Goal: Task Accomplishment & Management: Complete application form

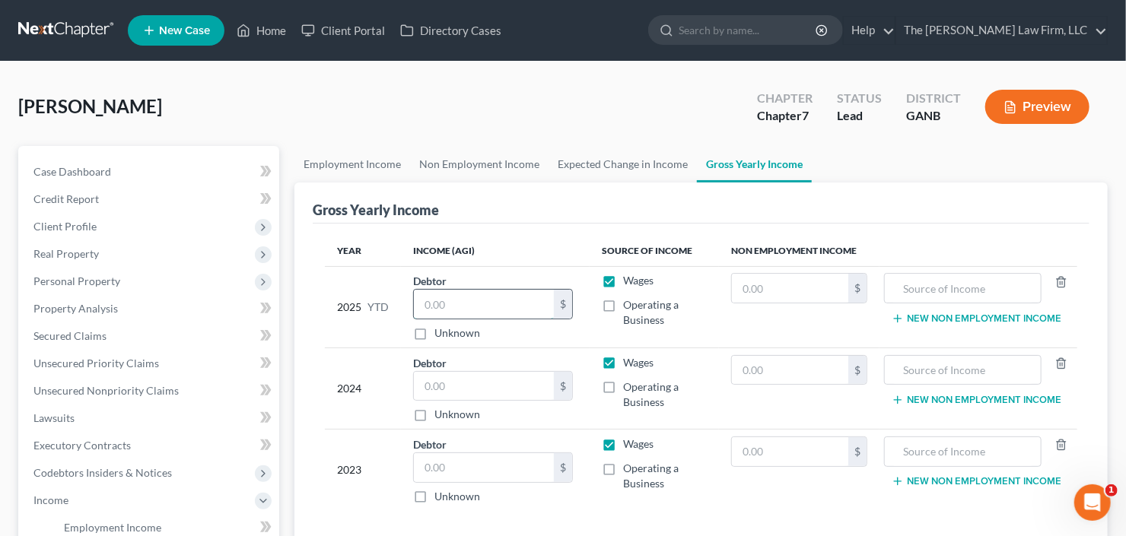
click at [447, 306] on input "text" at bounding box center [484, 304] width 140 height 29
drag, startPoint x: 501, startPoint y: 321, endPoint x: 503, endPoint y: 310, distance: 10.9
click at [501, 321] on div "$ Unknown" at bounding box center [493, 315] width 160 height 52
click at [503, 310] on input "text" at bounding box center [484, 304] width 140 height 29
type input "13,479.54"
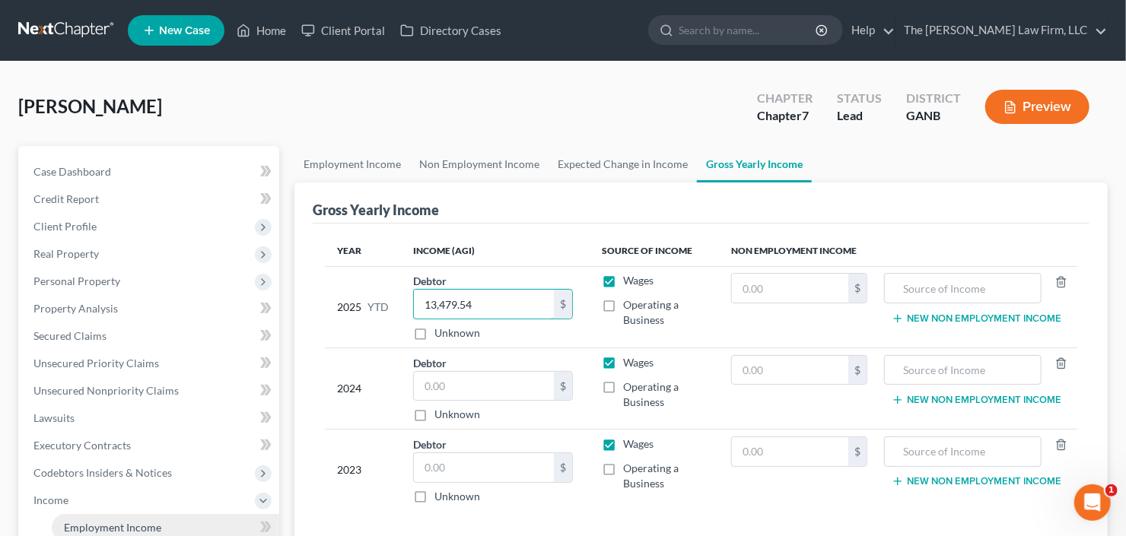
scroll to position [122, 0]
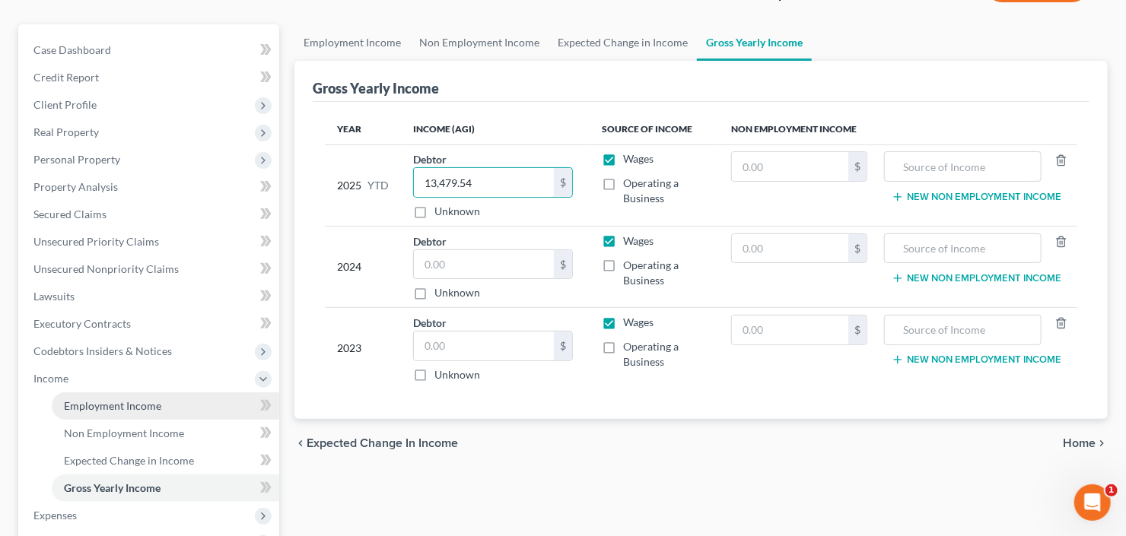
click at [138, 408] on span "Employment Income" at bounding box center [112, 405] width 97 height 13
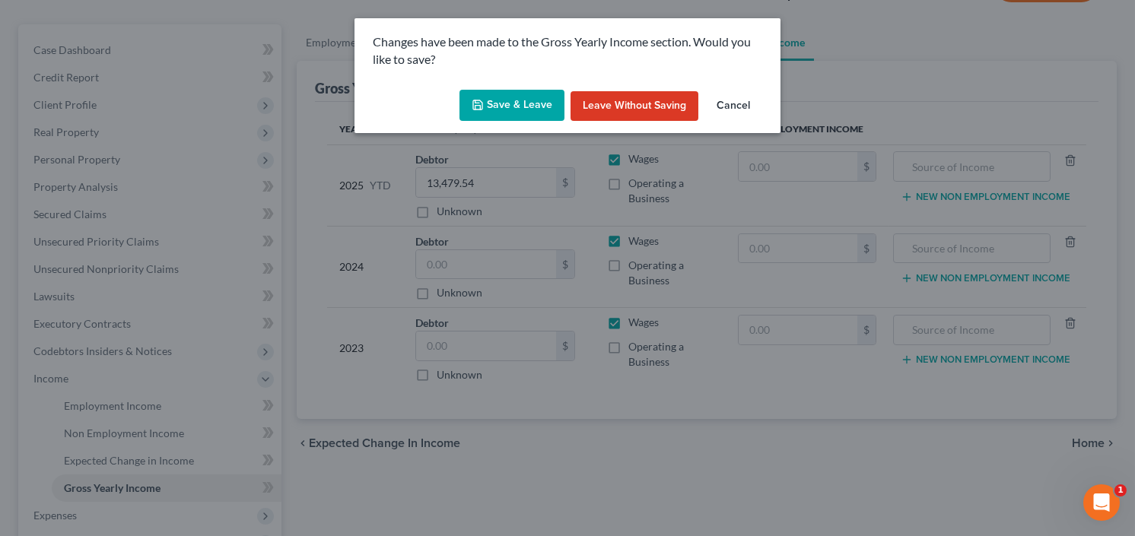
click at [518, 96] on button "Save & Leave" at bounding box center [512, 106] width 105 height 32
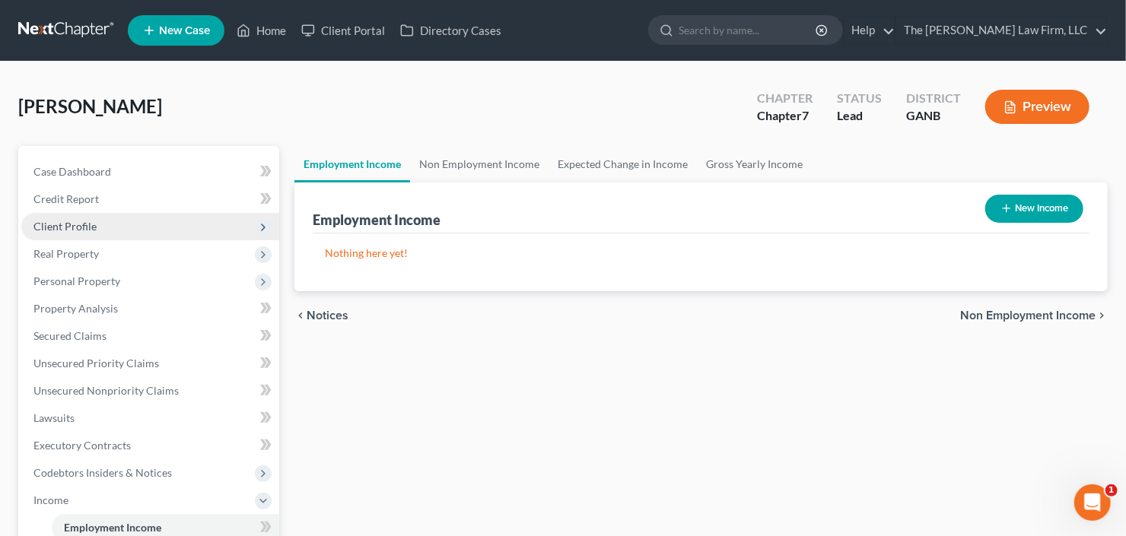
click at [92, 225] on span "Client Profile" at bounding box center [64, 226] width 63 height 13
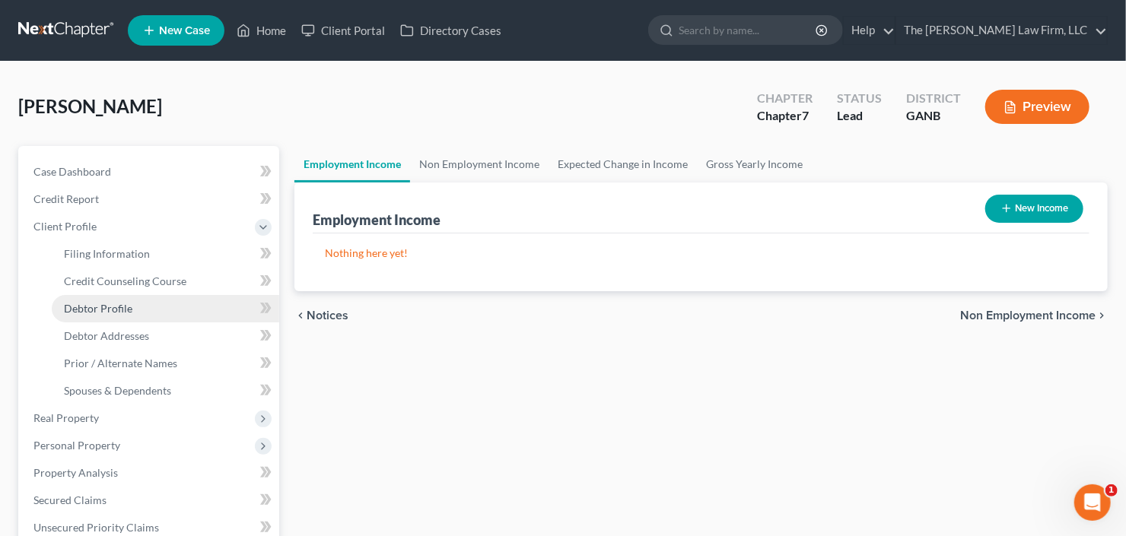
drag, startPoint x: 106, startPoint y: 305, endPoint x: 129, endPoint y: 298, distance: 24.6
click at [106, 305] on span "Debtor Profile" at bounding box center [98, 308] width 68 height 13
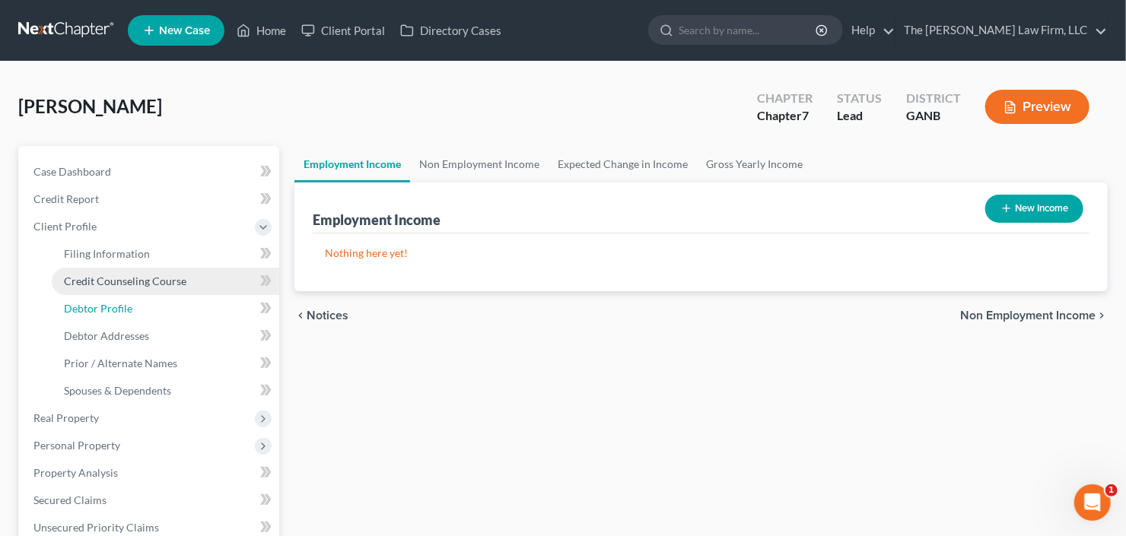
select select "0"
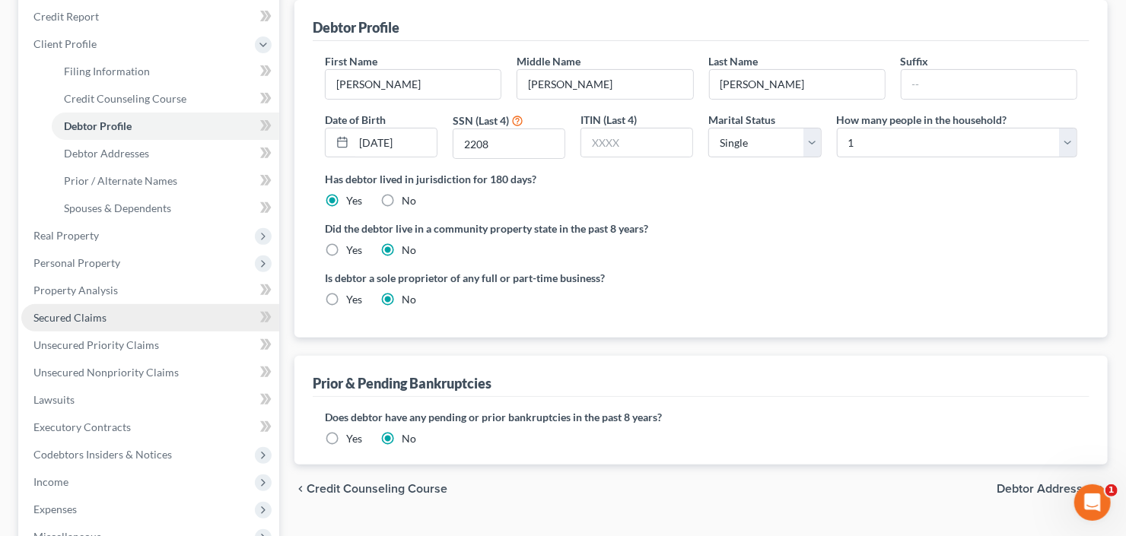
click at [109, 321] on link "Secured Claims" at bounding box center [150, 317] width 258 height 27
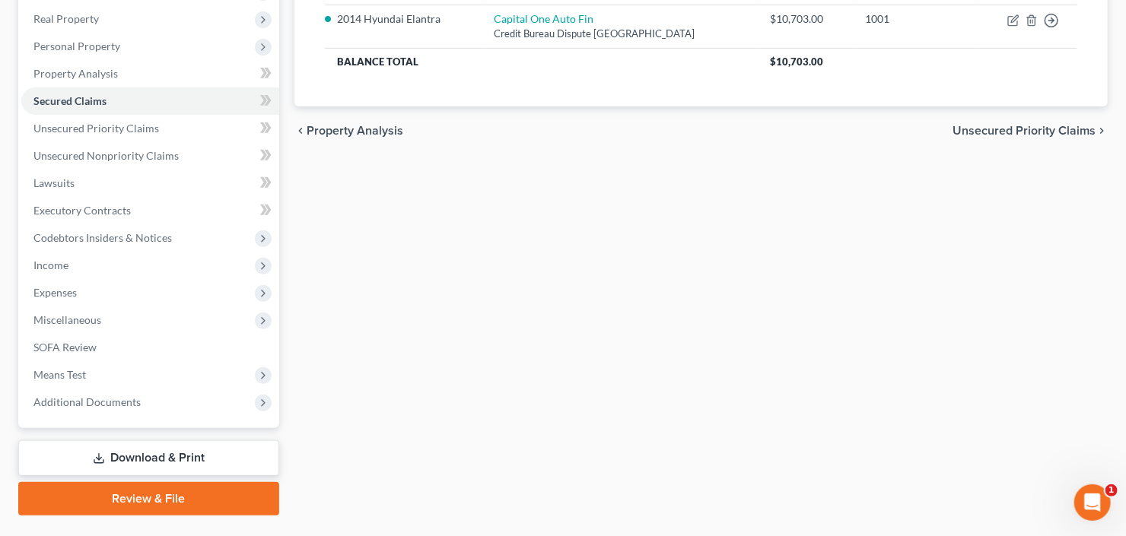
scroll to position [269, 0]
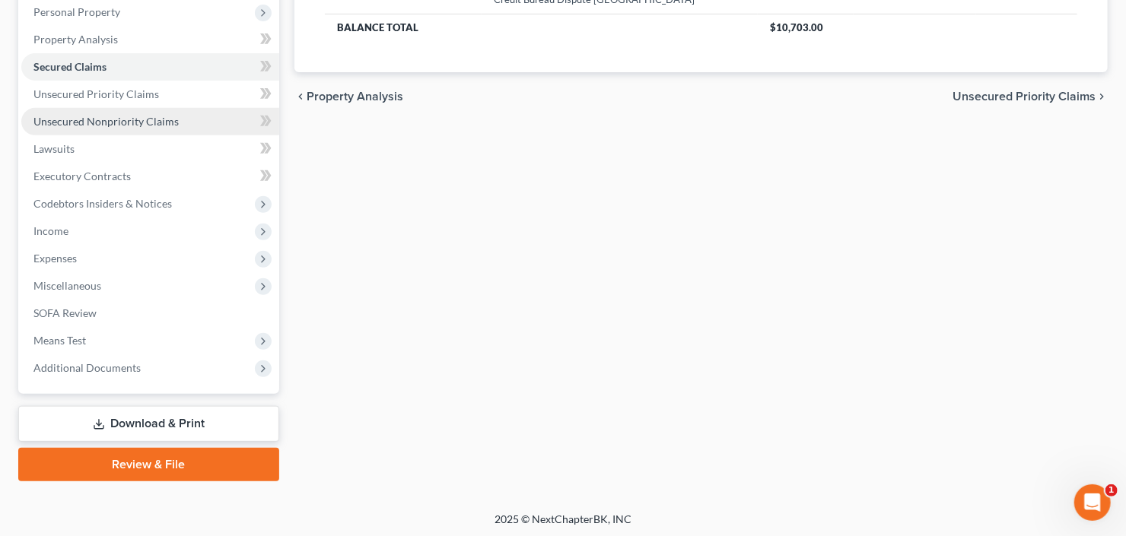
click at [124, 129] on link "Unsecured Nonpriority Claims" at bounding box center [150, 121] width 258 height 27
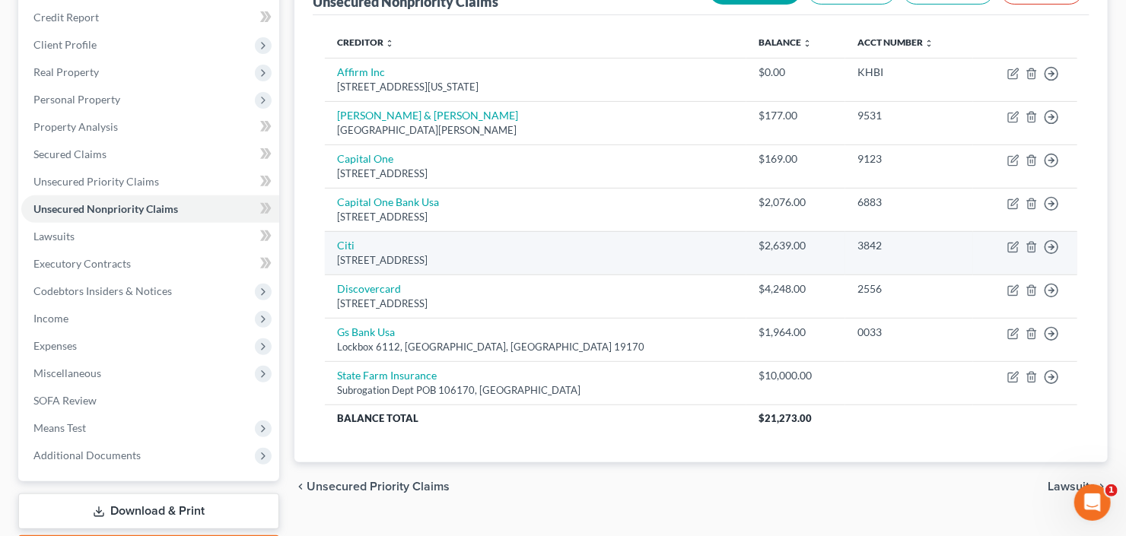
scroll to position [183, 0]
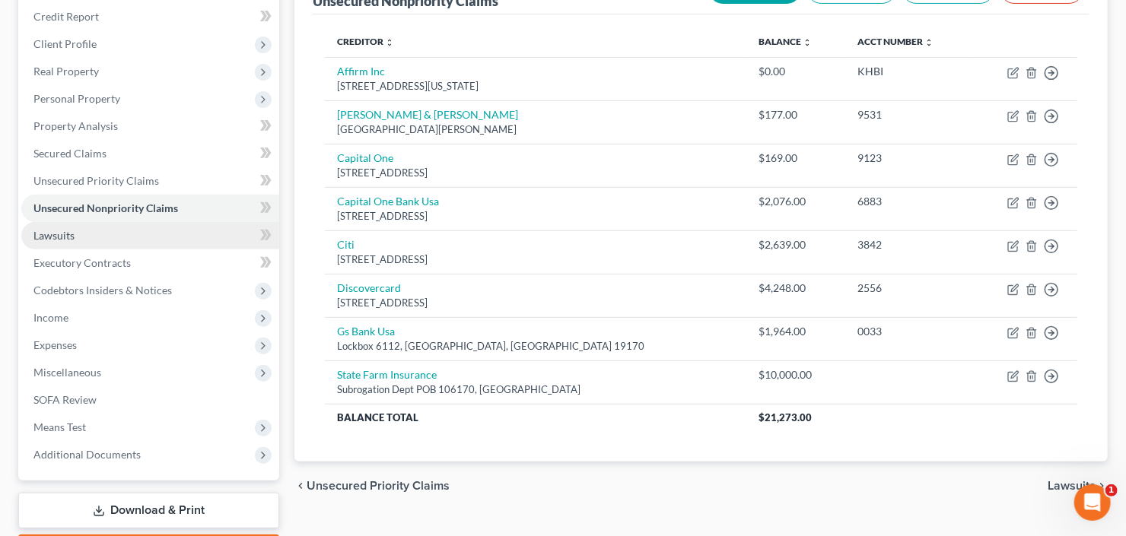
click at [69, 240] on link "Lawsuits" at bounding box center [150, 235] width 258 height 27
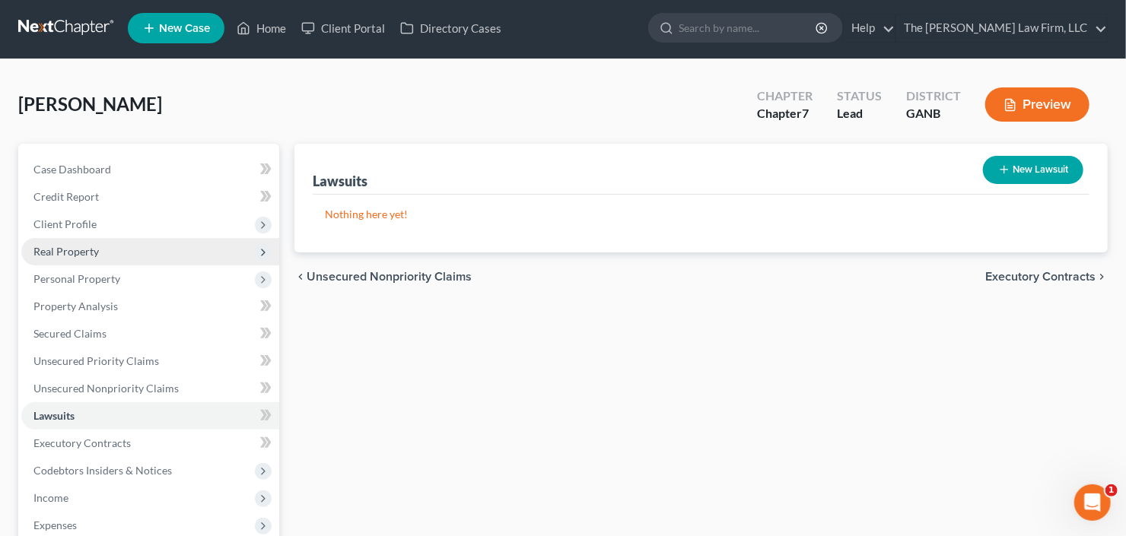
scroll to position [183, 0]
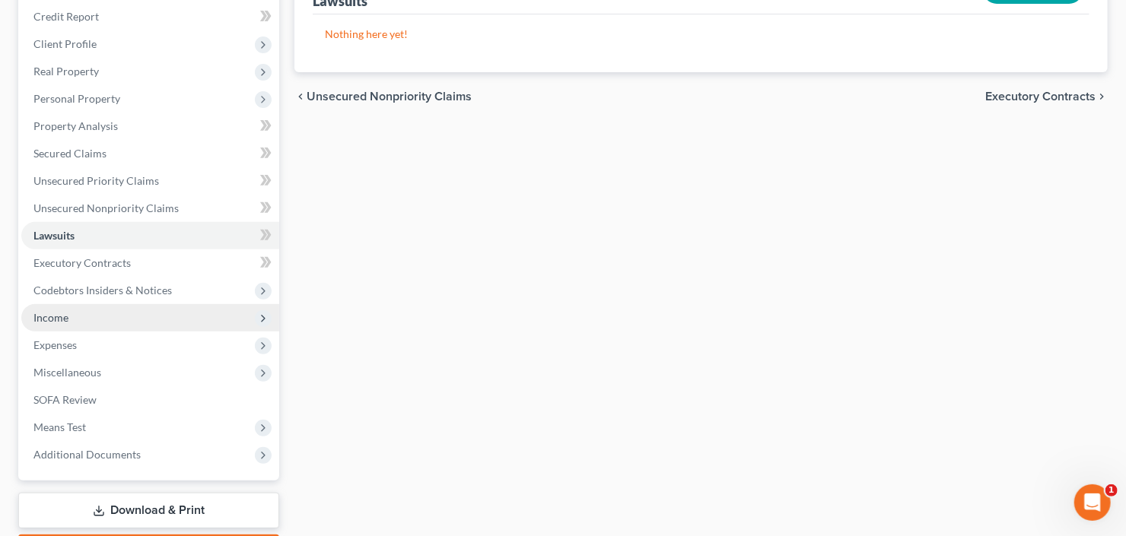
click at [94, 312] on span "Income" at bounding box center [150, 317] width 258 height 27
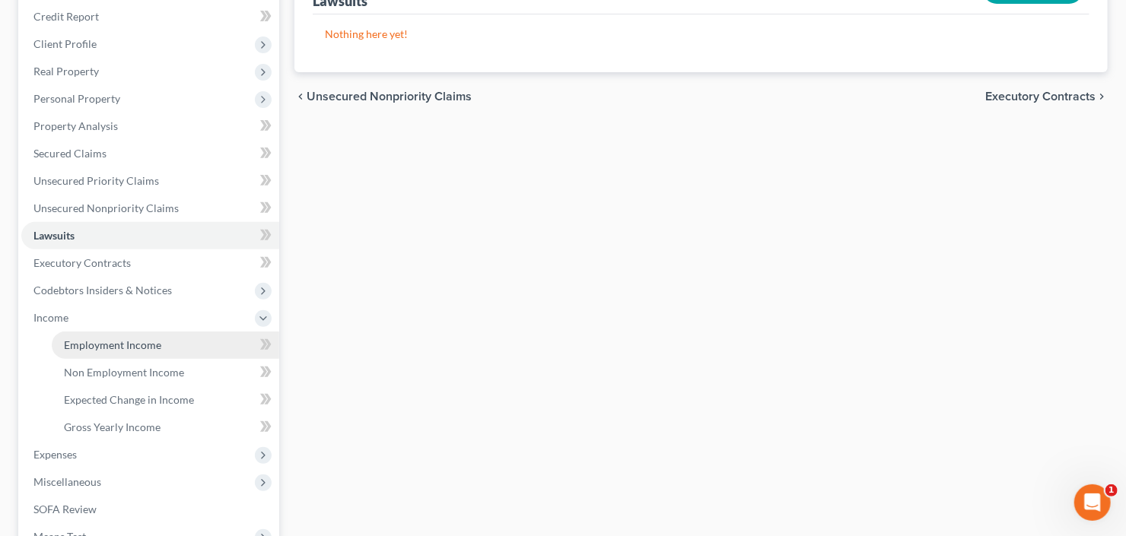
click at [108, 347] on span "Employment Income" at bounding box center [112, 345] width 97 height 13
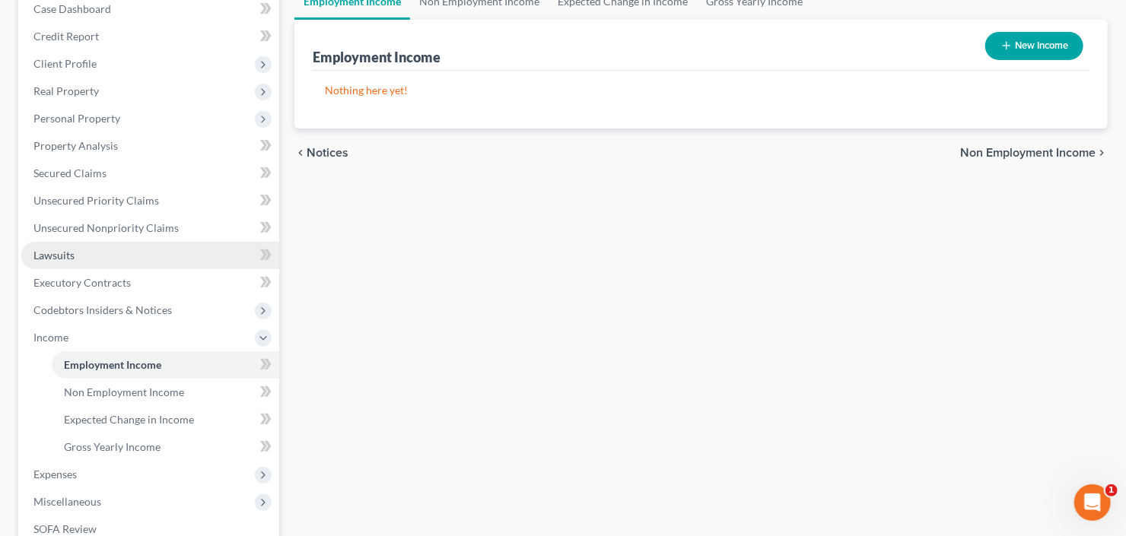
scroll to position [304, 0]
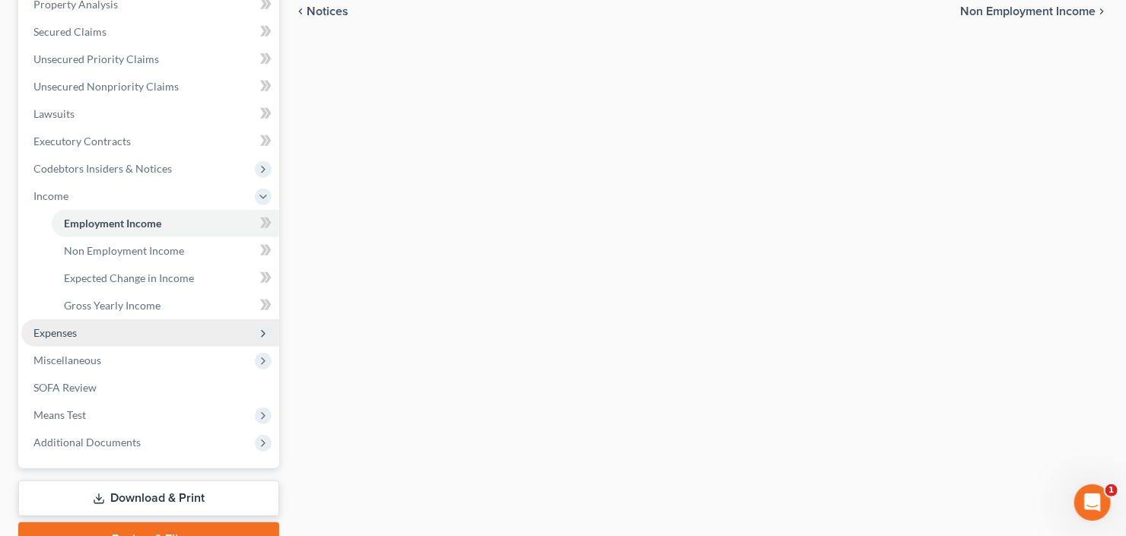
click at [97, 341] on span "Expenses" at bounding box center [150, 333] width 258 height 27
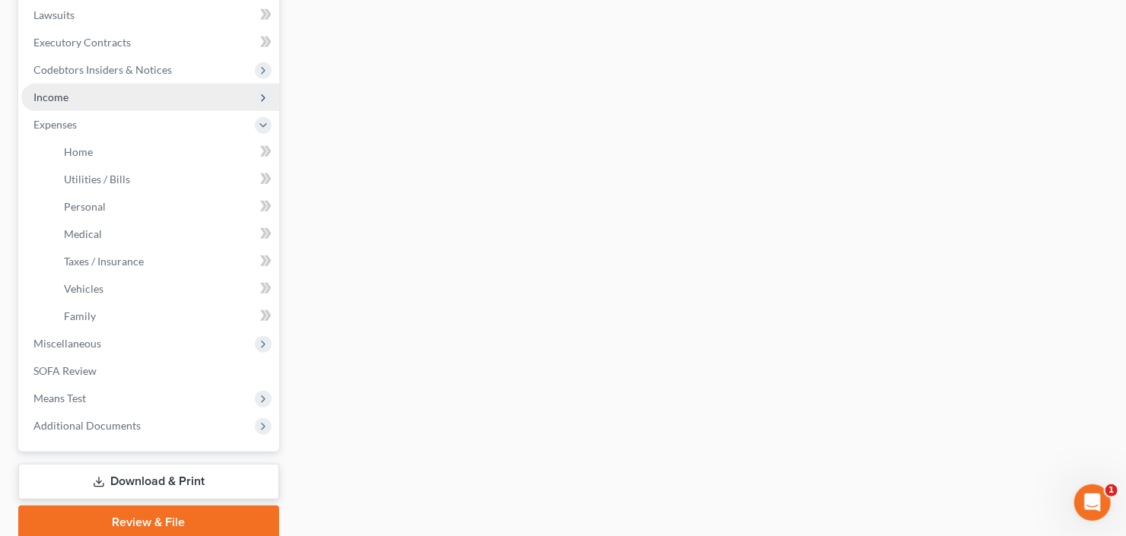
scroll to position [340, 0]
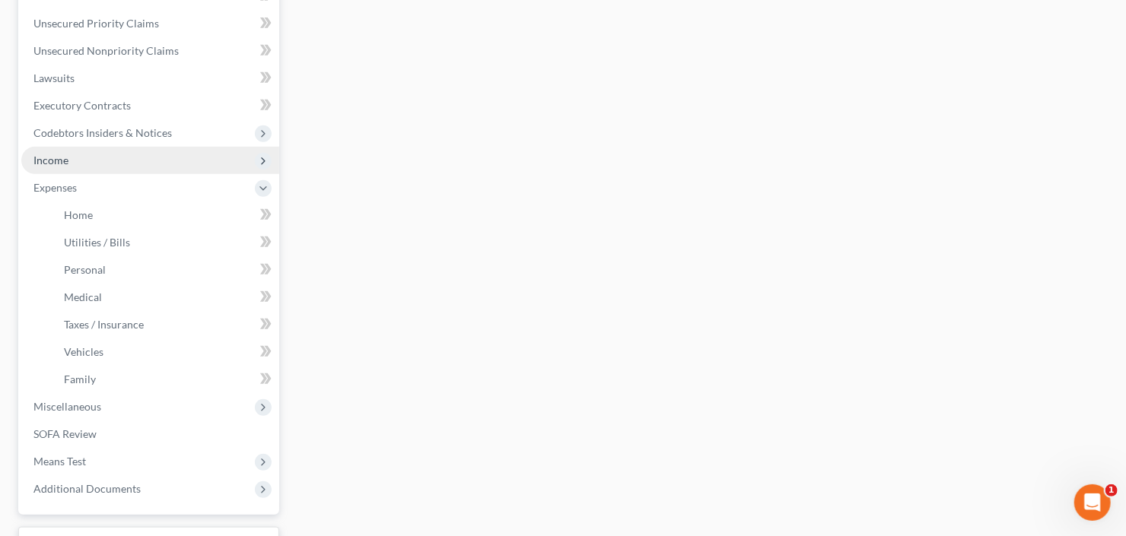
click at [110, 153] on span "Income" at bounding box center [150, 160] width 258 height 27
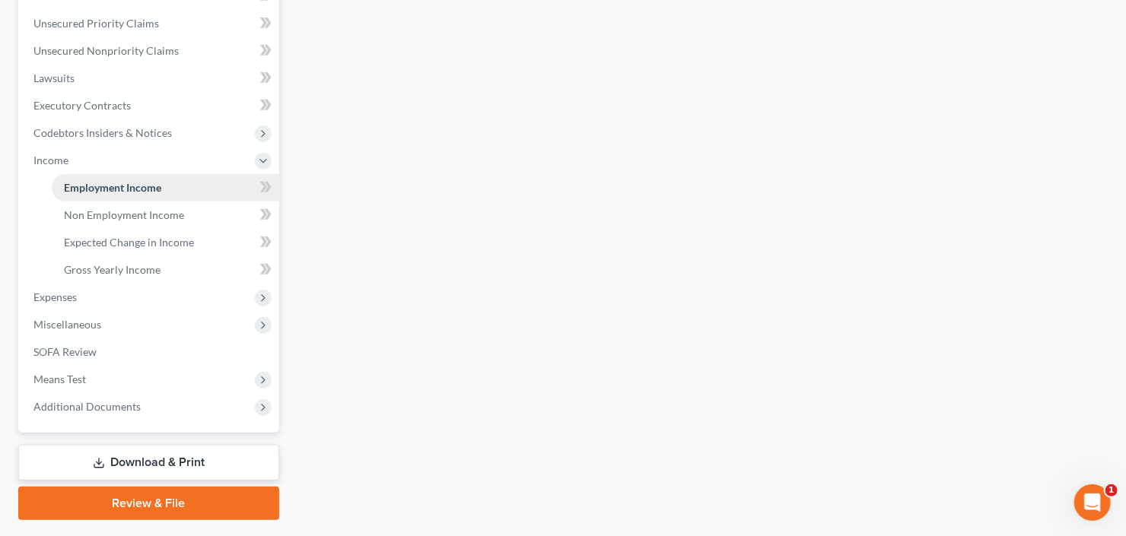
click at [138, 186] on span "Employment Income" at bounding box center [112, 187] width 97 height 13
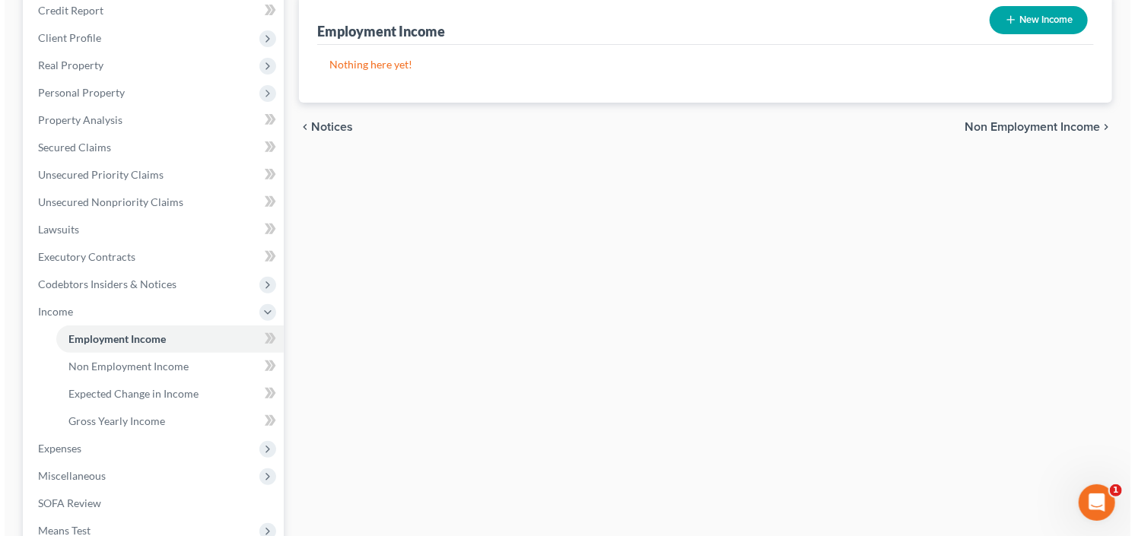
scroll to position [97, 0]
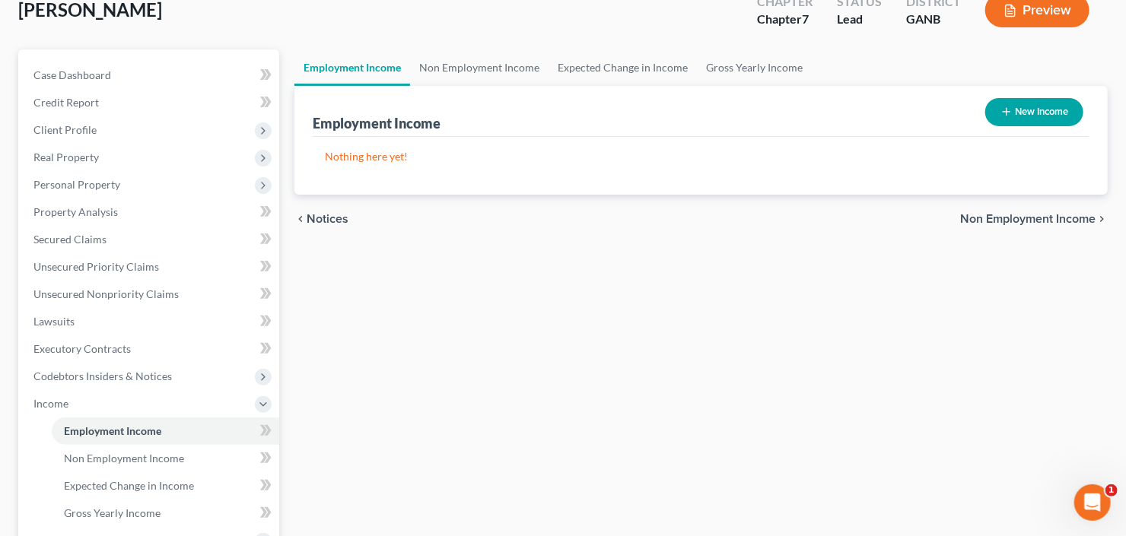
click at [1027, 113] on button "New Income" at bounding box center [1034, 112] width 98 height 28
select select "0"
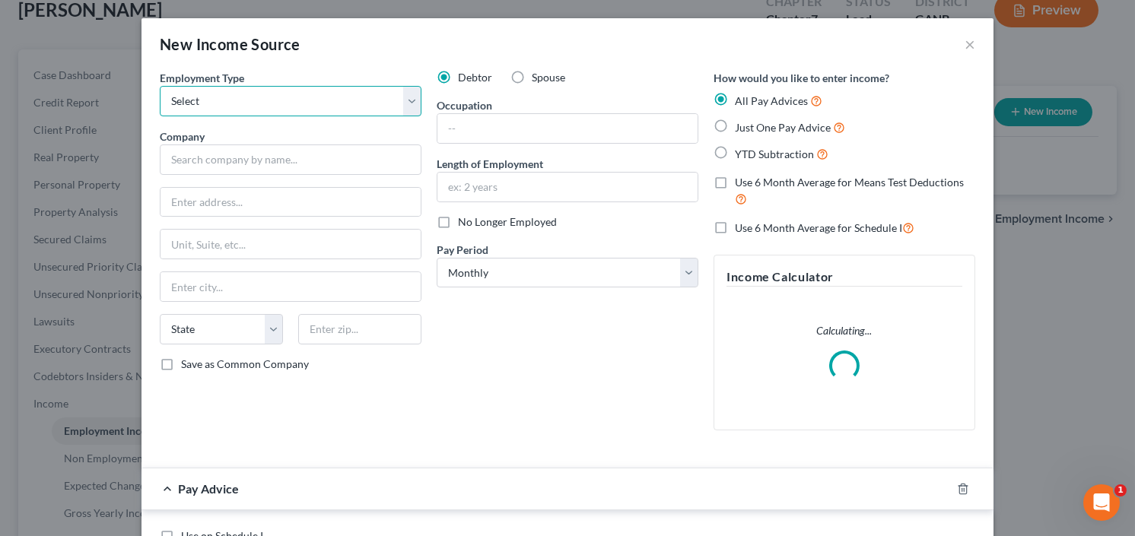
click at [215, 113] on select "Select Full or [DEMOGRAPHIC_DATA] Employment Self Employment" at bounding box center [291, 101] width 262 height 30
select select "0"
click at [160, 86] on select "Select Full or [DEMOGRAPHIC_DATA] Employment Self Employment" at bounding box center [291, 101] width 262 height 30
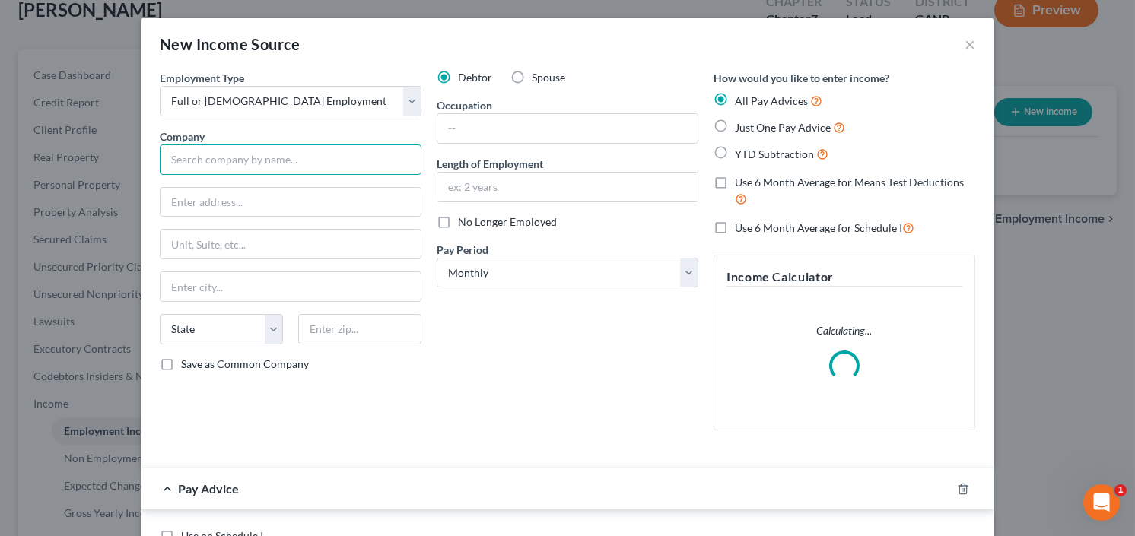
paste input "CHI Management Group LP agent for CROSSMARK, Inc"
type input "CHI Management Group LP agent for CROSSMARK, Inc"
click at [264, 199] on input "text" at bounding box center [291, 202] width 260 height 29
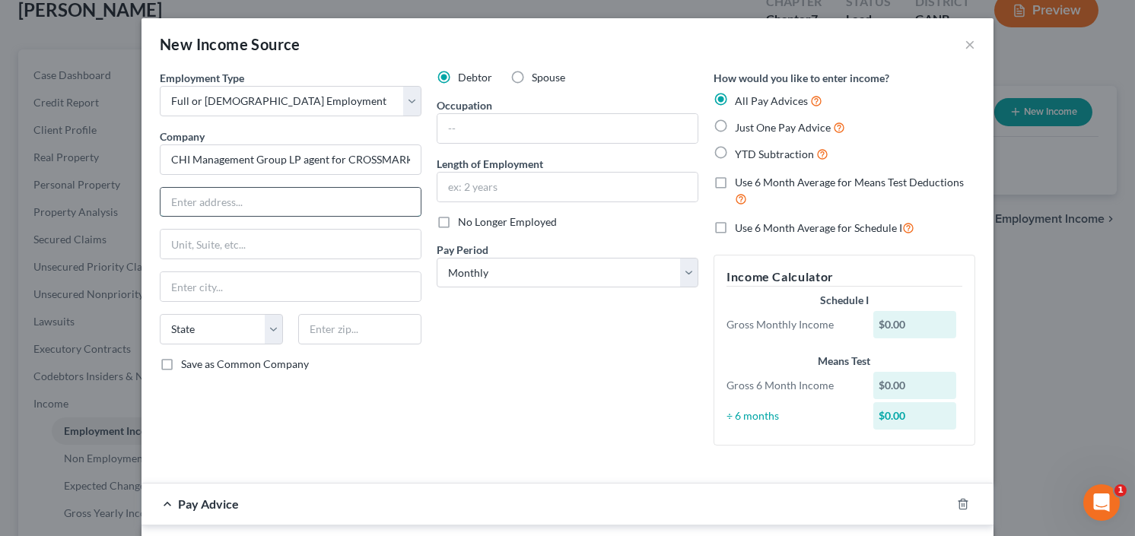
paste input "[STREET_ADDRESS]"
type input "[STREET_ADDRESS]"
click at [374, 328] on input "text" at bounding box center [359, 329] width 123 height 30
type input "75056"
type input "The Colony"
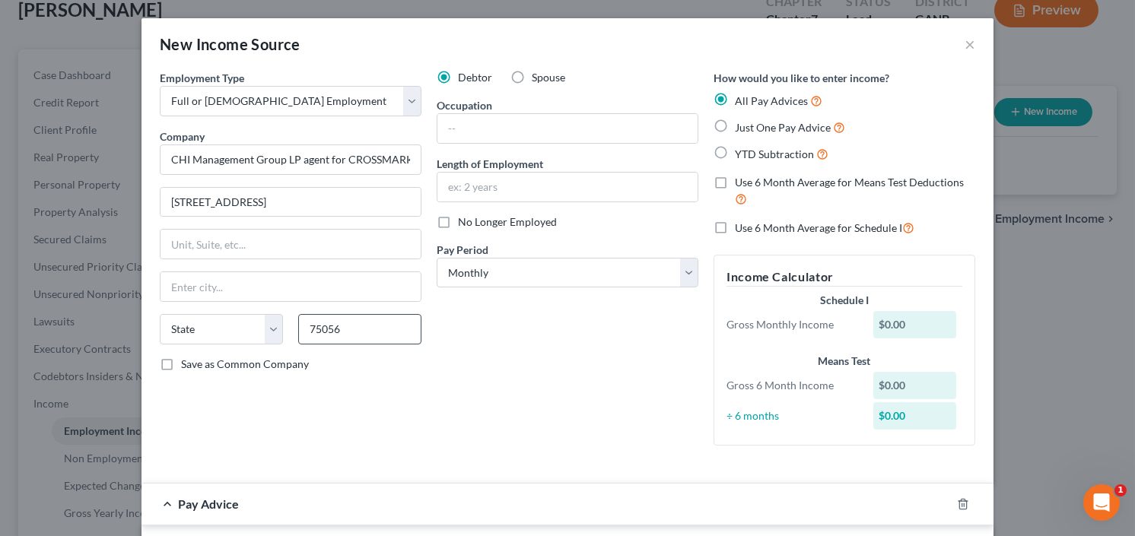
select select "45"
drag, startPoint x: 195, startPoint y: 202, endPoint x: 342, endPoint y: 197, distance: 147.7
click at [342, 197] on input "[STREET_ADDRESS]" at bounding box center [291, 202] width 260 height 29
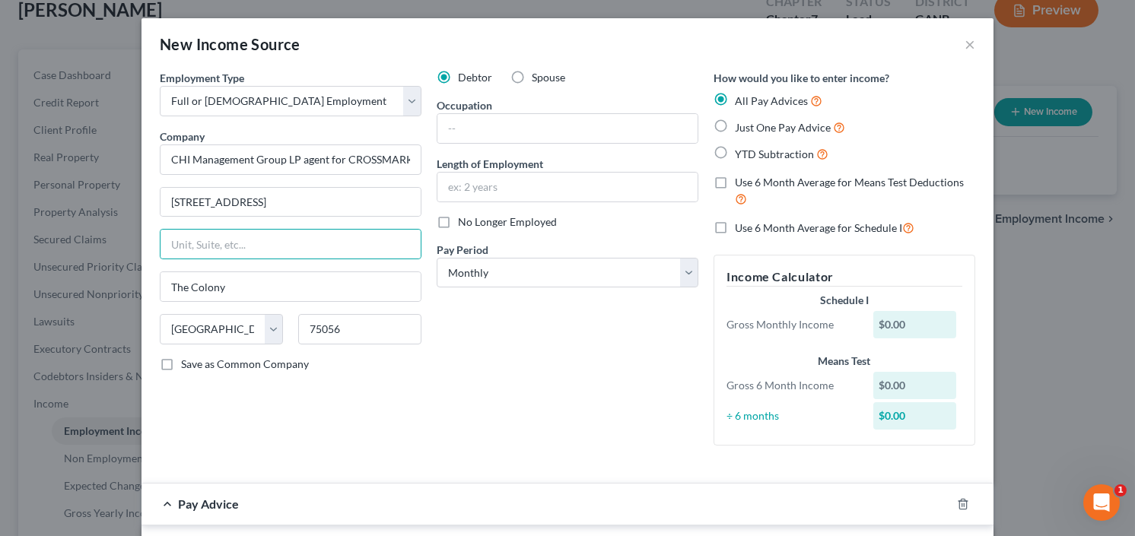
click at [320, 181] on div "Employment Type * Select Full or [DEMOGRAPHIC_DATA] Employment Self Employment …" at bounding box center [290, 264] width 277 height 388
click at [321, 196] on input "[STREET_ADDRESS]" at bounding box center [291, 202] width 260 height 29
type input "[STREET_ADDRESS]"
click at [735, 153] on label "YTD Subtraction" at bounding box center [782, 154] width 94 height 18
click at [741, 153] on input "YTD Subtraction" at bounding box center [746, 150] width 10 height 10
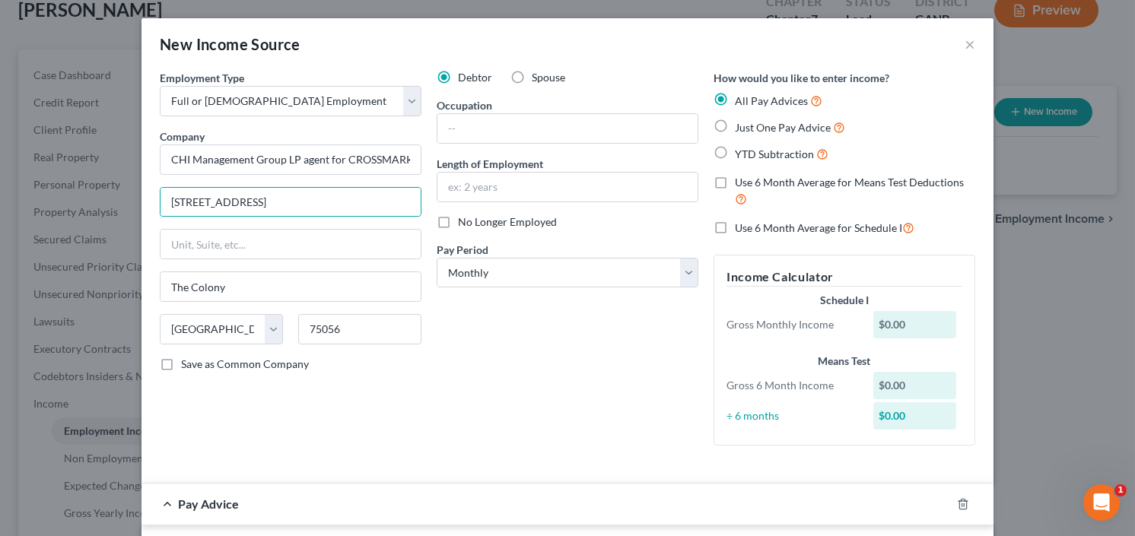
radio input "true"
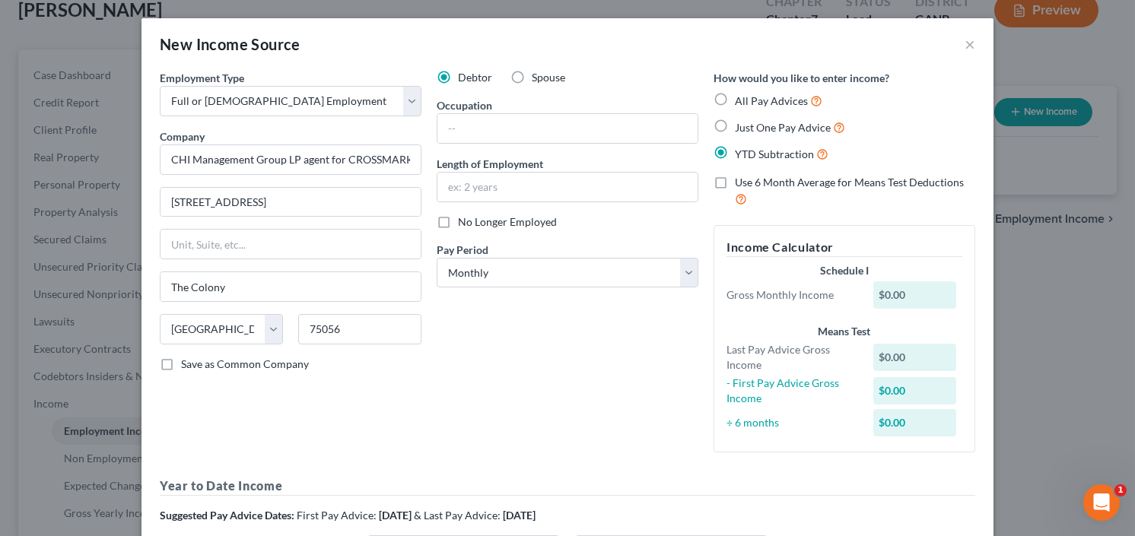
scroll to position [61, 0]
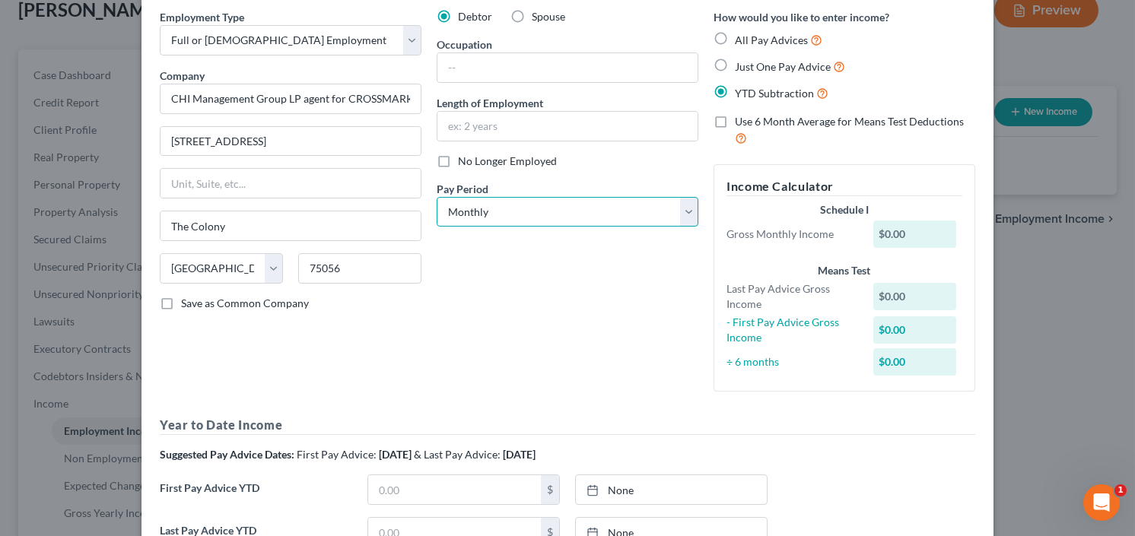
click at [558, 207] on select "Select Monthly Twice Monthly Every Other Week Weekly" at bounding box center [568, 212] width 262 height 30
select select "3"
click at [437, 197] on select "Select Monthly Twice Monthly Every Other Week Weekly" at bounding box center [568, 212] width 262 height 30
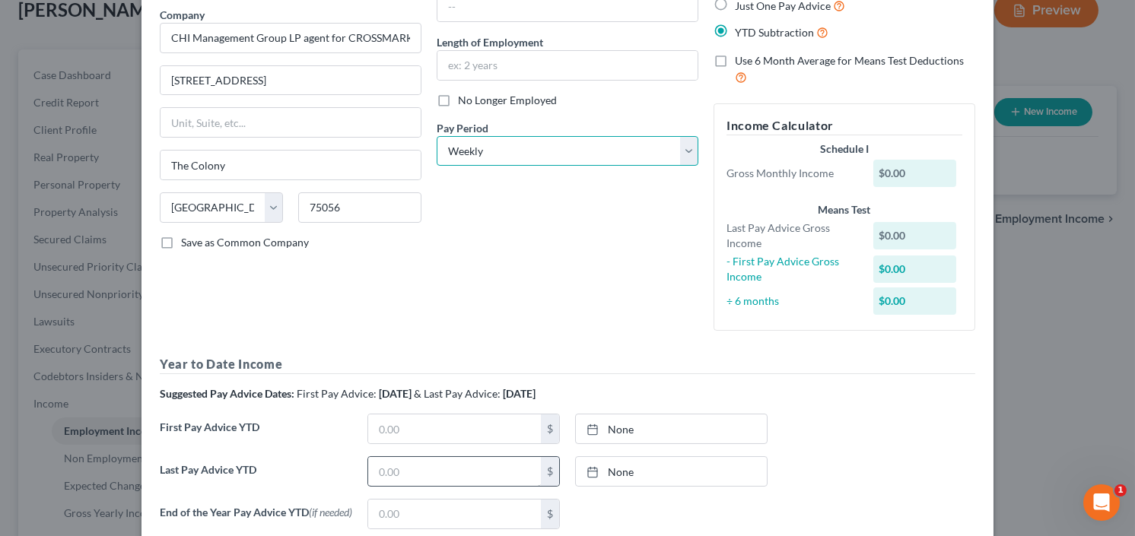
scroll to position [243, 0]
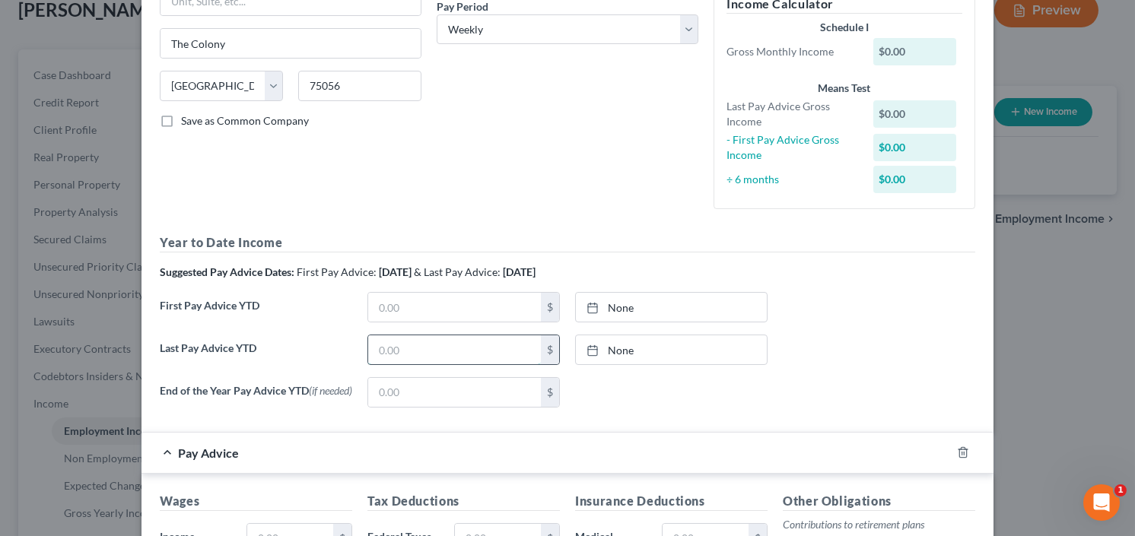
click at [434, 347] on input "text" at bounding box center [454, 350] width 173 height 29
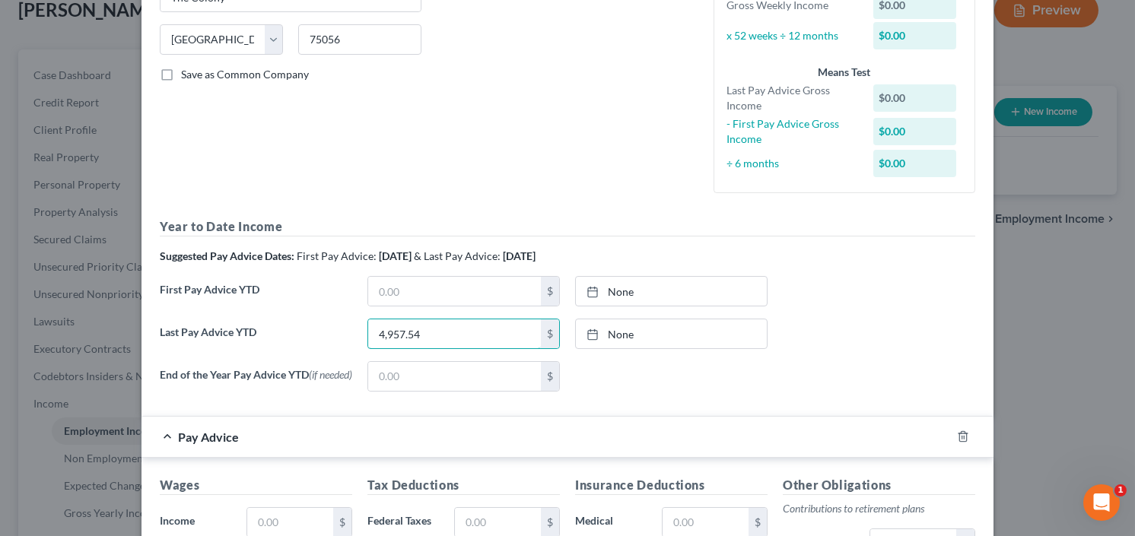
scroll to position [365, 0]
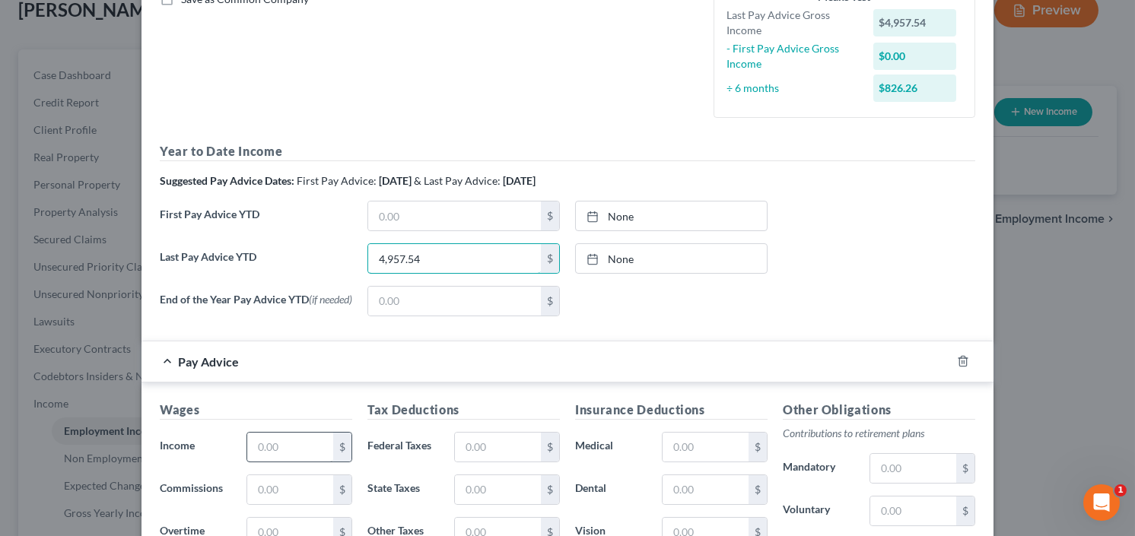
type input "4,957.54"
click at [282, 454] on input "text" at bounding box center [290, 447] width 86 height 29
type input "1,023.50"
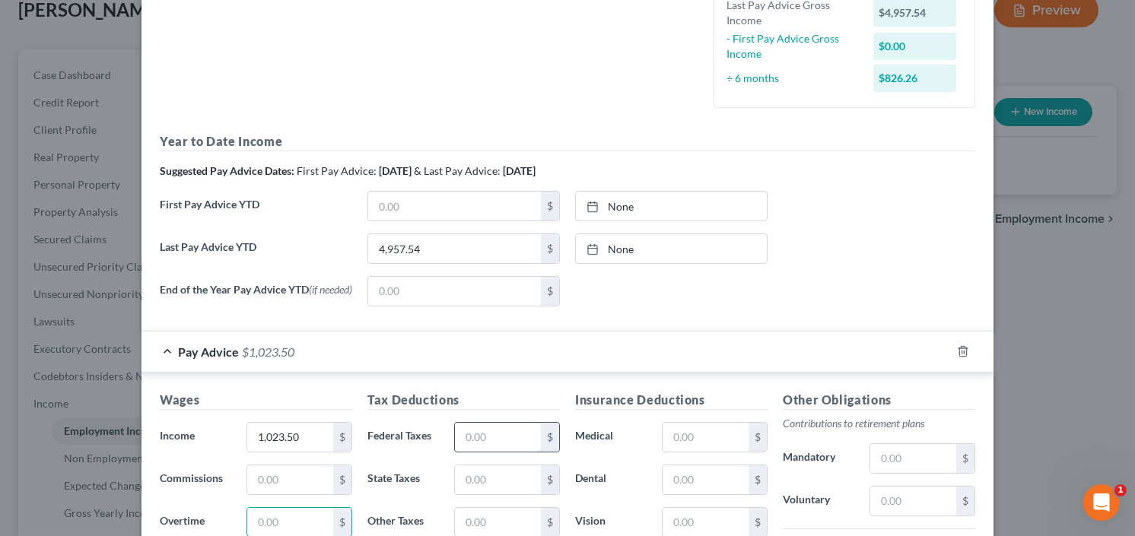
click at [492, 429] on input "text" at bounding box center [498, 437] width 86 height 29
type input "116.20"
type input "53.48"
type input "18.28"
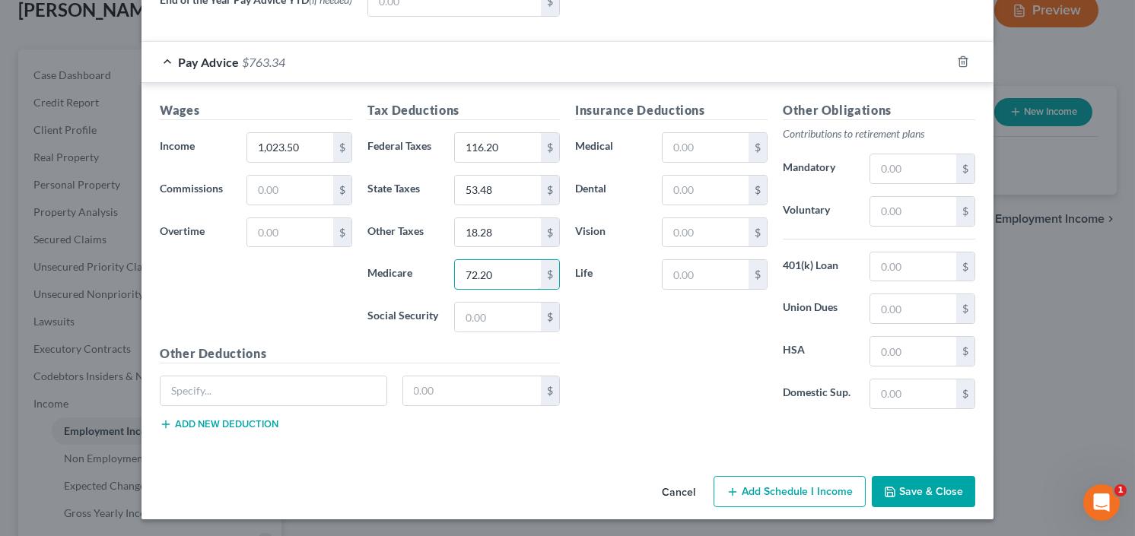
drag, startPoint x: 498, startPoint y: 273, endPoint x: 395, endPoint y: 291, distance: 104.2
click at [395, 291] on div "Tax Deductions Federal Taxes 116.20 $ State Taxes 53.48 $ Other Taxes 18.28 $ M…" at bounding box center [464, 222] width 208 height 243
type input "78.20"
click at [913, 479] on button "Save & Close" at bounding box center [923, 492] width 103 height 32
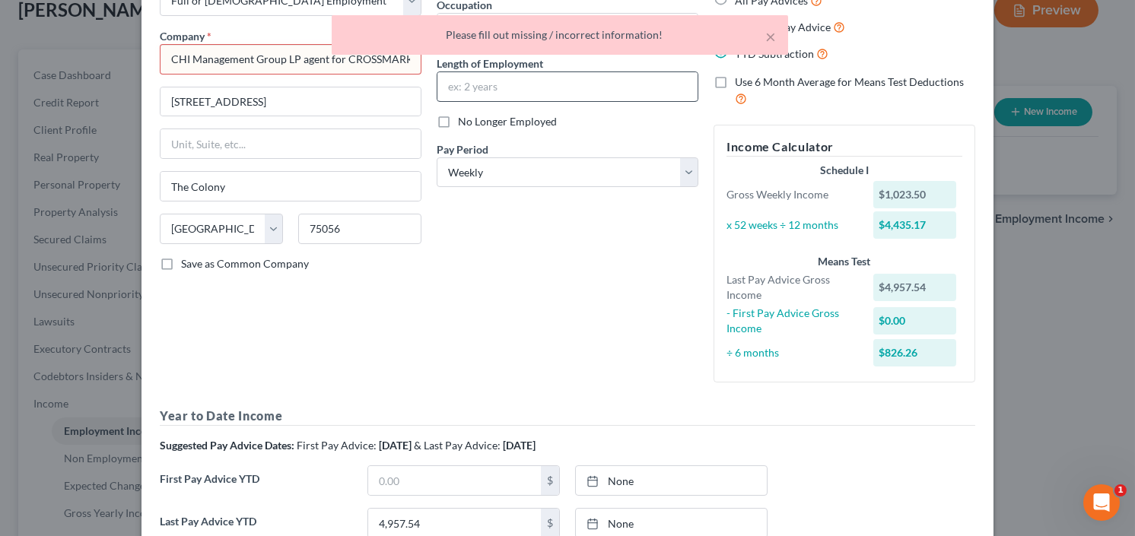
scroll to position [0, 0]
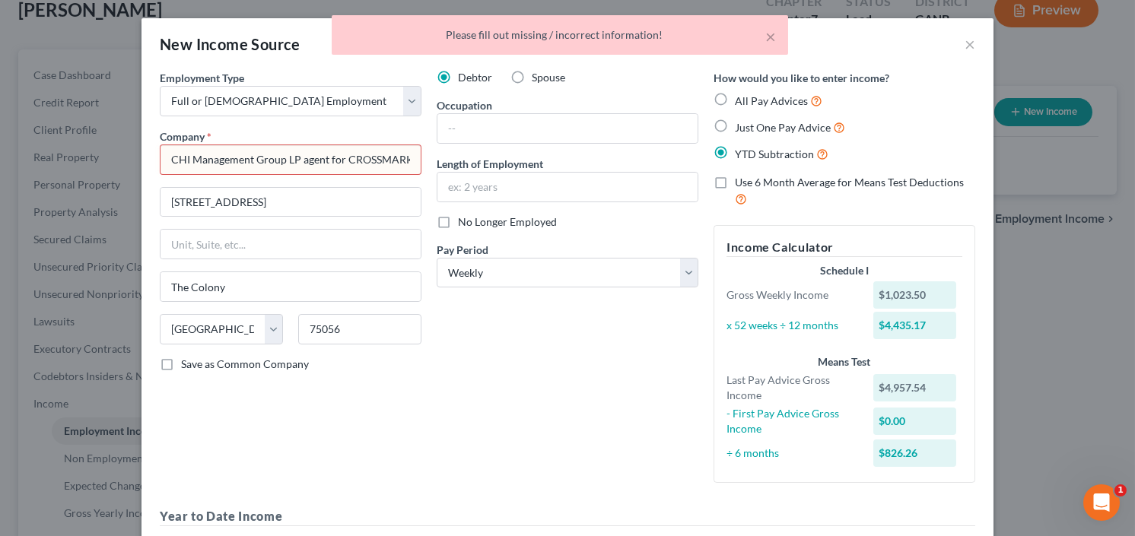
click at [316, 158] on input "CHI Management Group LP agent for CROSSMARK, Inc" at bounding box center [291, 160] width 262 height 30
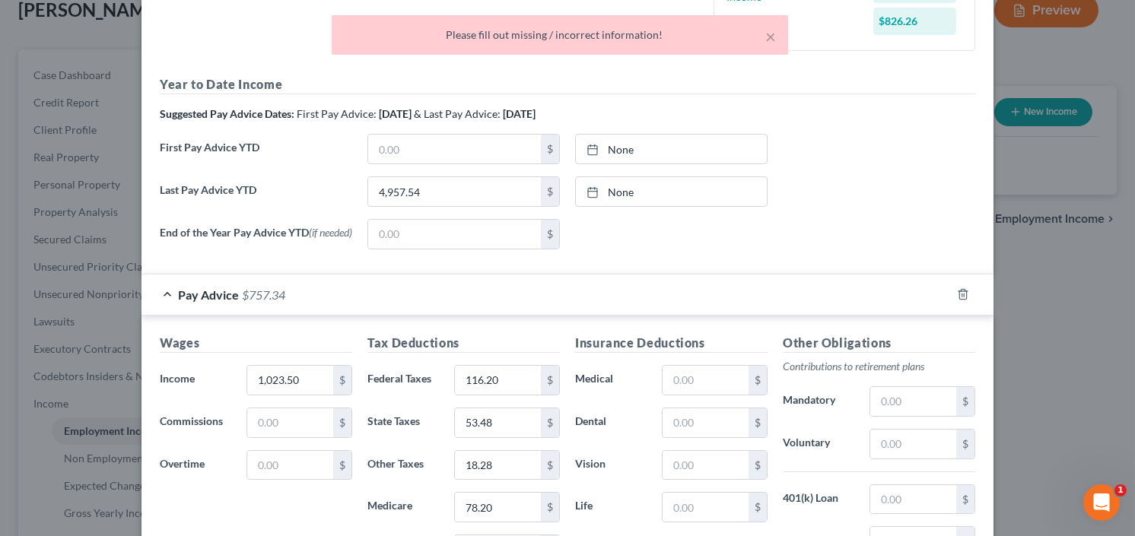
scroll to position [665, 0]
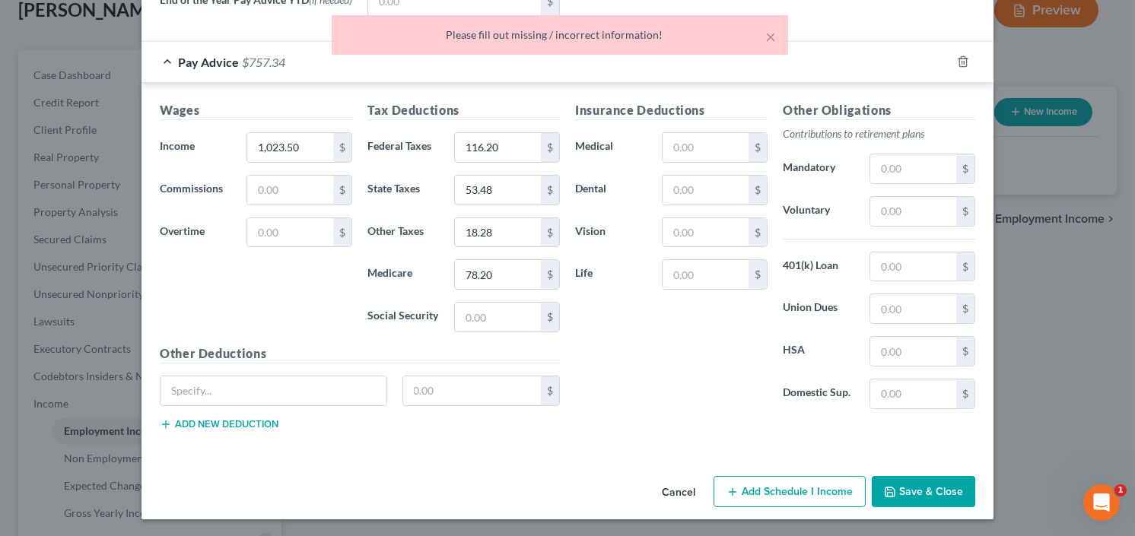
click at [932, 476] on button "Save & Close" at bounding box center [923, 492] width 103 height 32
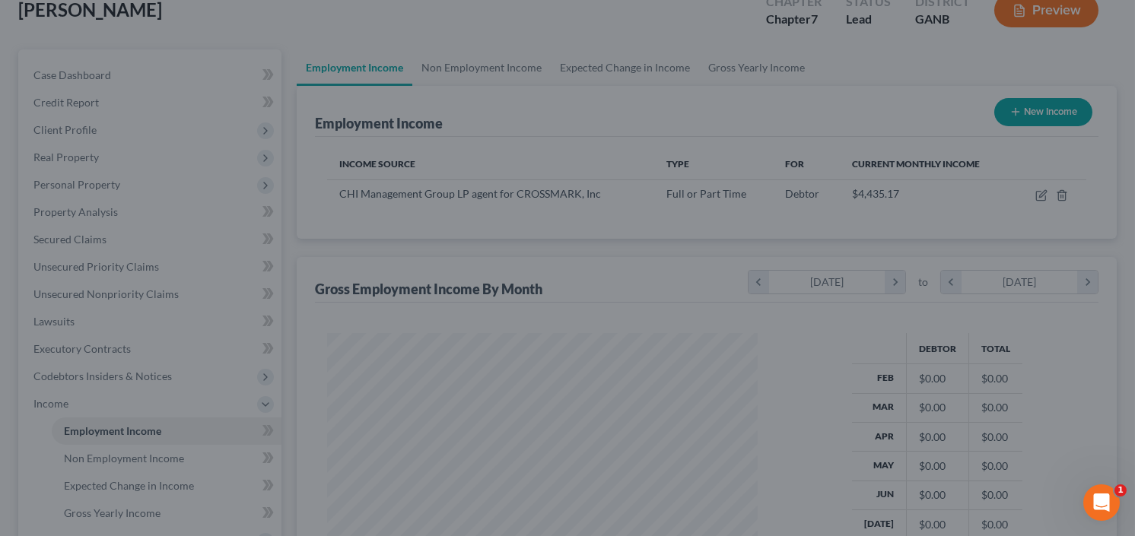
scroll to position [272, 457]
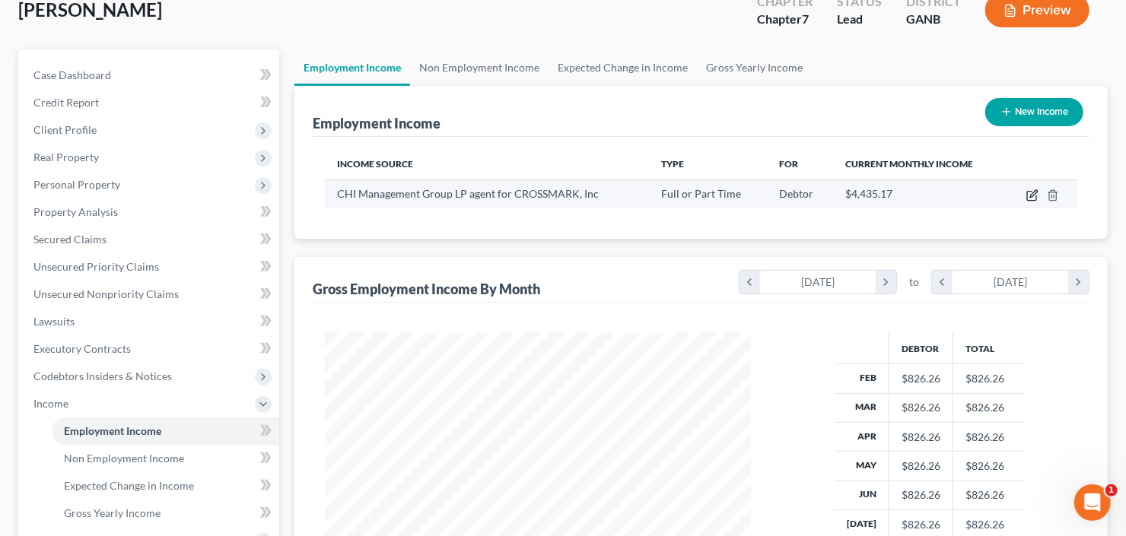
click at [1029, 196] on icon "button" at bounding box center [1033, 195] width 12 height 12
select select "0"
select select "45"
select select "3"
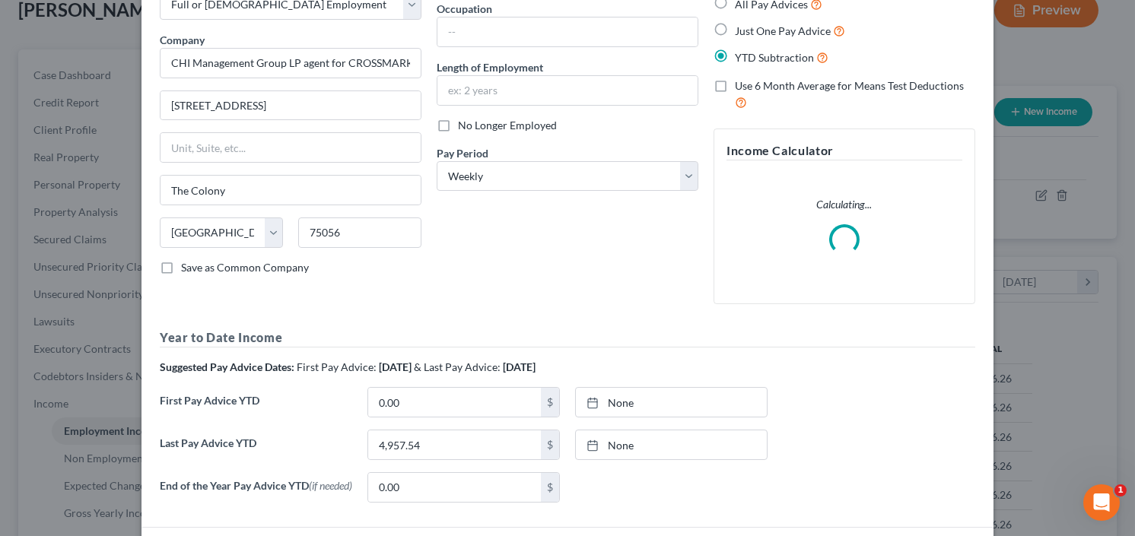
scroll to position [214, 0]
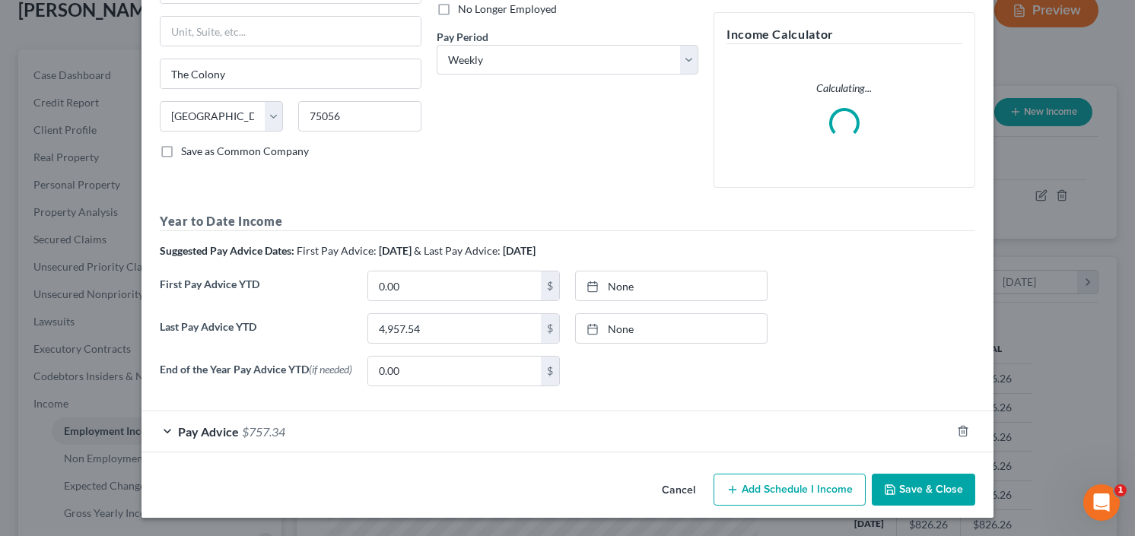
click at [231, 434] on span "Pay Advice" at bounding box center [208, 432] width 61 height 14
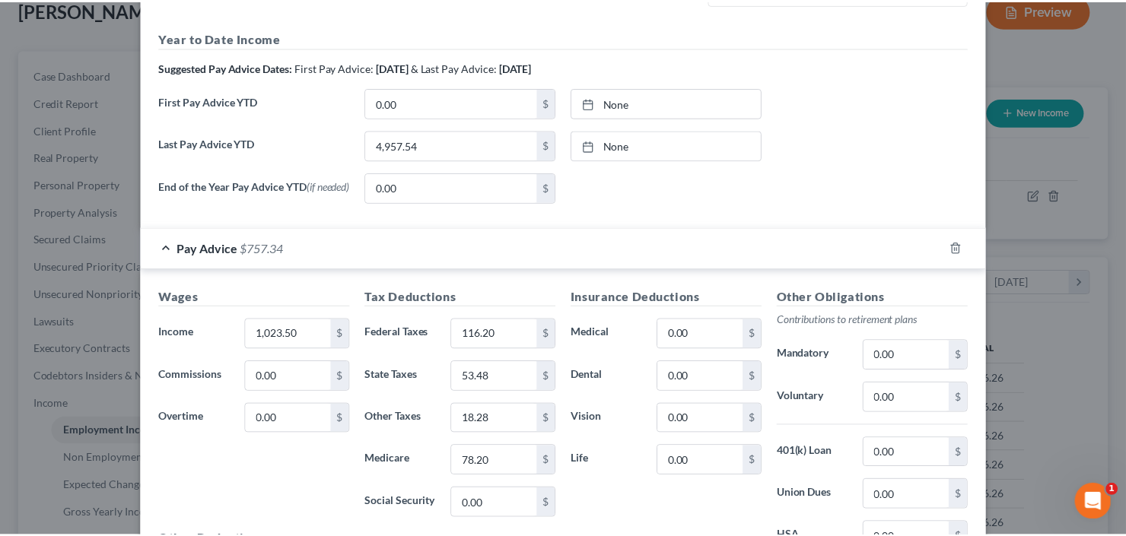
scroll to position [661, 0]
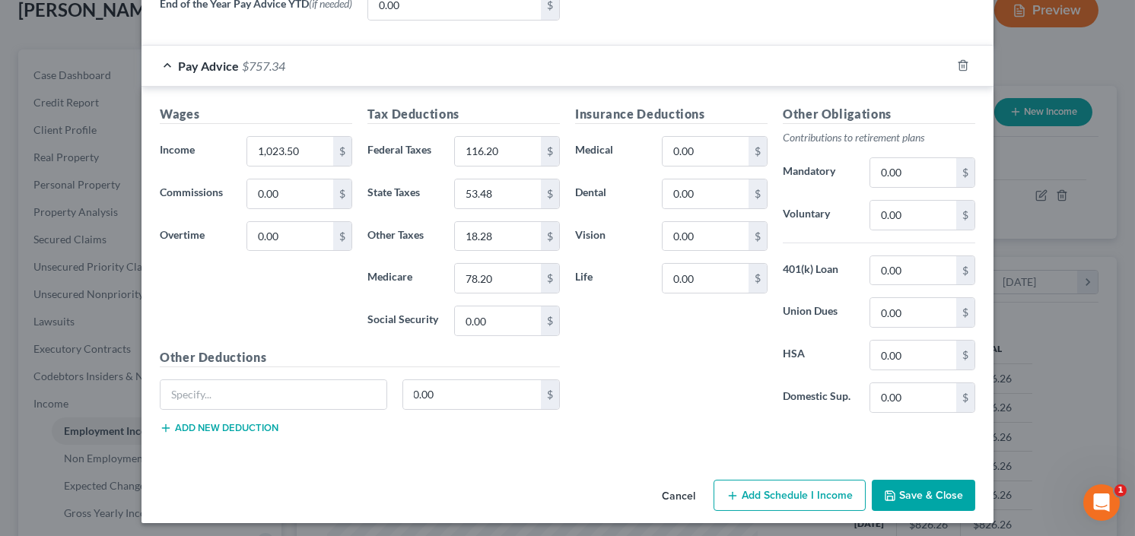
click at [919, 493] on button "Save & Close" at bounding box center [923, 496] width 103 height 32
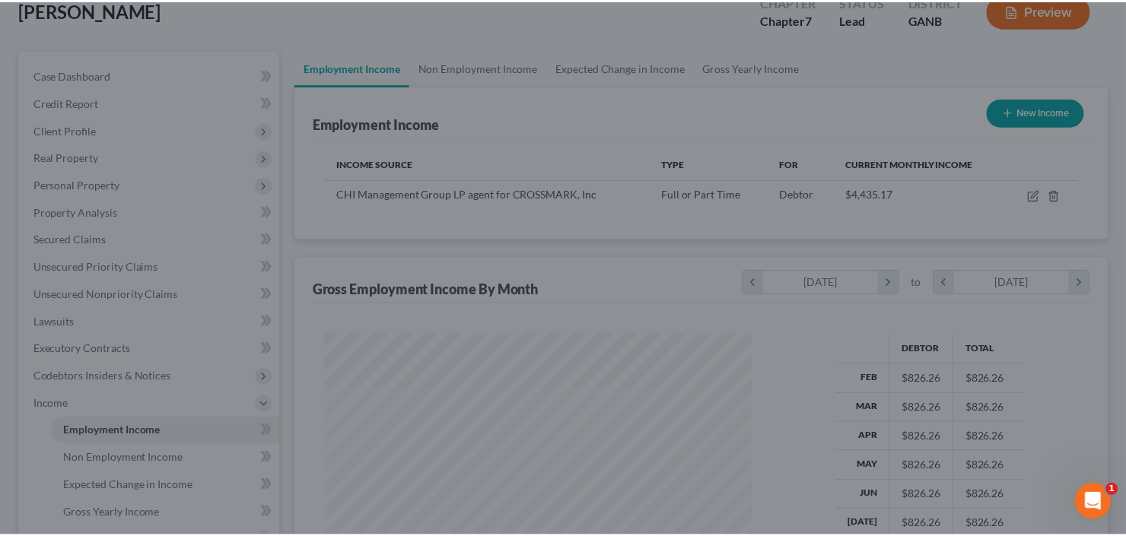
scroll to position [760663, 760477]
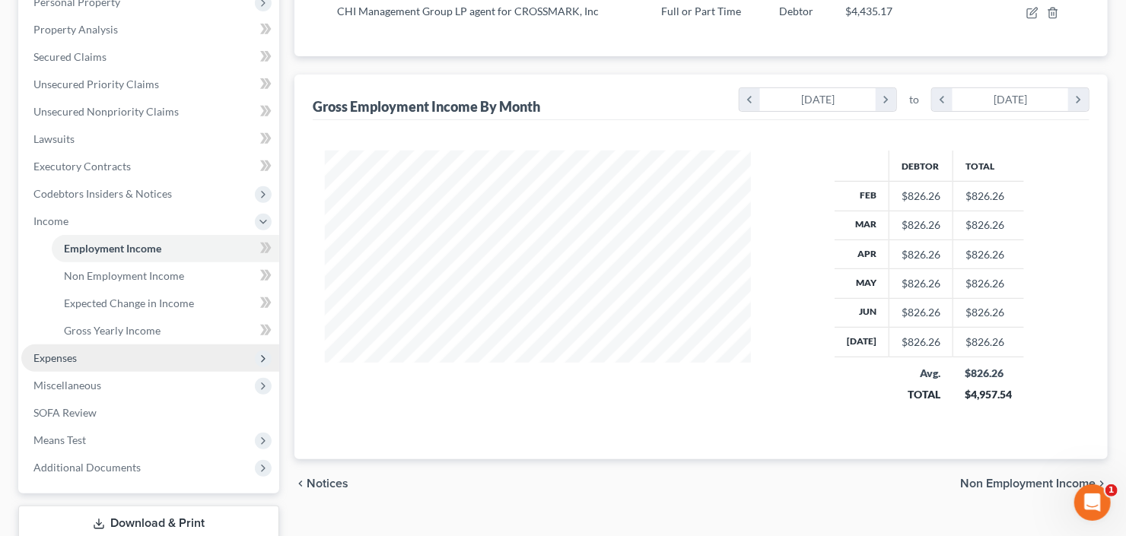
click at [95, 358] on span "Expenses" at bounding box center [150, 358] width 258 height 27
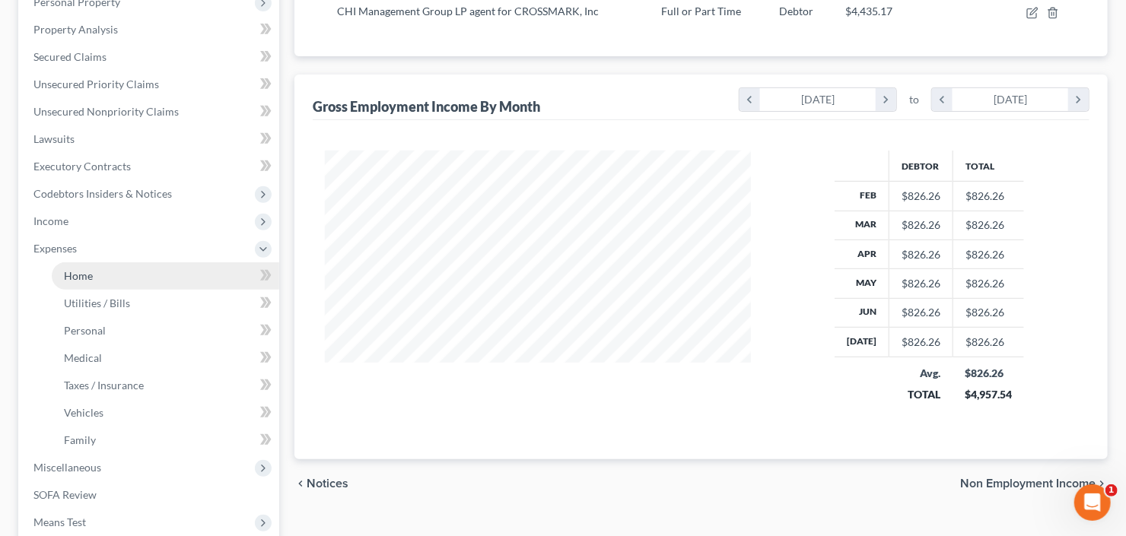
click at [114, 279] on link "Home" at bounding box center [166, 276] width 228 height 27
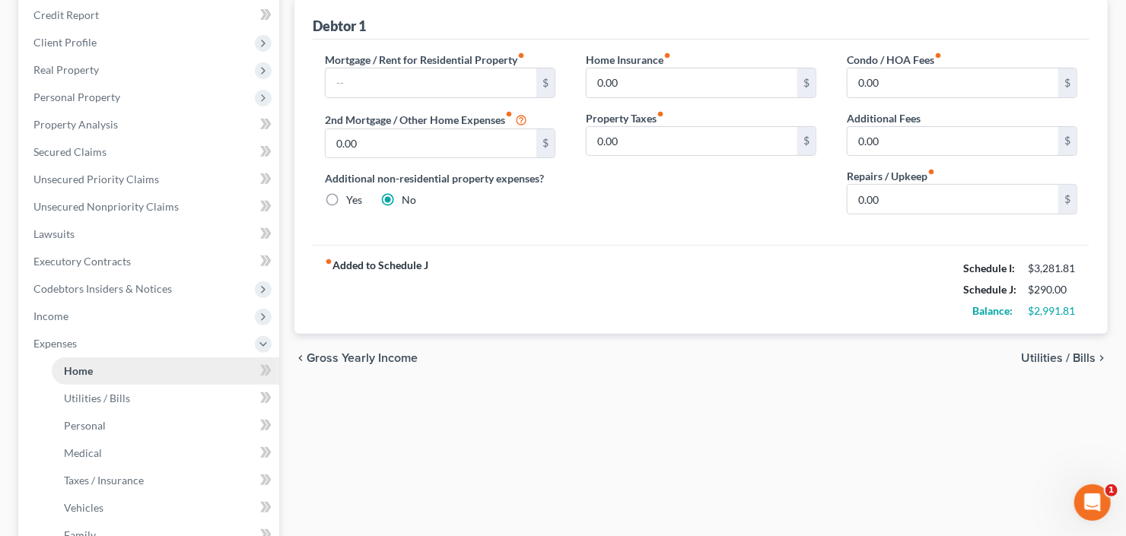
scroll to position [243, 0]
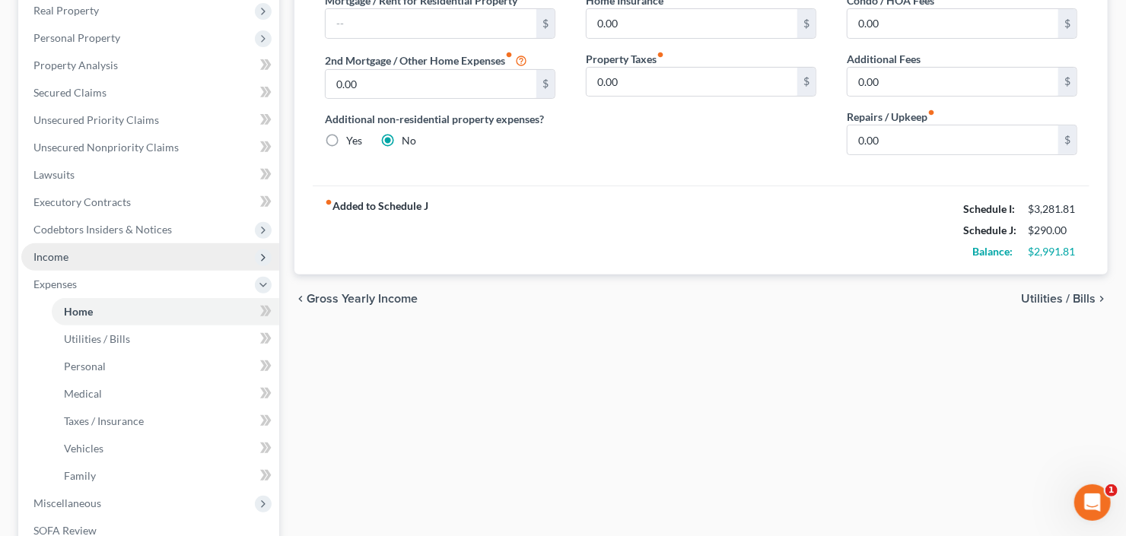
click at [96, 259] on span "Income" at bounding box center [150, 256] width 258 height 27
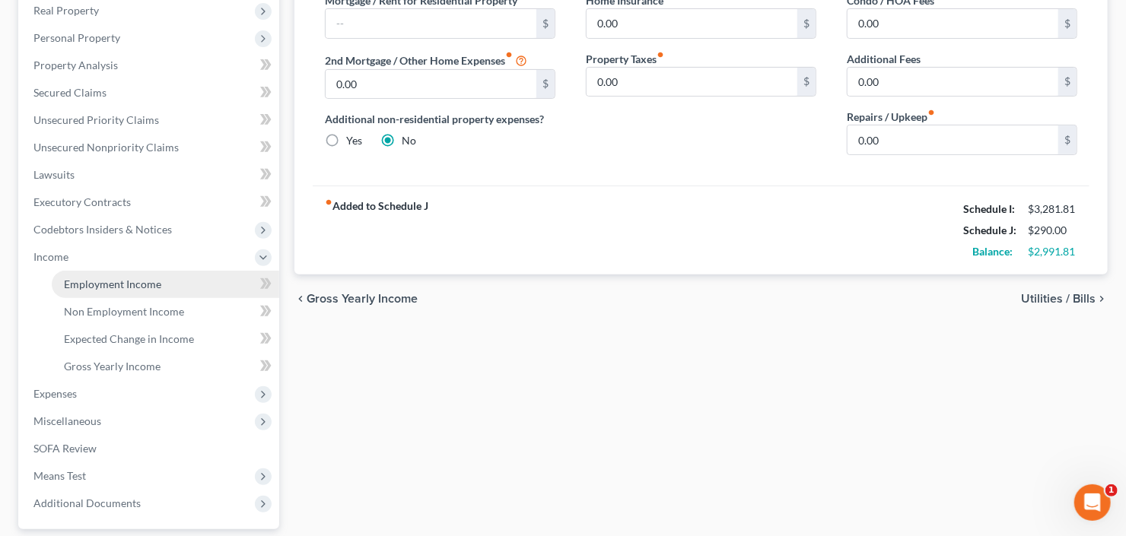
click at [112, 284] on span "Employment Income" at bounding box center [112, 284] width 97 height 13
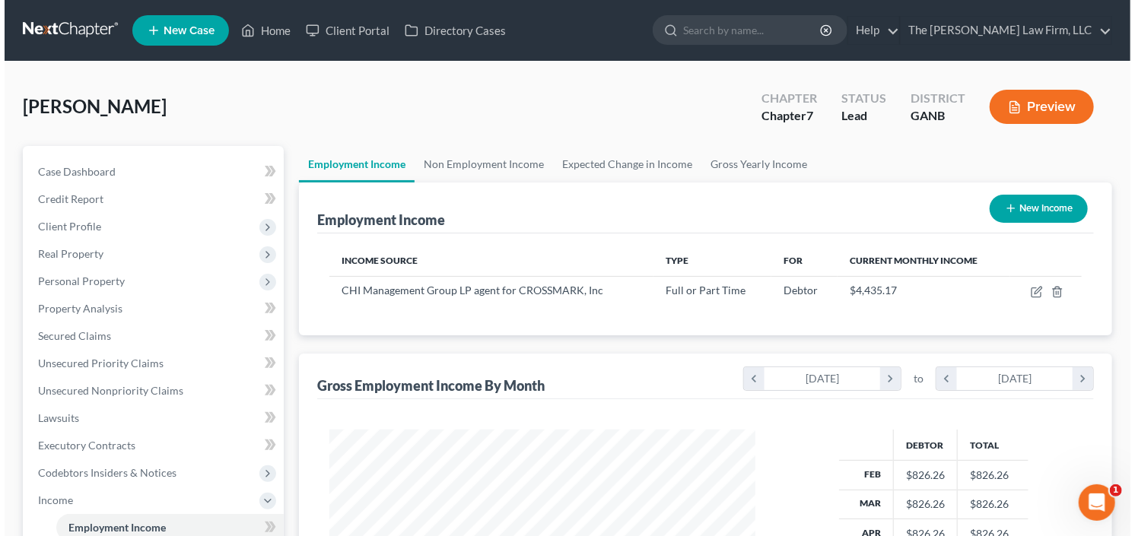
scroll to position [122, 0]
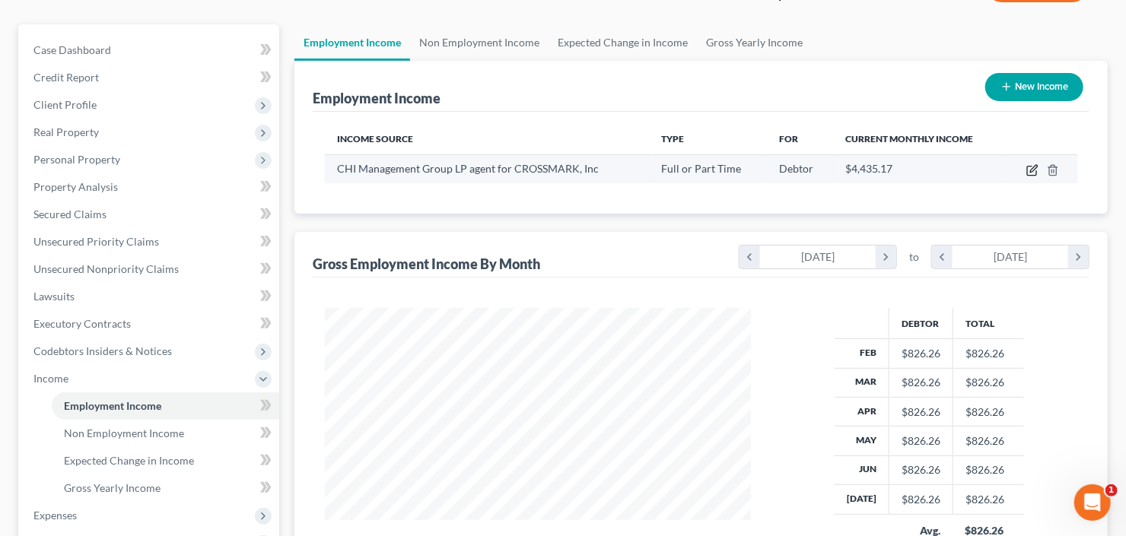
click at [1032, 170] on icon "button" at bounding box center [1033, 168] width 7 height 7
select select "0"
select select "45"
select select "3"
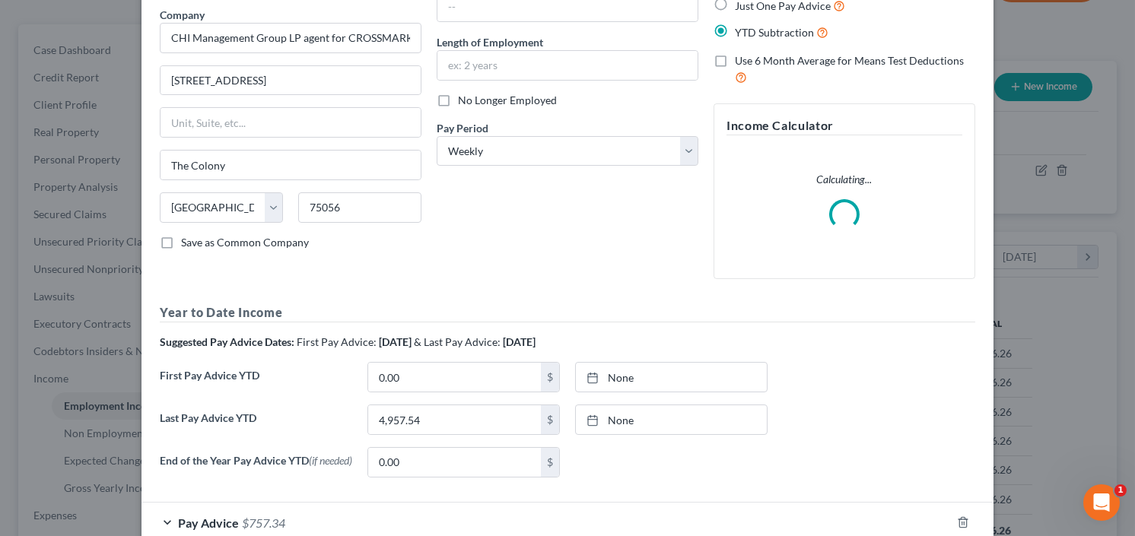
scroll to position [214, 0]
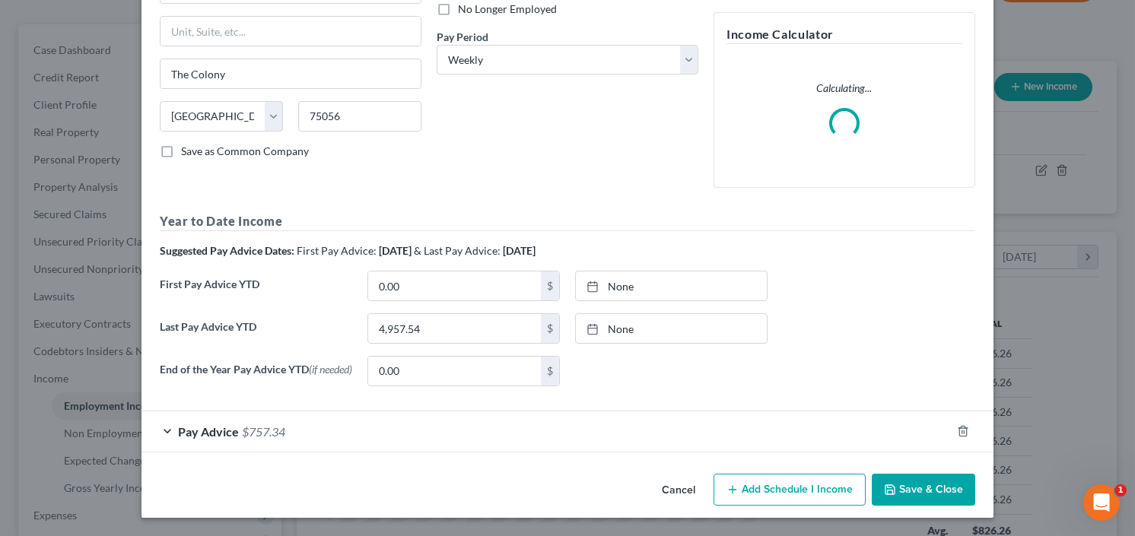
click at [254, 431] on span "$757.34" at bounding box center [263, 432] width 43 height 14
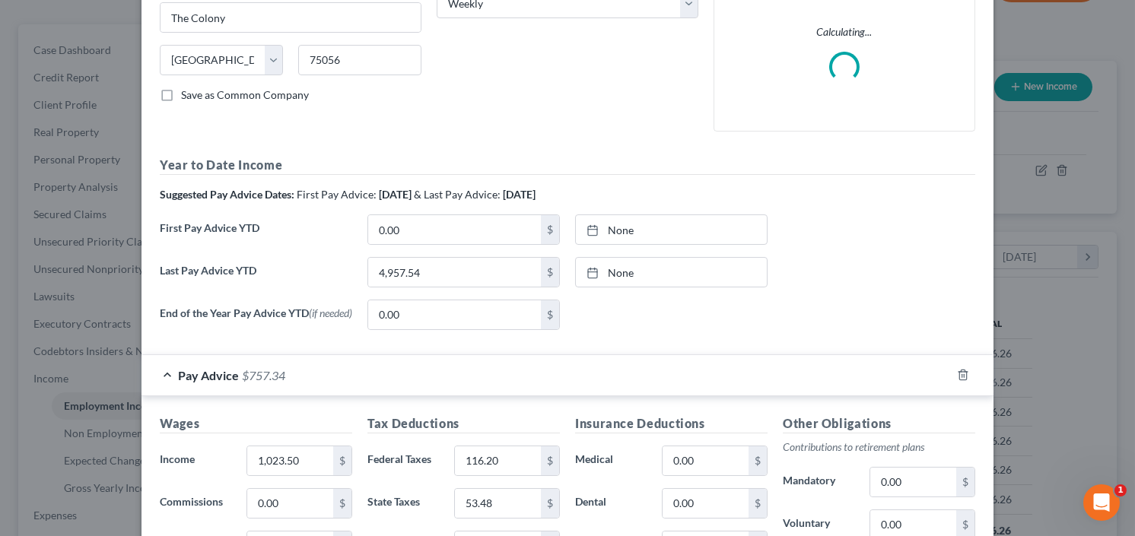
scroll to position [336, 0]
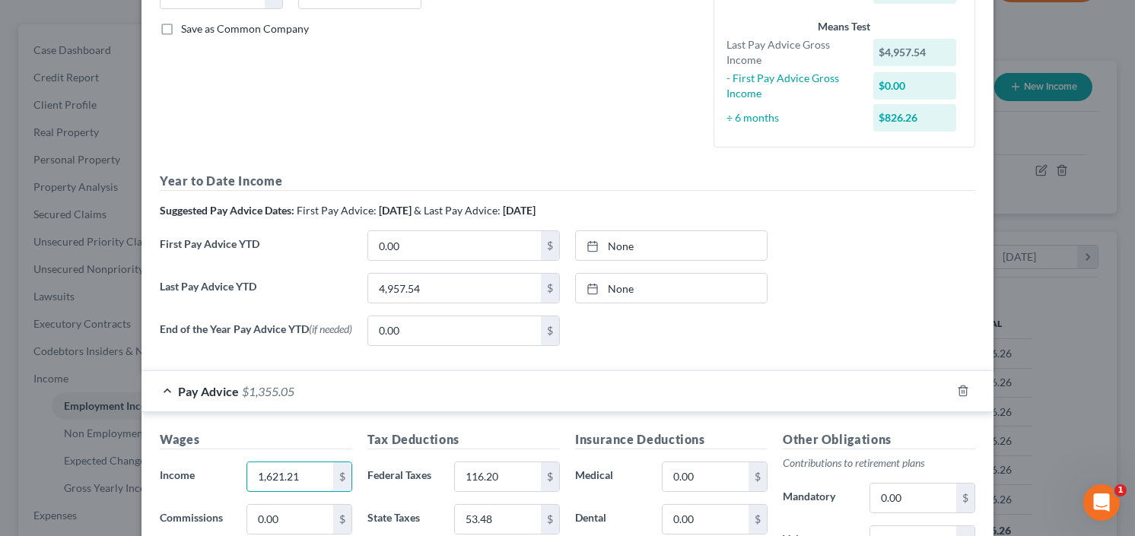
drag, startPoint x: 299, startPoint y: 478, endPoint x: 189, endPoint y: 492, distance: 110.5
click at [190, 492] on div "Income * 1,621.21 $" at bounding box center [256, 477] width 208 height 30
type input "1,261.21"
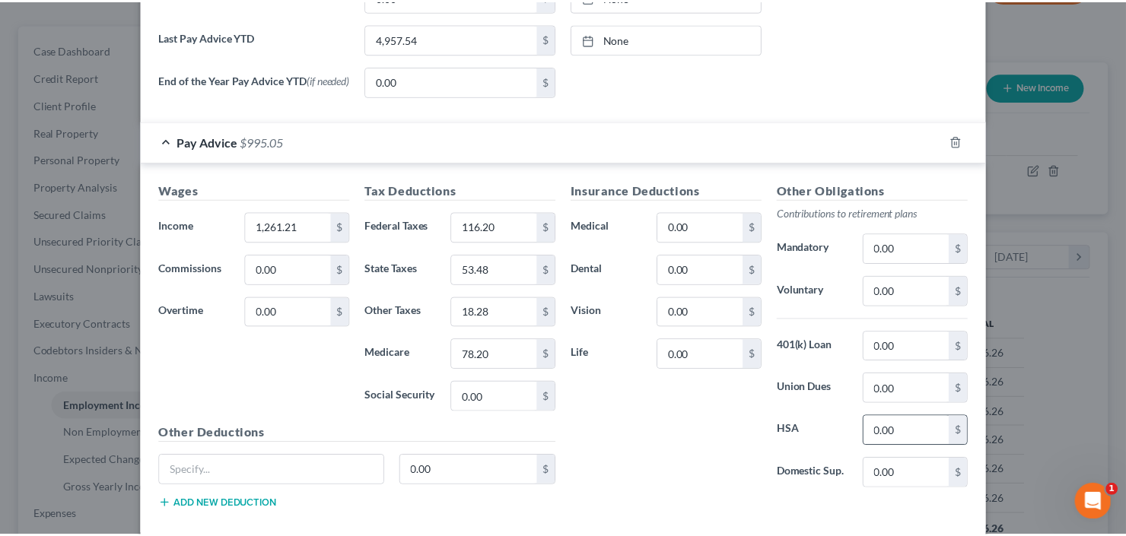
scroll to position [665, 0]
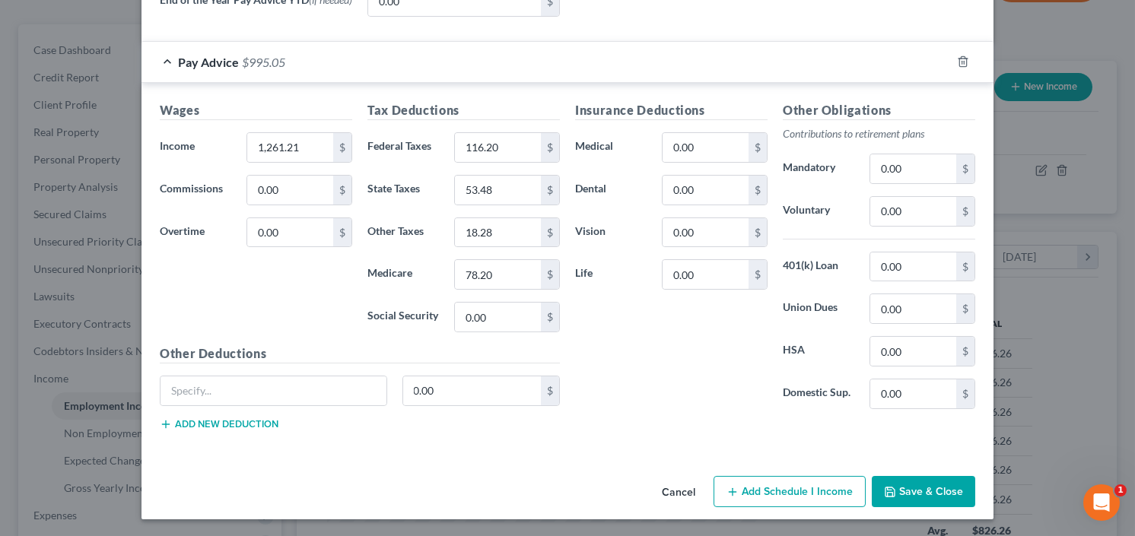
drag, startPoint x: 931, startPoint y: 487, endPoint x: 714, endPoint y: 374, distance: 245.4
click at [931, 487] on button "Save & Close" at bounding box center [923, 492] width 103 height 32
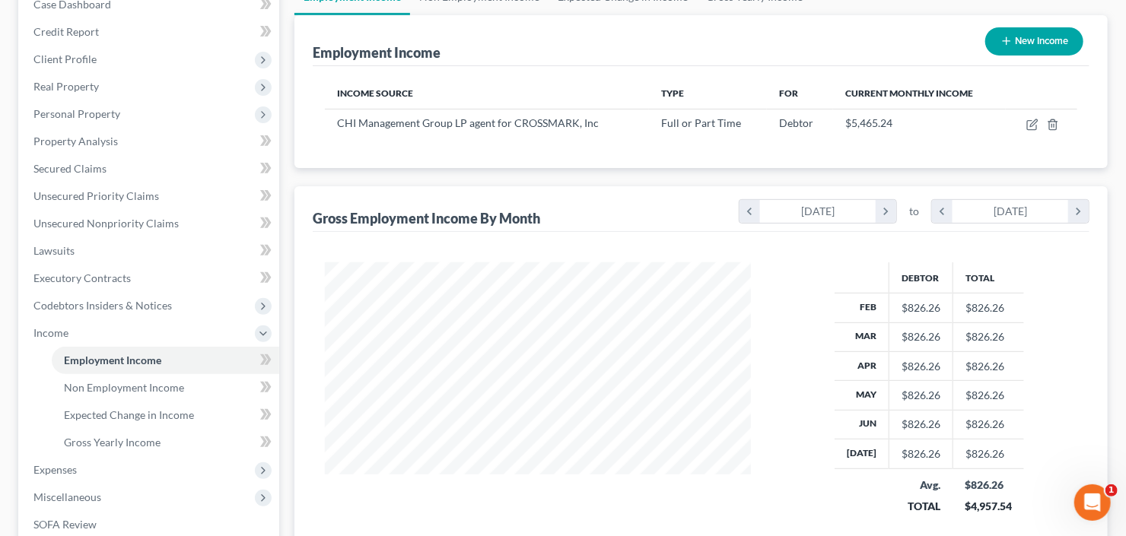
scroll to position [304, 0]
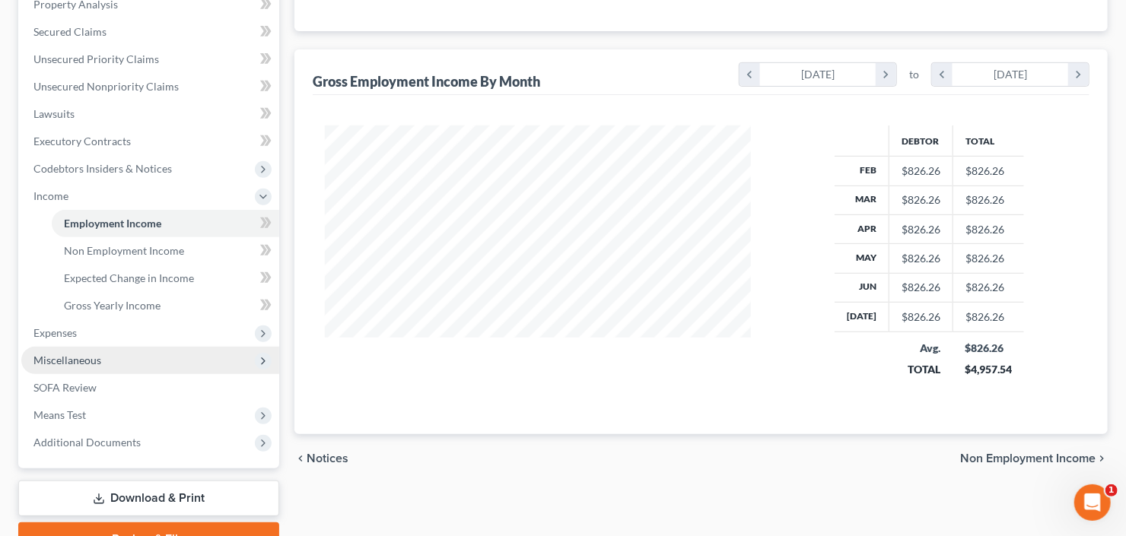
click at [107, 359] on span "Miscellaneous" at bounding box center [150, 360] width 258 height 27
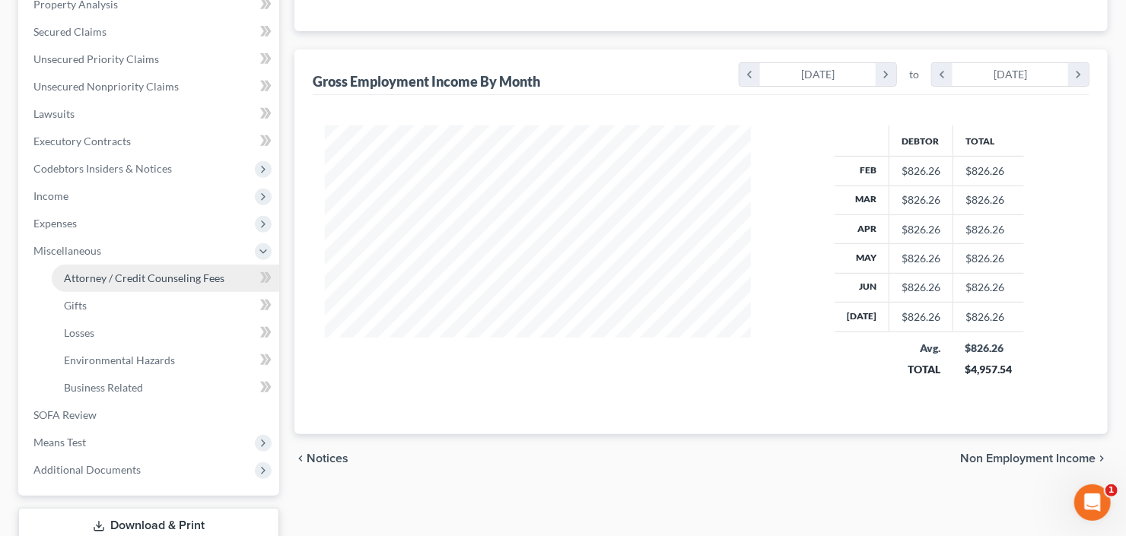
click at [157, 278] on span "Attorney / Credit Counseling Fees" at bounding box center [144, 278] width 161 height 13
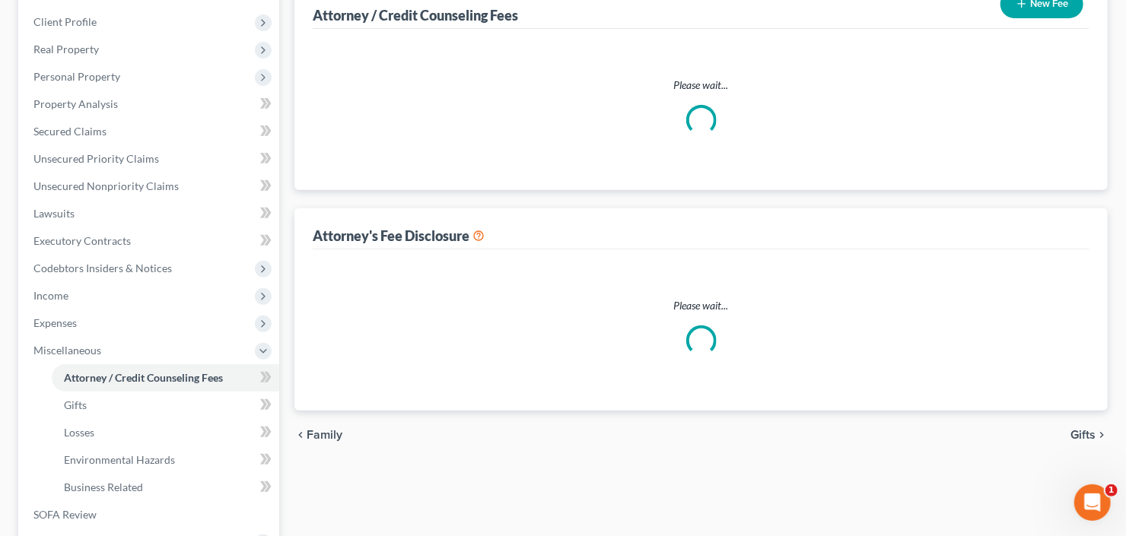
scroll to position [55, 0]
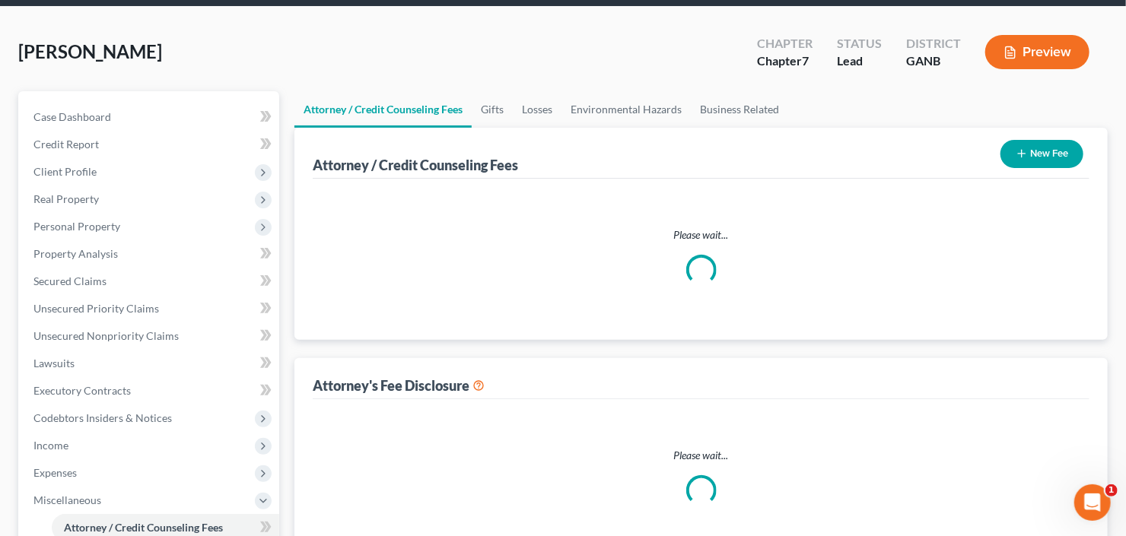
select select "3"
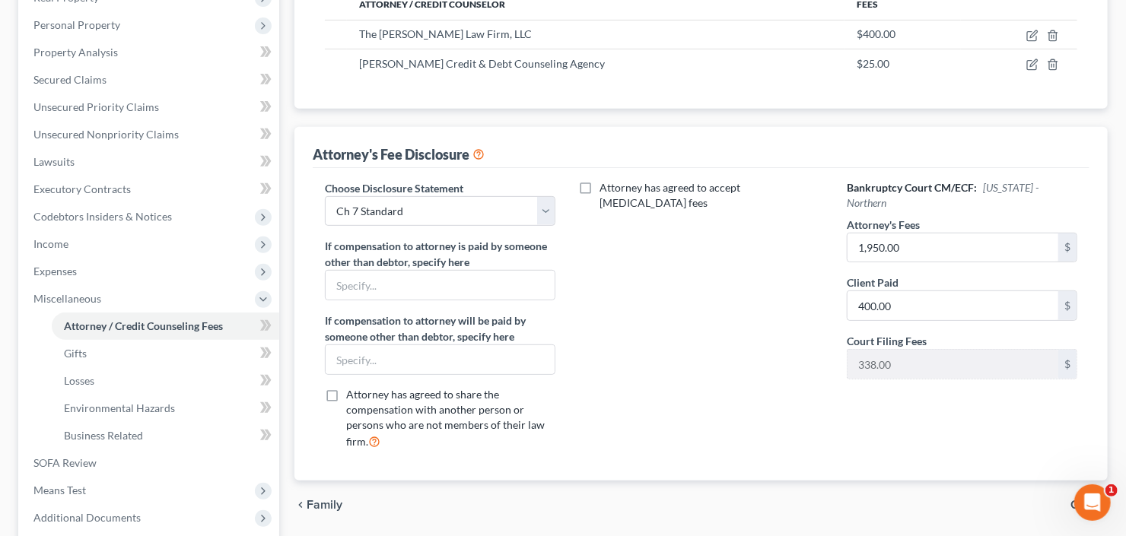
scroll to position [407, 0]
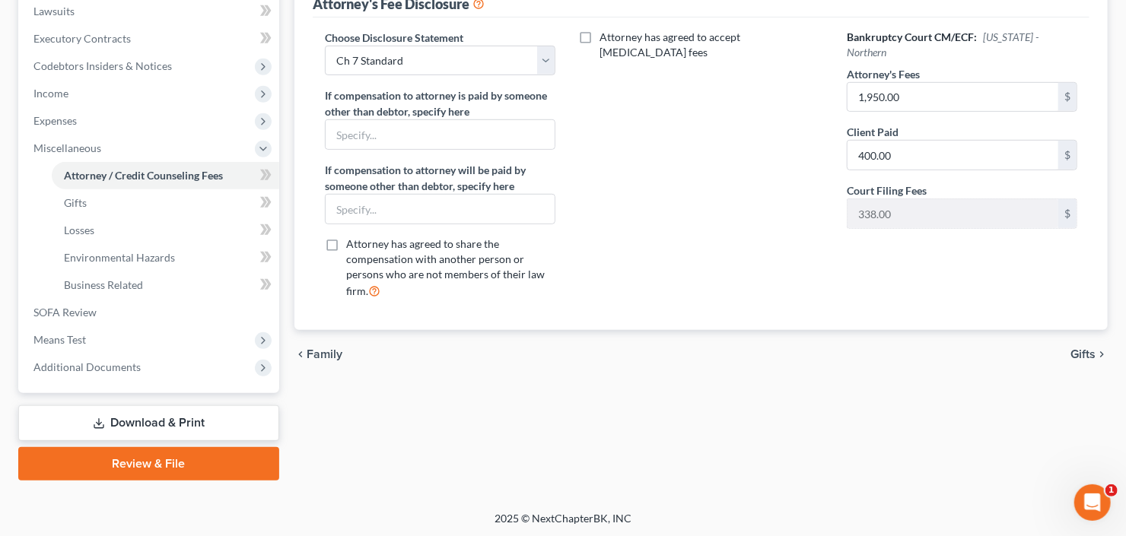
click at [176, 410] on link "Download & Print" at bounding box center [148, 424] width 261 height 36
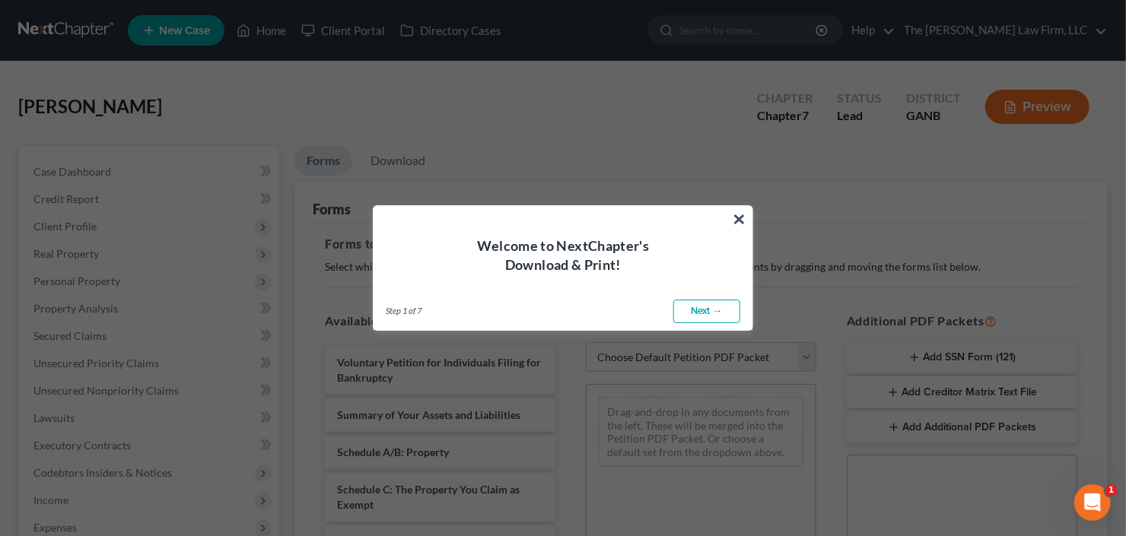
click at [701, 313] on link "Next →" at bounding box center [706, 312] width 67 height 24
select select "0"
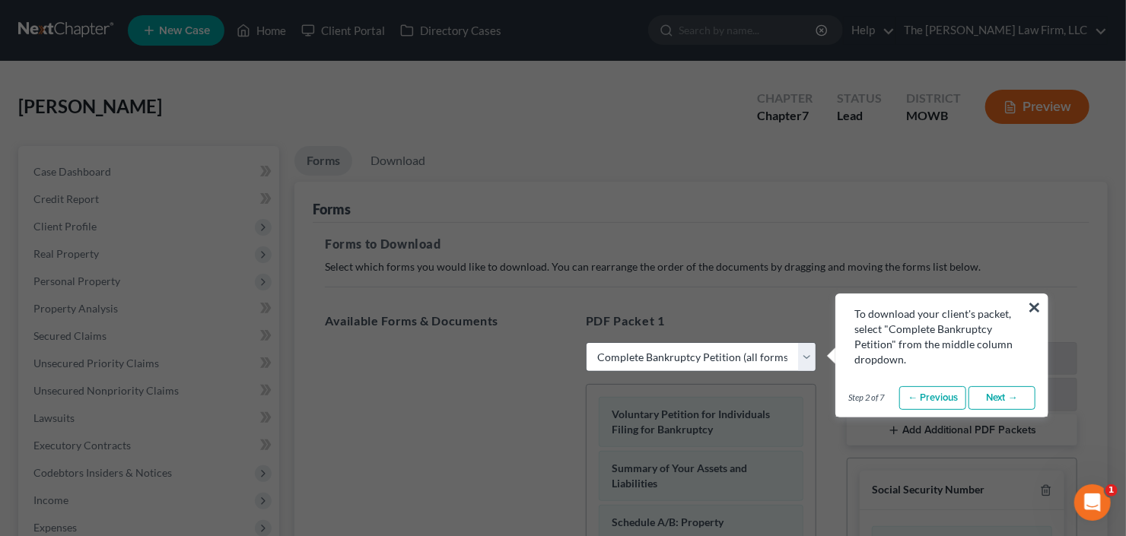
click at [998, 396] on link "Next →" at bounding box center [1002, 399] width 67 height 24
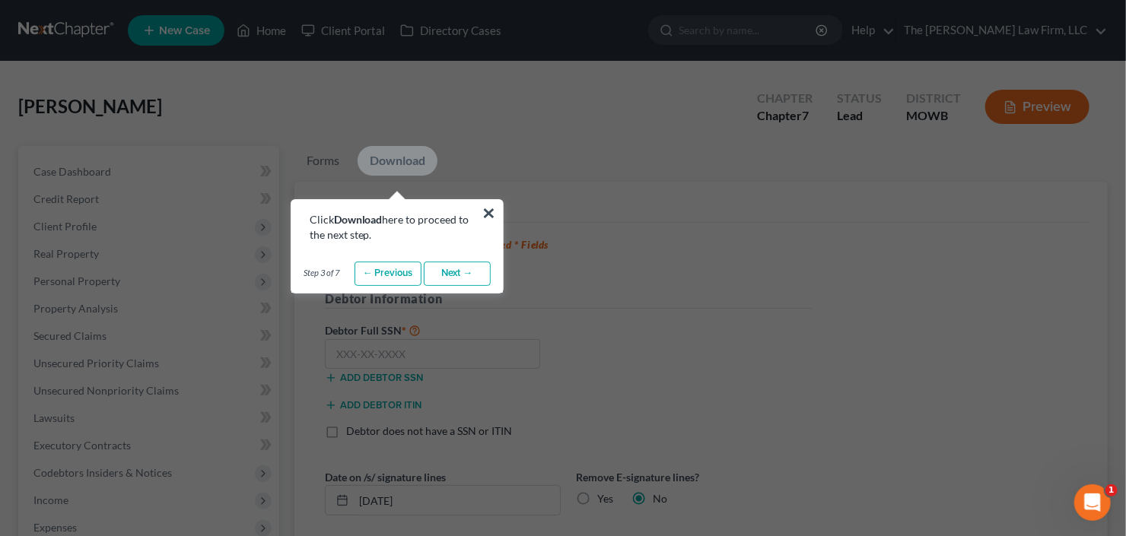
click at [434, 269] on link "Next →" at bounding box center [457, 274] width 67 height 24
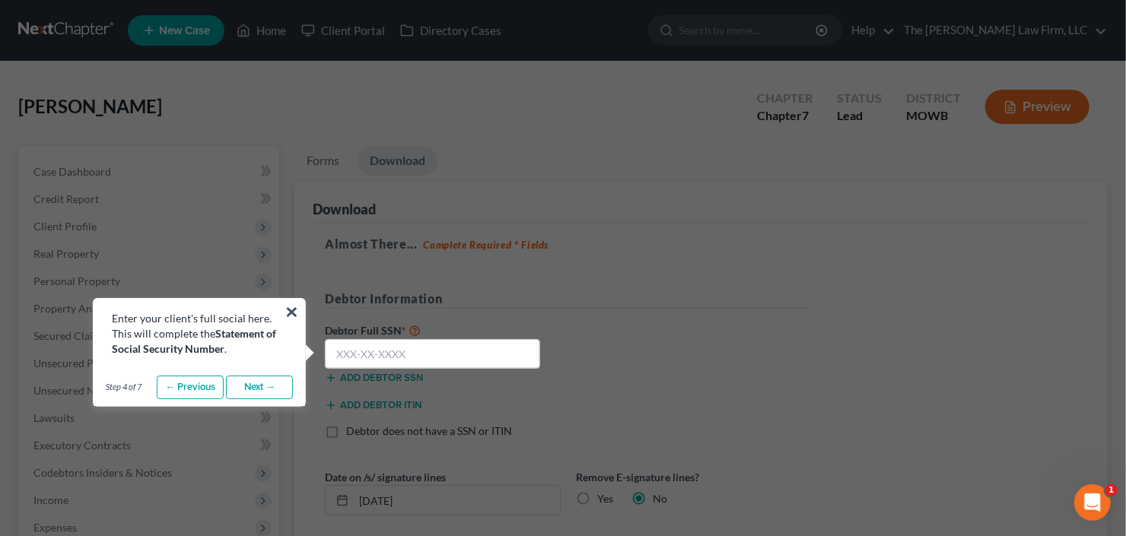
click at [248, 395] on link "Next →" at bounding box center [259, 388] width 67 height 24
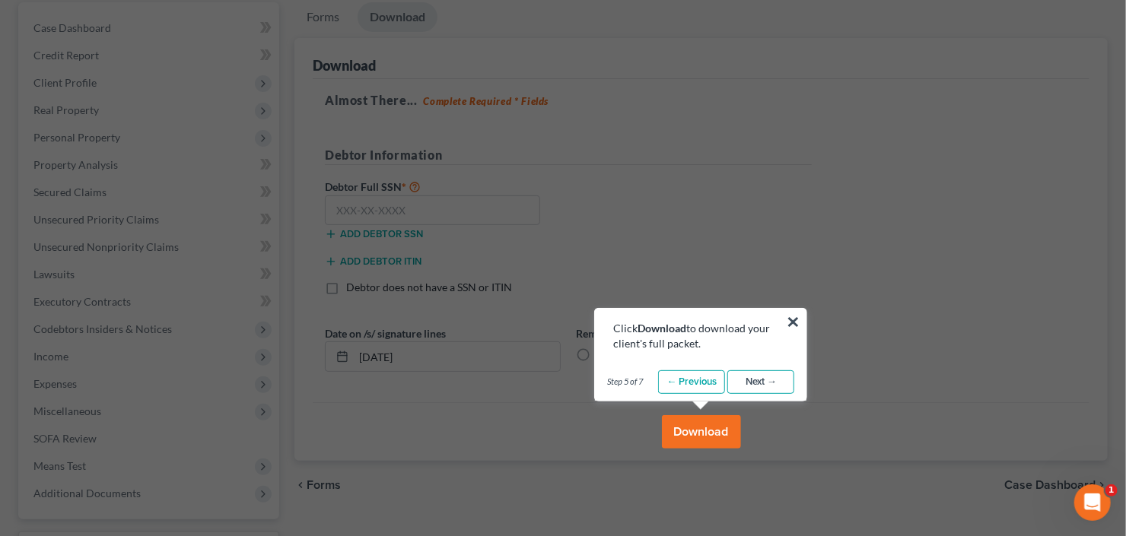
scroll to position [183, 0]
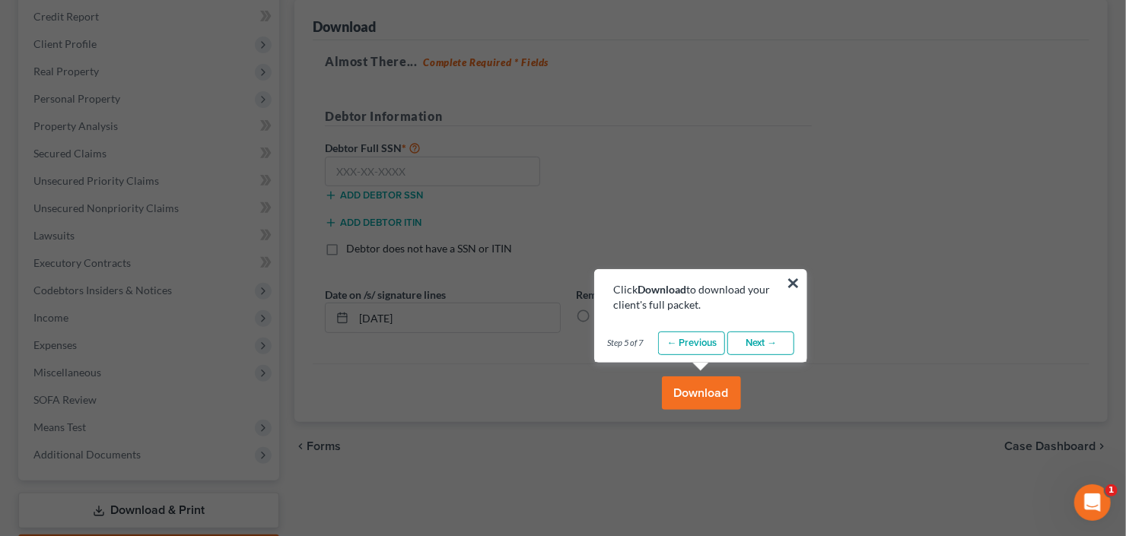
click at [772, 342] on link "Next →" at bounding box center [760, 344] width 67 height 24
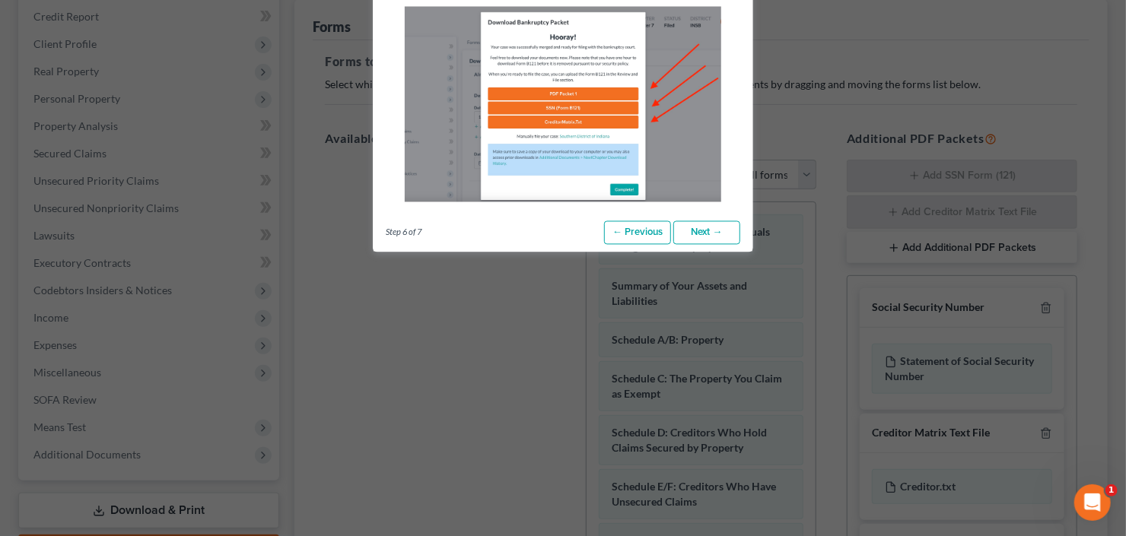
click at [708, 231] on link "Next →" at bounding box center [706, 233] width 67 height 24
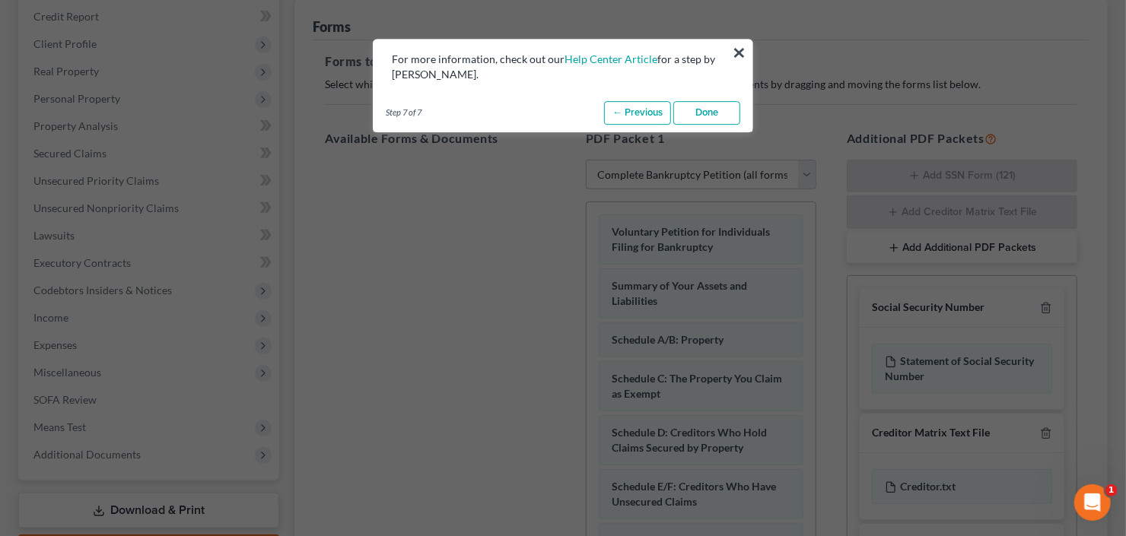
click at [704, 114] on link "Done" at bounding box center [706, 113] width 67 height 24
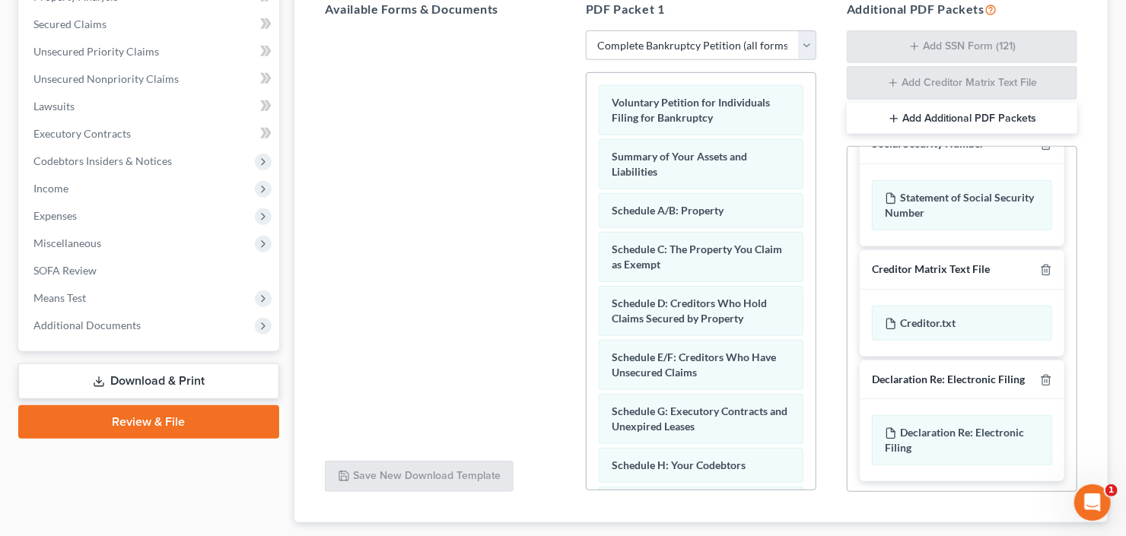
scroll to position [402, 0]
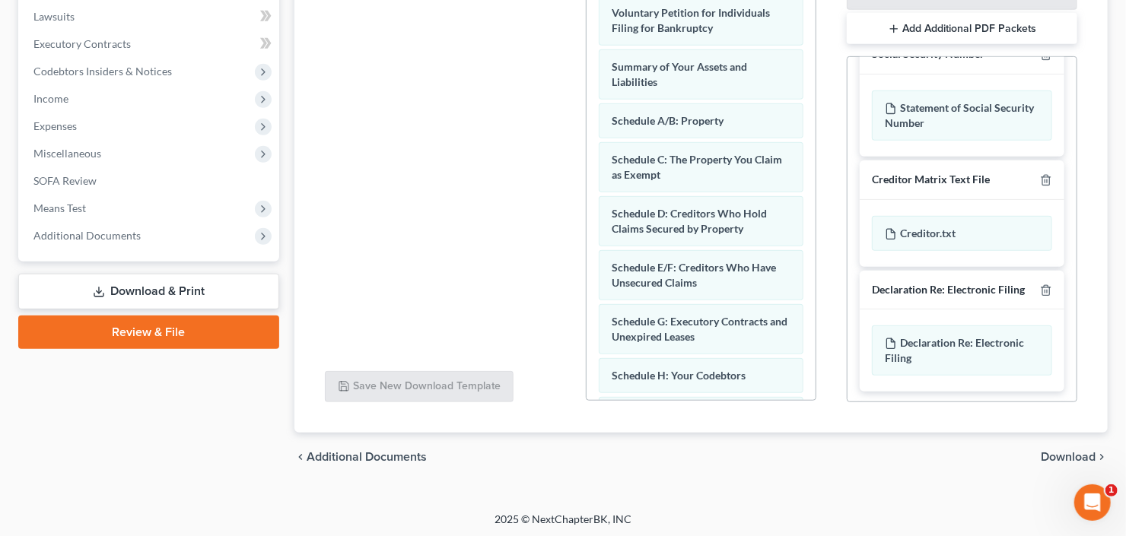
click at [1065, 459] on span "Download" at bounding box center [1068, 457] width 55 height 12
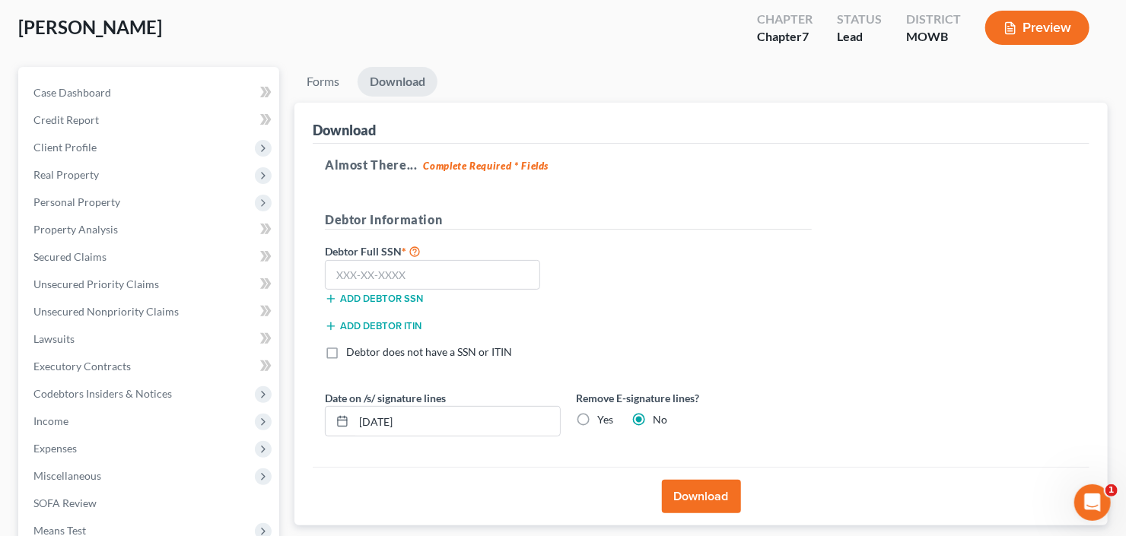
scroll to position [26, 0]
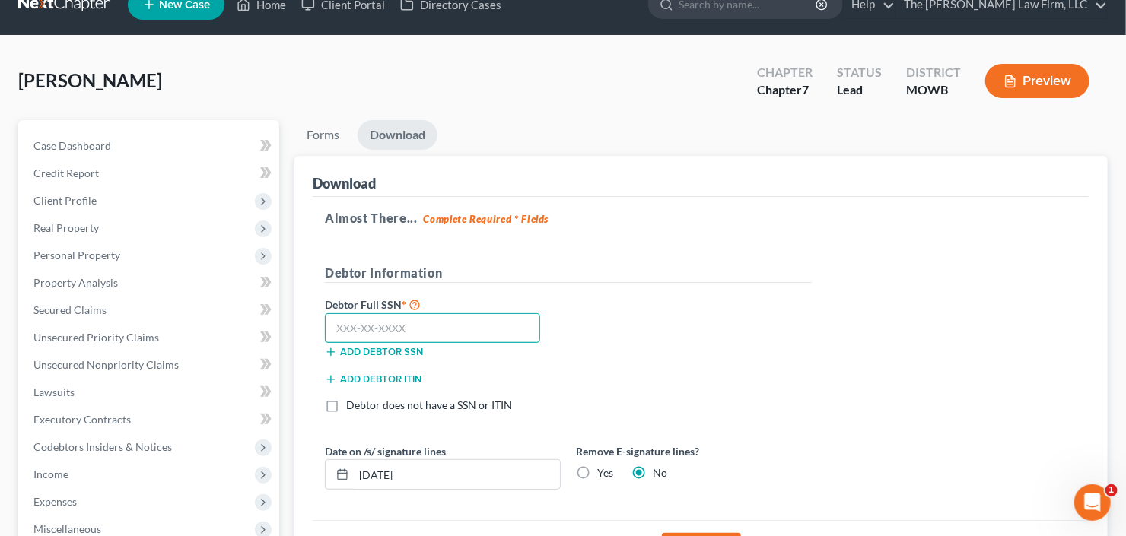
click at [402, 327] on input "text" at bounding box center [432, 329] width 215 height 30
click at [368, 323] on input "text" at bounding box center [432, 329] width 215 height 30
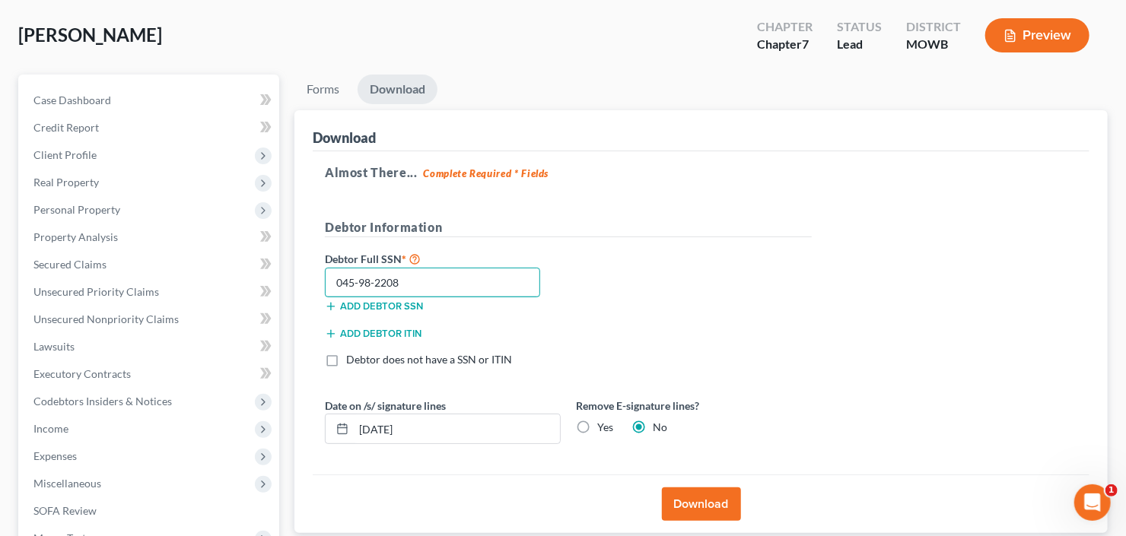
scroll to position [208, 0]
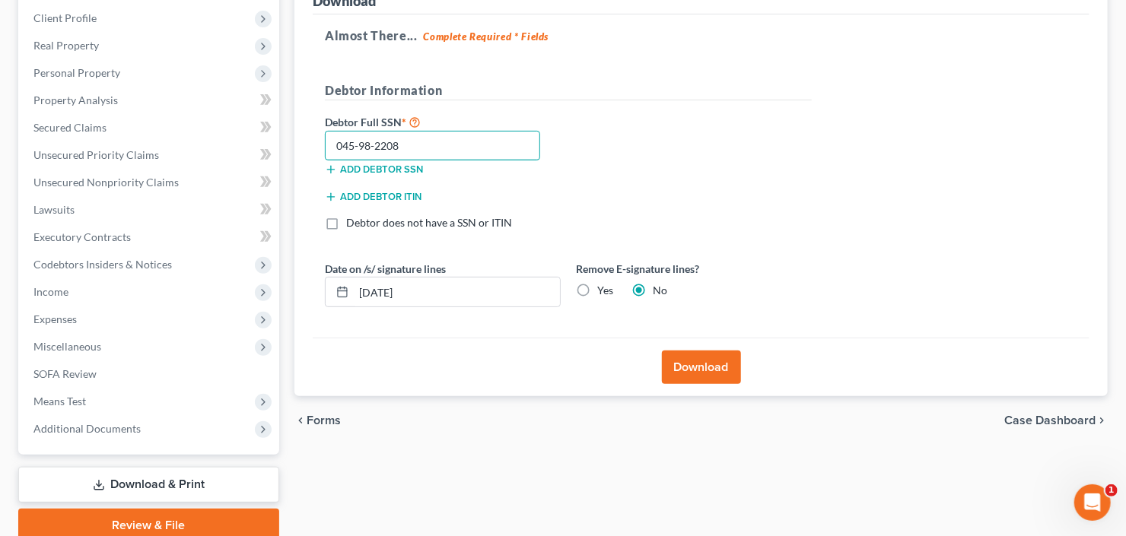
type input "045-98-2208"
click at [703, 361] on button "Download" at bounding box center [701, 367] width 79 height 33
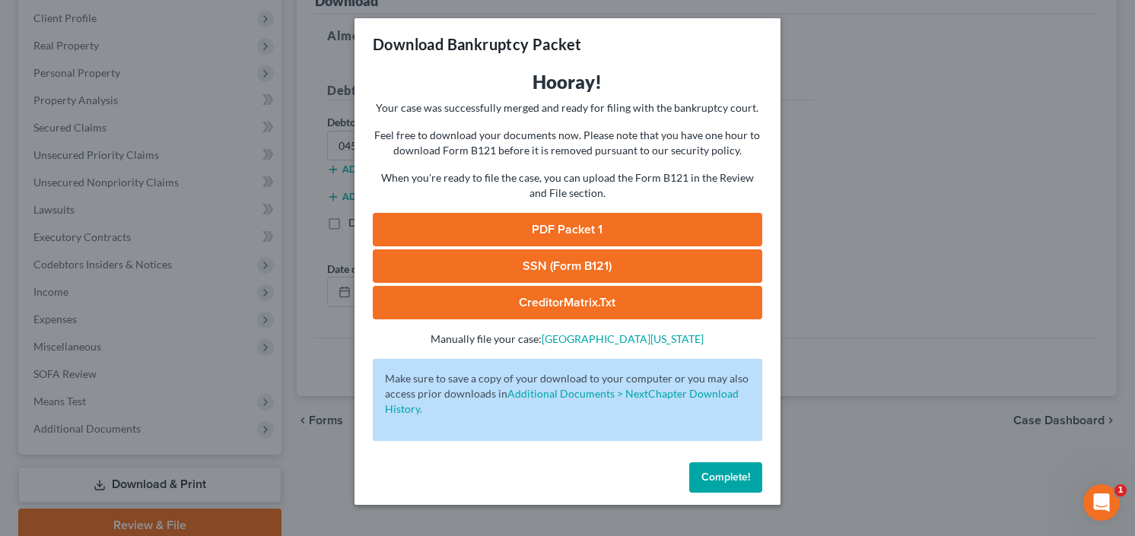
click at [635, 228] on link "PDF Packet 1" at bounding box center [568, 229] width 390 height 33
click at [521, 259] on link "SSN (Form B121)" at bounding box center [568, 266] width 390 height 33
click at [725, 466] on button "Complete!" at bounding box center [725, 478] width 73 height 30
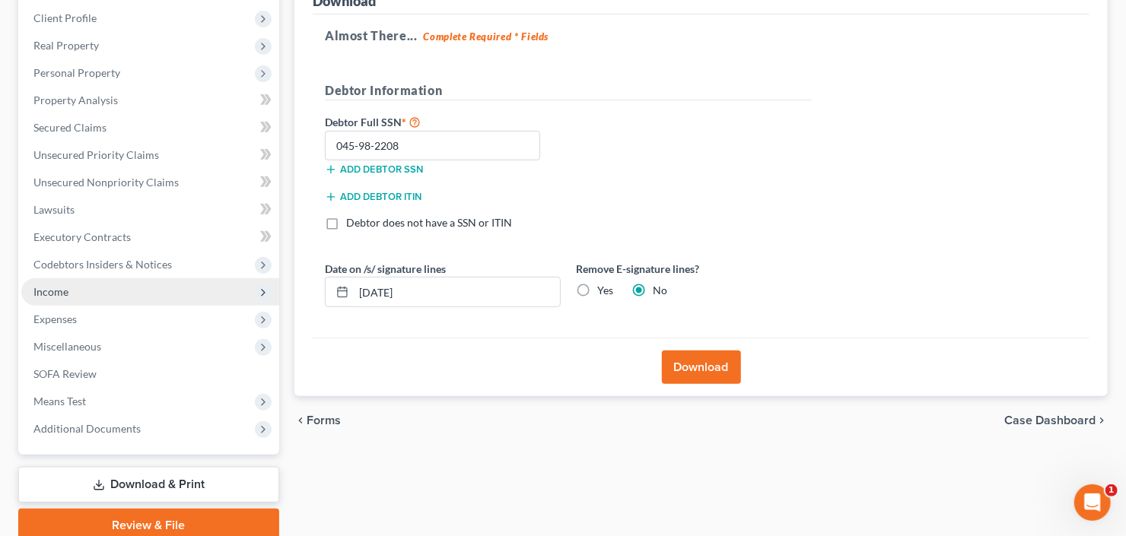
drag, startPoint x: 87, startPoint y: 291, endPoint x: 111, endPoint y: 295, distance: 24.6
click at [87, 291] on span "Income" at bounding box center [150, 292] width 258 height 27
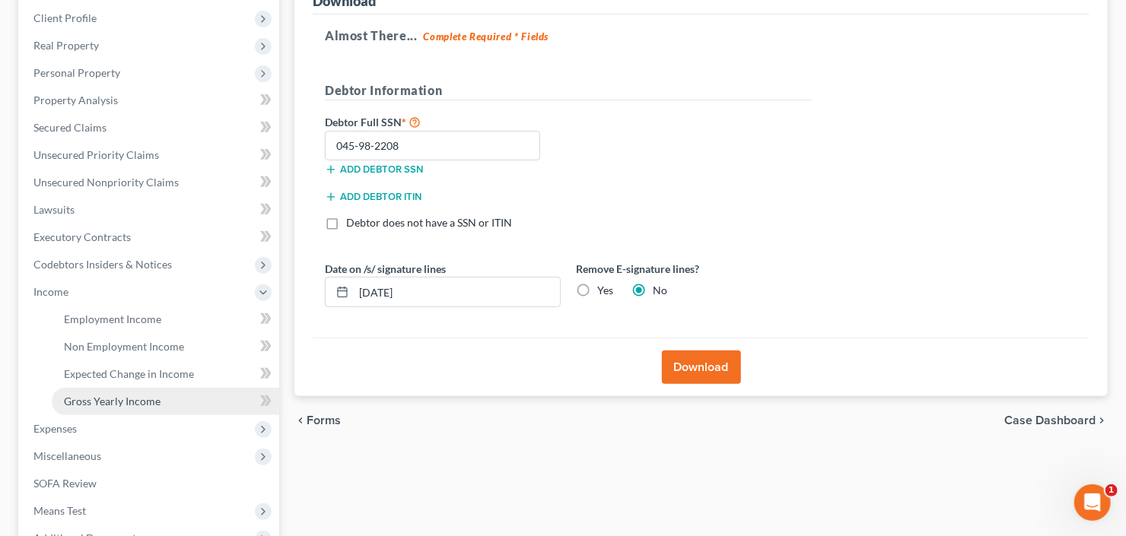
click at [145, 404] on span "Gross Yearly Income" at bounding box center [112, 401] width 97 height 13
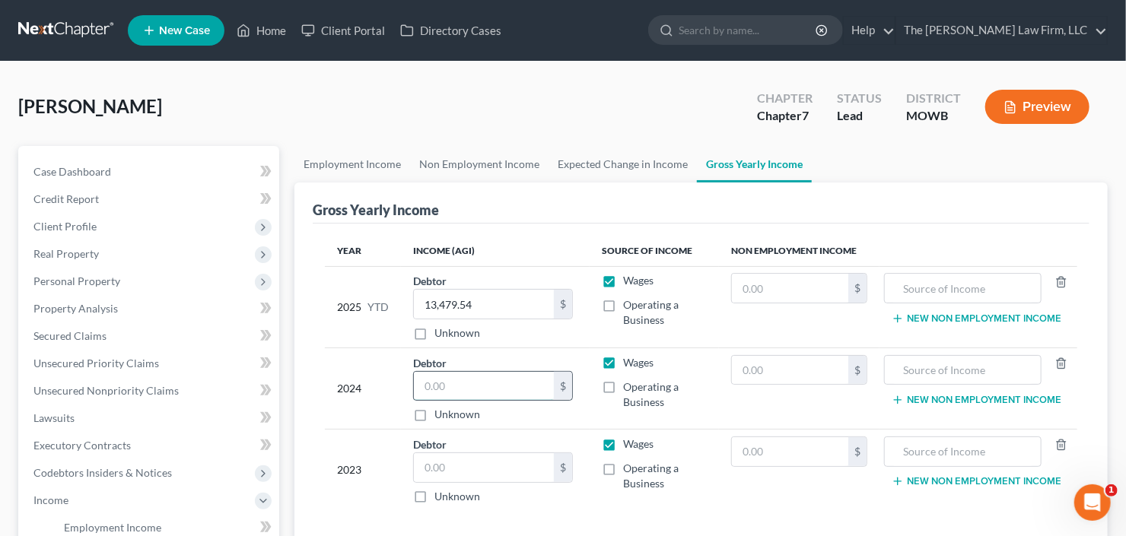
click at [479, 377] on input "text" at bounding box center [484, 386] width 140 height 29
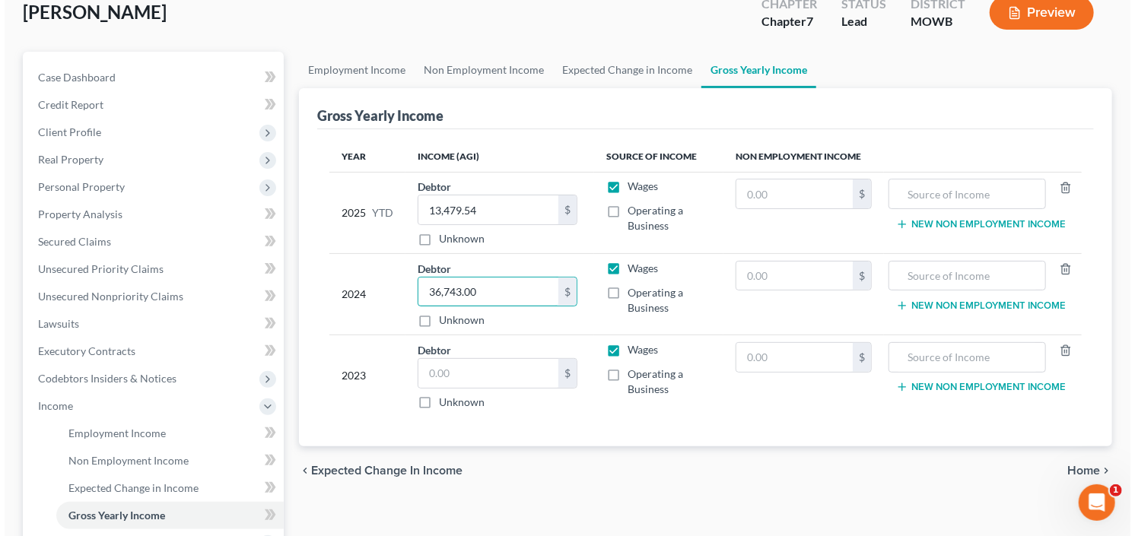
scroll to position [122, 0]
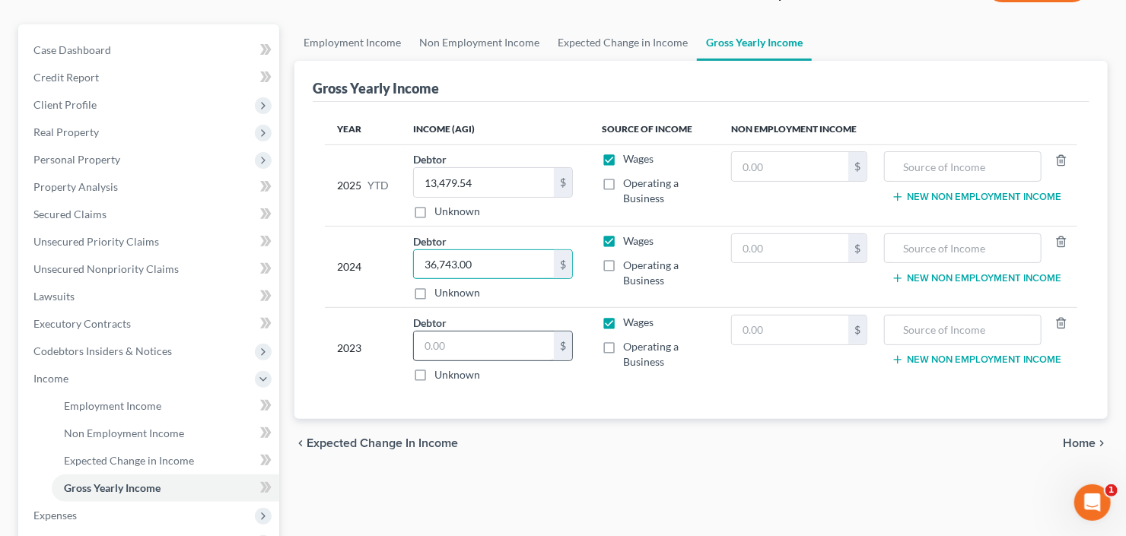
type input "36,743.00"
click at [476, 339] on input "text" at bounding box center [484, 346] width 140 height 29
click at [463, 345] on input "3" at bounding box center [484, 346] width 140 height 29
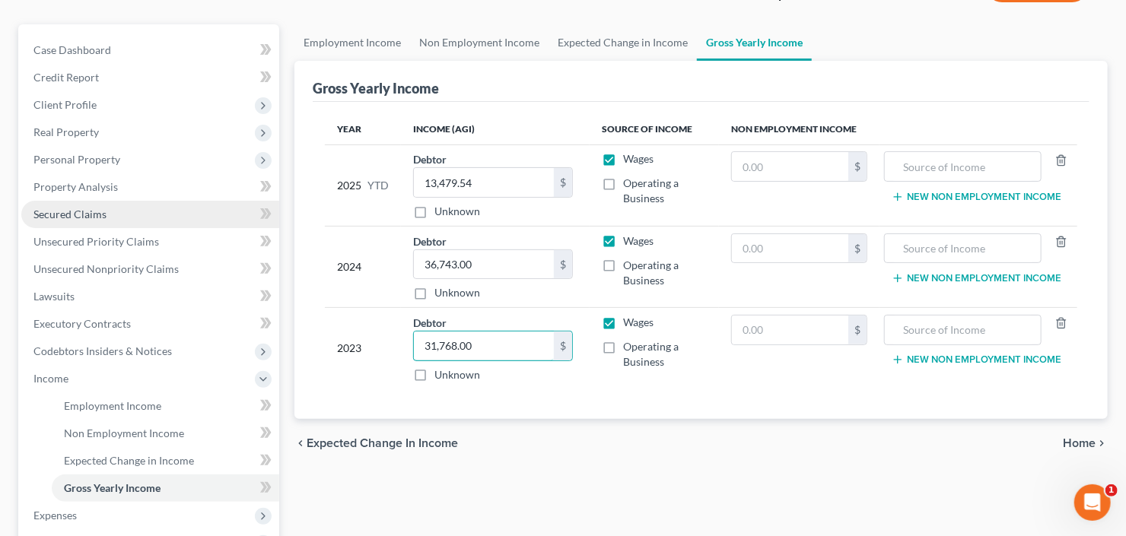
type input "31,768.00"
click at [58, 216] on span "Secured Claims" at bounding box center [69, 214] width 73 height 13
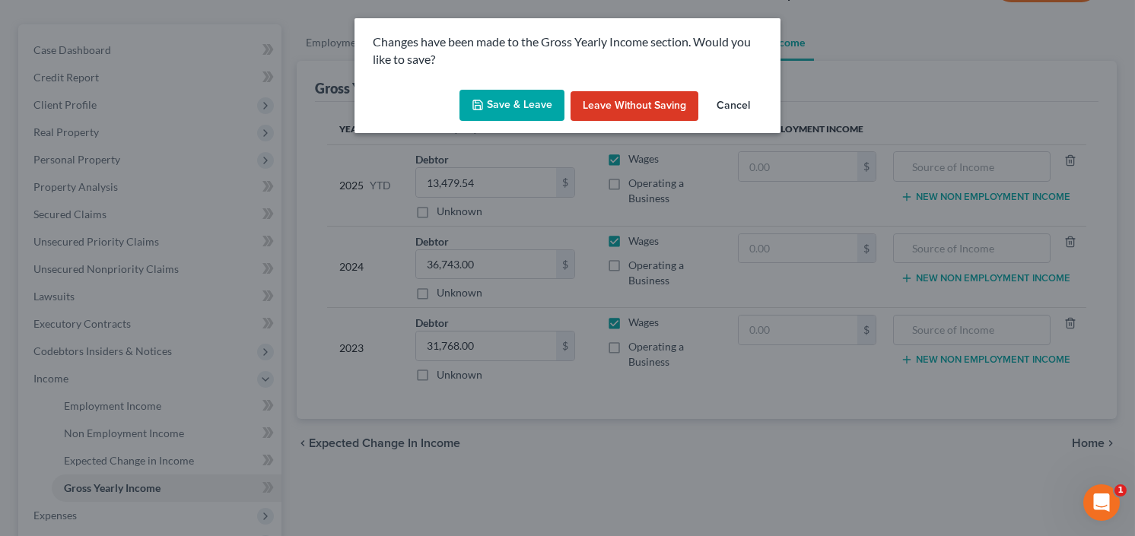
click at [503, 107] on button "Save & Leave" at bounding box center [512, 106] width 105 height 32
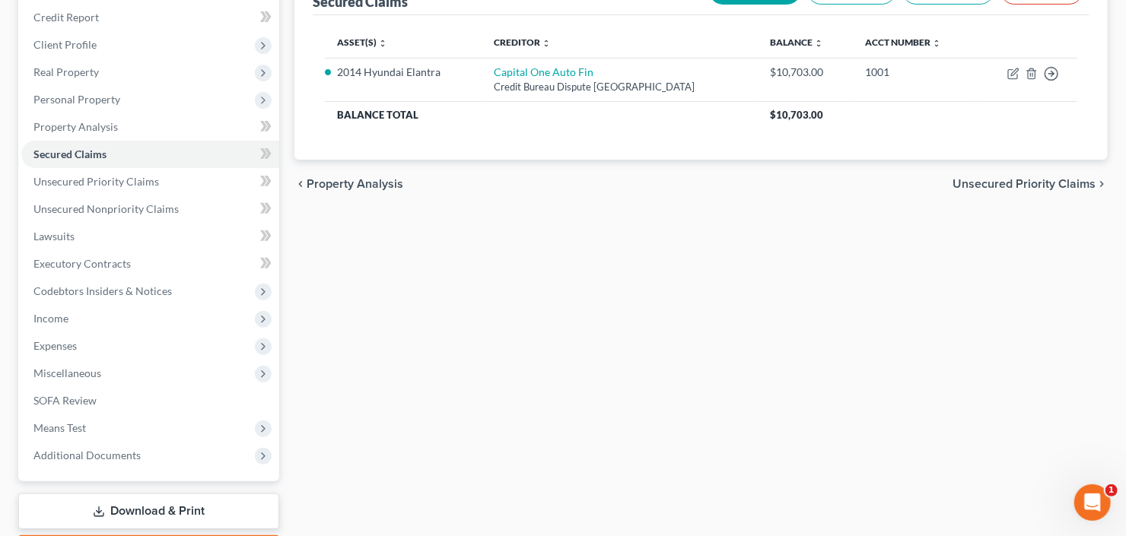
scroll to position [183, 0]
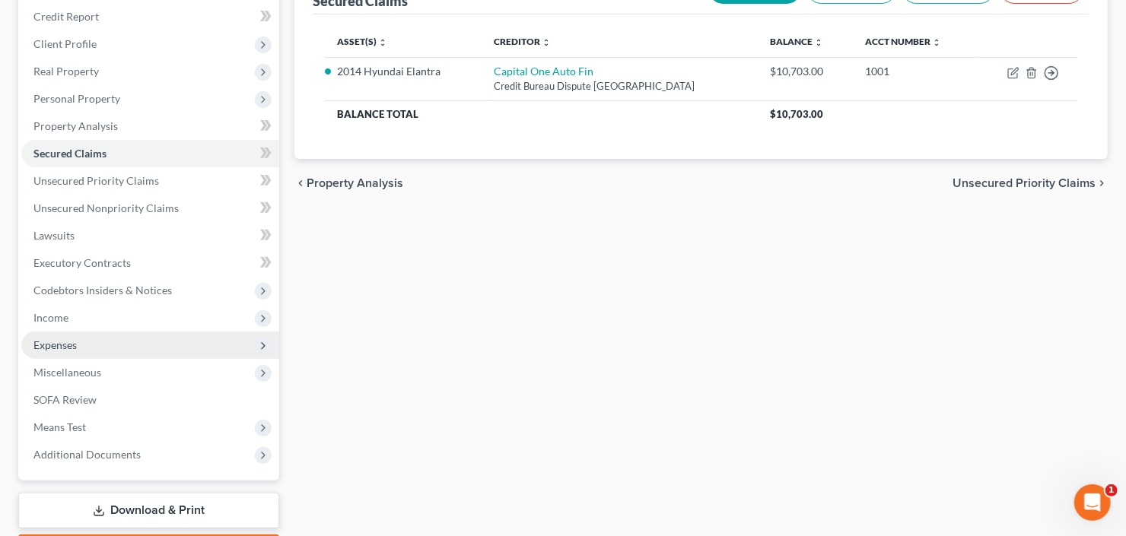
click at [106, 341] on span "Expenses" at bounding box center [150, 345] width 258 height 27
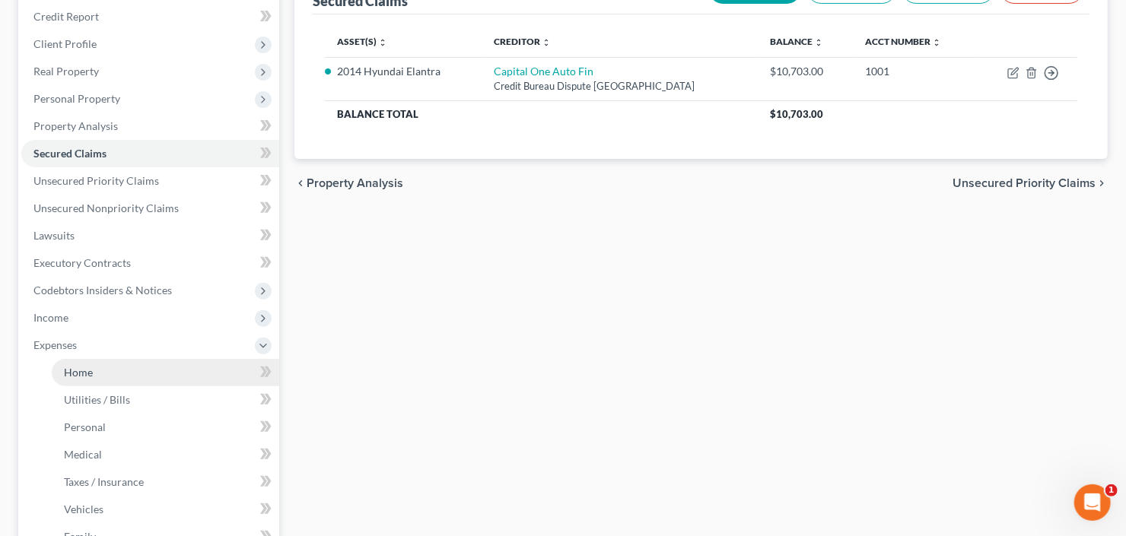
click at [87, 366] on span "Home" at bounding box center [78, 372] width 29 height 13
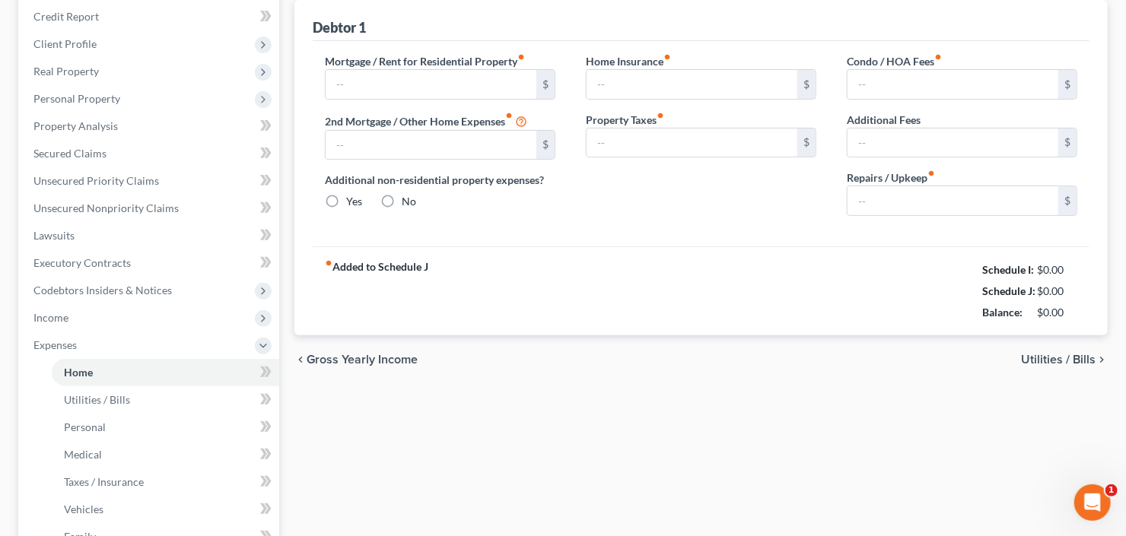
scroll to position [151, 0]
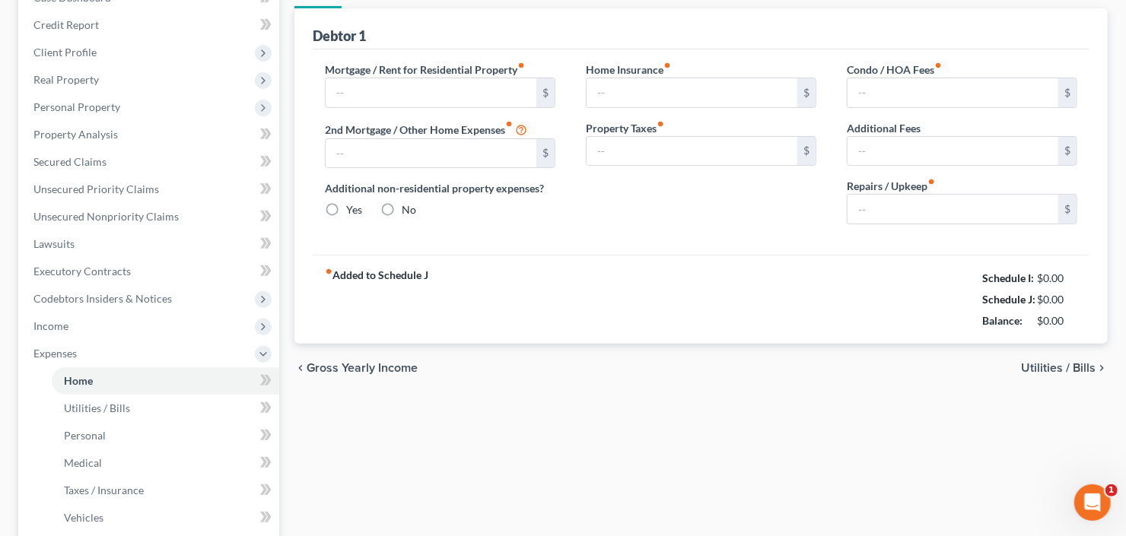
type input "0.00"
radio input "true"
type input "0.00"
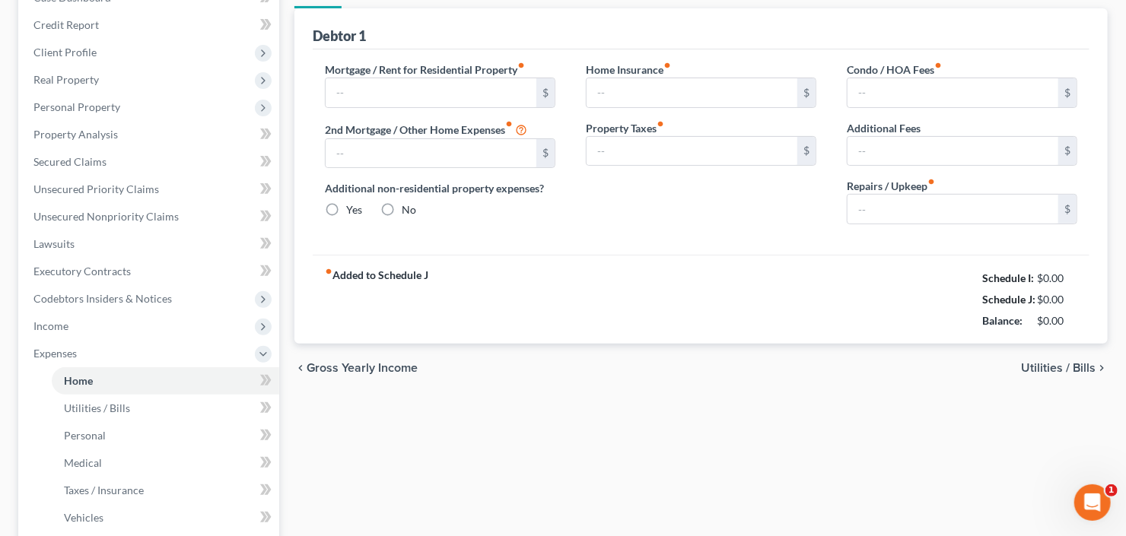
type input "0.00"
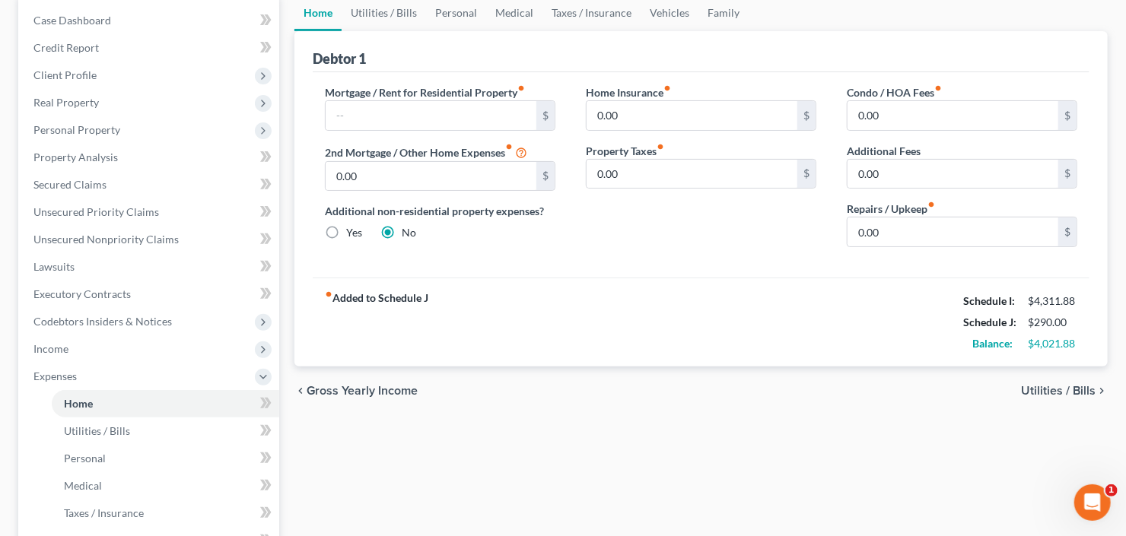
scroll to position [0, 0]
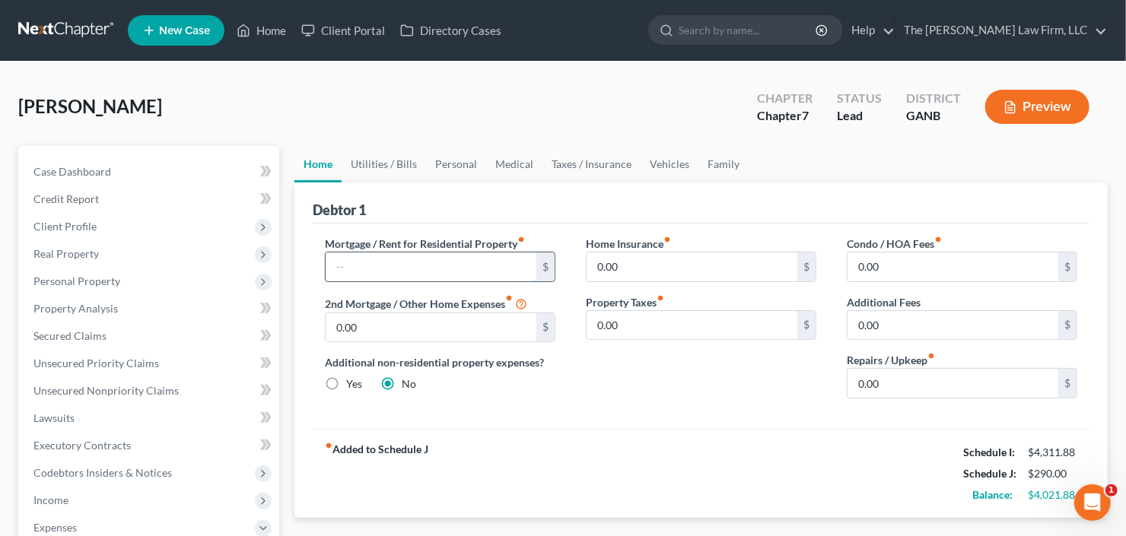
click at [359, 267] on input "text" at bounding box center [431, 267] width 211 height 29
click at [360, 267] on input "text" at bounding box center [431, 267] width 211 height 29
click at [384, 153] on link "Utilities / Bills" at bounding box center [384, 164] width 84 height 37
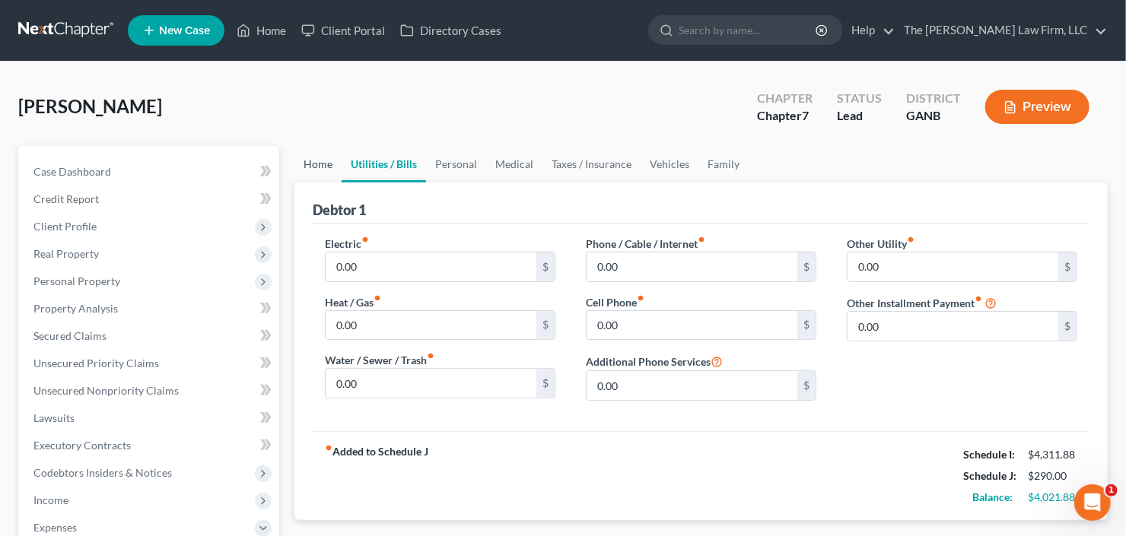
click at [325, 159] on link "Home" at bounding box center [317, 164] width 47 height 37
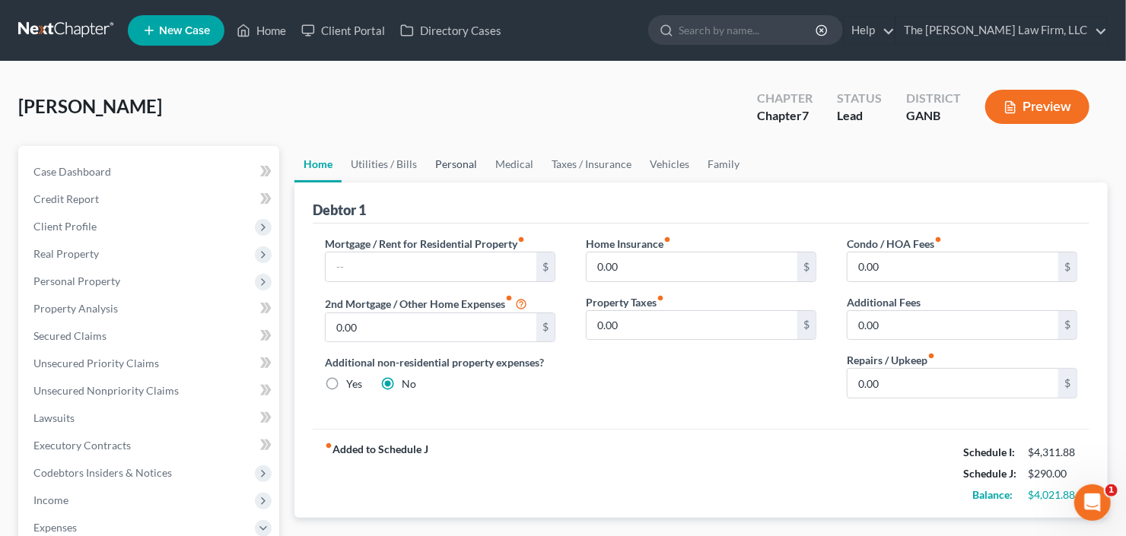
click at [443, 164] on link "Personal" at bounding box center [456, 164] width 60 height 37
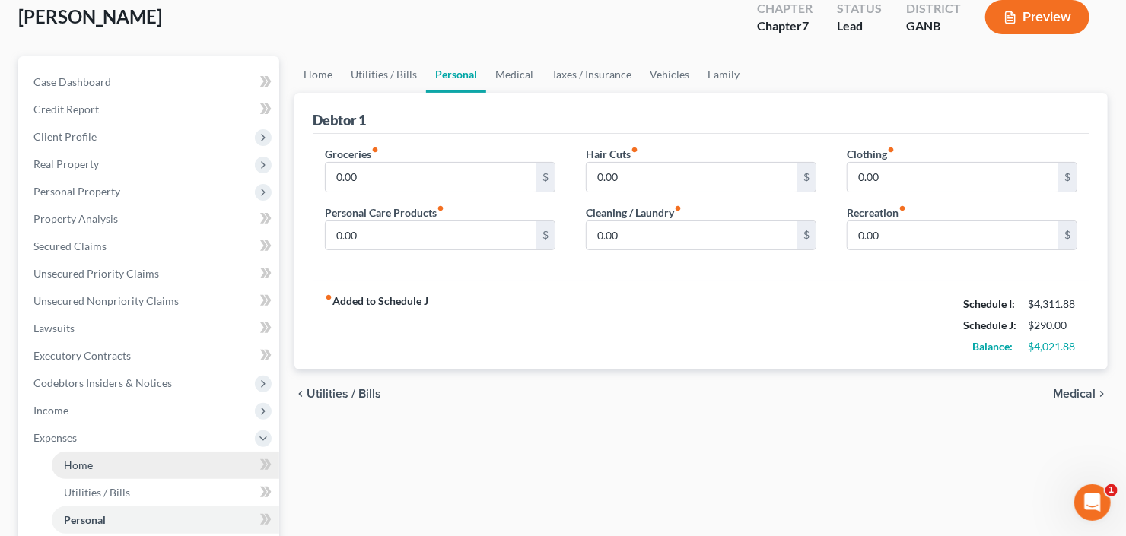
scroll to position [183, 0]
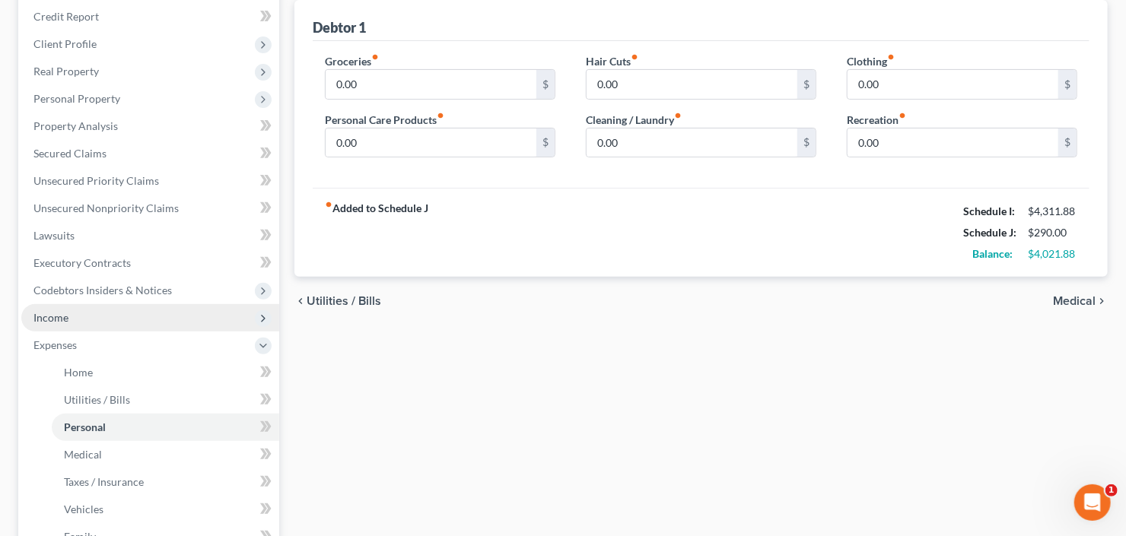
drag, startPoint x: 89, startPoint y: 314, endPoint x: 102, endPoint y: 314, distance: 12.9
click at [89, 314] on span "Income" at bounding box center [150, 317] width 258 height 27
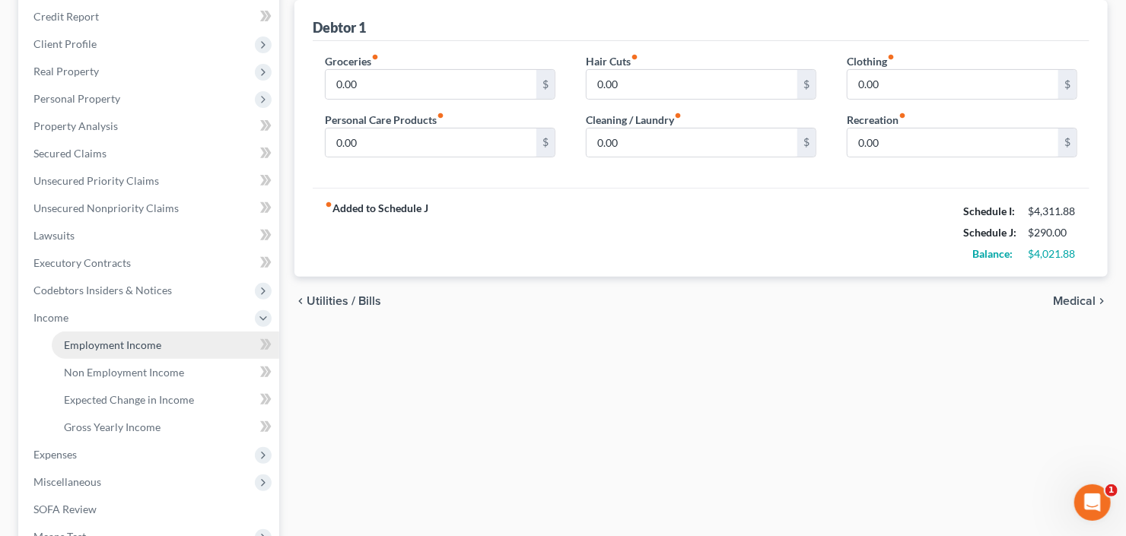
click at [119, 343] on span "Employment Income" at bounding box center [112, 345] width 97 height 13
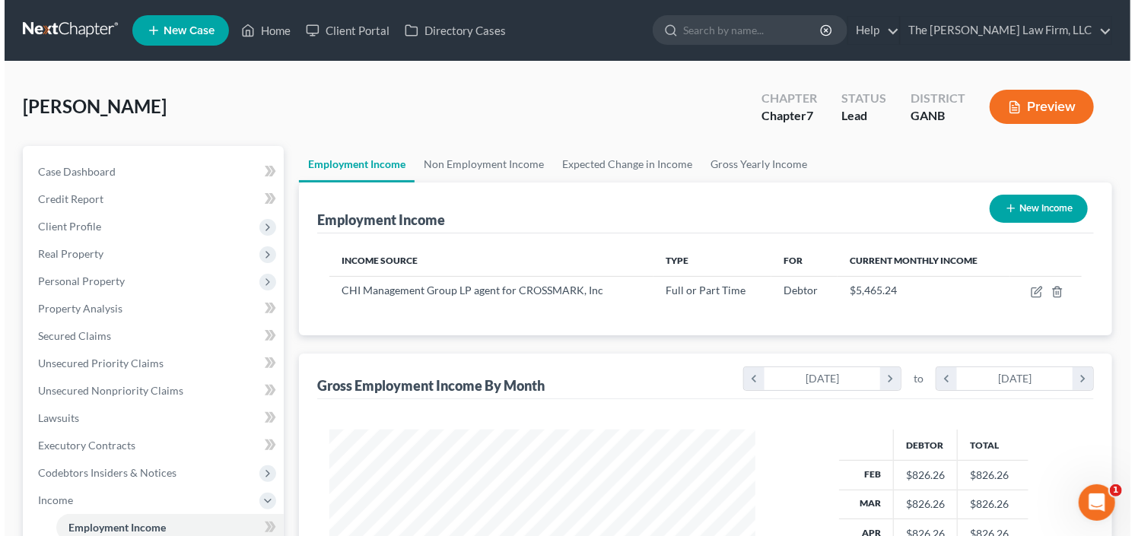
scroll to position [272, 457]
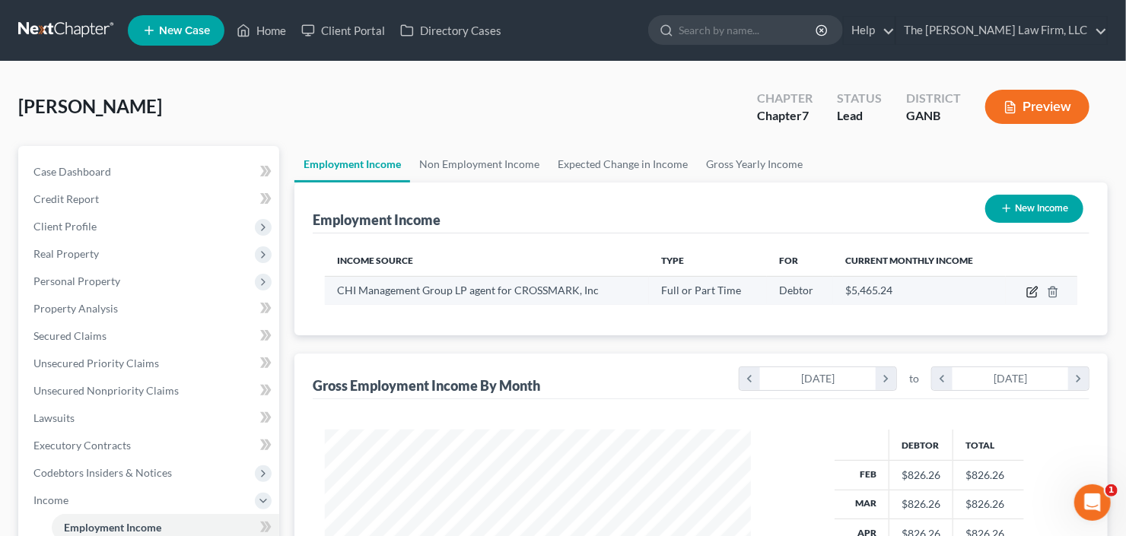
click at [1030, 294] on icon "button" at bounding box center [1033, 292] width 12 height 12
select select "0"
select select "45"
select select "3"
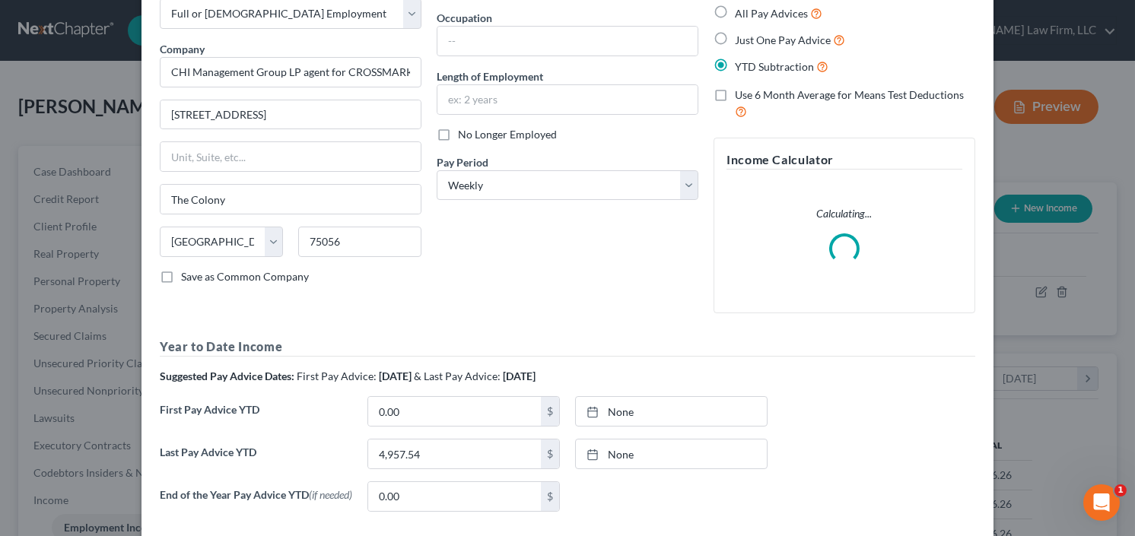
scroll to position [0, 0]
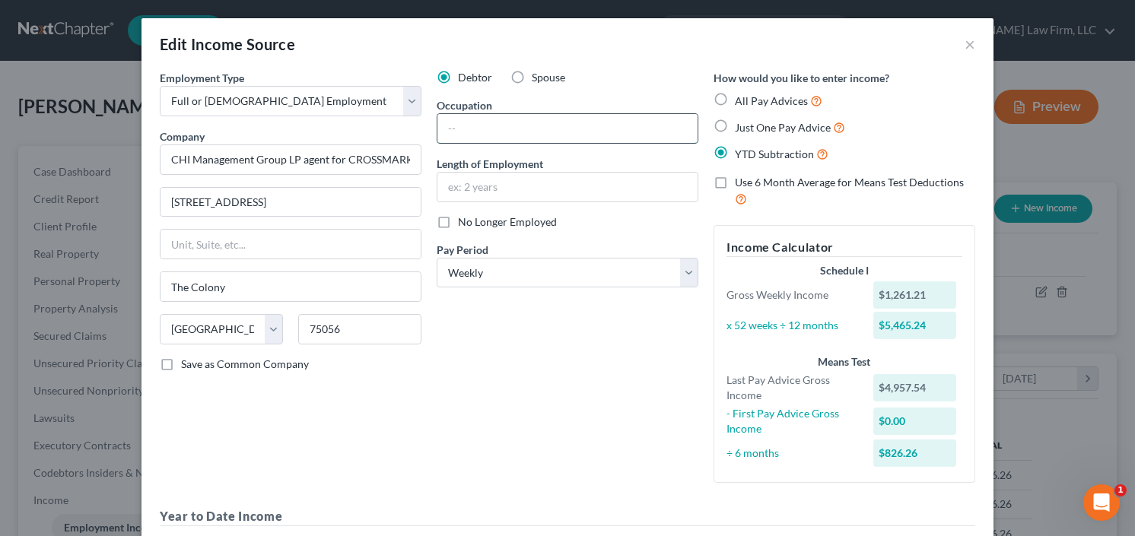
click at [534, 132] on input "text" at bounding box center [568, 128] width 260 height 29
type input "Shipment Quality Assurance"
click at [529, 193] on input "text" at bounding box center [568, 187] width 260 height 29
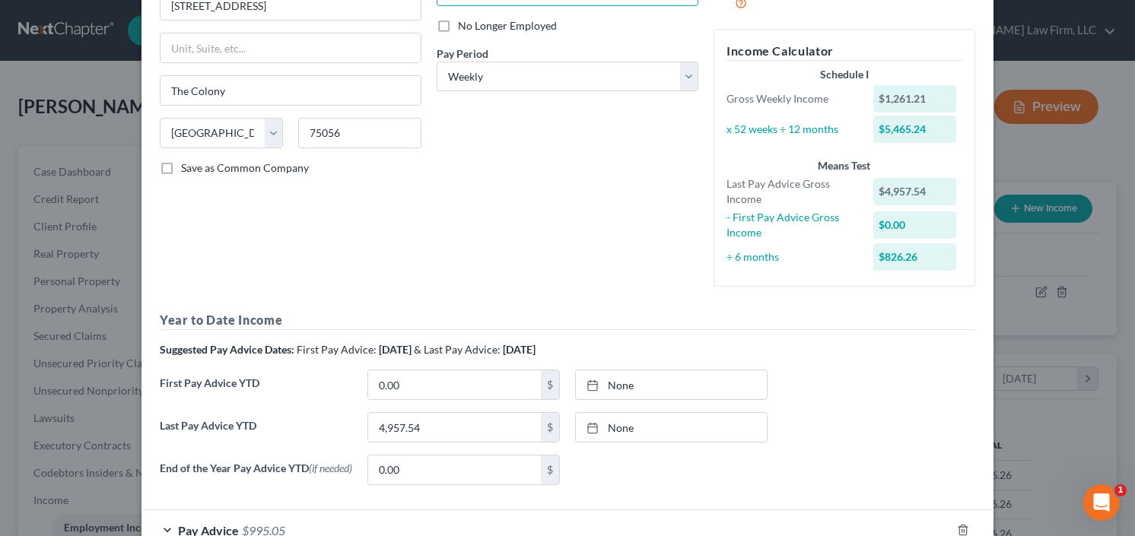
scroll to position [296, 0]
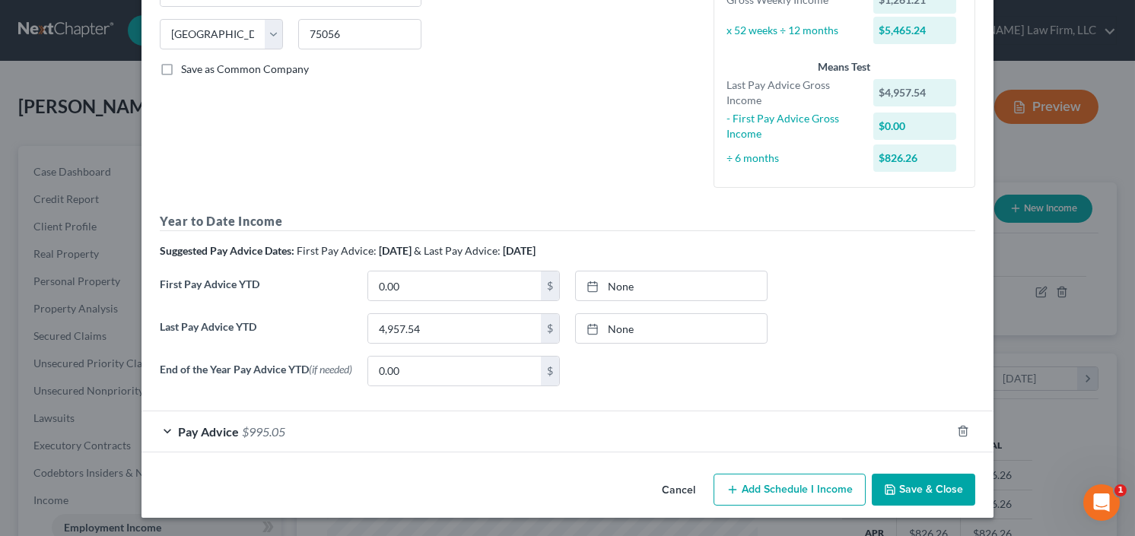
type input "Since May 2025"
click at [243, 431] on span "$995.05" at bounding box center [263, 432] width 43 height 14
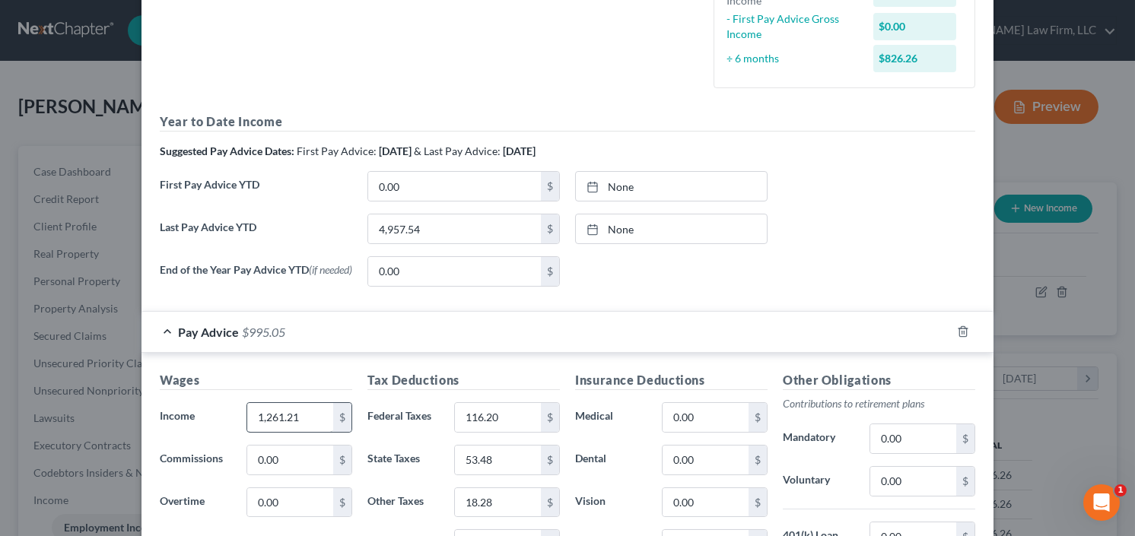
scroll to position [479, 0]
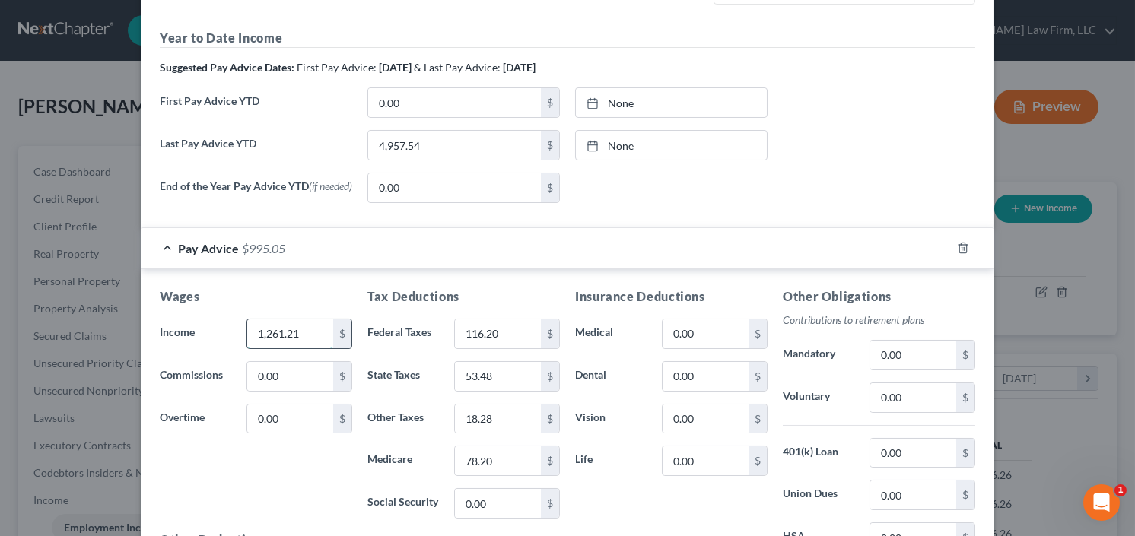
click at [300, 341] on input "1,261.21" at bounding box center [290, 334] width 86 height 29
type input "1,127"
click at [492, 339] on input "116.20" at bounding box center [498, 334] width 86 height 29
type input "87.95"
type input "43.01"
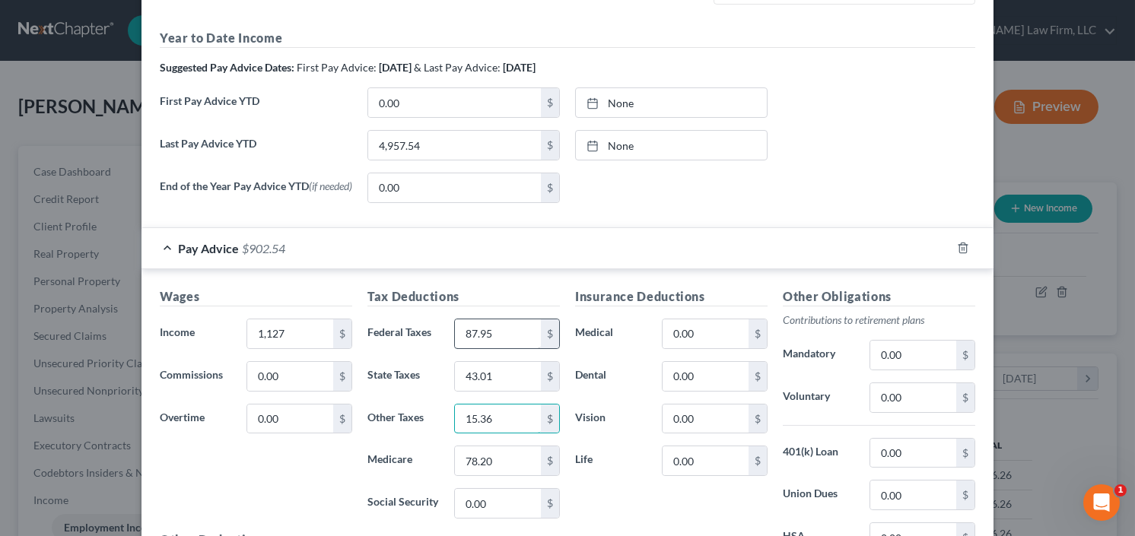
type input "15.36"
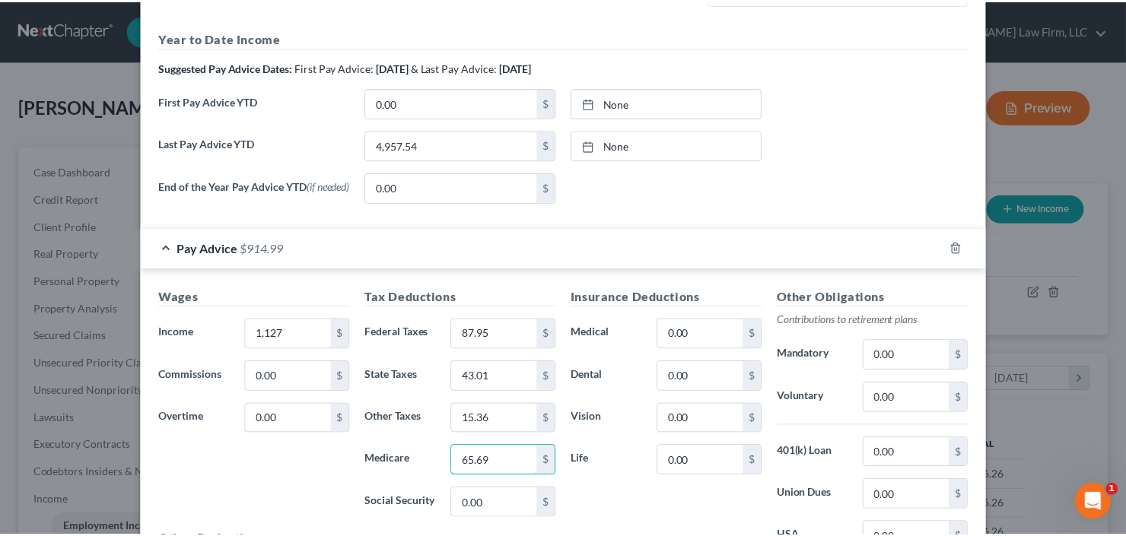
scroll to position [661, 0]
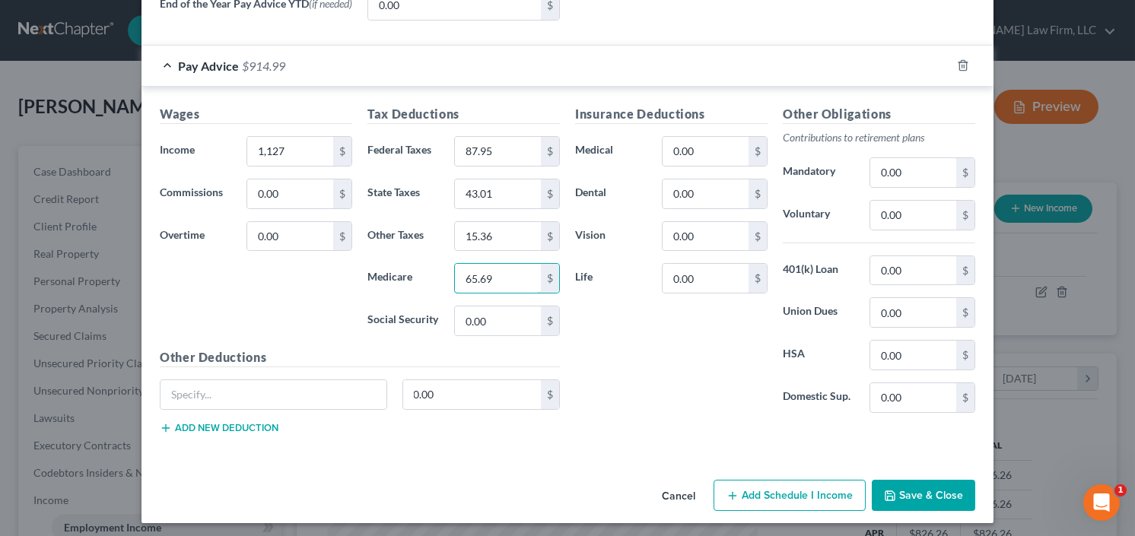
type input "65.69"
click at [923, 499] on button "Save & Close" at bounding box center [923, 496] width 103 height 32
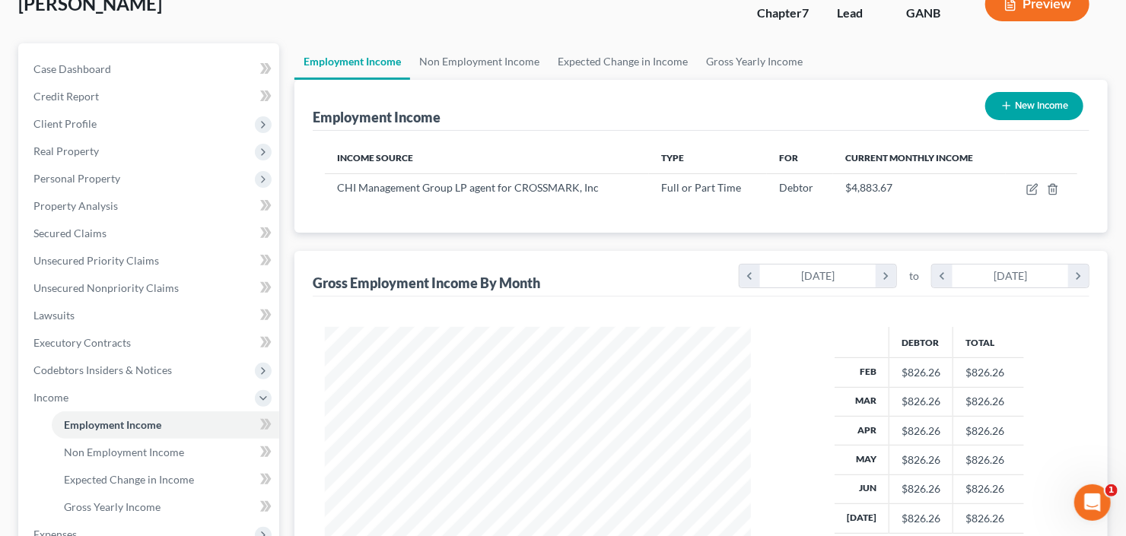
scroll to position [183, 0]
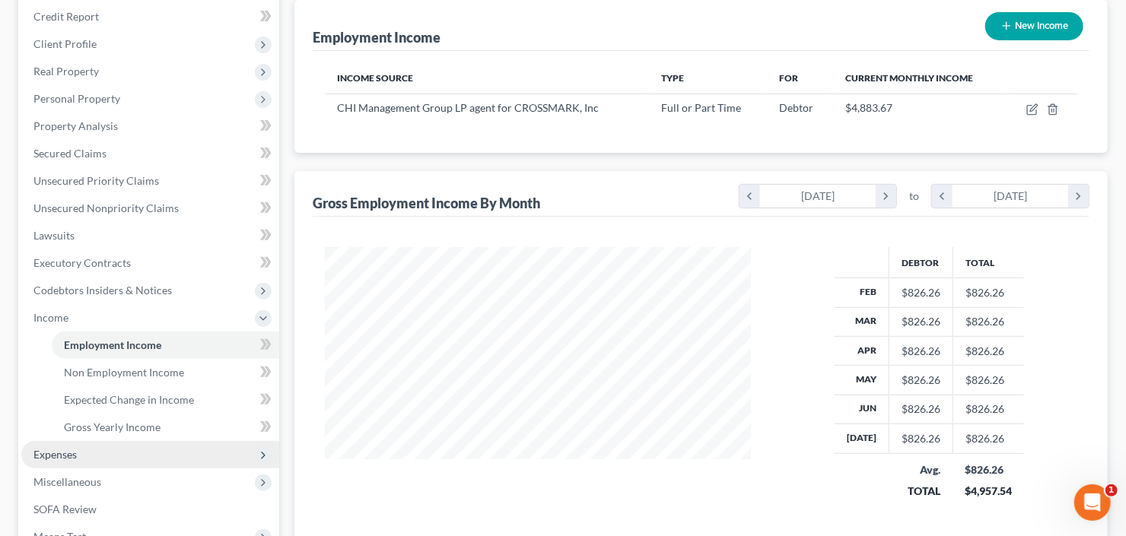
click at [80, 460] on span "Expenses" at bounding box center [150, 454] width 258 height 27
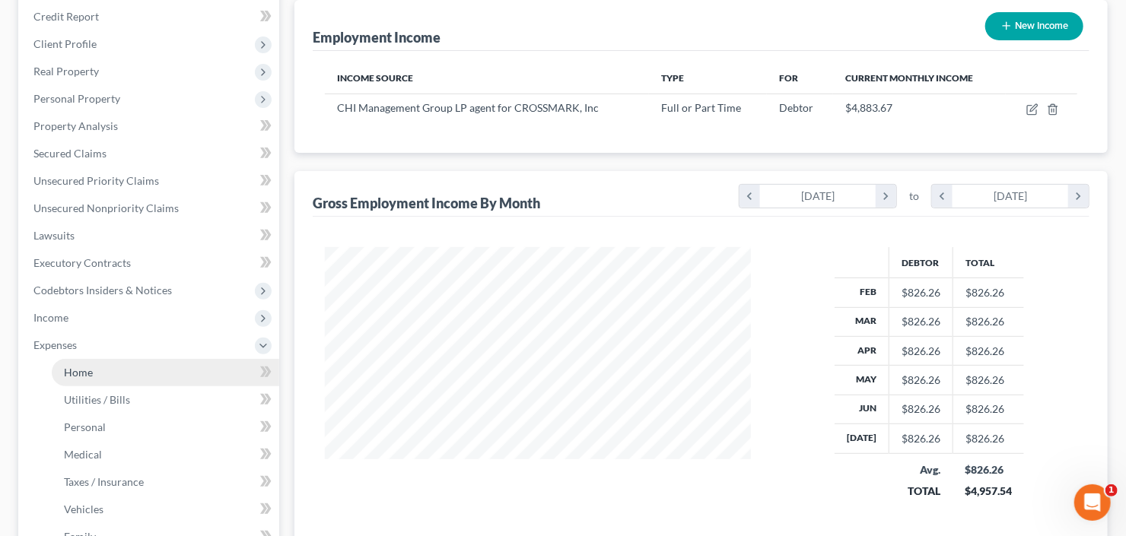
click at [84, 367] on span "Home" at bounding box center [78, 372] width 29 height 13
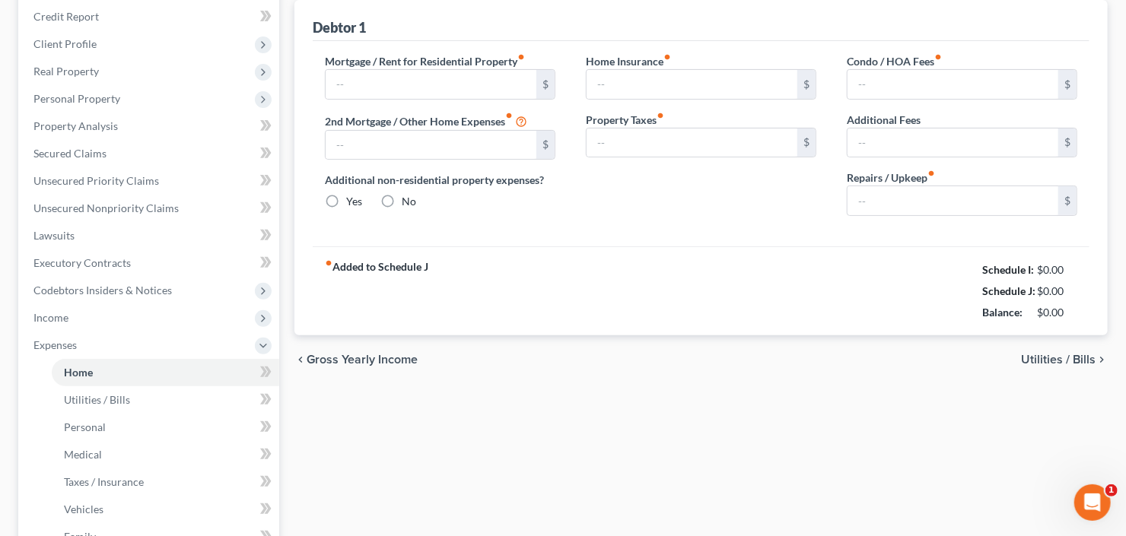
type input "0.00"
radio input "true"
type input "0.00"
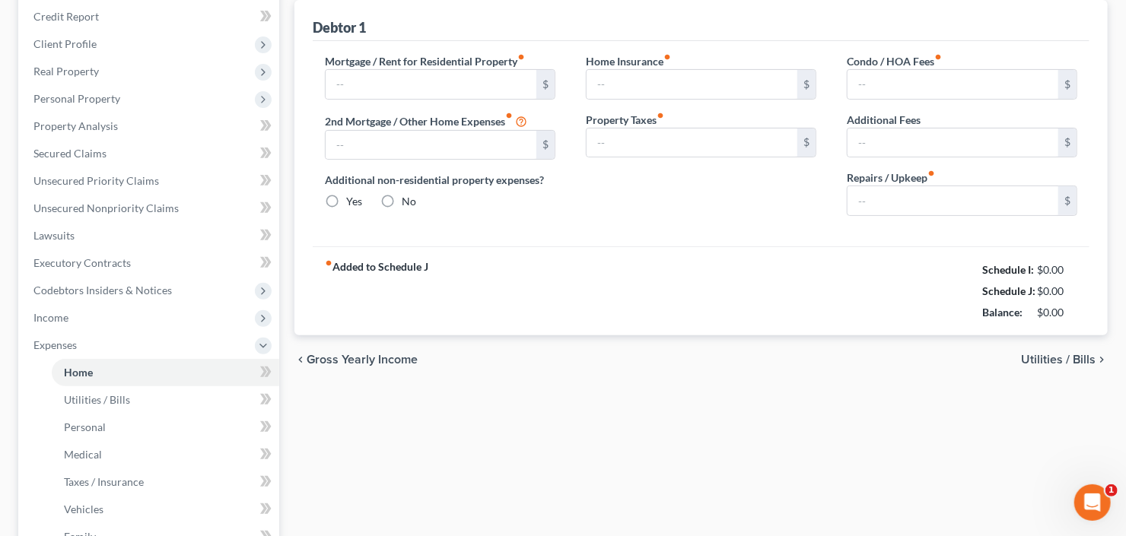
type input "0.00"
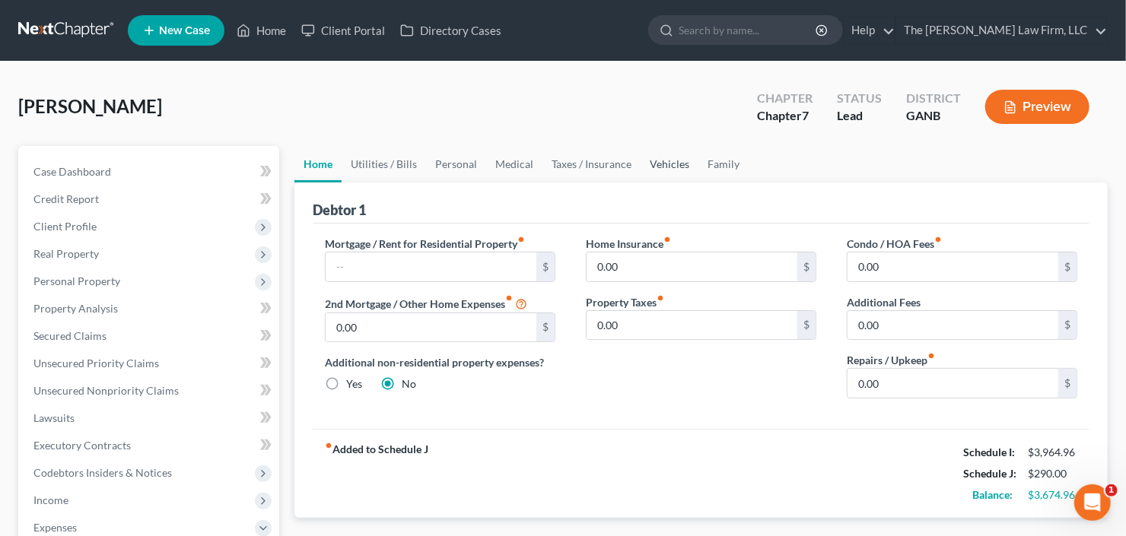
click at [667, 165] on link "Vehicles" at bounding box center [670, 164] width 58 height 37
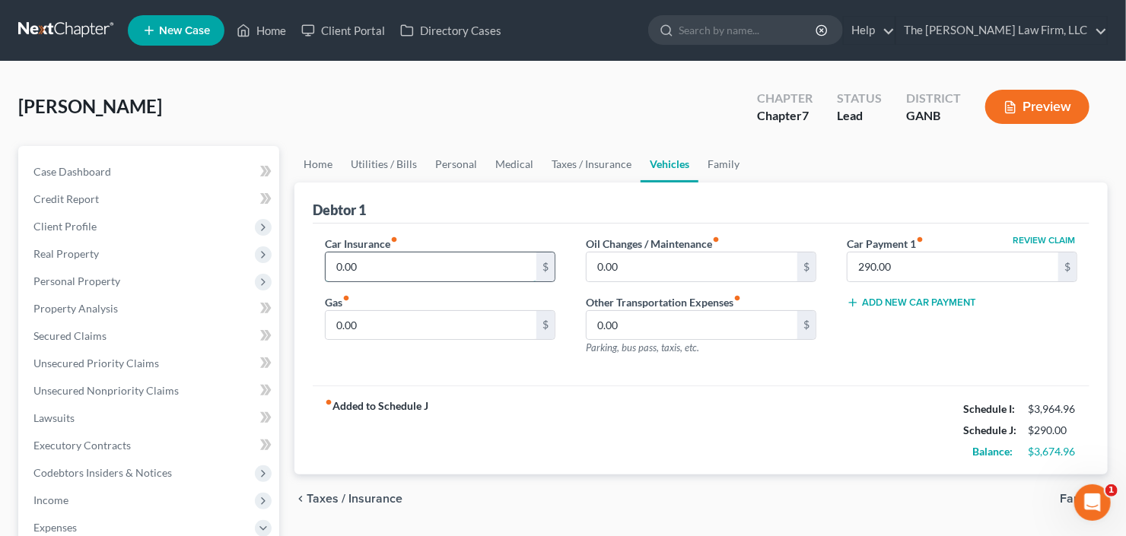
click at [429, 270] on input "0.00" at bounding box center [431, 267] width 211 height 29
type input "390"
type input "400"
click at [432, 268] on input "390" at bounding box center [431, 267] width 211 height 29
type input "290.00"
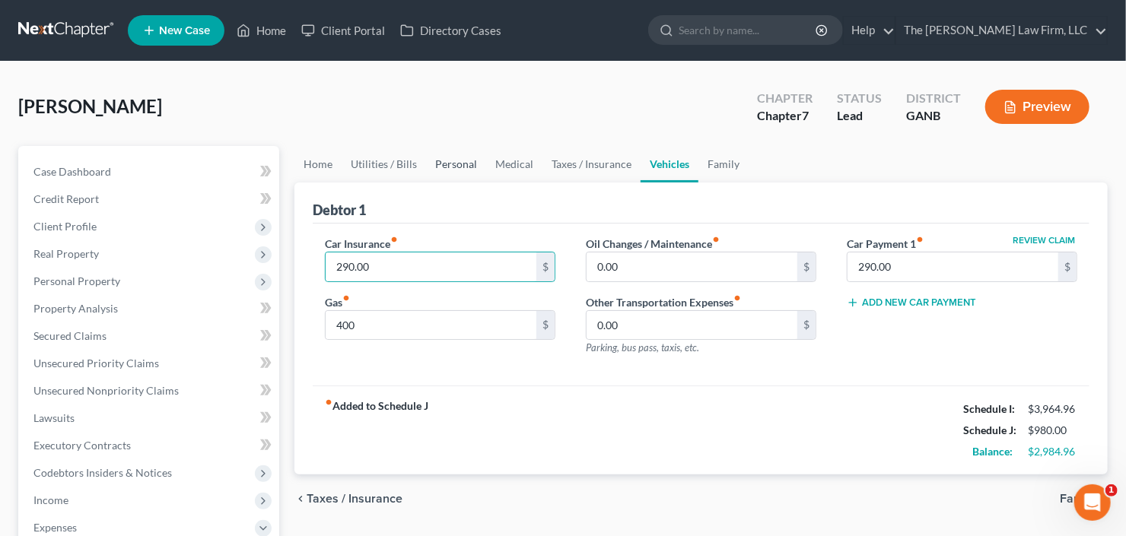
click at [454, 162] on link "Personal" at bounding box center [456, 164] width 60 height 37
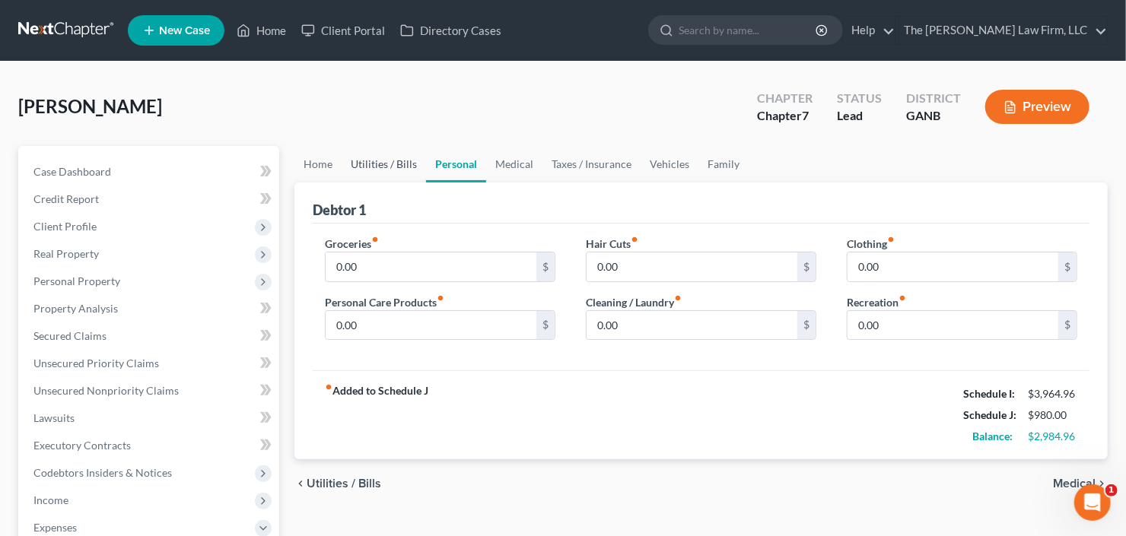
click at [371, 170] on link "Utilities / Bills" at bounding box center [384, 164] width 84 height 37
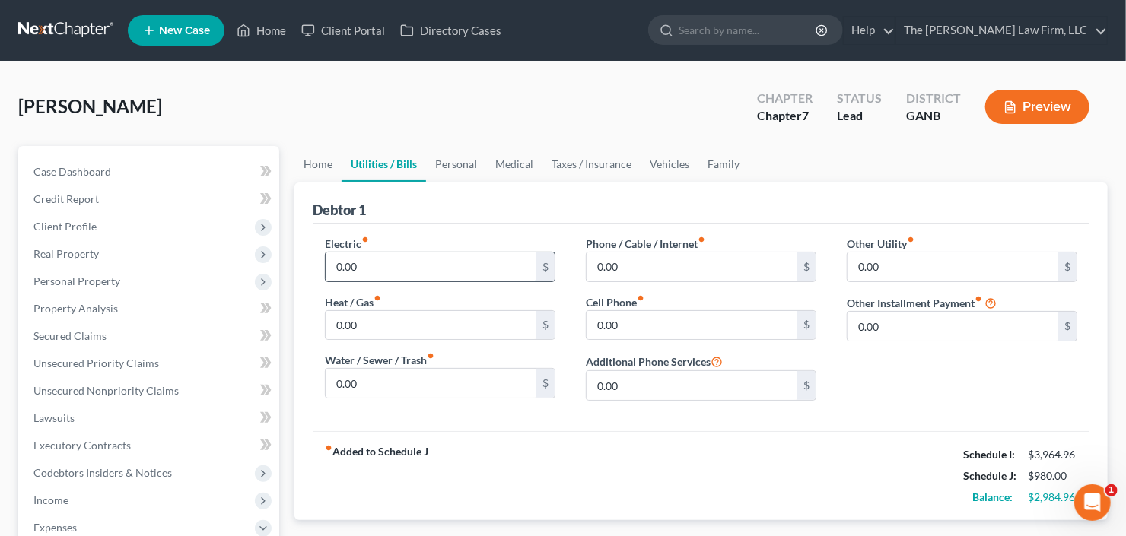
click at [428, 255] on input "0.00" at bounding box center [431, 267] width 211 height 29
type input "350"
type input "300"
click at [463, 165] on link "Personal" at bounding box center [456, 164] width 60 height 37
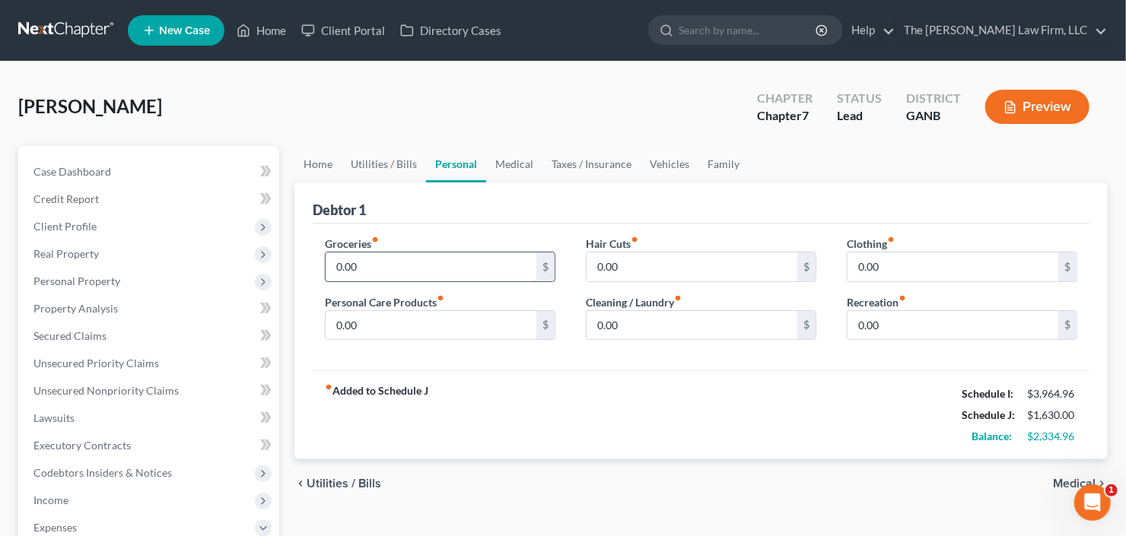
click at [427, 275] on input "0.00" at bounding box center [431, 267] width 211 height 29
type input "500"
type input "100"
type input "75"
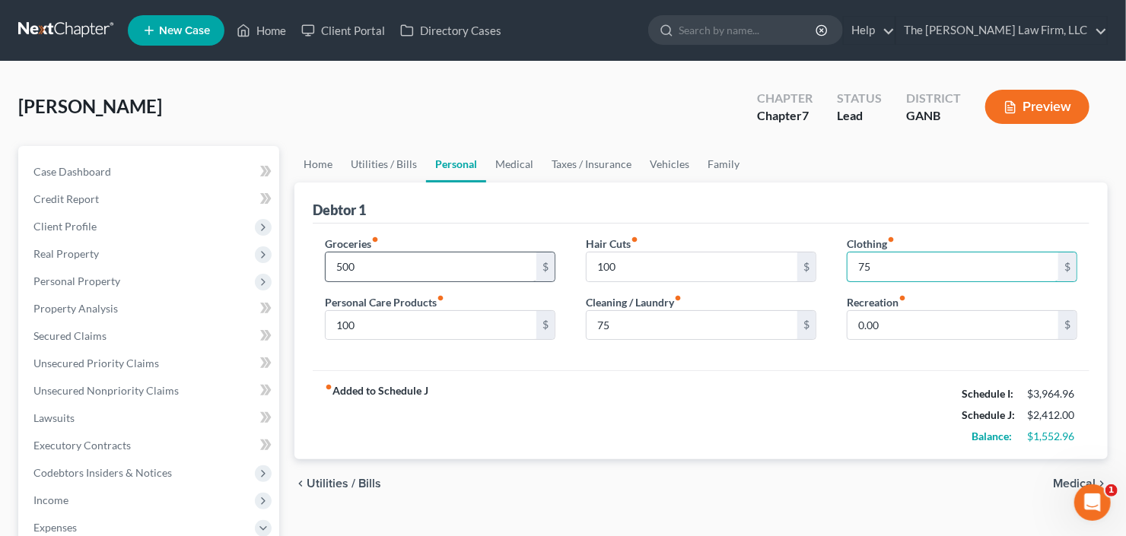
type input "75"
click at [298, 157] on link "Home" at bounding box center [317, 164] width 47 height 37
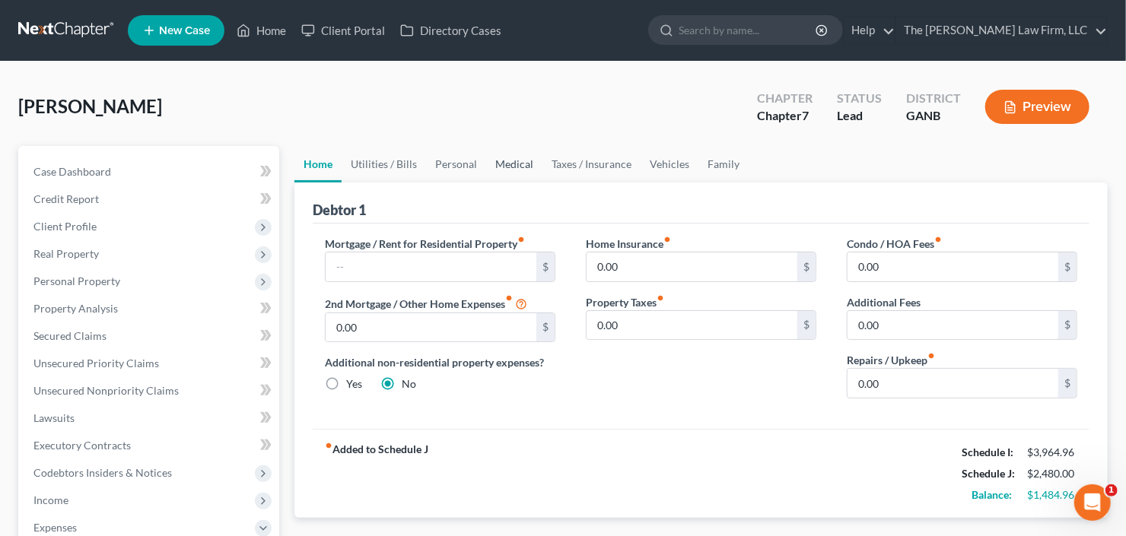
click at [498, 164] on link "Medical" at bounding box center [514, 164] width 56 height 37
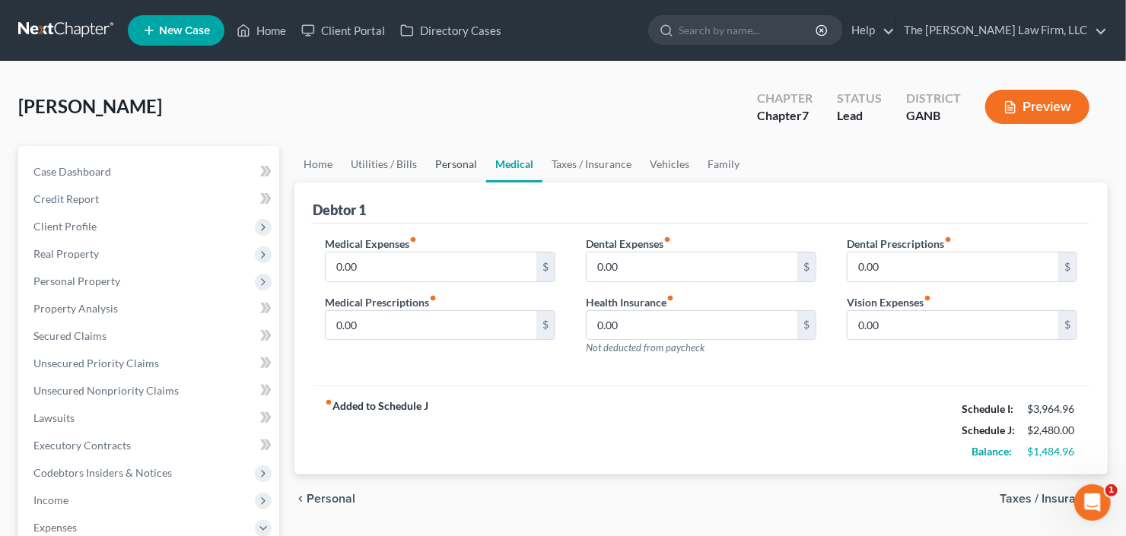
click at [456, 166] on link "Personal" at bounding box center [456, 164] width 60 height 37
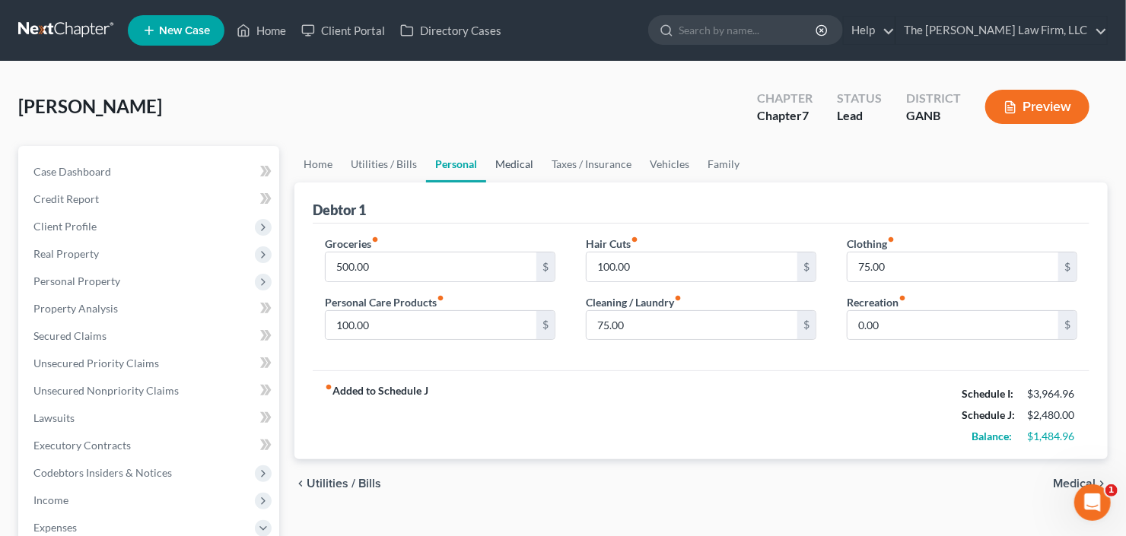
click at [532, 167] on link "Medical" at bounding box center [514, 164] width 56 height 37
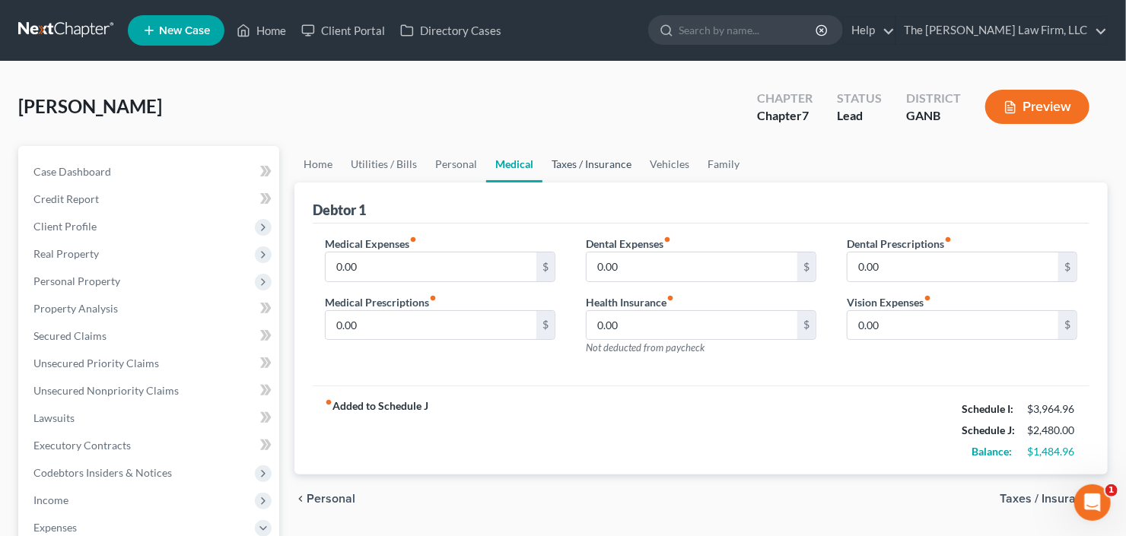
click at [594, 162] on link "Taxes / Insurance" at bounding box center [592, 164] width 98 height 37
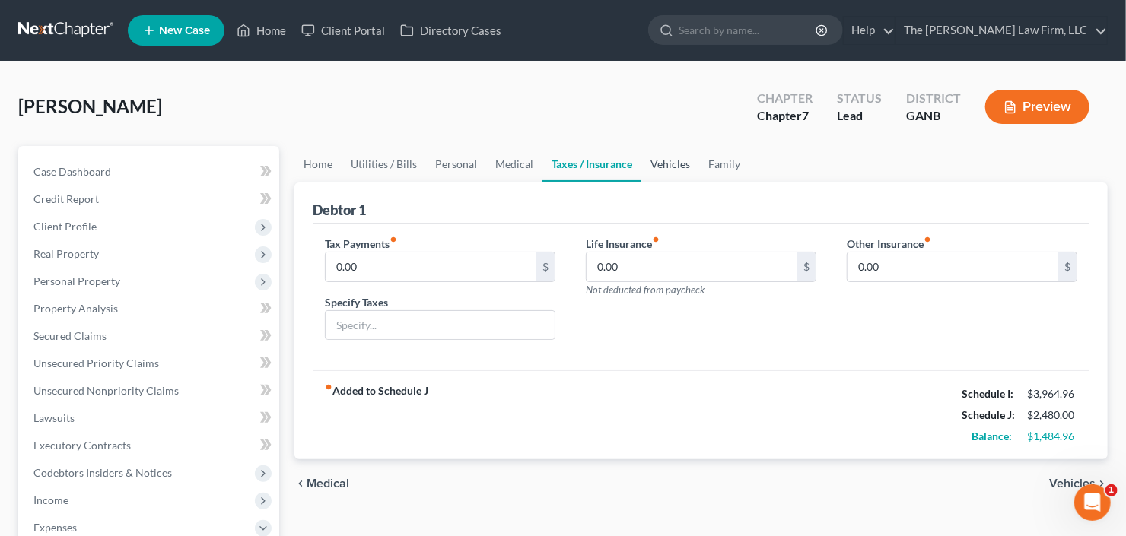
click at [673, 161] on link "Vehicles" at bounding box center [670, 164] width 58 height 37
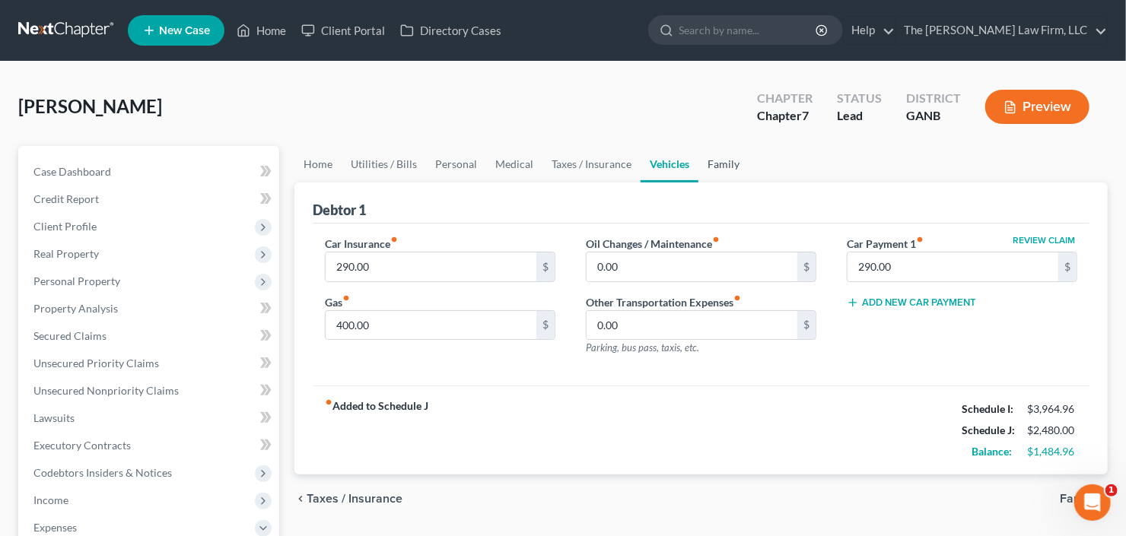
click at [720, 167] on link "Family" at bounding box center [724, 164] width 50 height 37
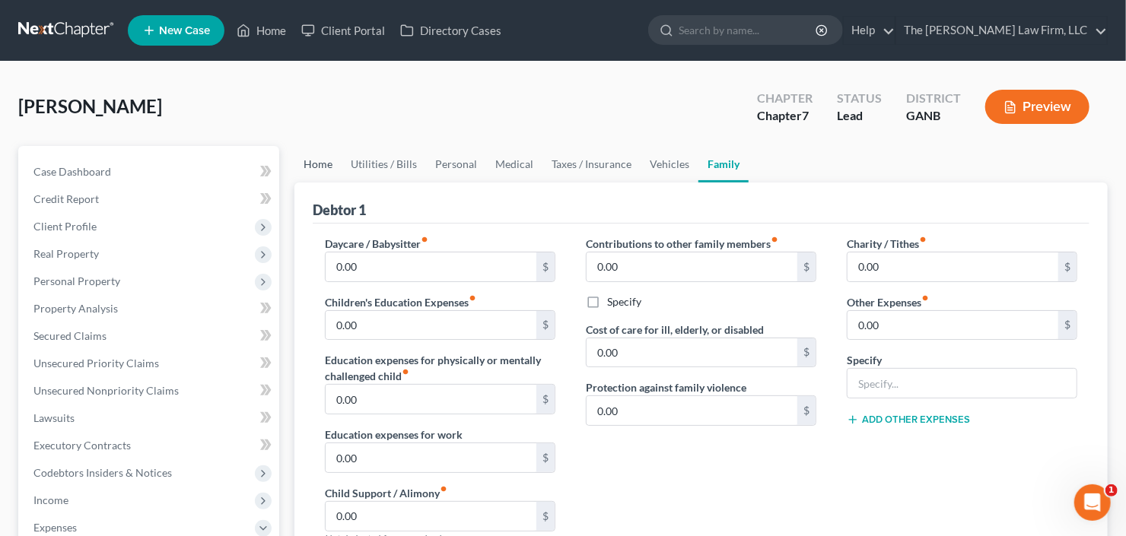
click at [313, 167] on link "Home" at bounding box center [317, 164] width 47 height 37
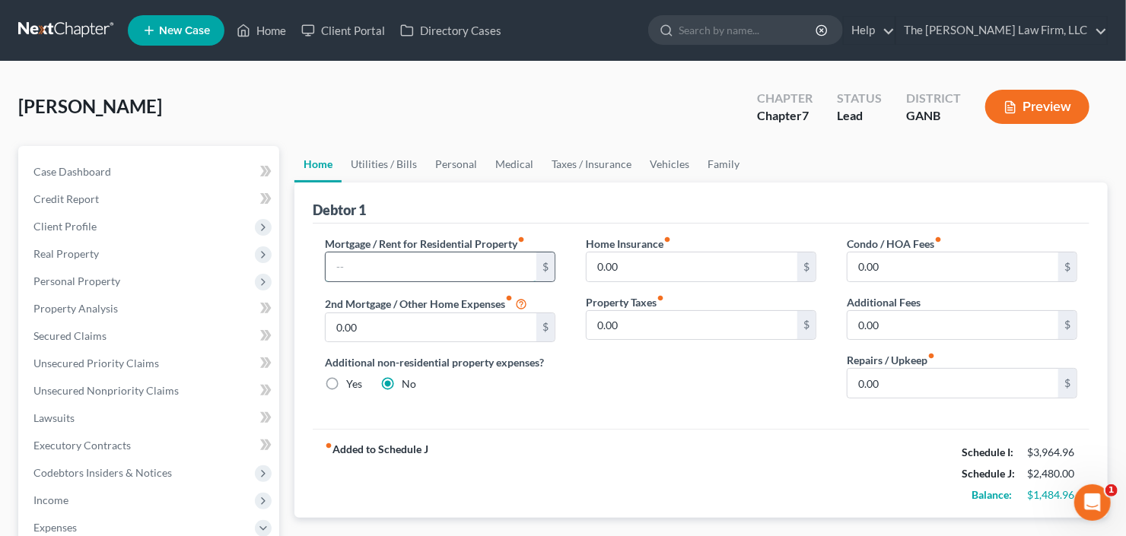
click at [409, 262] on input "text" at bounding box center [431, 267] width 211 height 29
type input "1,100"
click at [391, 160] on link "Utilities / Bills" at bounding box center [384, 164] width 84 height 37
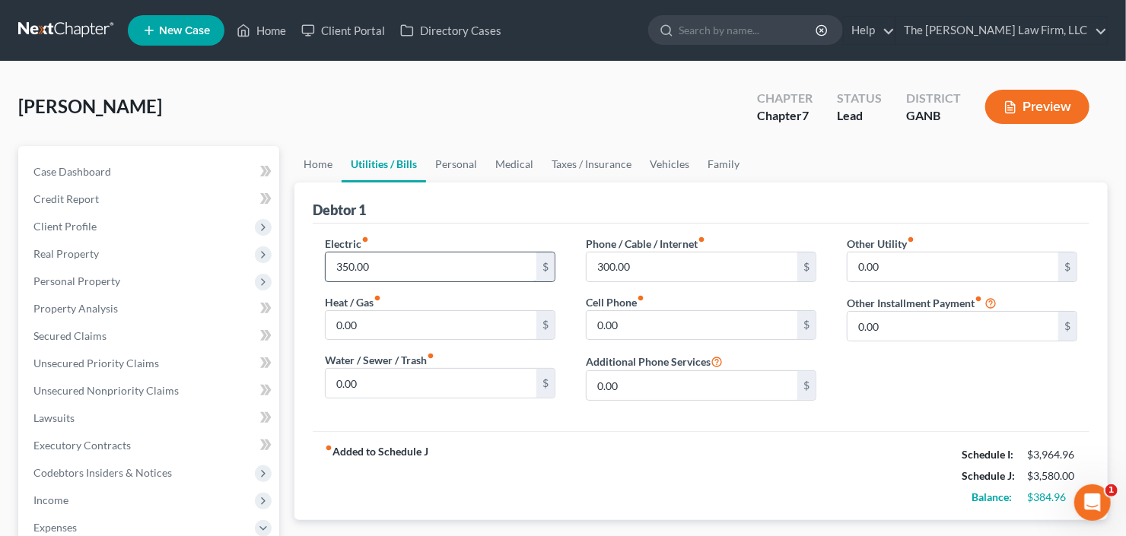
click at [411, 265] on input "350.00" at bounding box center [431, 267] width 211 height 29
type input "350"
type input "75"
type input "350"
click at [449, 170] on link "Personal" at bounding box center [456, 164] width 60 height 37
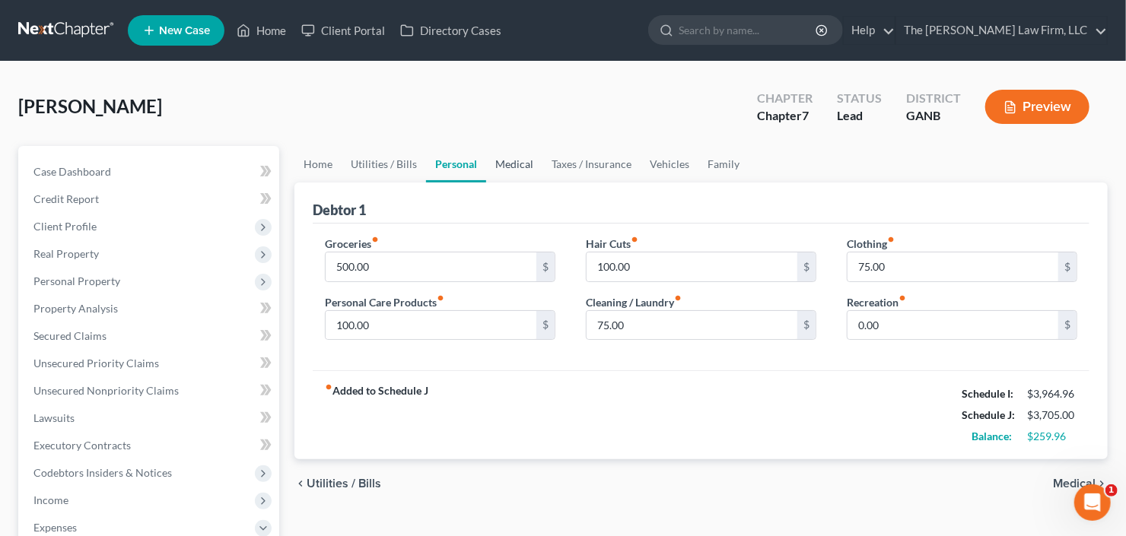
click at [516, 166] on link "Medical" at bounding box center [514, 164] width 56 height 37
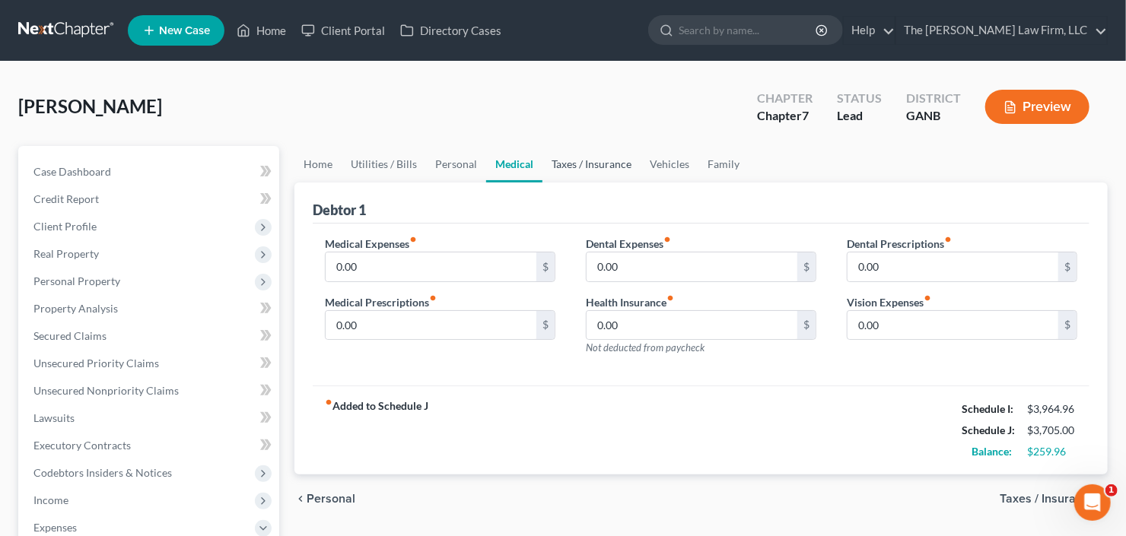
click at [571, 165] on link "Taxes / Insurance" at bounding box center [592, 164] width 98 height 37
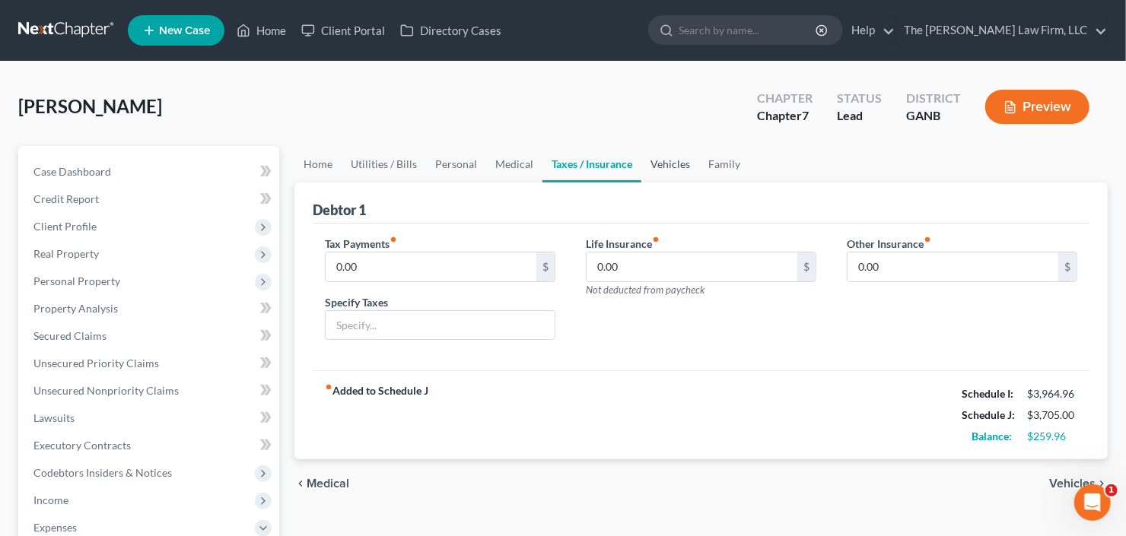
click at [688, 167] on link "Vehicles" at bounding box center [670, 164] width 58 height 37
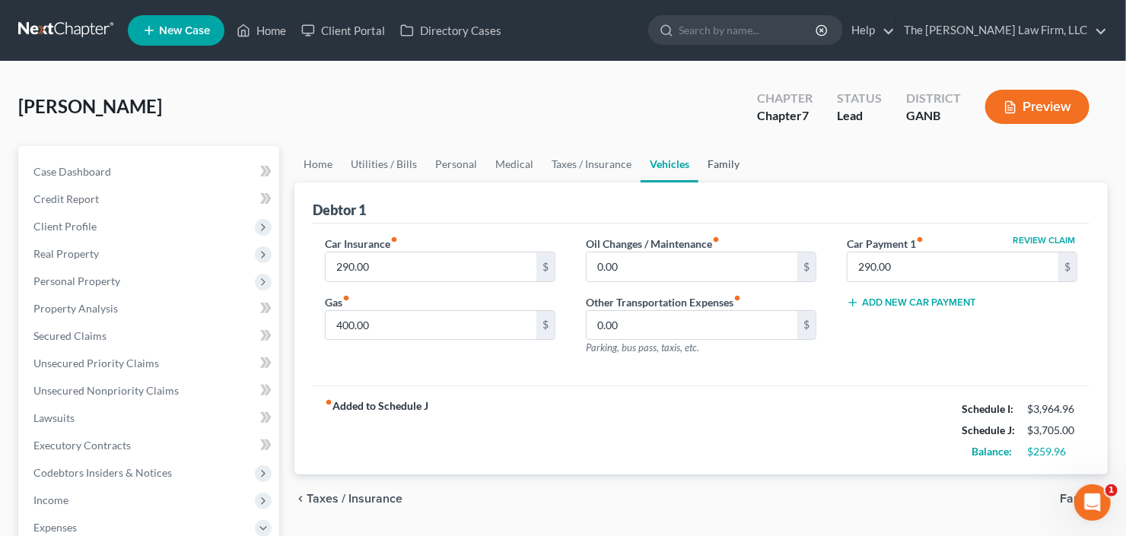
click at [727, 161] on link "Family" at bounding box center [724, 164] width 50 height 37
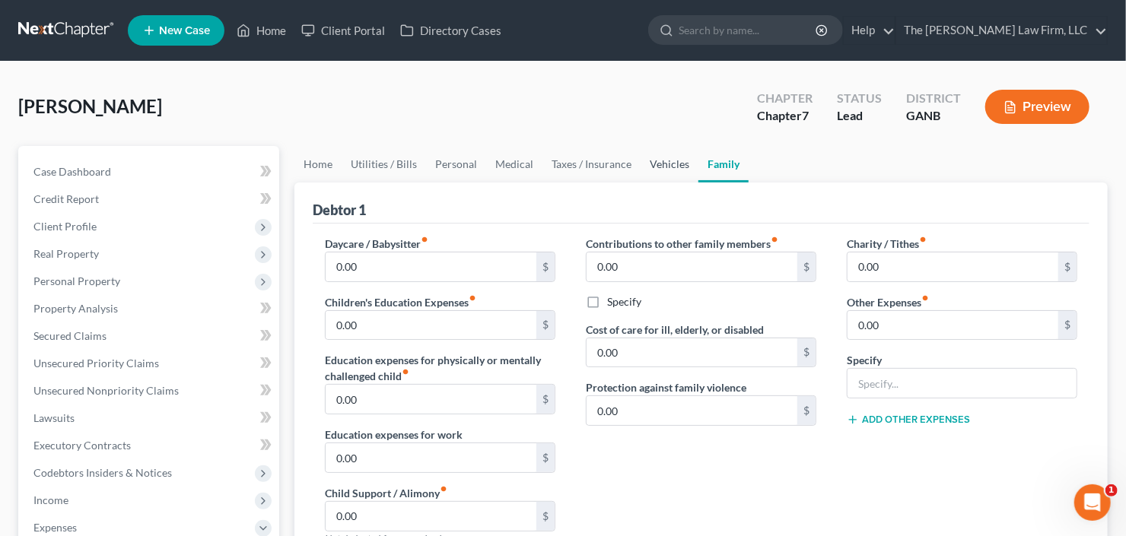
click at [651, 162] on link "Vehicles" at bounding box center [670, 164] width 58 height 37
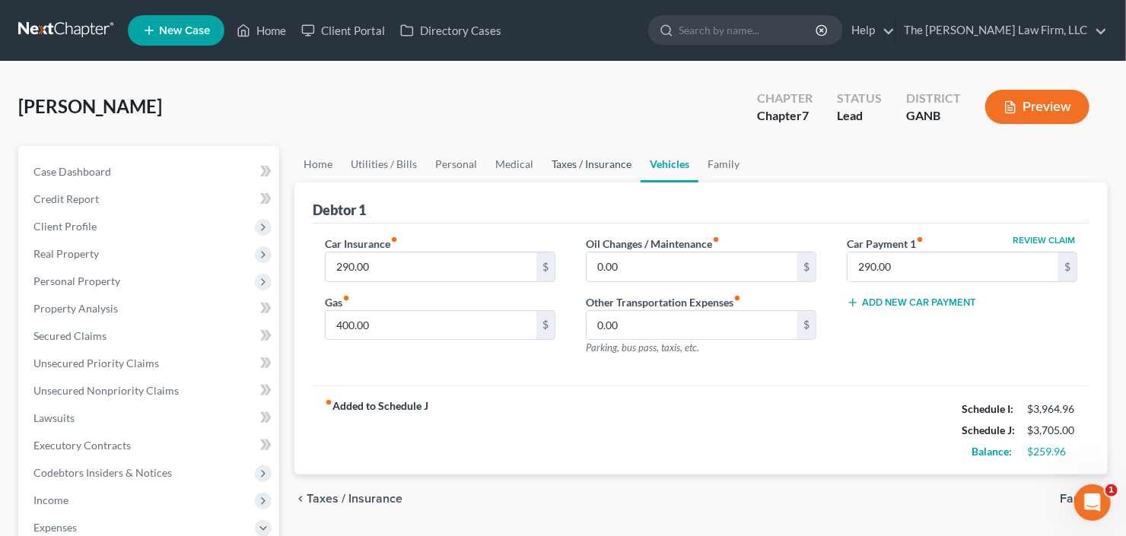
click at [616, 162] on link "Taxes / Insurance" at bounding box center [592, 164] width 98 height 37
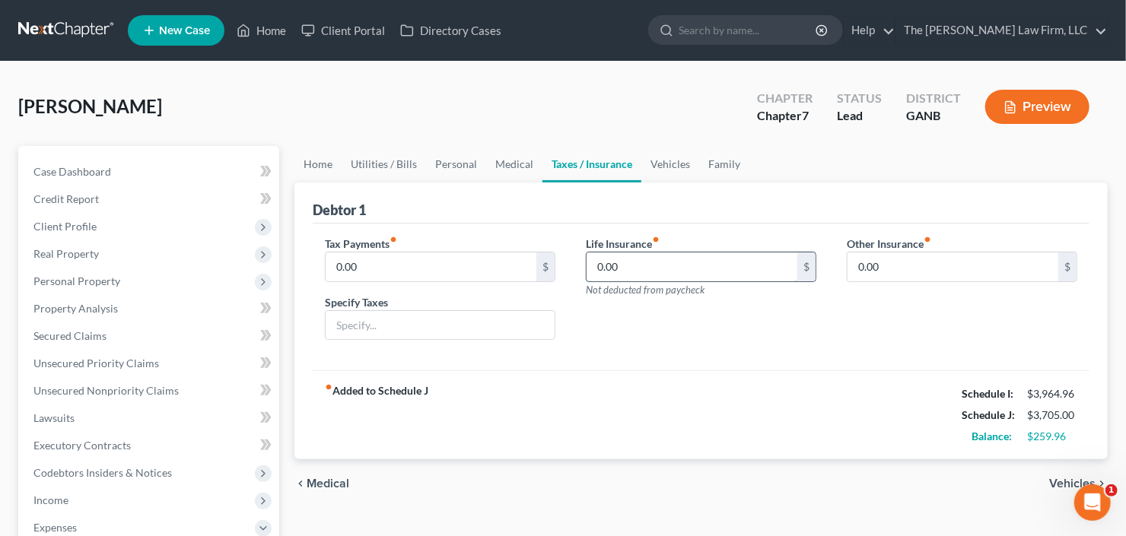
click at [644, 266] on input "0.00" at bounding box center [692, 267] width 211 height 29
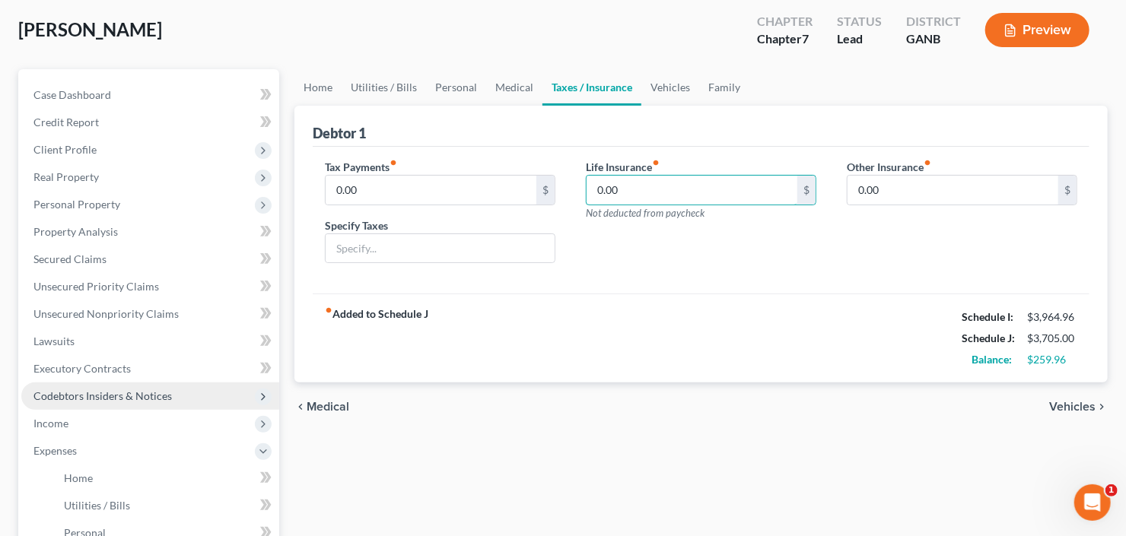
scroll to position [122, 0]
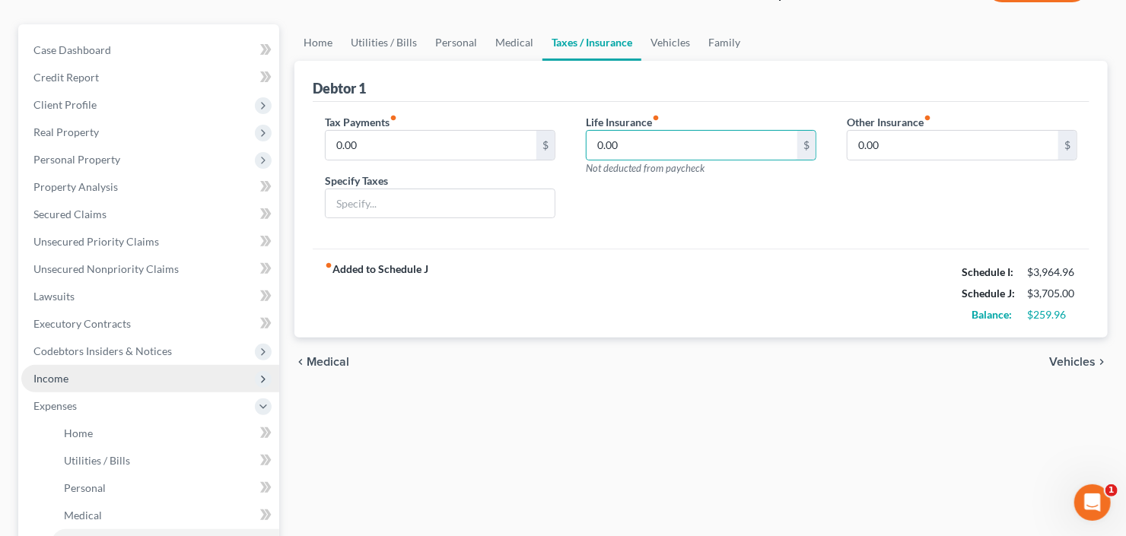
drag, startPoint x: 87, startPoint y: 379, endPoint x: 103, endPoint y: 383, distance: 16.4
click at [87, 379] on span "Income" at bounding box center [150, 378] width 258 height 27
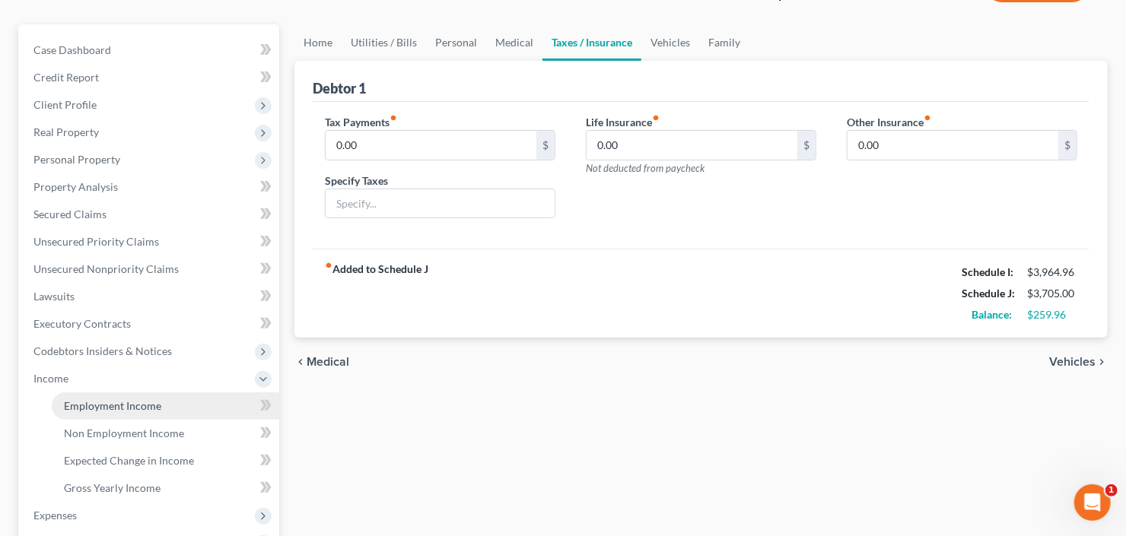
click at [132, 407] on span "Employment Income" at bounding box center [112, 405] width 97 height 13
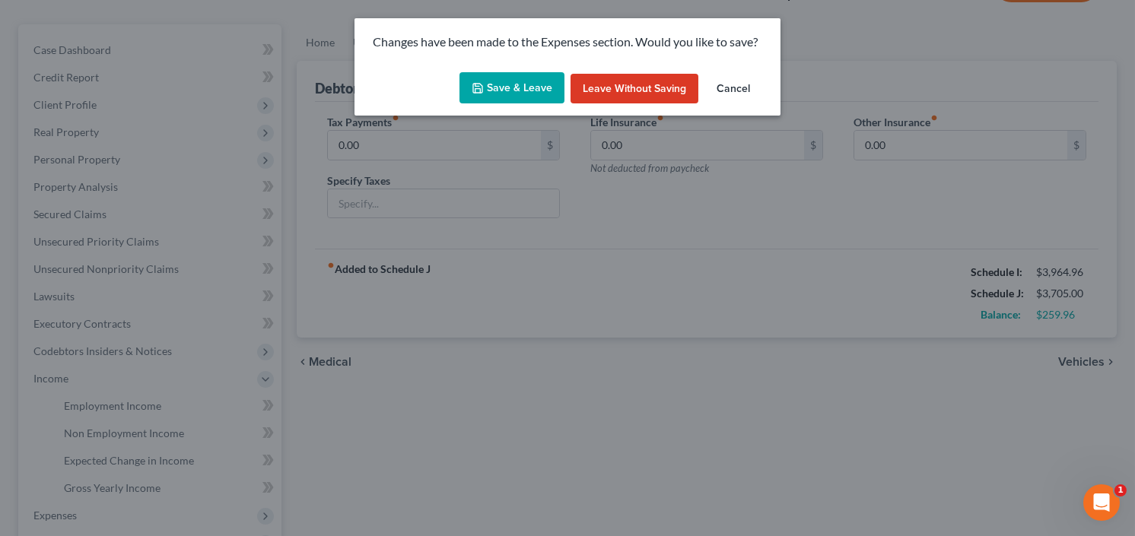
click at [511, 88] on button "Save & Leave" at bounding box center [512, 88] width 105 height 32
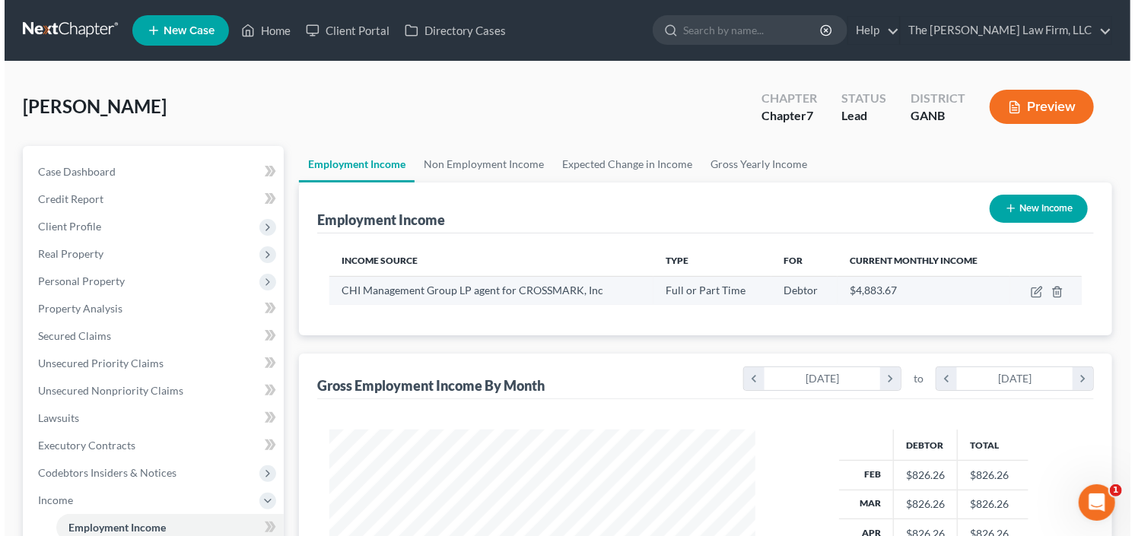
scroll to position [272, 457]
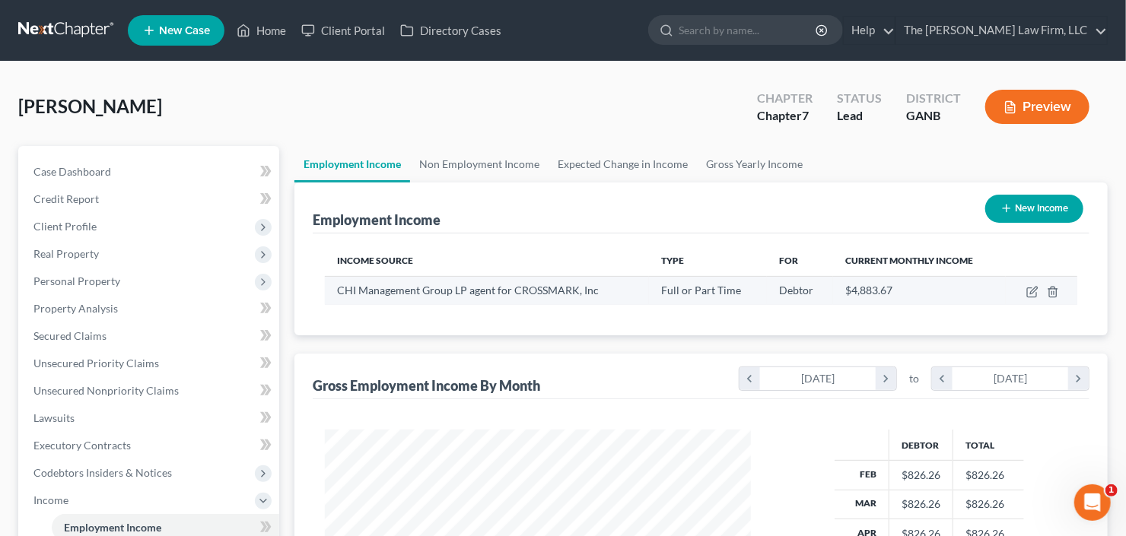
click at [1034, 284] on td at bounding box center [1042, 290] width 72 height 29
click at [1033, 288] on icon "button" at bounding box center [1033, 292] width 12 height 12
select select "0"
select select "45"
select select "3"
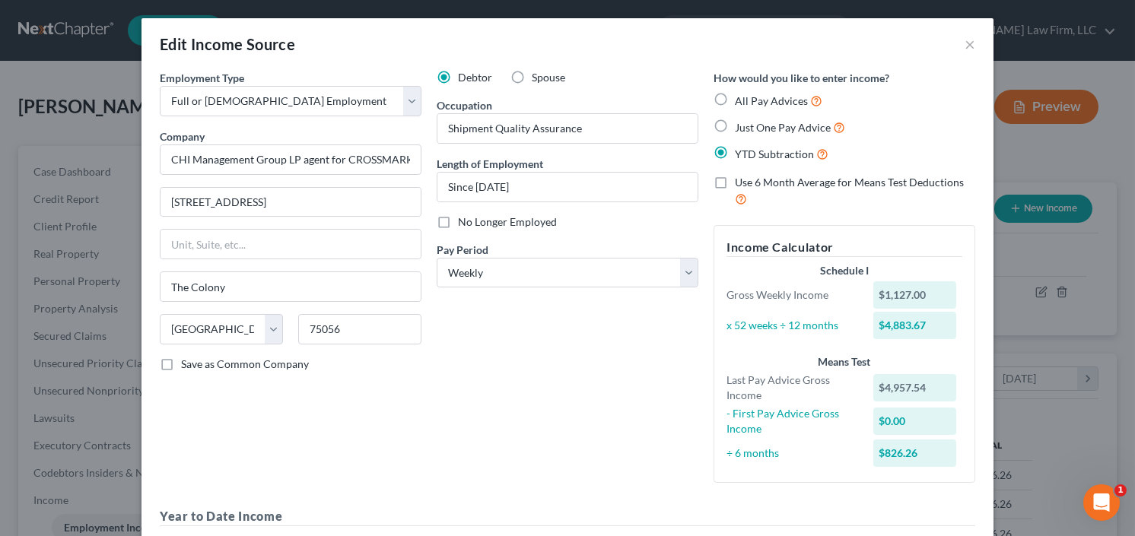
scroll to position [61, 0]
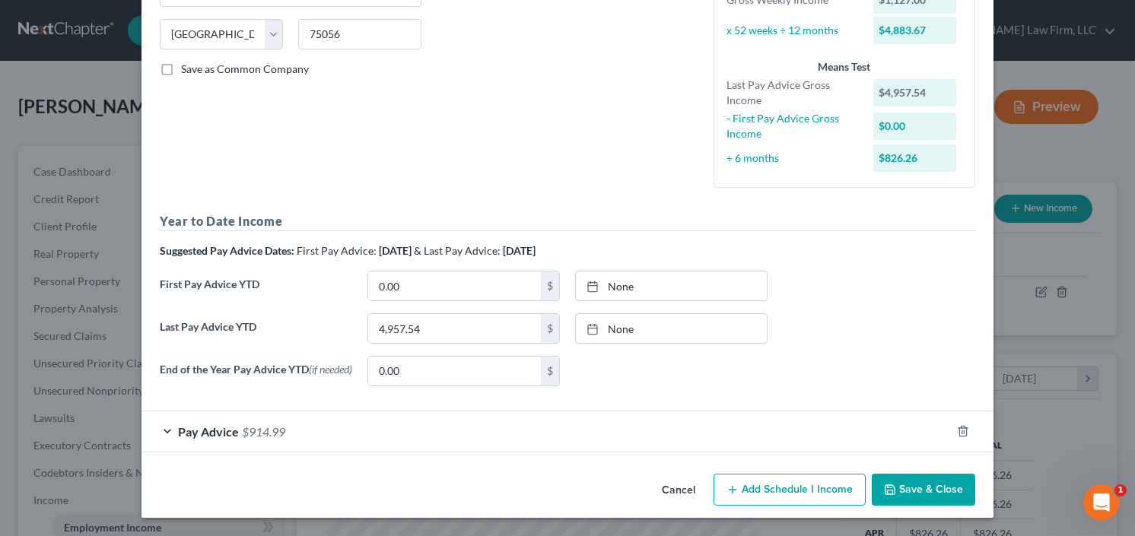
click at [219, 432] on span "Pay Advice" at bounding box center [208, 432] width 61 height 14
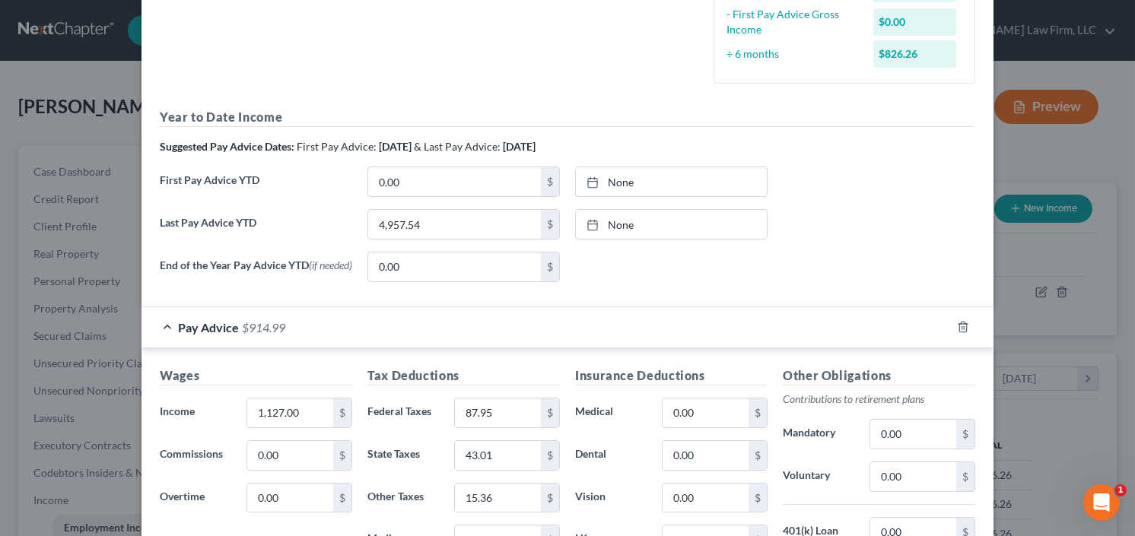
scroll to position [540, 0]
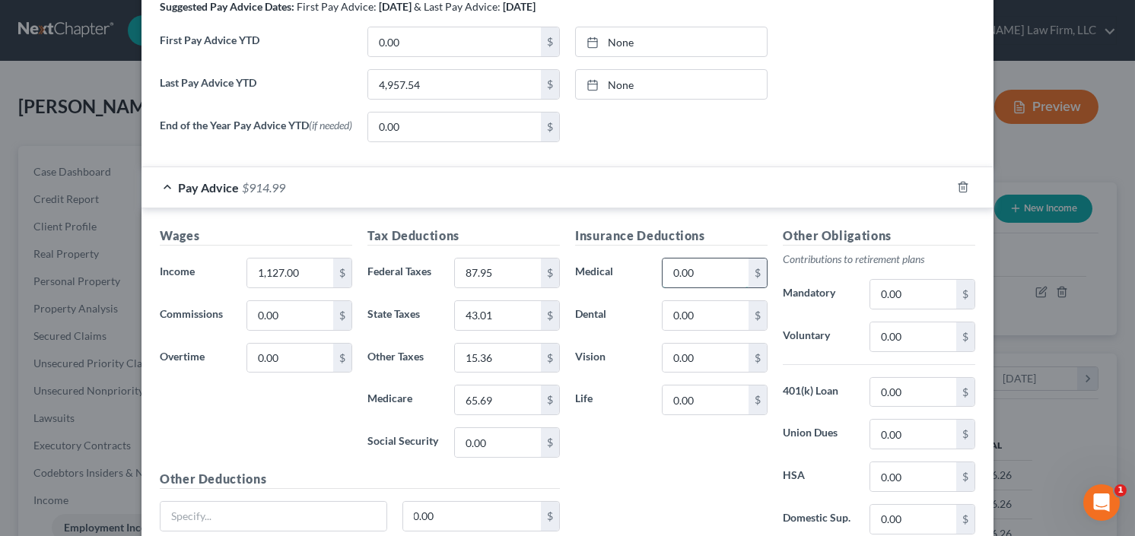
click at [677, 268] on input "0.00" at bounding box center [706, 273] width 86 height 29
type input "35.28"
type input "4.75"
type input "22.73"
type input "15.00"
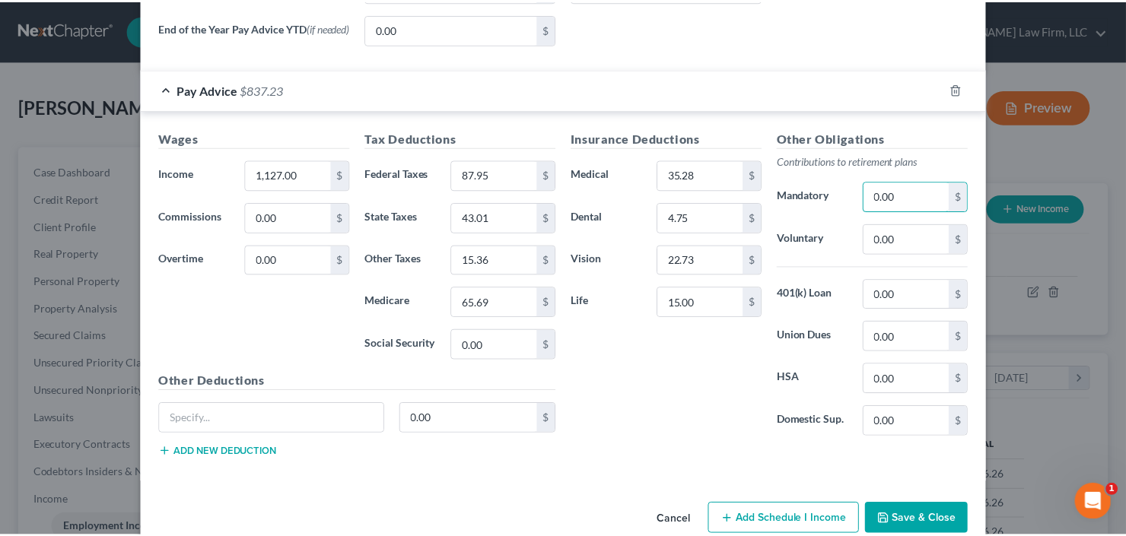
scroll to position [665, 0]
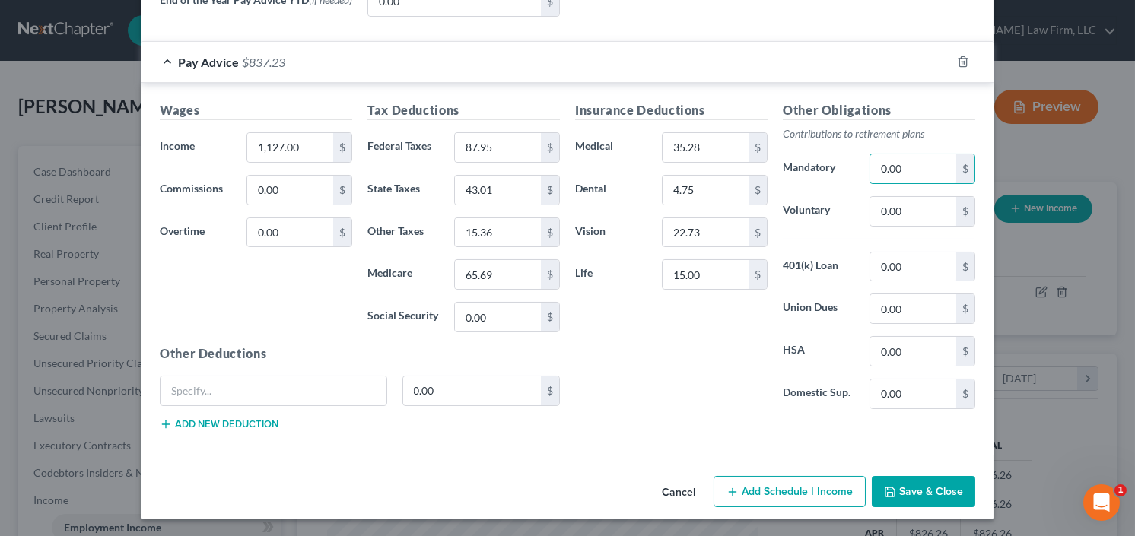
click at [919, 485] on button "Save & Close" at bounding box center [923, 492] width 103 height 32
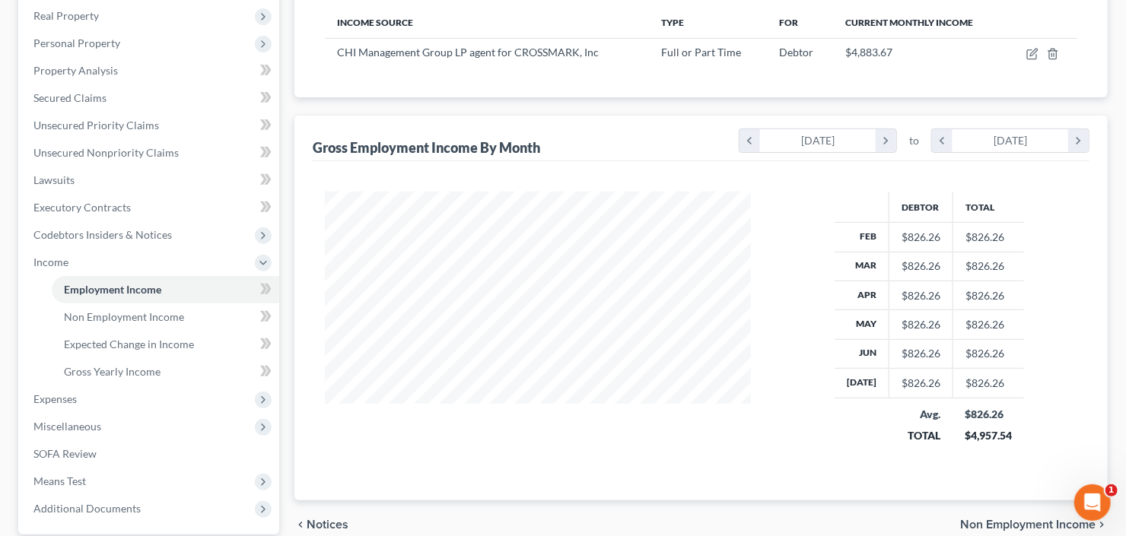
scroll to position [379, 0]
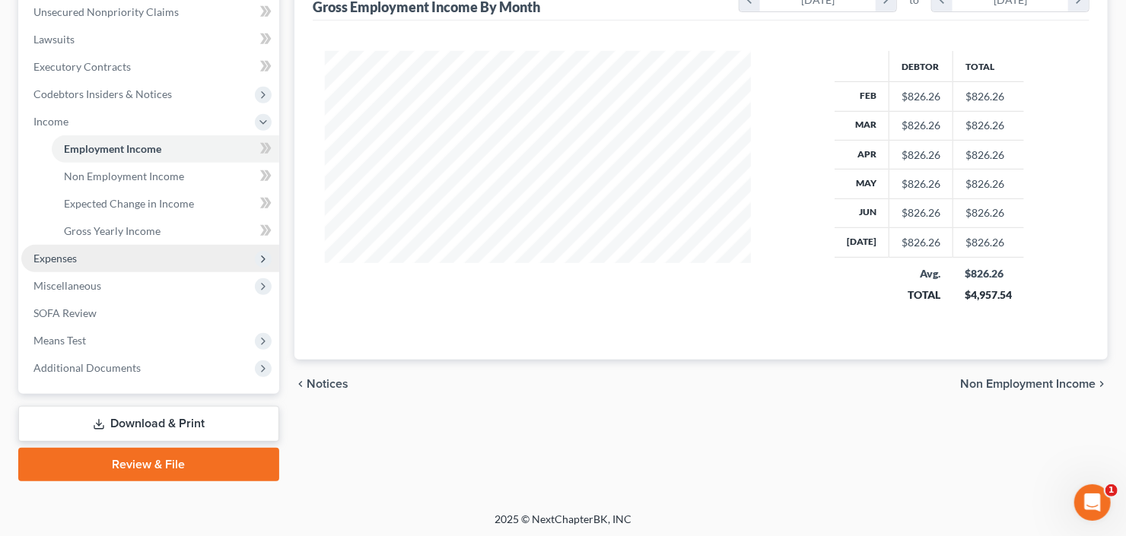
click at [101, 259] on span "Expenses" at bounding box center [150, 258] width 258 height 27
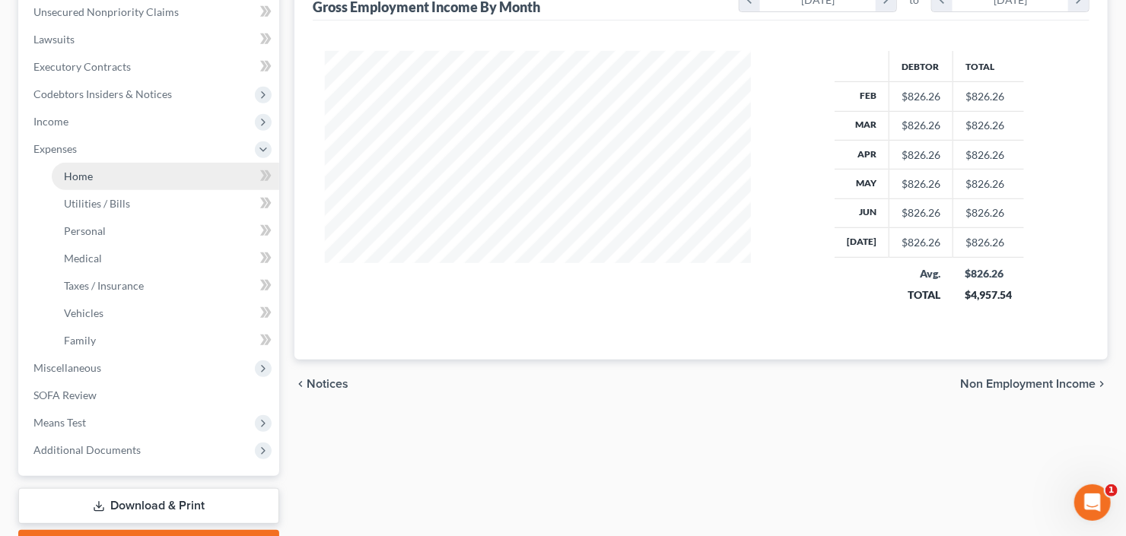
click at [100, 168] on link "Home" at bounding box center [166, 176] width 228 height 27
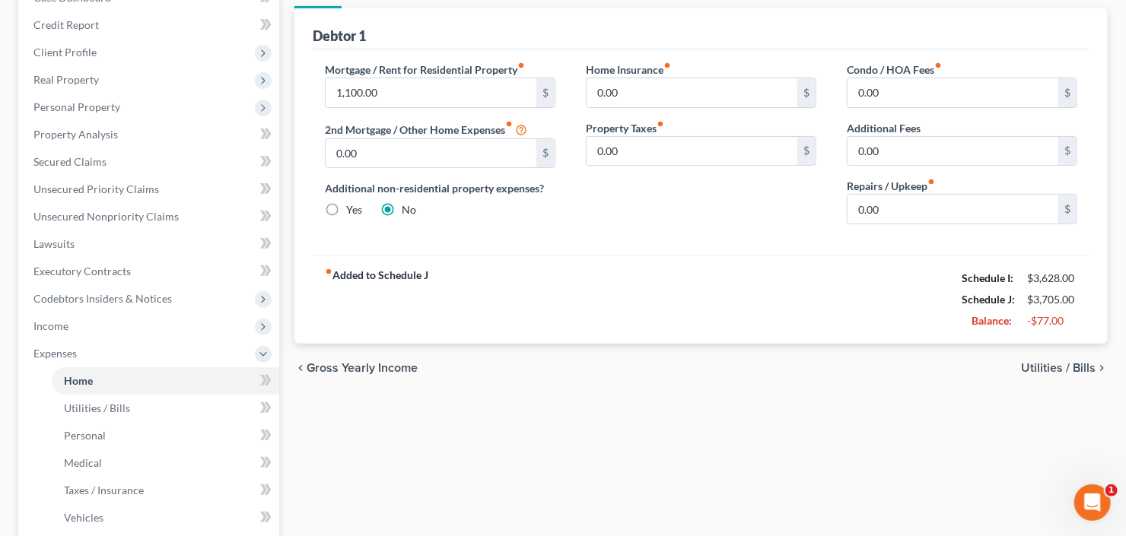
scroll to position [243, 0]
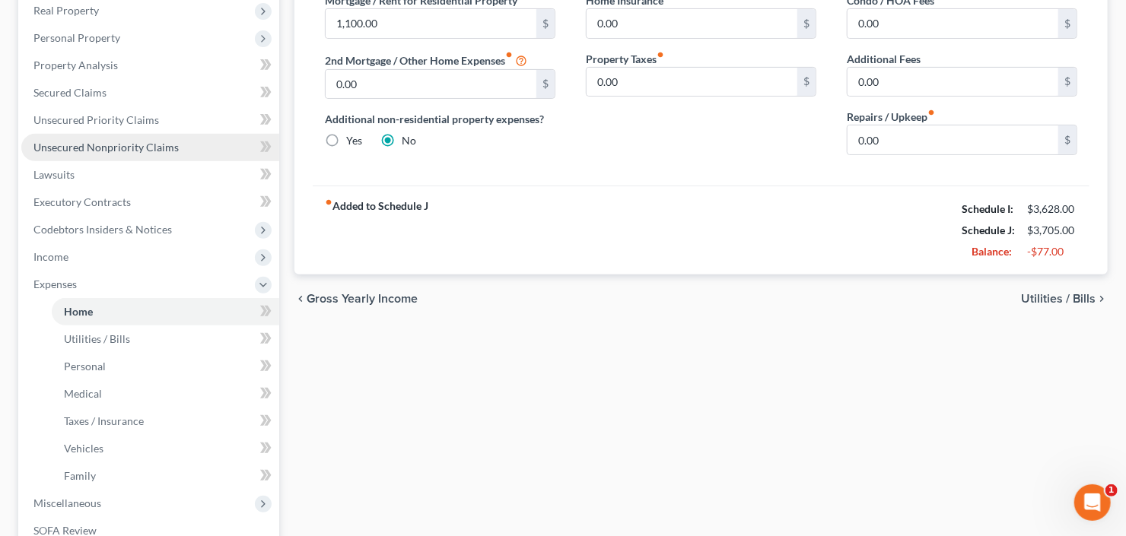
drag, startPoint x: 108, startPoint y: 139, endPoint x: 129, endPoint y: 148, distance: 22.9
click at [108, 141] on span "Unsecured Nonpriority Claims" at bounding box center [105, 147] width 145 height 13
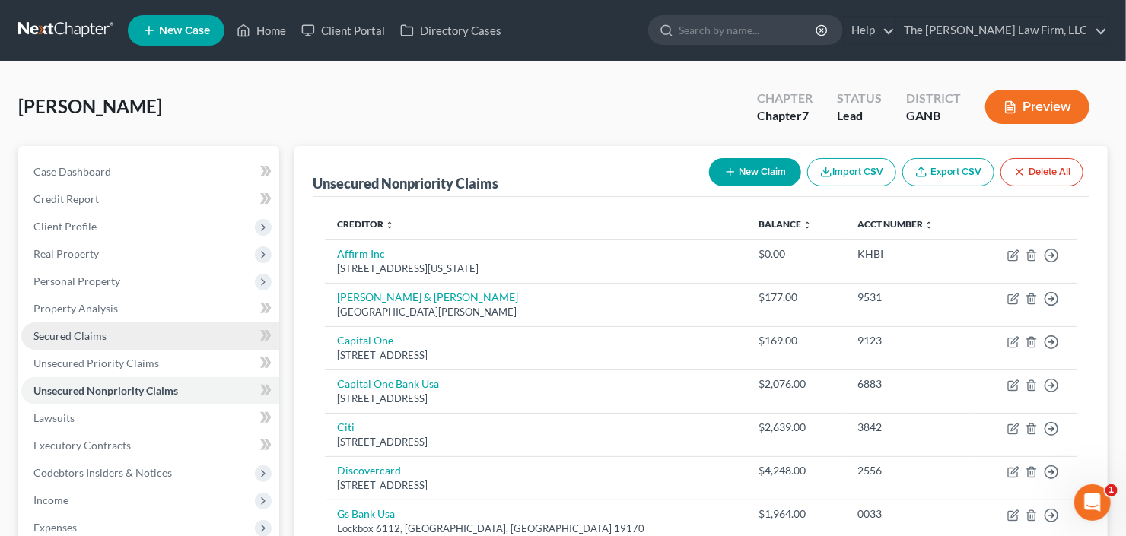
click at [76, 330] on span "Secured Claims" at bounding box center [69, 335] width 73 height 13
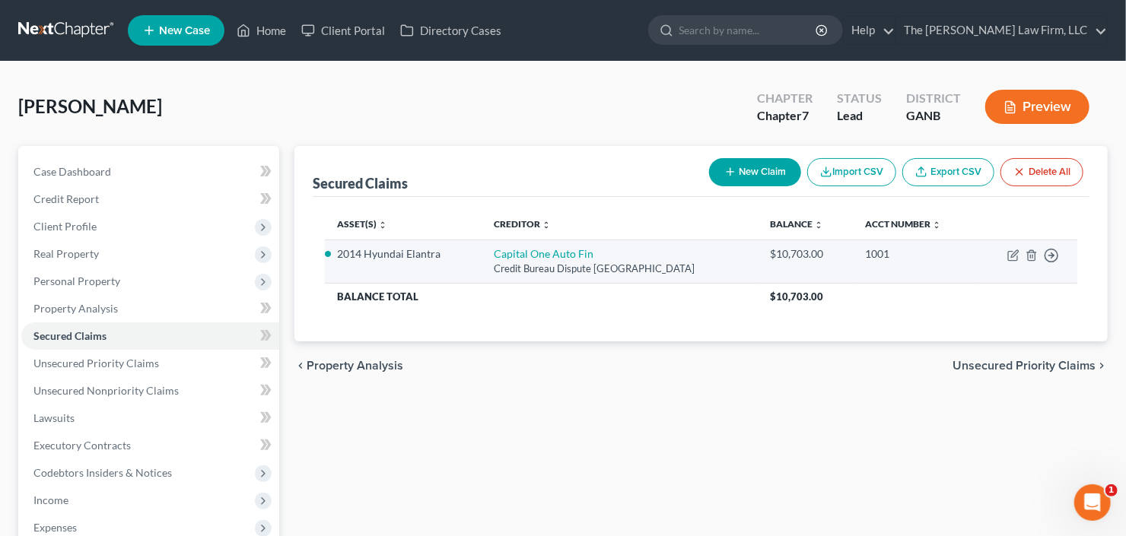
click at [1006, 254] on td "Move to E Move to F Move to G Move to Notice Only" at bounding box center [1026, 261] width 101 height 43
click at [1008, 255] on icon "button" at bounding box center [1012, 256] width 9 height 9
select select "45"
select select "2"
select select "0"
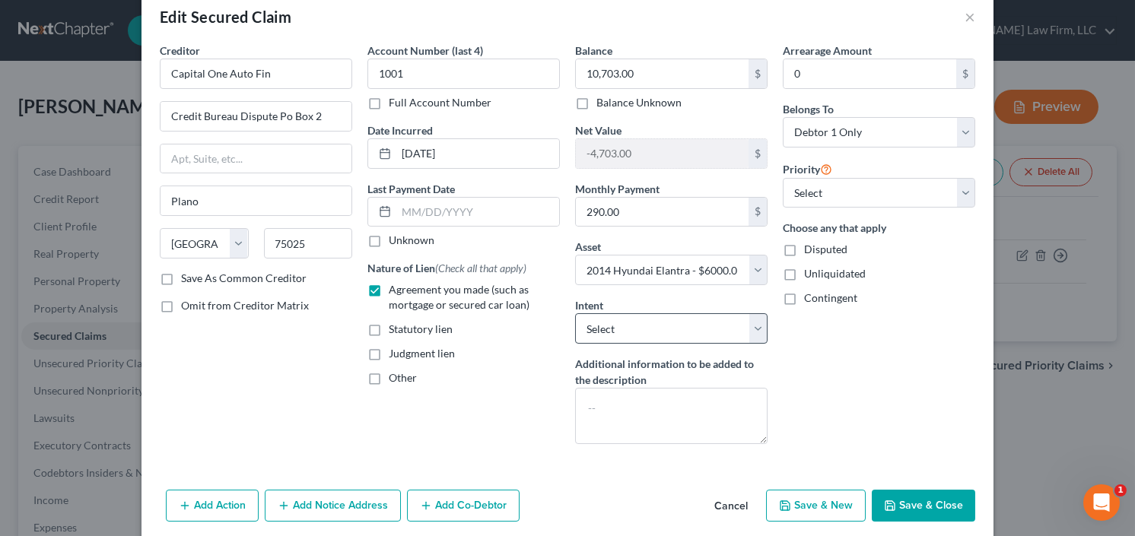
scroll to position [53, 0]
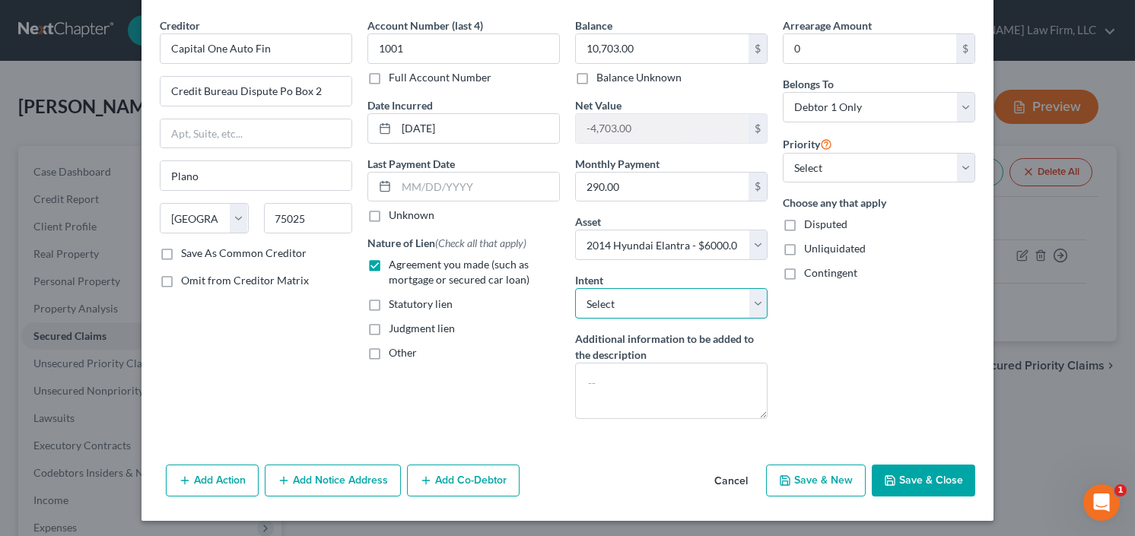
click at [634, 296] on select "Select Surrender Redeem Reaffirm Avoid Other" at bounding box center [671, 303] width 193 height 30
click at [638, 298] on select "Select Surrender Redeem Reaffirm Avoid Other" at bounding box center [671, 303] width 193 height 30
select select "2"
click at [575, 288] on select "Select Surrender Redeem Reaffirm Avoid Other" at bounding box center [671, 303] width 193 height 30
click at [918, 474] on button "Save & Close" at bounding box center [923, 481] width 103 height 32
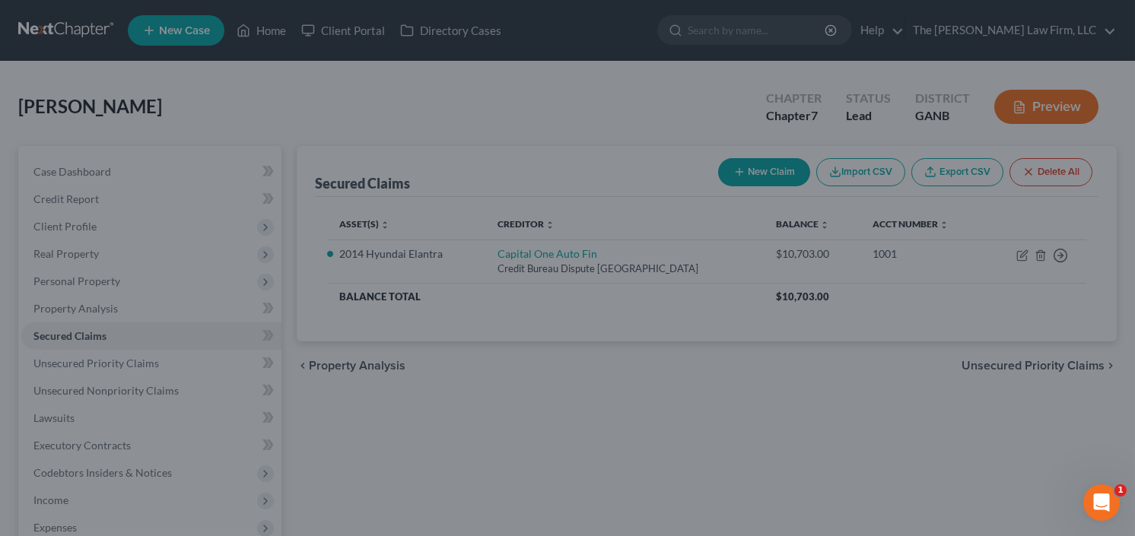
select select "2"
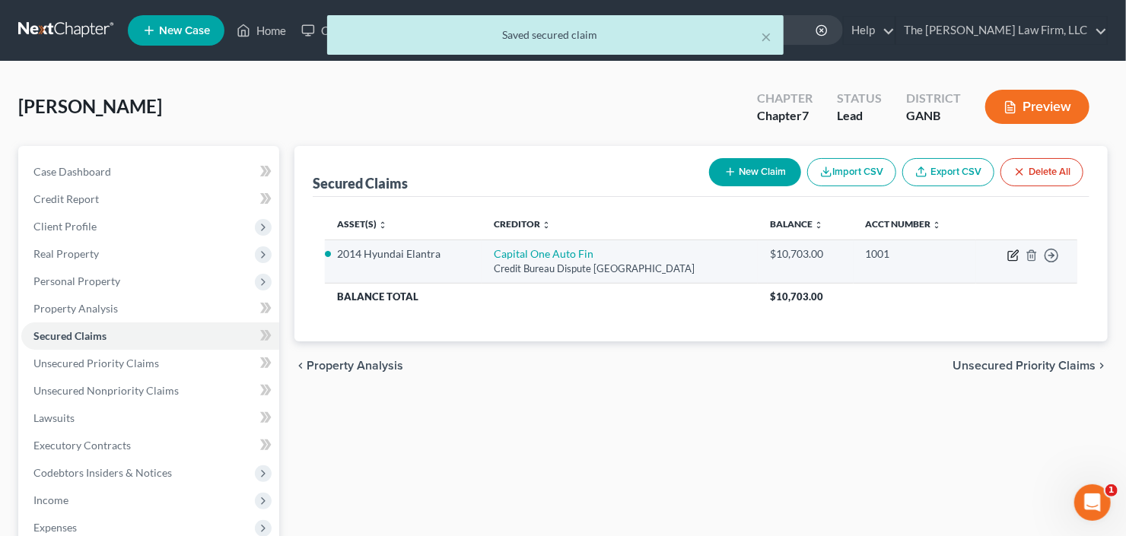
click at [1008, 252] on icon "button" at bounding box center [1012, 256] width 9 height 9
select select "45"
select select "2"
select select "0"
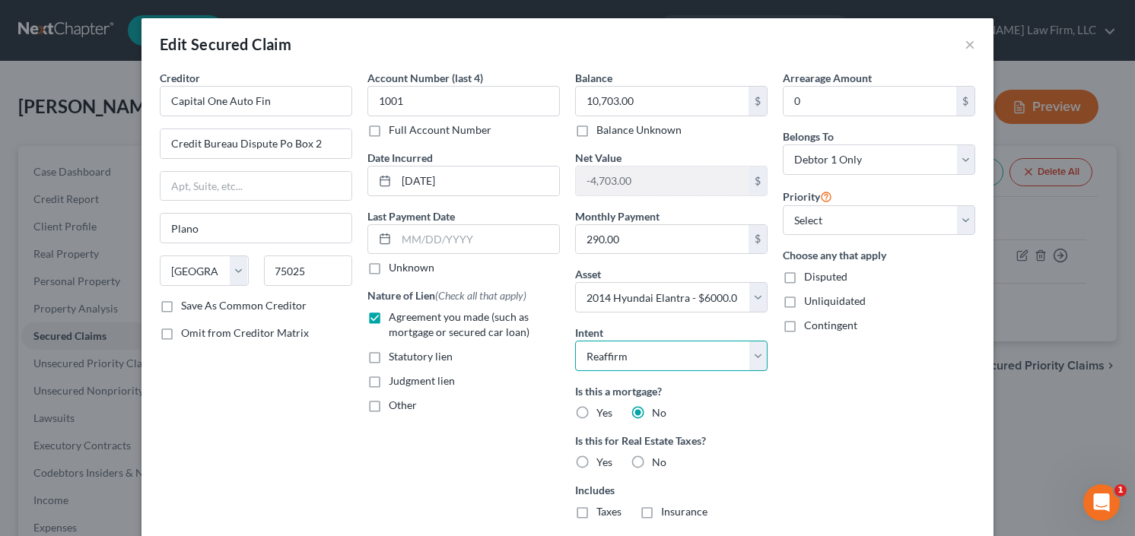
click at [654, 362] on select "Select Surrender Redeem Reaffirm Avoid Other" at bounding box center [671, 356] width 193 height 30
click at [575, 341] on select "Select Surrender Redeem Reaffirm Avoid Other" at bounding box center [671, 356] width 193 height 30
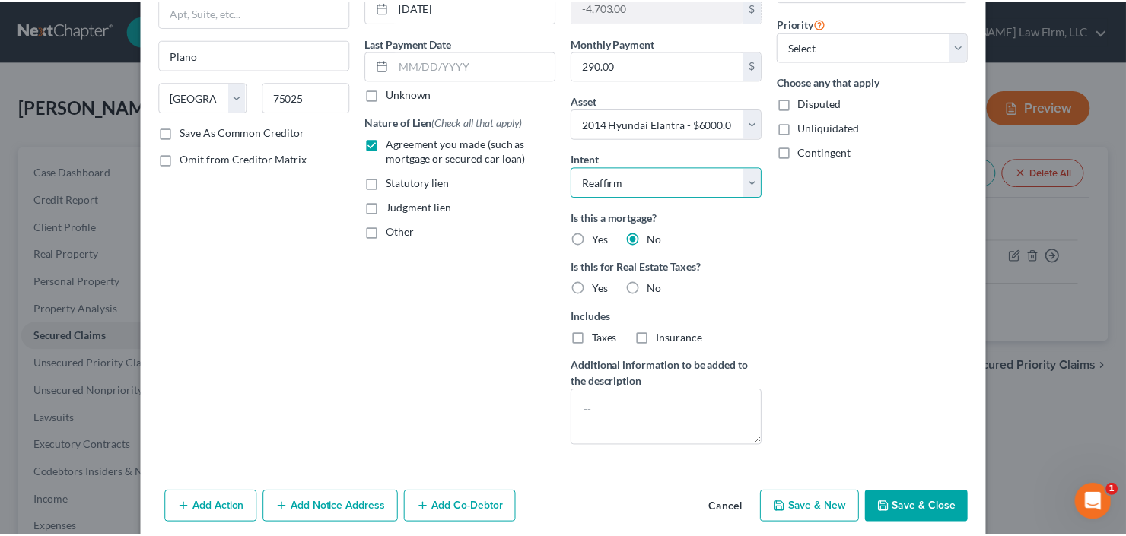
scroll to position [183, 0]
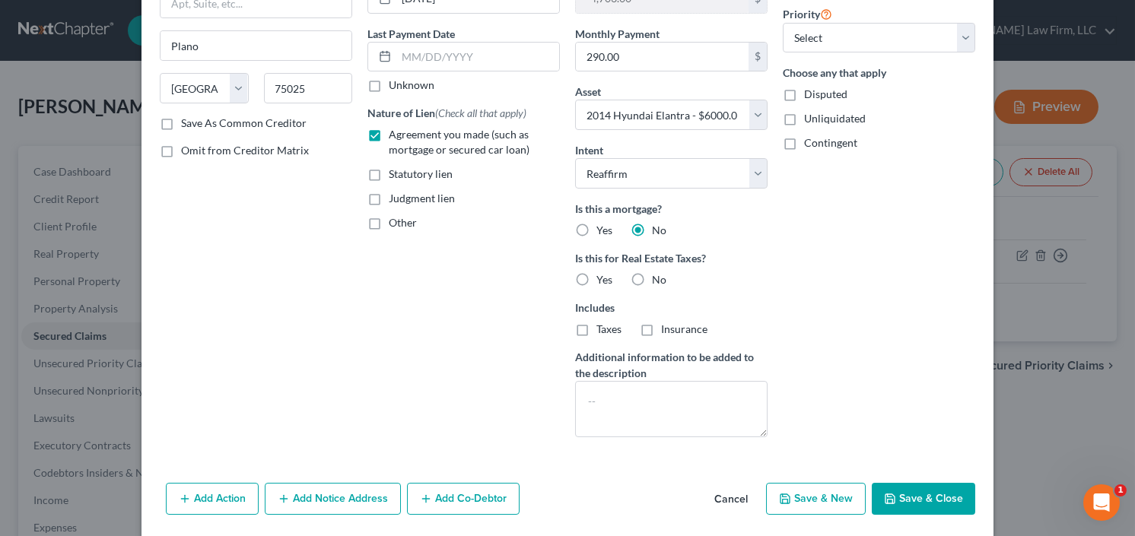
drag, startPoint x: 899, startPoint y: 498, endPoint x: 864, endPoint y: 352, distance: 150.2
click at [864, 355] on div "Edit Secured Claim × Creditor * Capital One Auto Fin Credit Bureau Dispute Po B…" at bounding box center [568, 188] width 852 height 704
drag, startPoint x: 749, startPoint y: 173, endPoint x: 732, endPoint y: 183, distance: 19.4
click at [749, 173] on select "Select Surrender Redeem Reaffirm Avoid Other" at bounding box center [671, 173] width 193 height 30
select select "0"
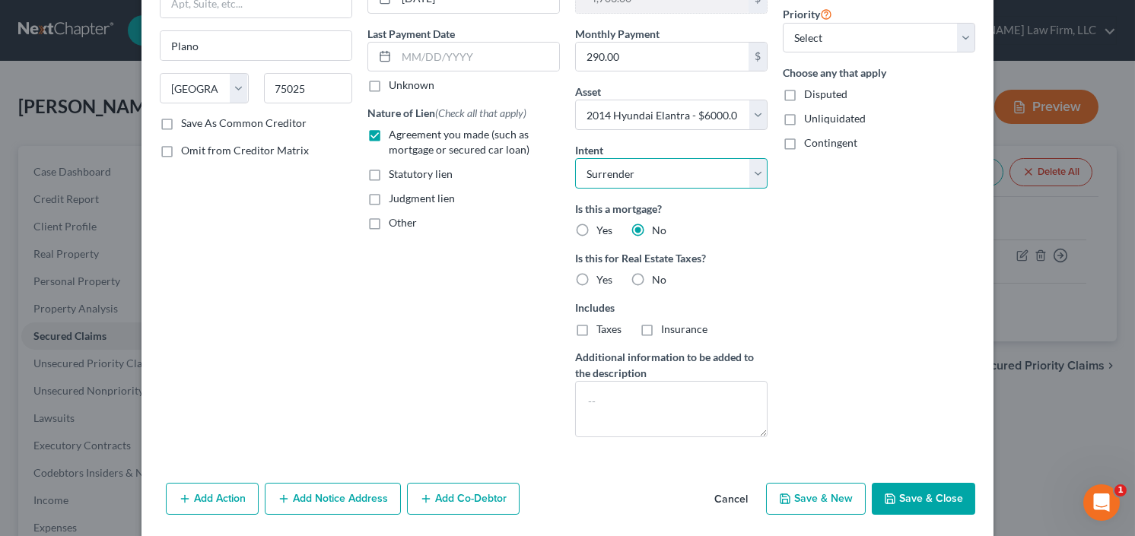
click at [575, 158] on select "Select Surrender Redeem Reaffirm Avoid Other" at bounding box center [671, 173] width 193 height 30
click at [931, 495] on button "Save & Close" at bounding box center [923, 499] width 103 height 32
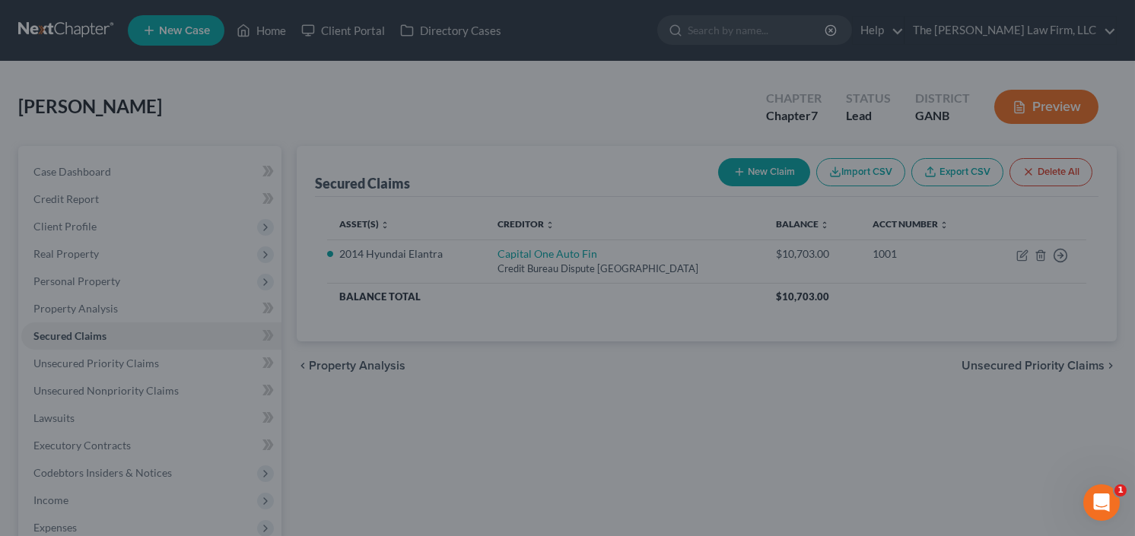
select select "2"
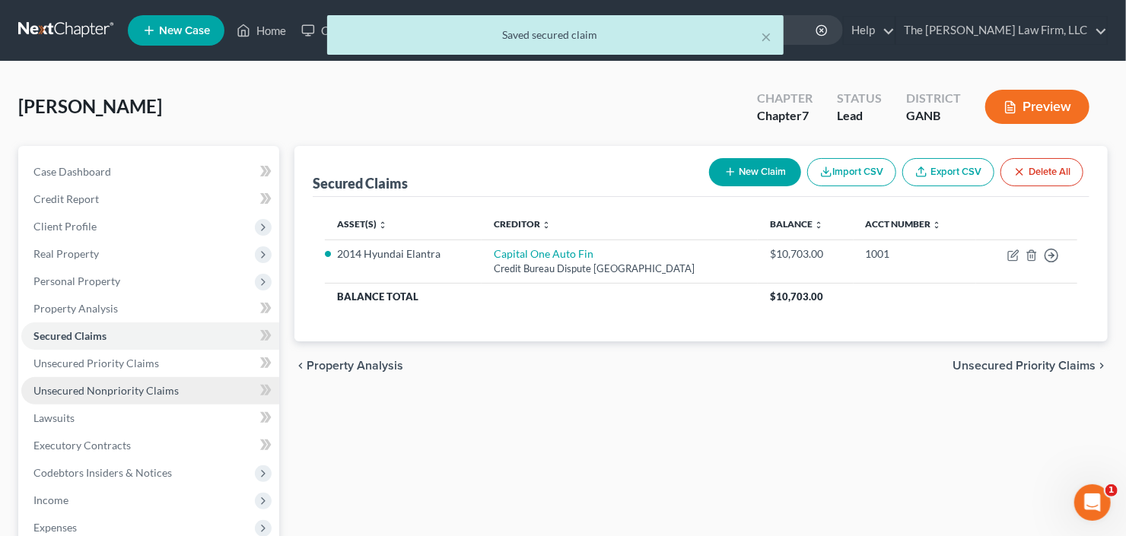
click at [89, 390] on span "Unsecured Nonpriority Claims" at bounding box center [105, 390] width 145 height 13
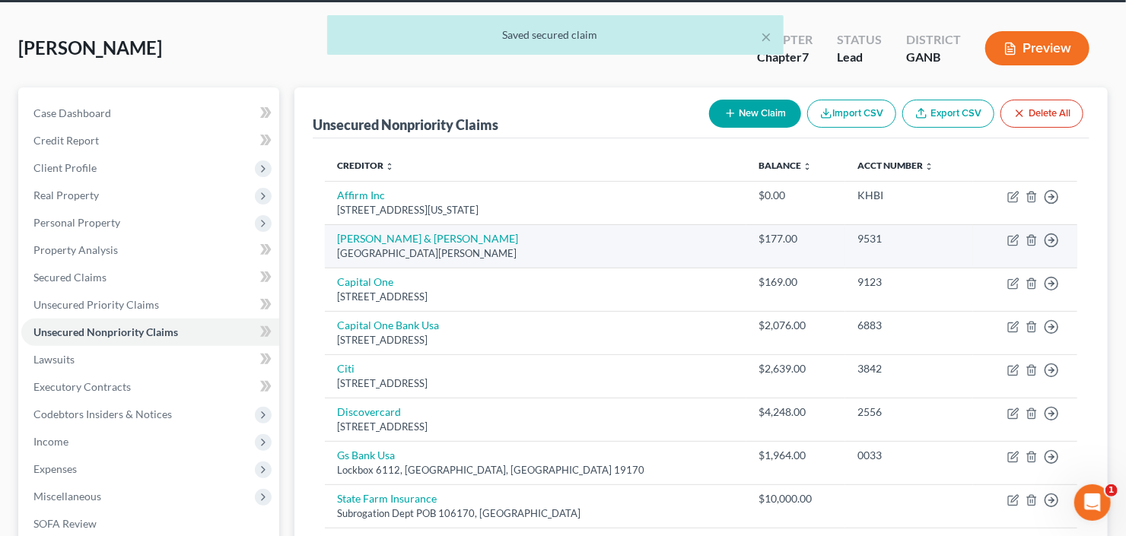
scroll to position [122, 0]
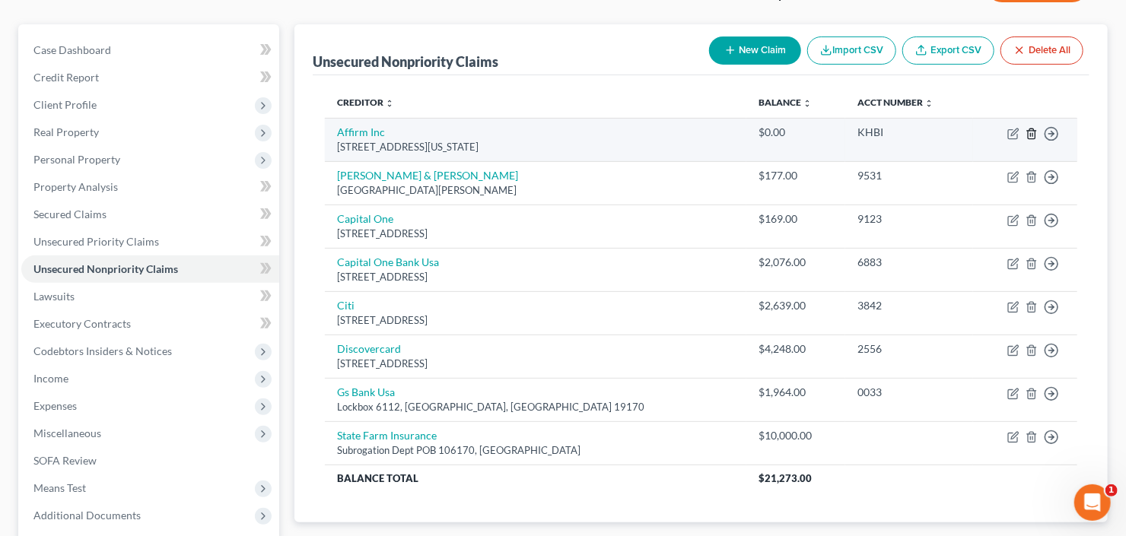
click at [1028, 135] on icon "button" at bounding box center [1031, 134] width 7 height 10
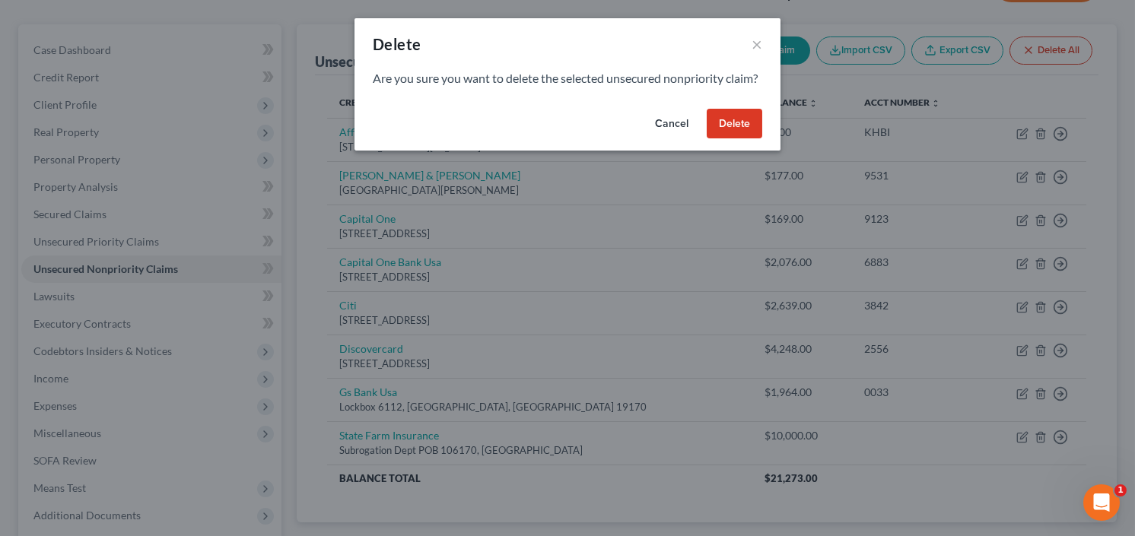
click at [715, 139] on button "Delete" at bounding box center [735, 124] width 56 height 30
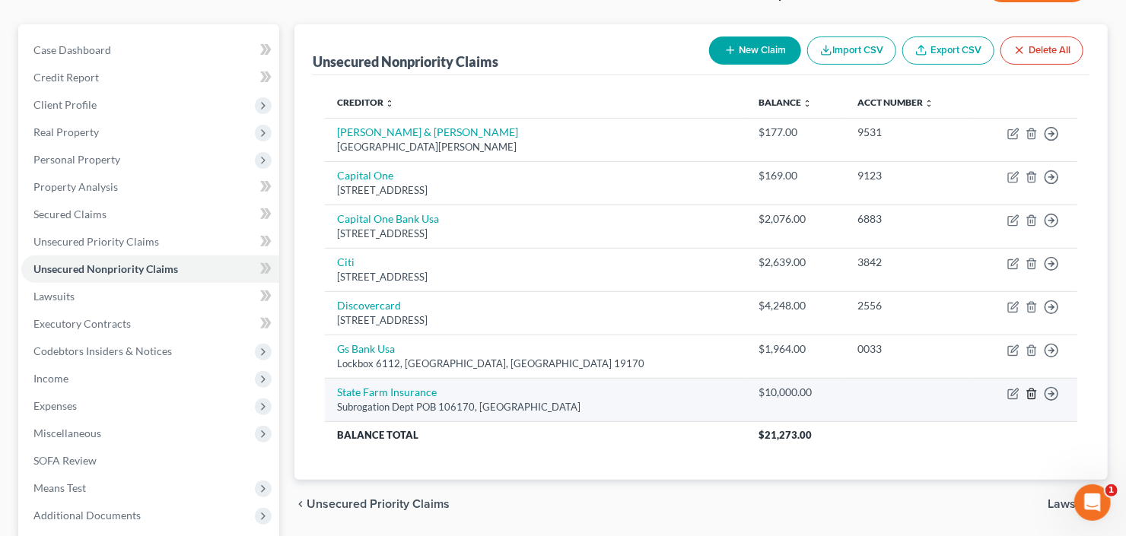
click at [1031, 393] on line "button" at bounding box center [1031, 394] width 0 height 3
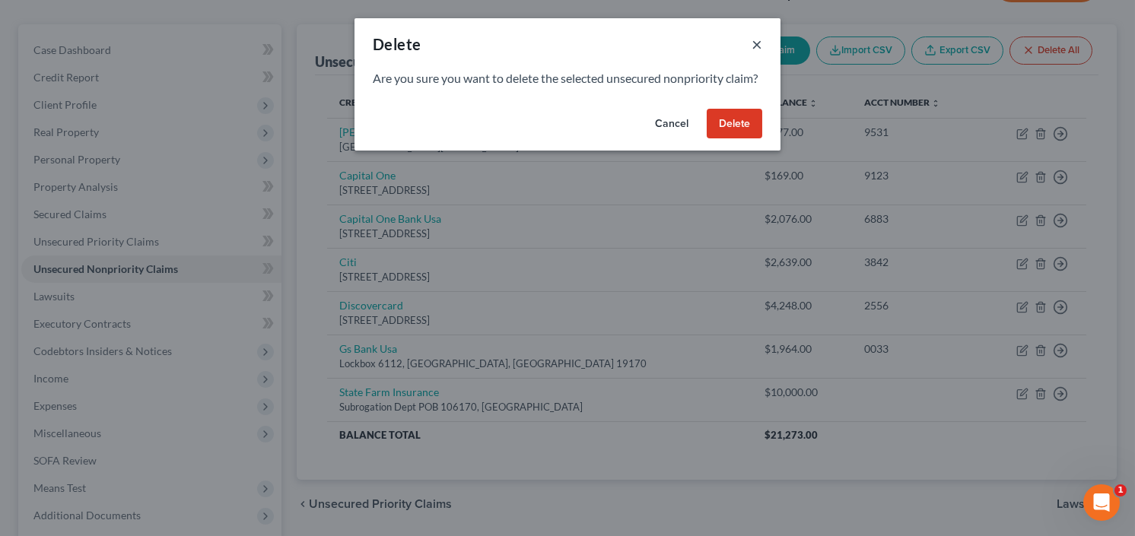
click at [758, 40] on button "×" at bounding box center [757, 44] width 11 height 18
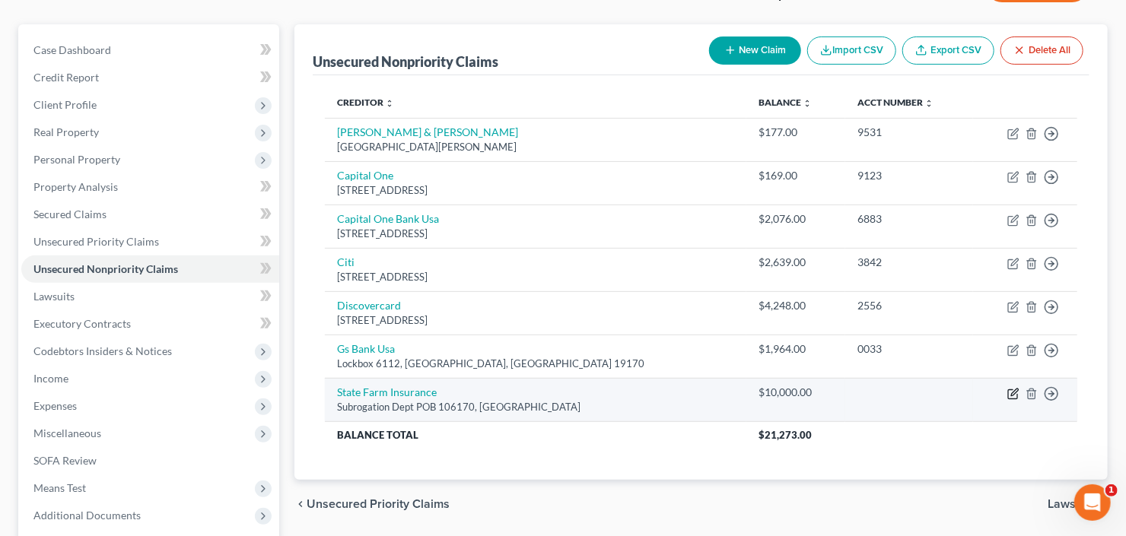
click at [1016, 393] on icon "button" at bounding box center [1013, 394] width 12 height 12
select select "10"
select select "14"
select select "0"
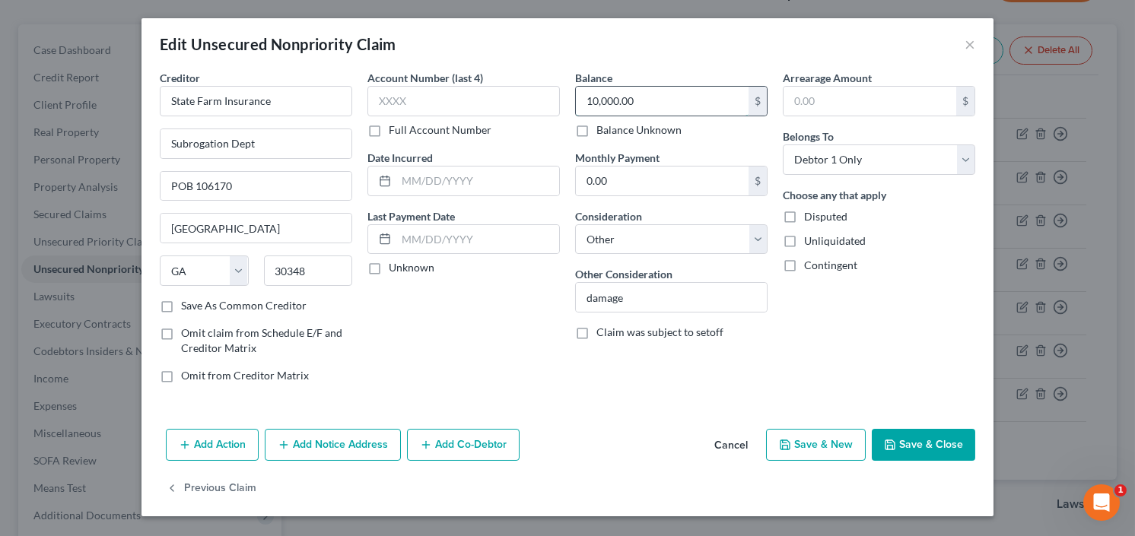
click at [697, 107] on input "10,000.00" at bounding box center [662, 101] width 173 height 29
type input "8,500"
click at [479, 182] on input "text" at bounding box center [477, 181] width 163 height 29
type input "2024"
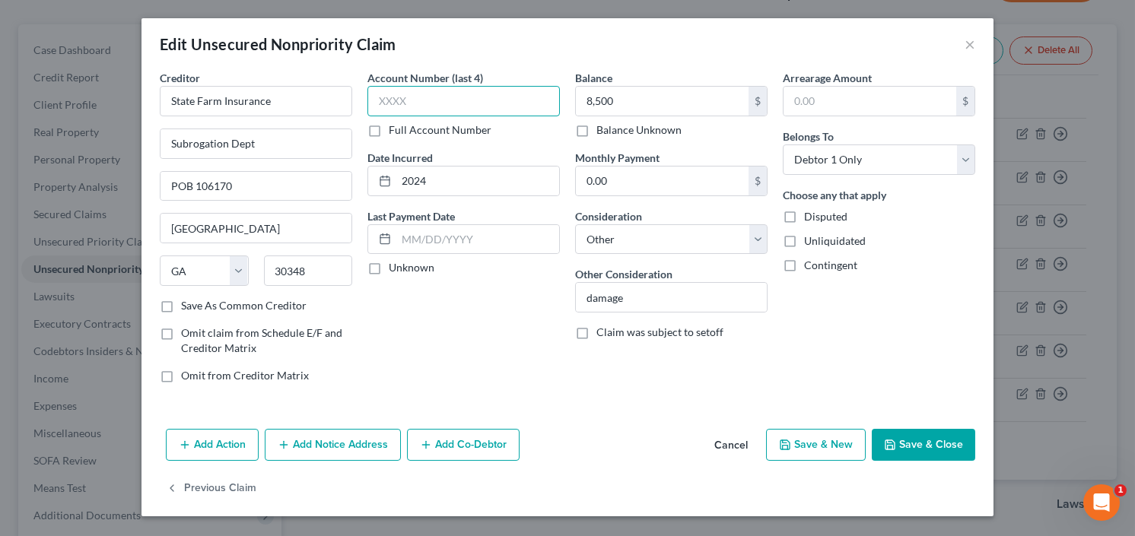
click at [419, 99] on input "text" at bounding box center [464, 101] width 193 height 30
type input "2208"
click at [913, 429] on button "Save & Close" at bounding box center [923, 445] width 103 height 32
type input "8,500.00"
type input "0"
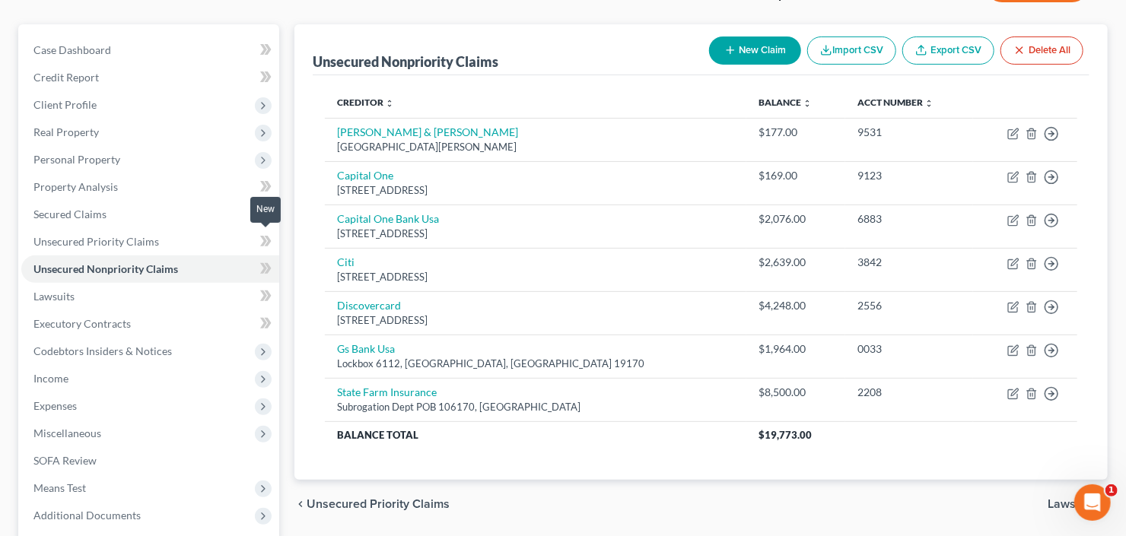
scroll to position [269, 0]
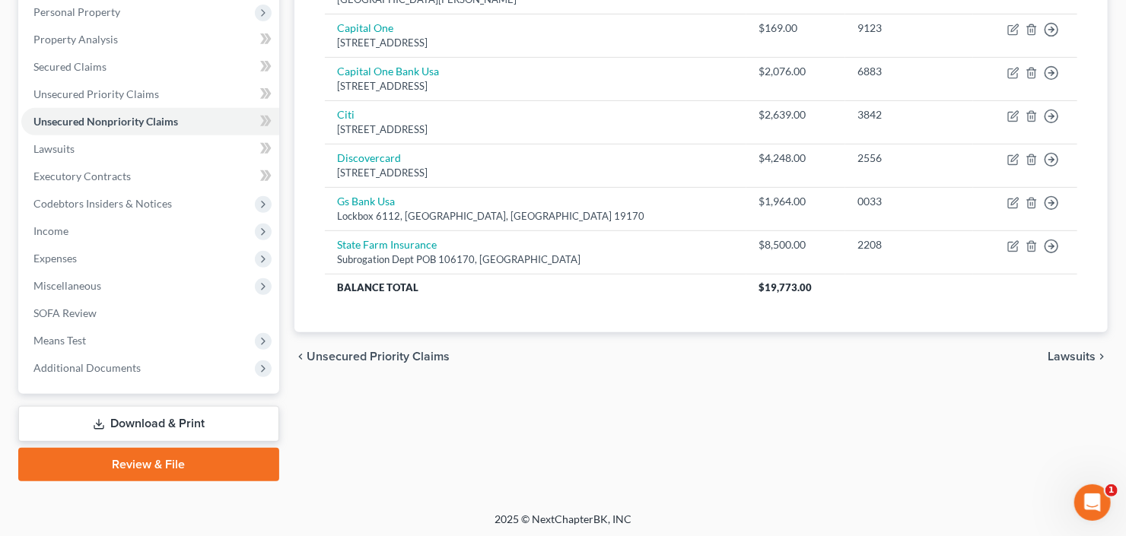
drag, startPoint x: 117, startPoint y: 427, endPoint x: 125, endPoint y: 425, distance: 7.8
click at [117, 427] on link "Download & Print" at bounding box center [148, 424] width 261 height 36
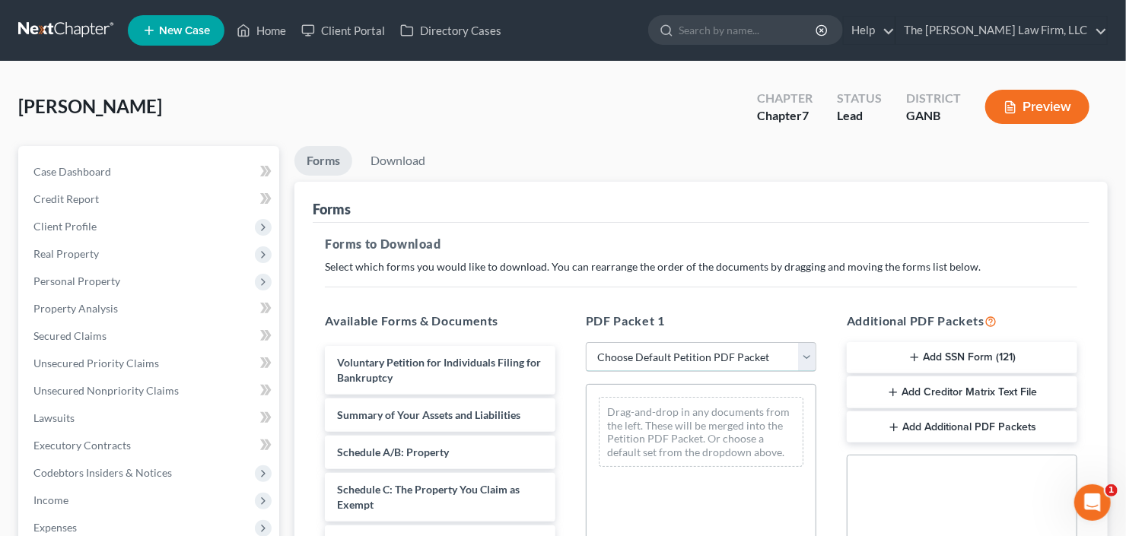
click at [689, 358] on select "Choose Default Petition PDF Packet Complete Bankruptcy Petition (all forms and …" at bounding box center [701, 357] width 231 height 30
select select "0"
click at [586, 342] on select "Choose Default Petition PDF Packet Complete Bankruptcy Petition (all forms and …" at bounding box center [701, 357] width 231 height 30
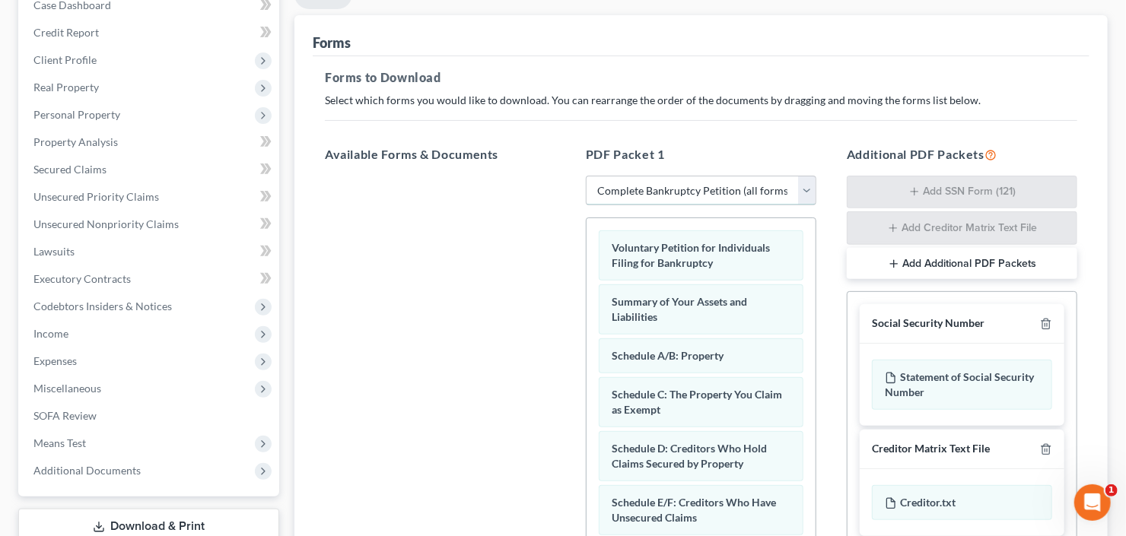
scroll to position [183, 0]
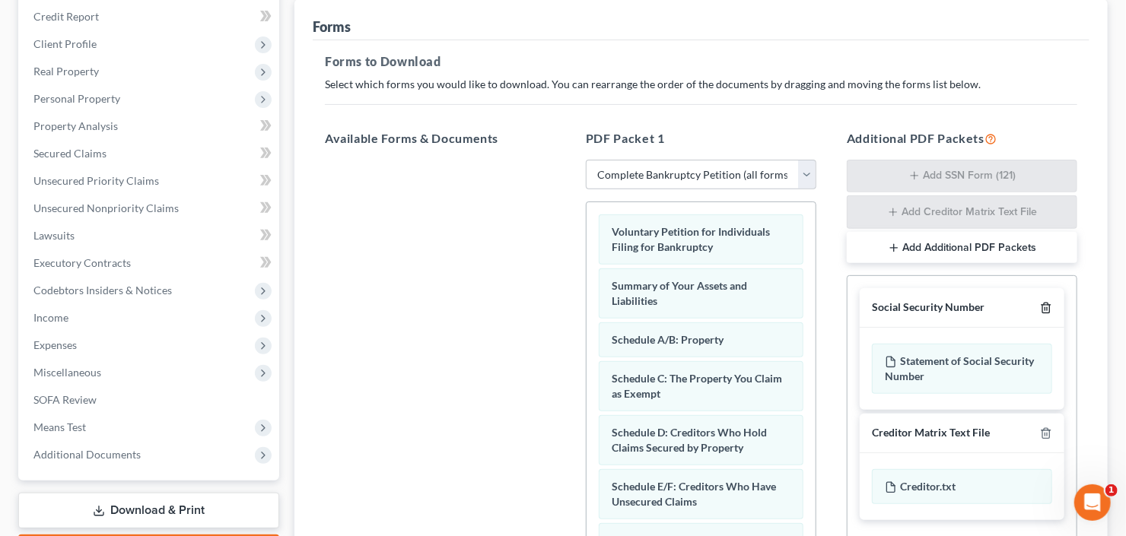
click at [1046, 304] on icon "button" at bounding box center [1046, 308] width 12 height 12
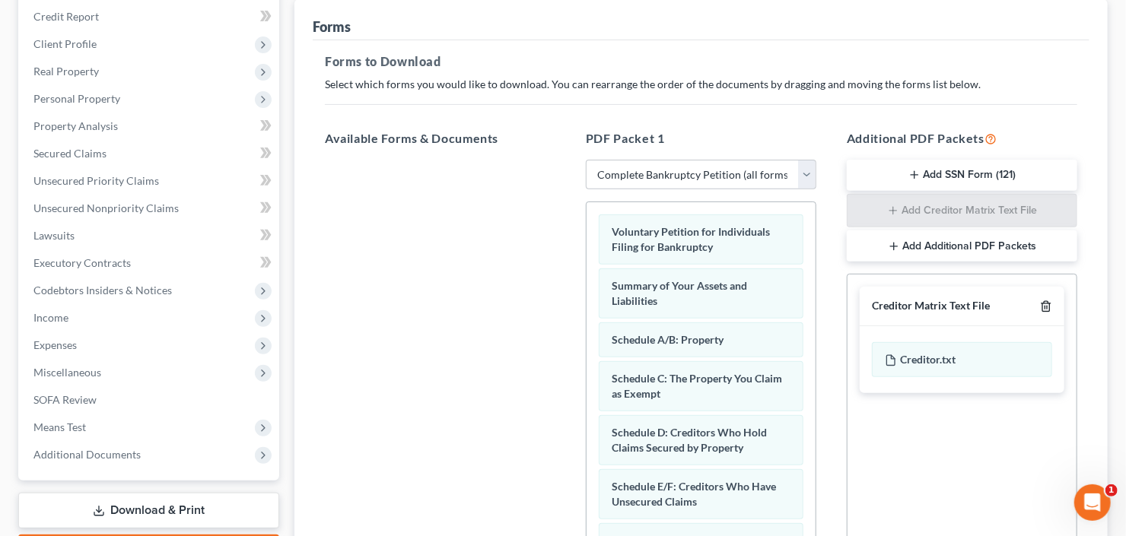
click at [1046, 304] on icon "button" at bounding box center [1046, 307] width 12 height 12
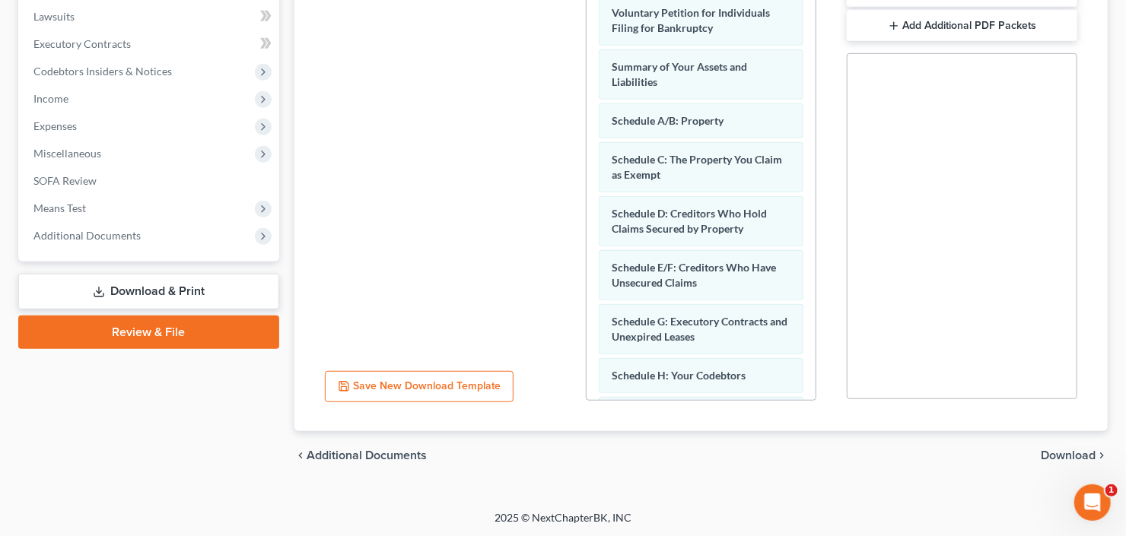
click at [1072, 457] on span "Download" at bounding box center [1068, 456] width 55 height 12
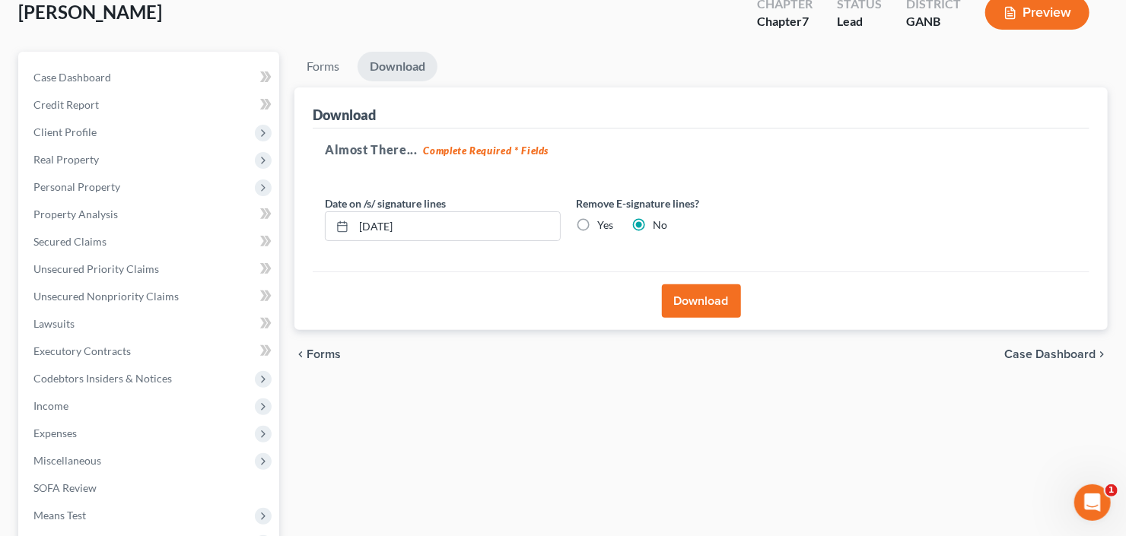
scroll to position [0, 0]
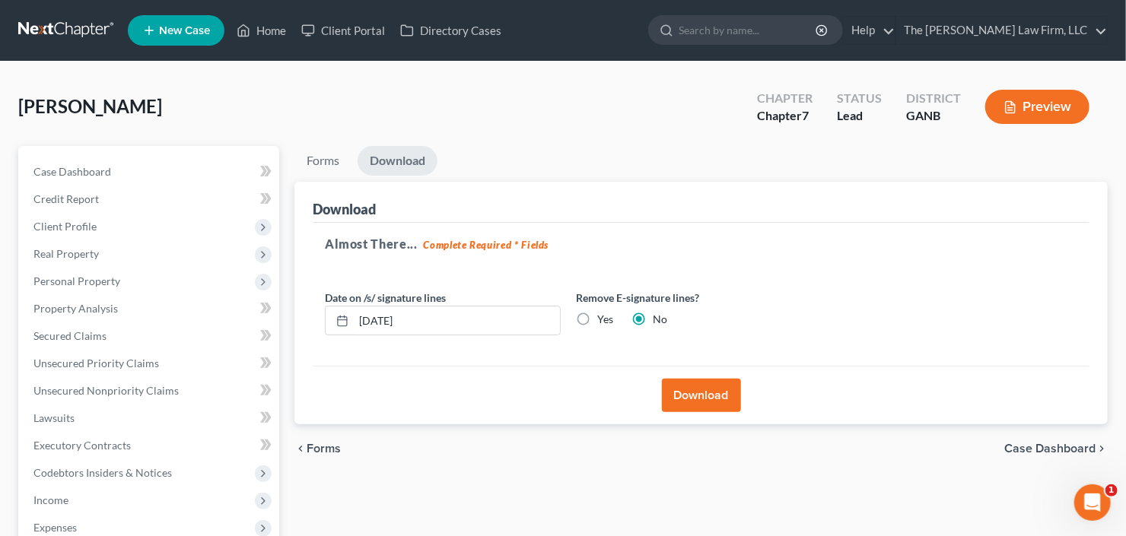
click at [673, 390] on button "Download" at bounding box center [701, 395] width 79 height 33
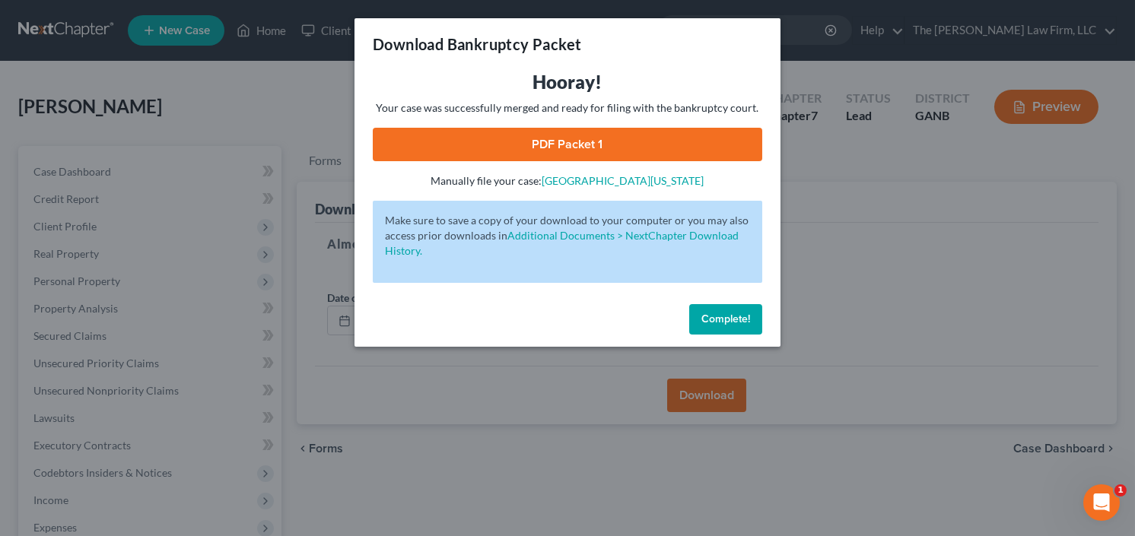
click at [558, 144] on link "PDF Packet 1" at bounding box center [568, 144] width 390 height 33
drag, startPoint x: 720, startPoint y: 317, endPoint x: 693, endPoint y: 312, distance: 27.0
click at [719, 314] on span "Complete!" at bounding box center [726, 319] width 49 height 13
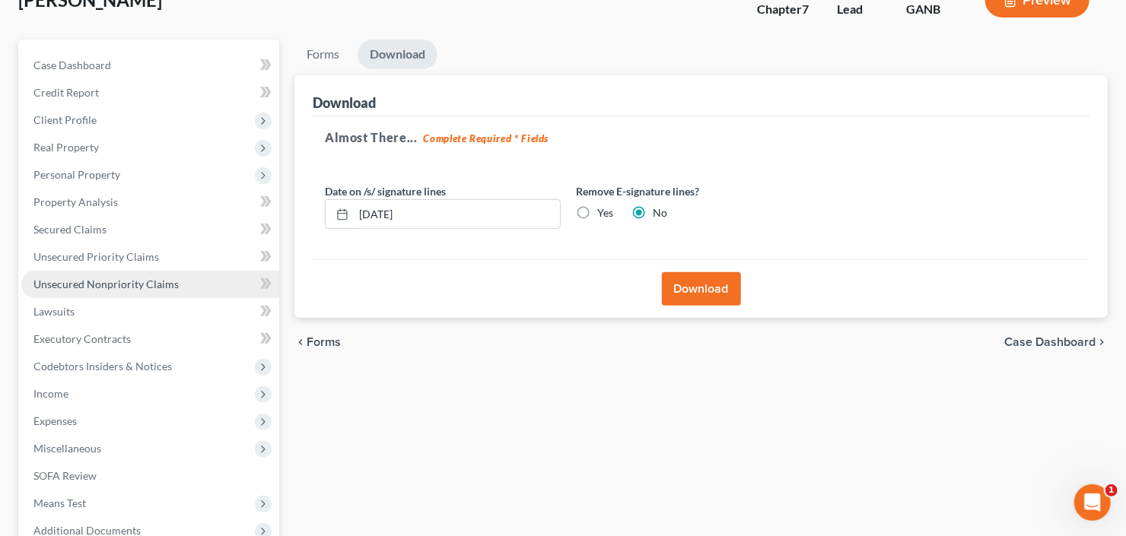
scroll to position [183, 0]
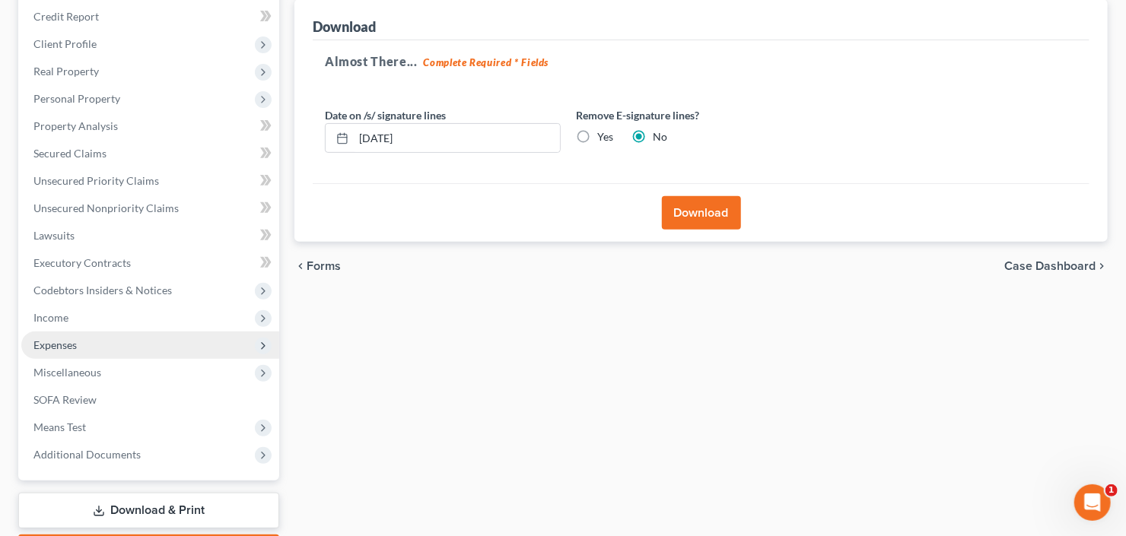
click at [91, 341] on span "Expenses" at bounding box center [150, 345] width 258 height 27
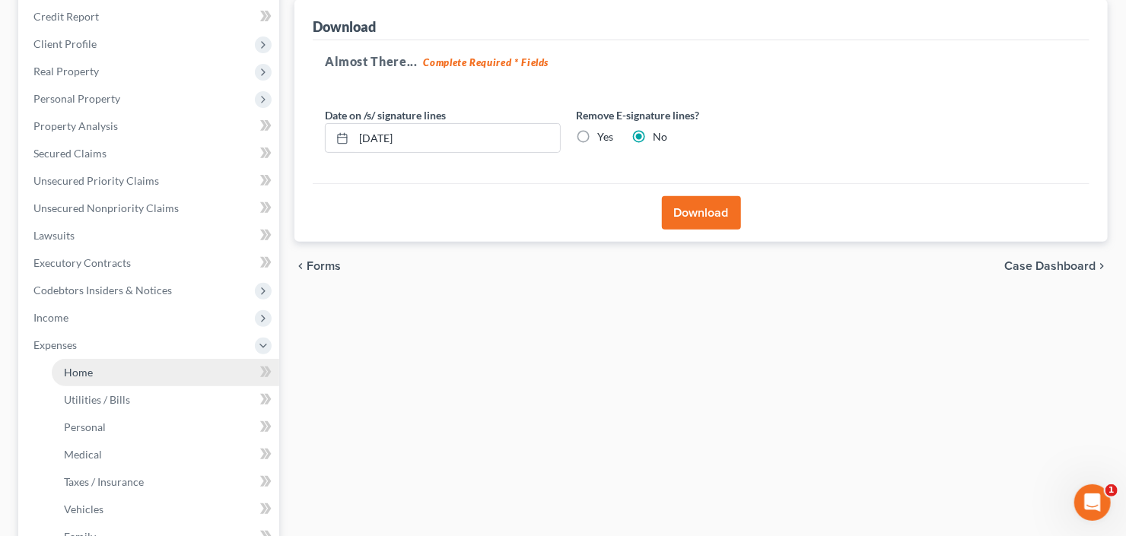
click at [107, 371] on link "Home" at bounding box center [166, 372] width 228 height 27
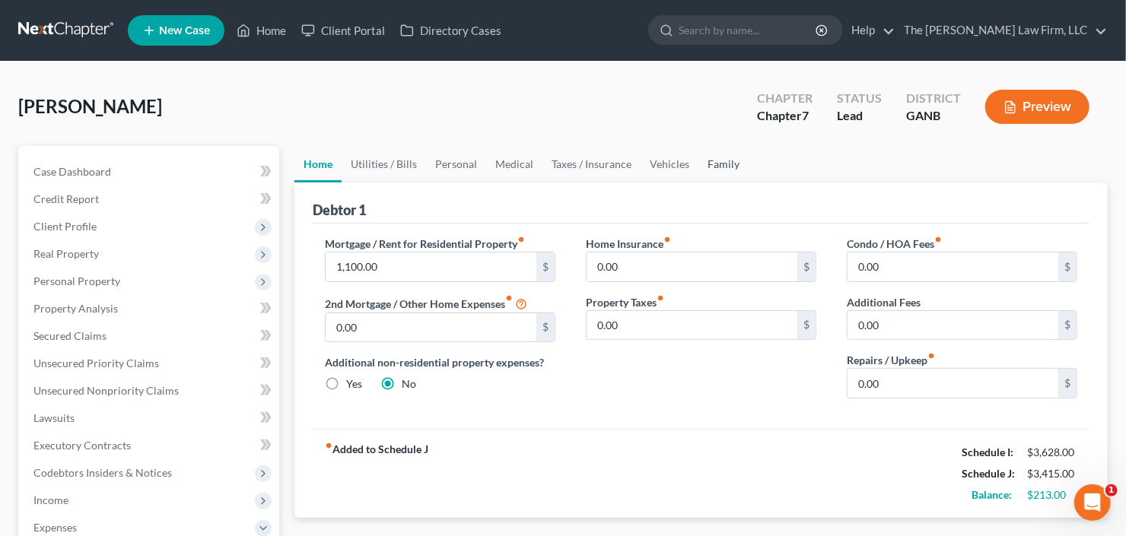
click at [712, 163] on link "Family" at bounding box center [724, 164] width 50 height 37
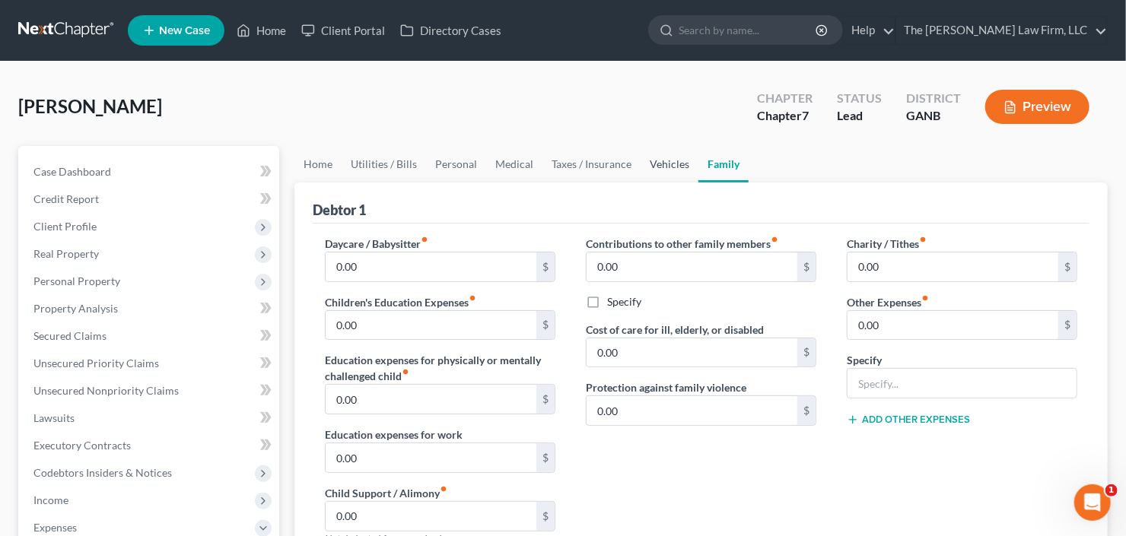
click at [661, 162] on link "Vehicles" at bounding box center [670, 164] width 58 height 37
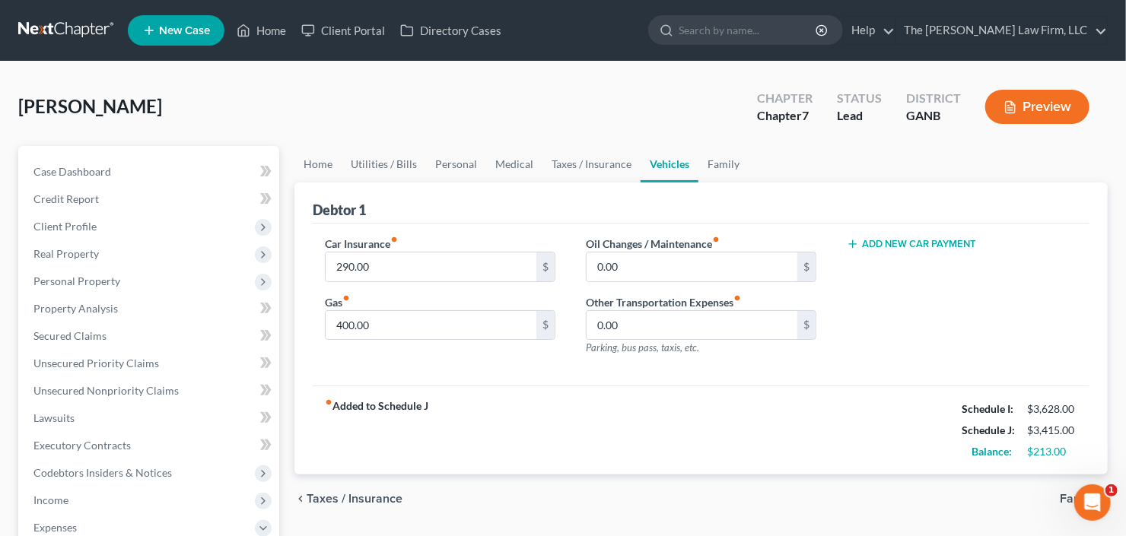
click at [906, 244] on button "Add New Car Payment" at bounding box center [911, 244] width 129 height 12
click at [917, 297] on button "Add New Car Payment" at bounding box center [911, 303] width 129 height 12
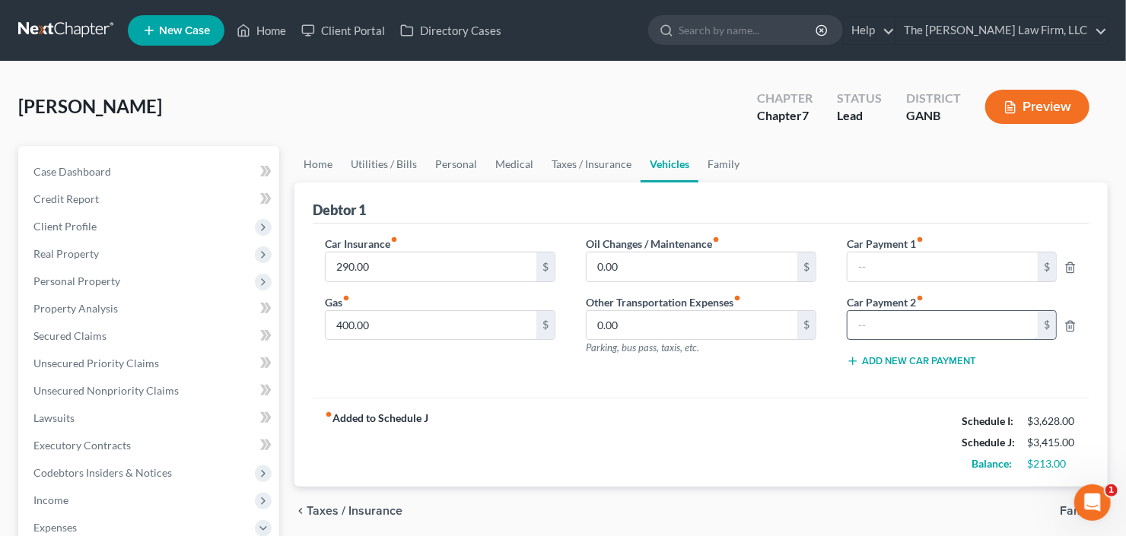
click at [893, 326] on input "text" at bounding box center [943, 325] width 190 height 29
click at [896, 271] on input "text" at bounding box center [943, 267] width 190 height 29
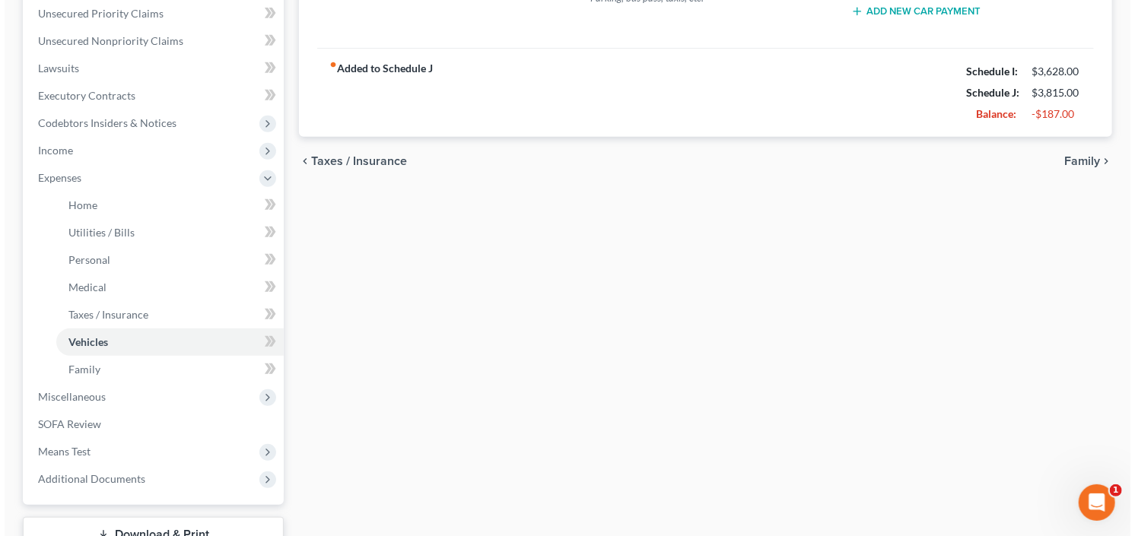
scroll to position [462, 0]
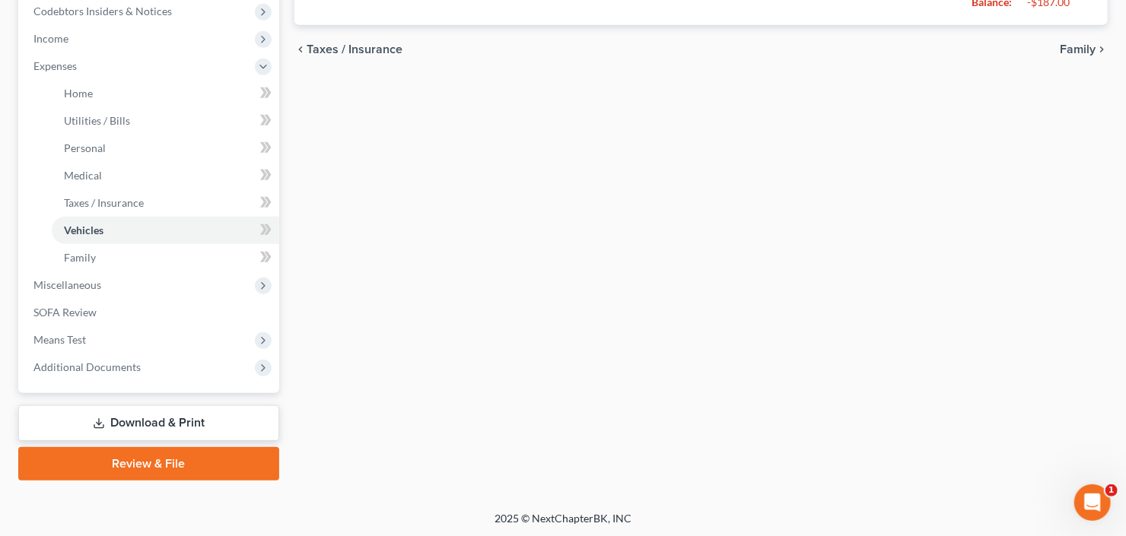
type input "400.00"
click at [121, 415] on link "Download & Print" at bounding box center [148, 424] width 261 height 36
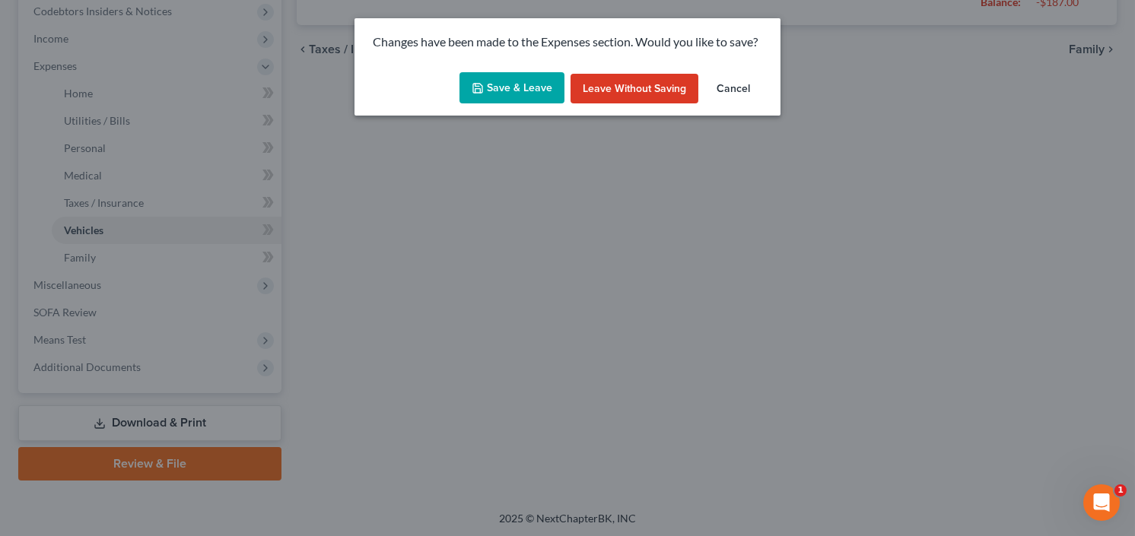
click at [482, 91] on icon "button" at bounding box center [477, 88] width 9 height 9
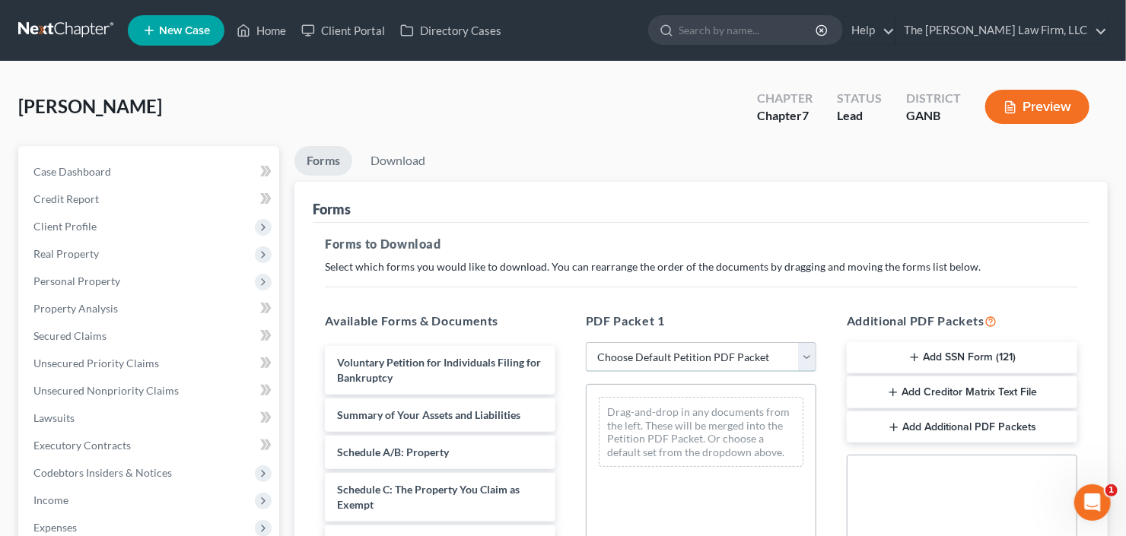
click at [667, 344] on select "Choose Default Petition PDF Packet Complete Bankruptcy Petition (all forms and …" at bounding box center [701, 357] width 231 height 30
select select "0"
click at [586, 342] on select "Choose Default Petition PDF Packet Complete Bankruptcy Petition (all forms and …" at bounding box center [701, 357] width 231 height 30
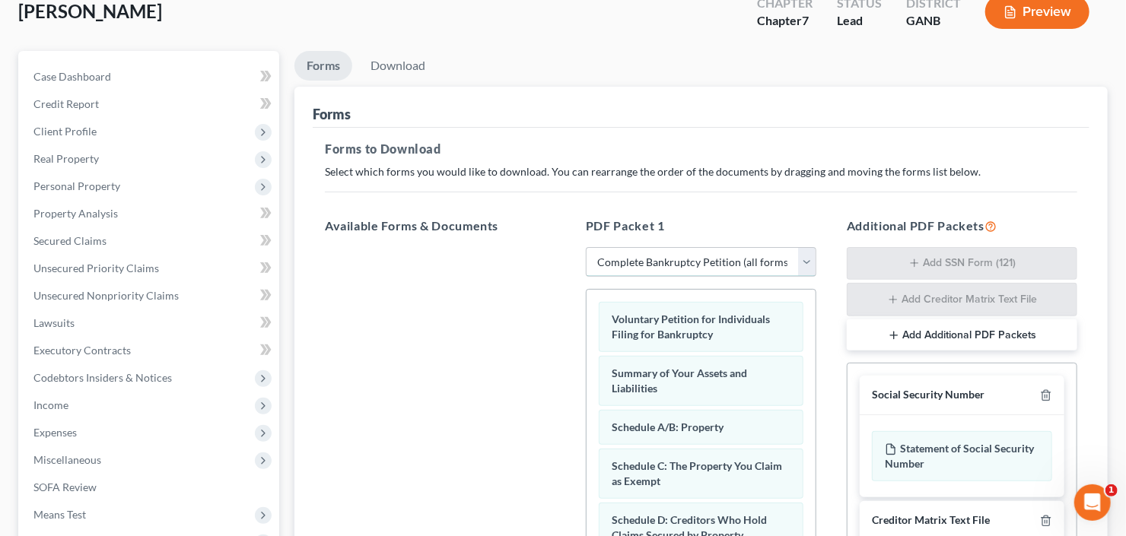
scroll to position [183, 0]
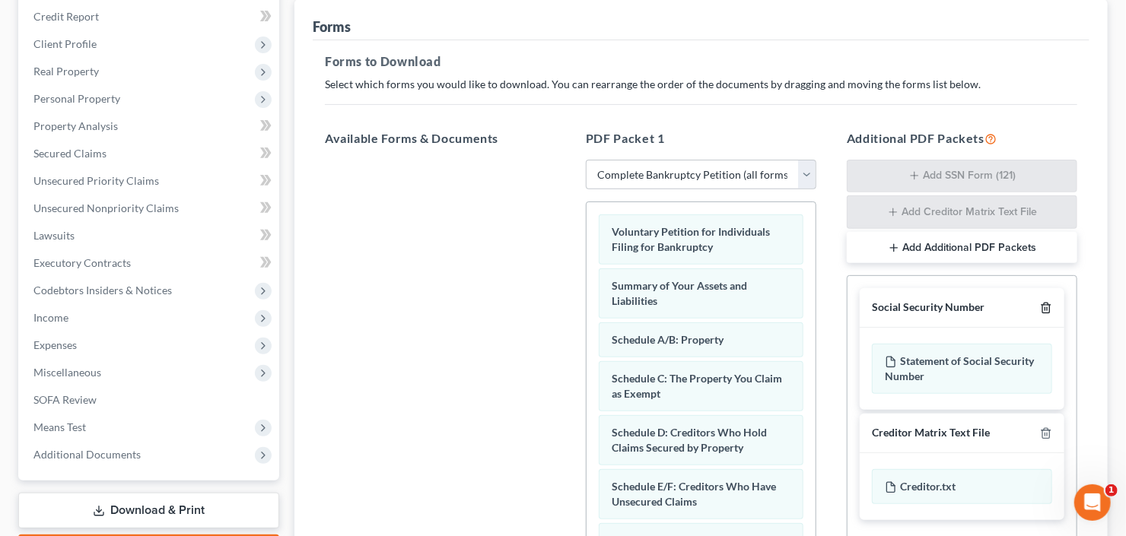
click at [1048, 302] on icon "button" at bounding box center [1046, 308] width 12 height 12
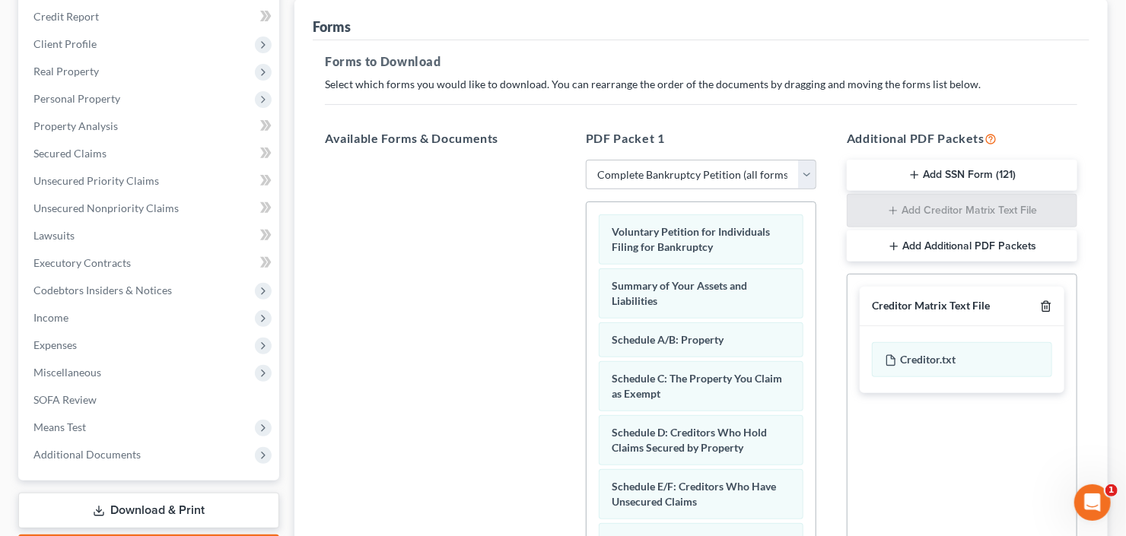
click at [1048, 302] on icon "button" at bounding box center [1046, 307] width 12 height 12
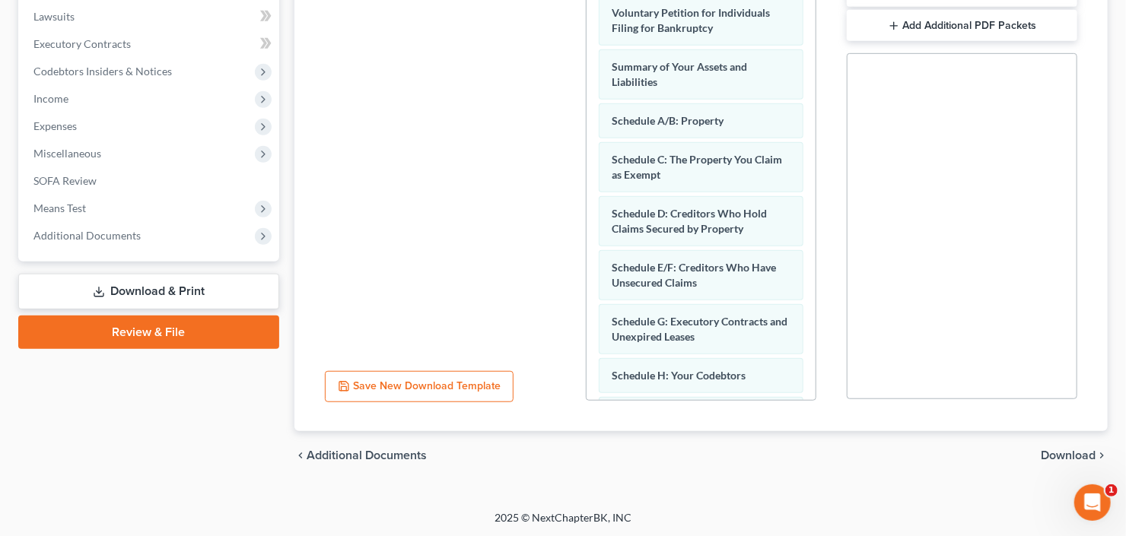
click at [1069, 450] on span "Download" at bounding box center [1068, 456] width 55 height 12
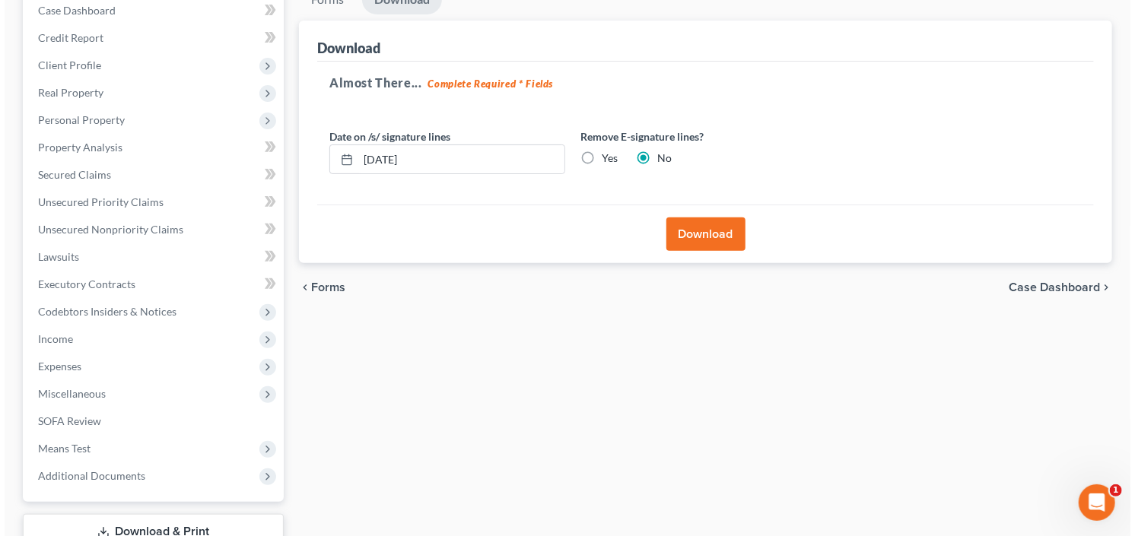
scroll to position [26, 0]
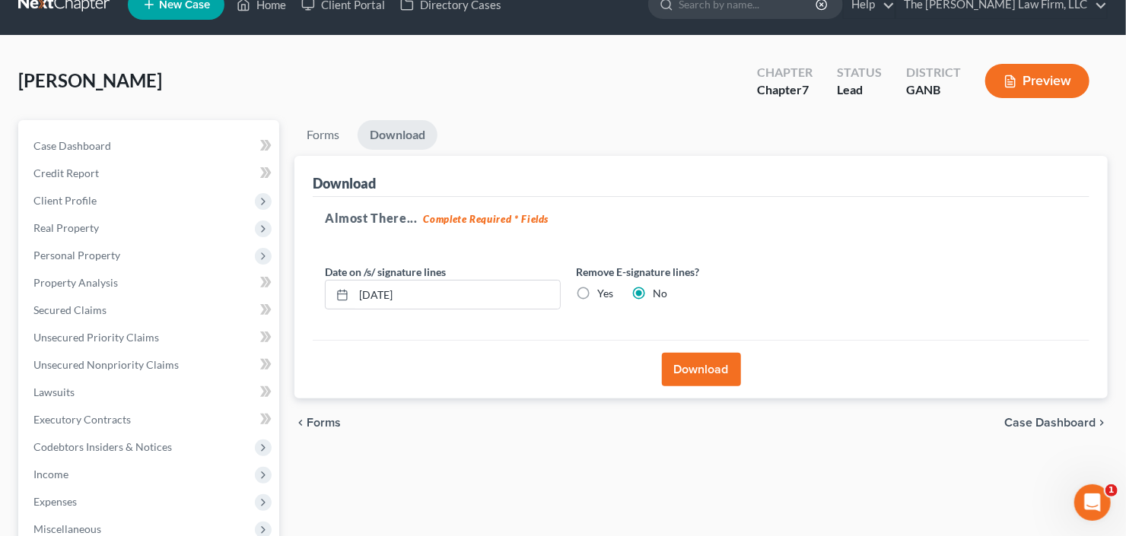
click at [676, 356] on button "Download" at bounding box center [701, 369] width 79 height 33
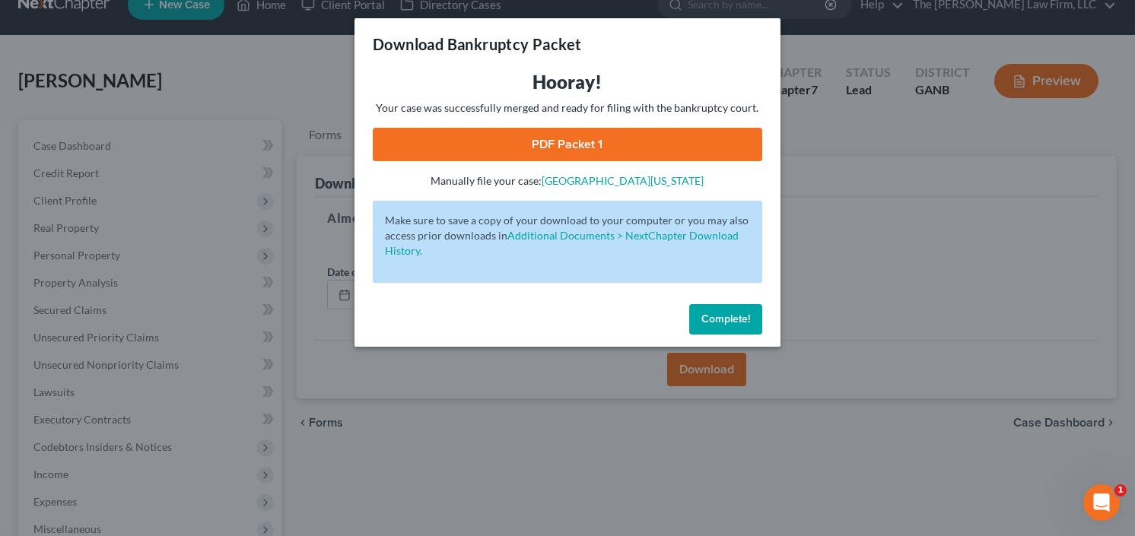
drag, startPoint x: 606, startPoint y: 123, endPoint x: 603, endPoint y: 130, distance: 8.2
click at [606, 123] on div "Hooray! Your case was successfully merged and ready for filing with the bankrup…" at bounding box center [568, 129] width 390 height 119
click at [598, 144] on link "PDF Packet 1" at bounding box center [568, 144] width 390 height 33
click at [719, 309] on button "Complete!" at bounding box center [725, 319] width 73 height 30
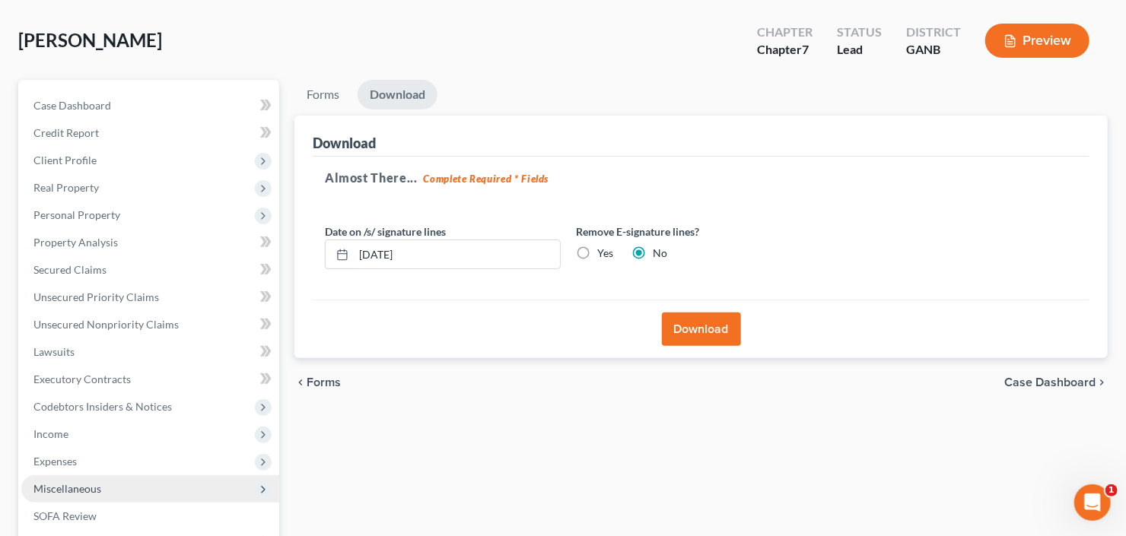
scroll to position [269, 0]
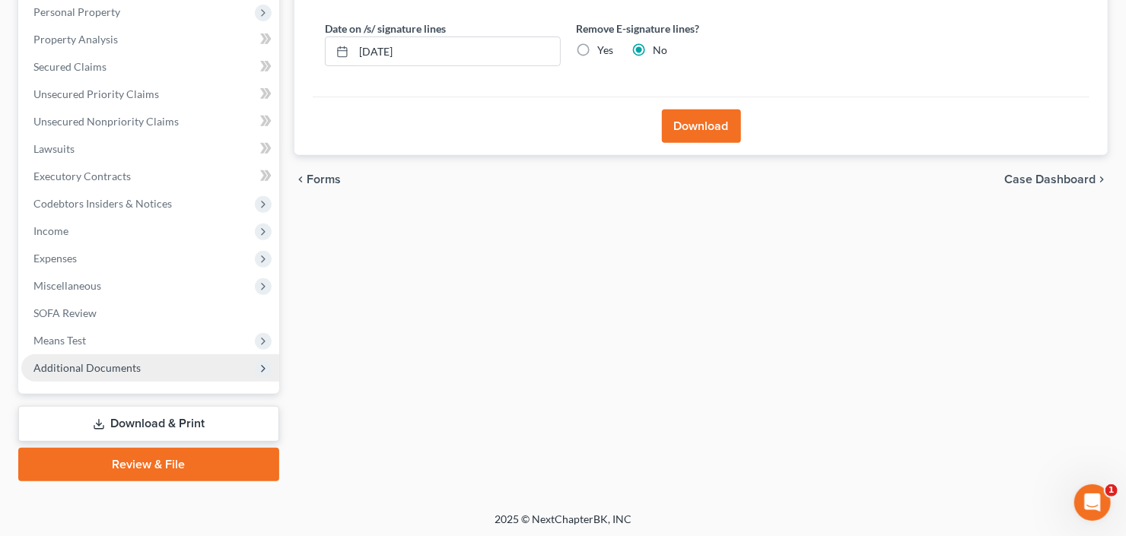
drag, startPoint x: 111, startPoint y: 361, endPoint x: 118, endPoint y: 371, distance: 12.7
click at [111, 361] on span "Additional Documents" at bounding box center [86, 367] width 107 height 13
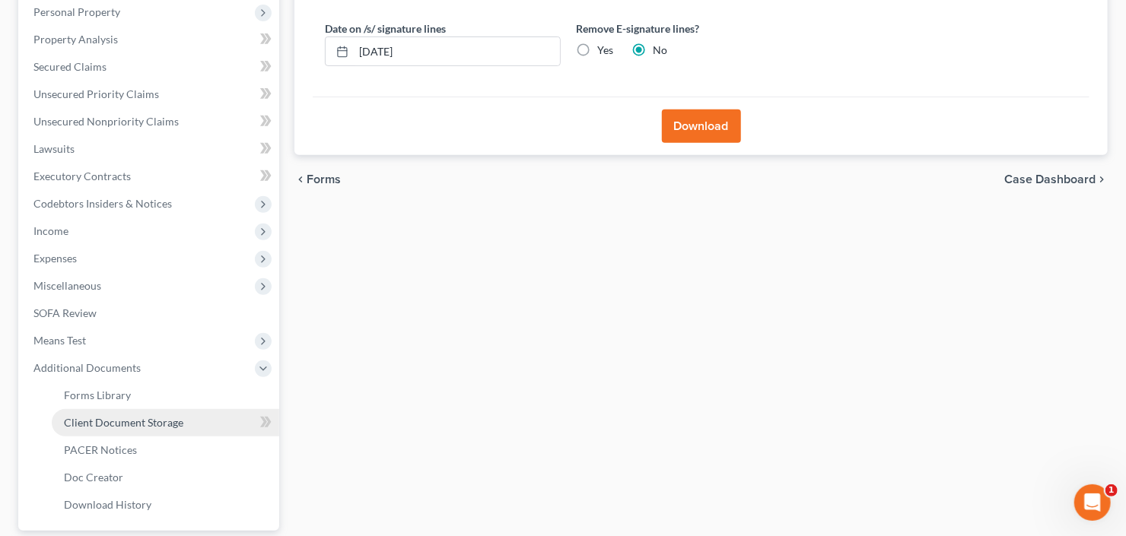
click at [118, 423] on span "Client Document Storage" at bounding box center [123, 422] width 119 height 13
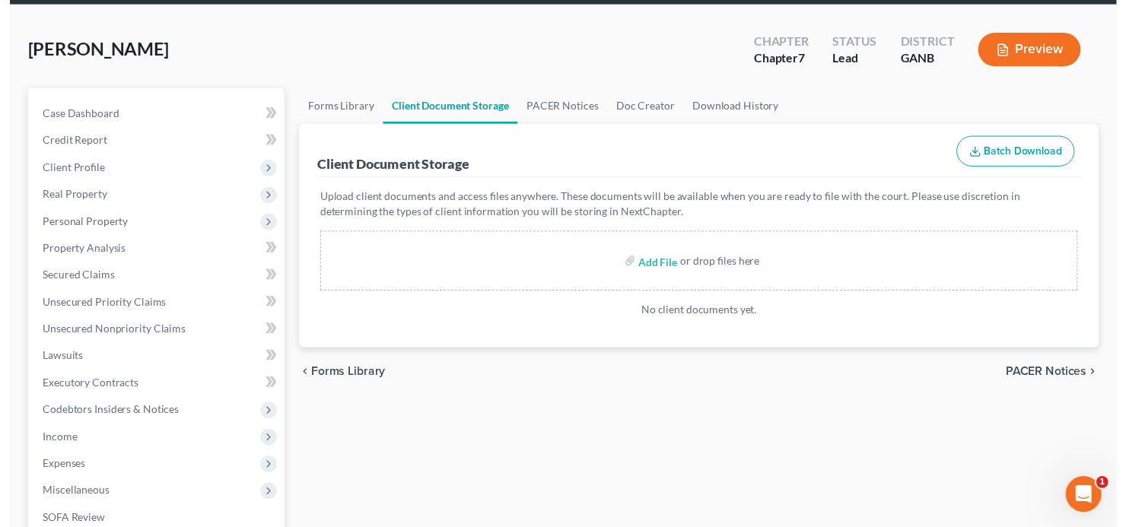
scroll to position [122, 0]
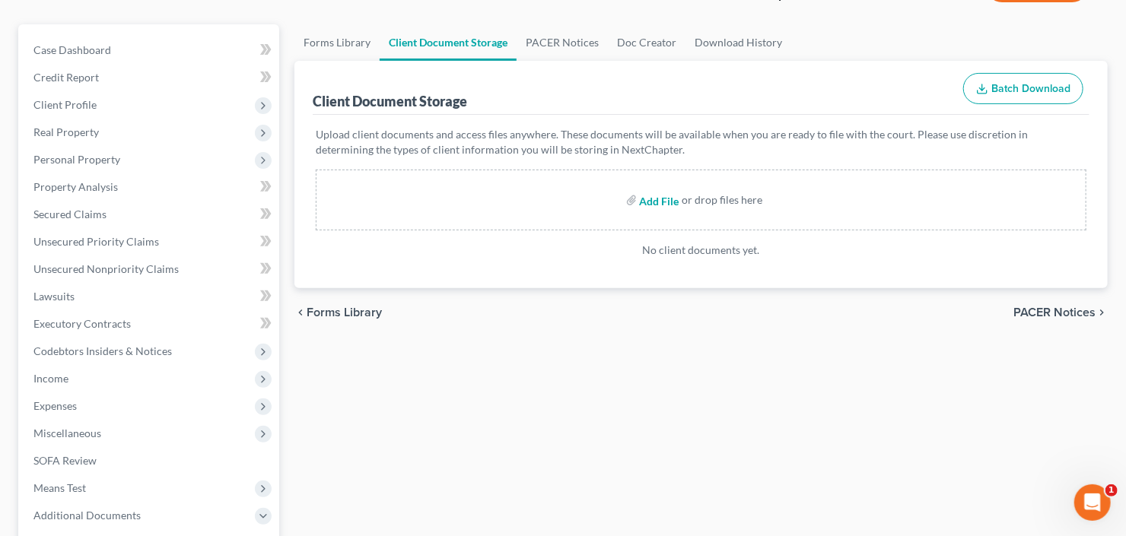
click at [650, 193] on input "file" at bounding box center [658, 199] width 37 height 27
type input "C:\fakepath\Aaron Robinson 60 days.pdf"
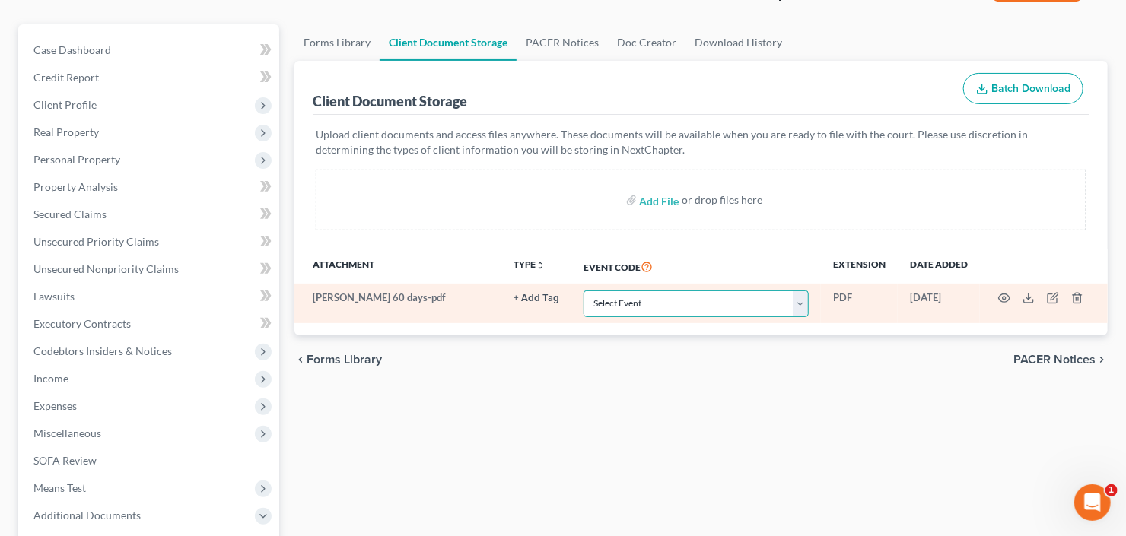
click at [713, 308] on select "Select Event 01 - Chapter 13 Plan - Initial Plan 02-Application to Pay Filing F…" at bounding box center [696, 304] width 225 height 27
select select "35"
click at [584, 291] on select "Select Event 01 - Chapter 13 Plan - Initial Plan 02-Application to Pay Filing F…" at bounding box center [696, 304] width 225 height 27
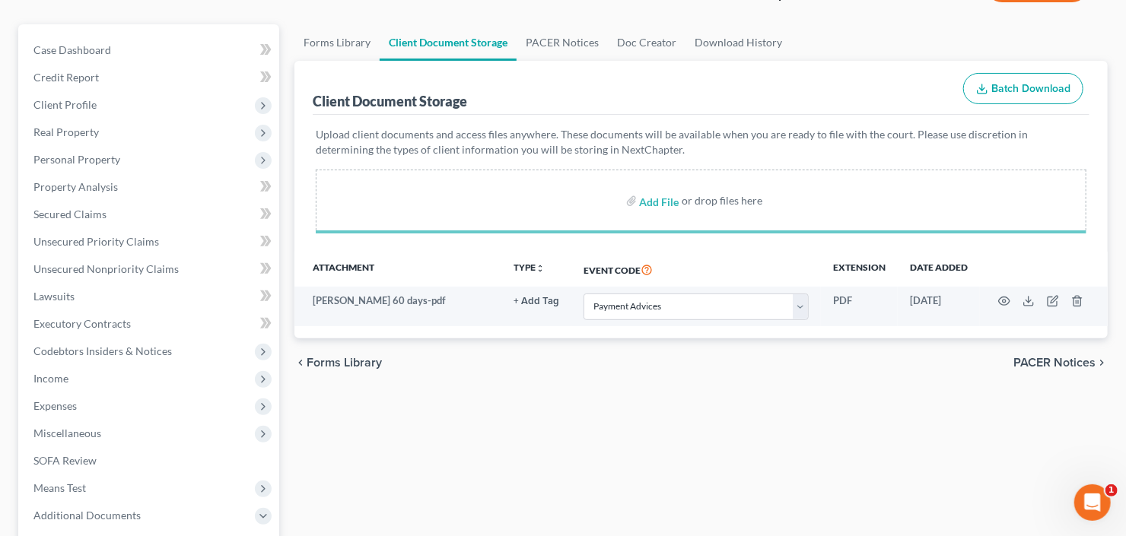
select select "35"
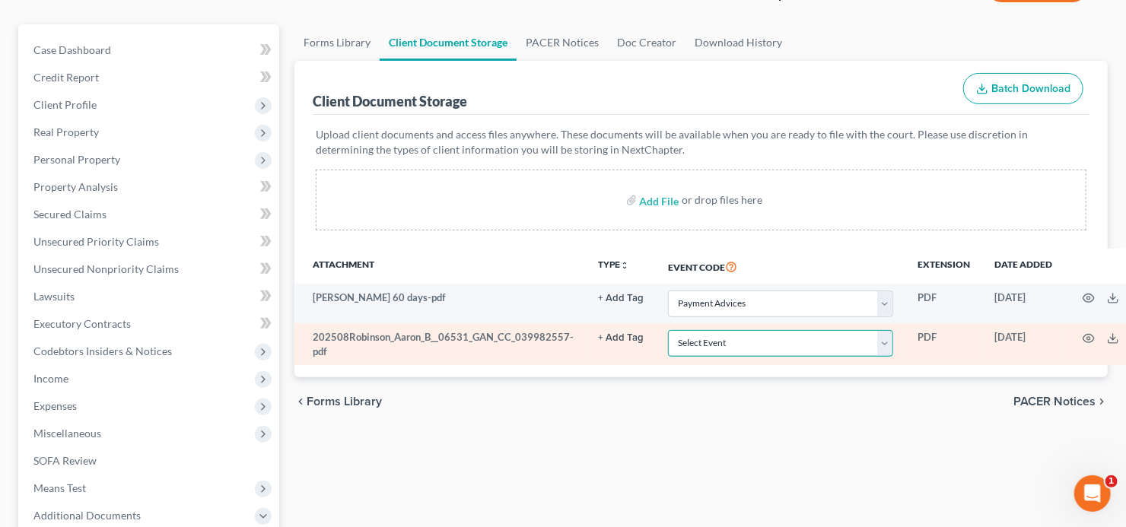
click at [726, 345] on select "Select Event 01 - Chapter 13 Plan - Initial Plan 02-Application to Pay Filing F…" at bounding box center [780, 343] width 225 height 27
select select "5"
drag, startPoint x: 730, startPoint y: 344, endPoint x: 743, endPoint y: 346, distance: 13.1
click at [730, 344] on select "Select Event 01 - Chapter 13 Plan - Initial Plan 02-Application to Pay Filing F…" at bounding box center [780, 343] width 225 height 27
click at [1083, 337] on icon "button" at bounding box center [1089, 339] width 12 height 12
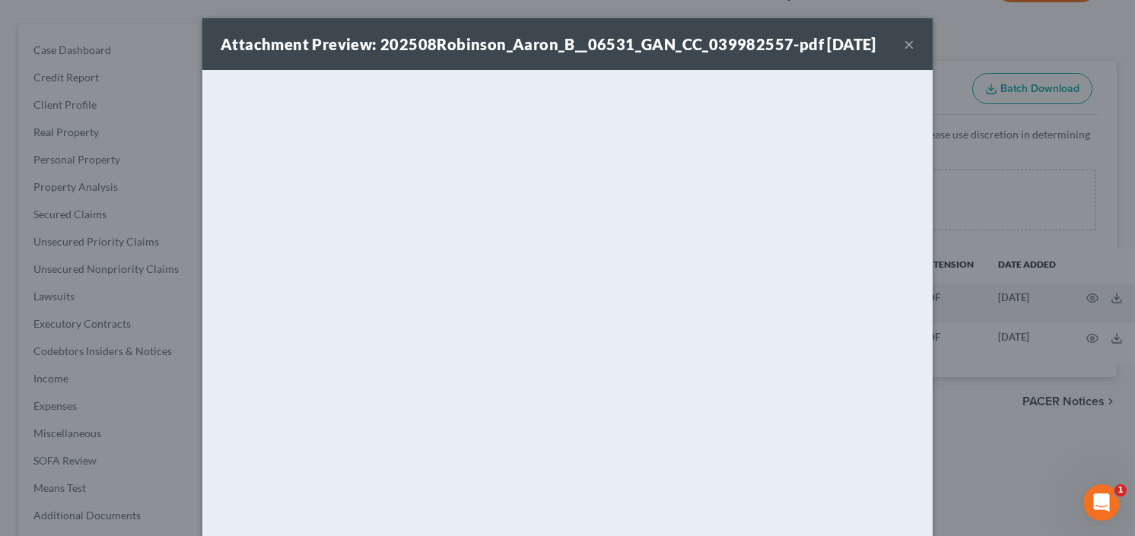
click at [904, 40] on button "×" at bounding box center [909, 44] width 11 height 18
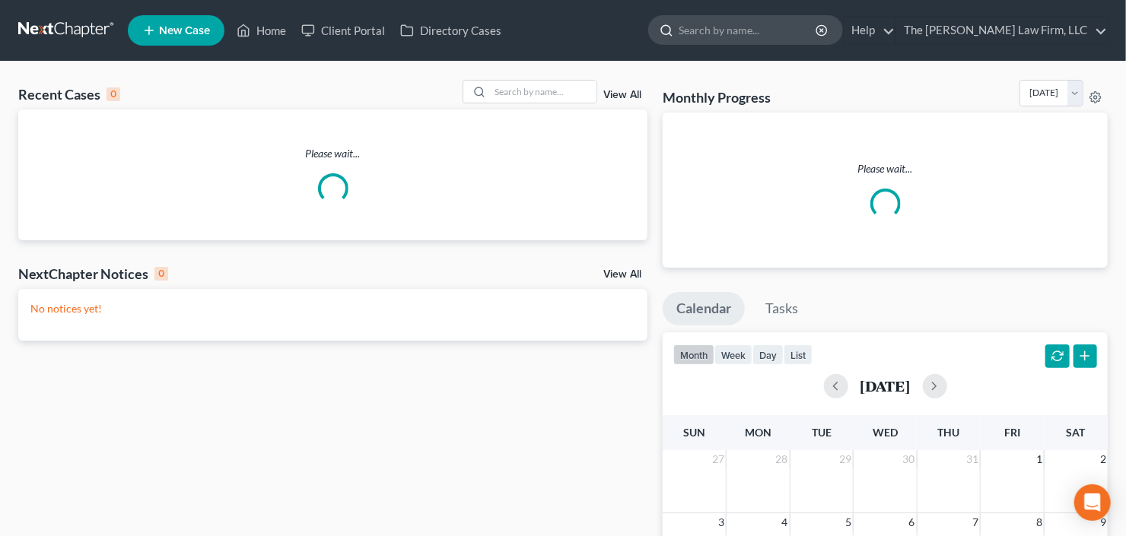
click at [799, 40] on input "search" at bounding box center [748, 30] width 139 height 28
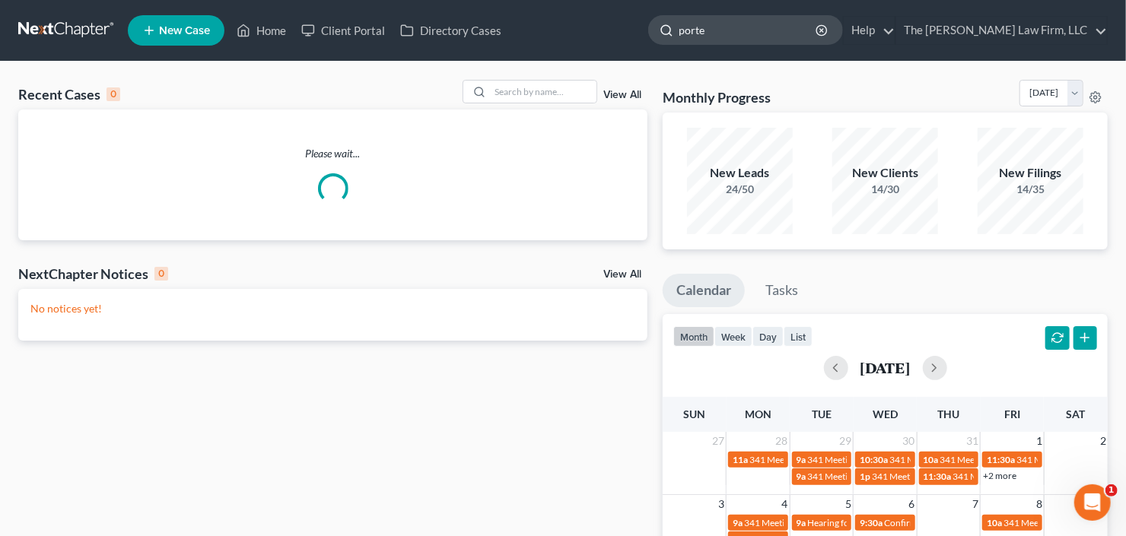
type input "porter"
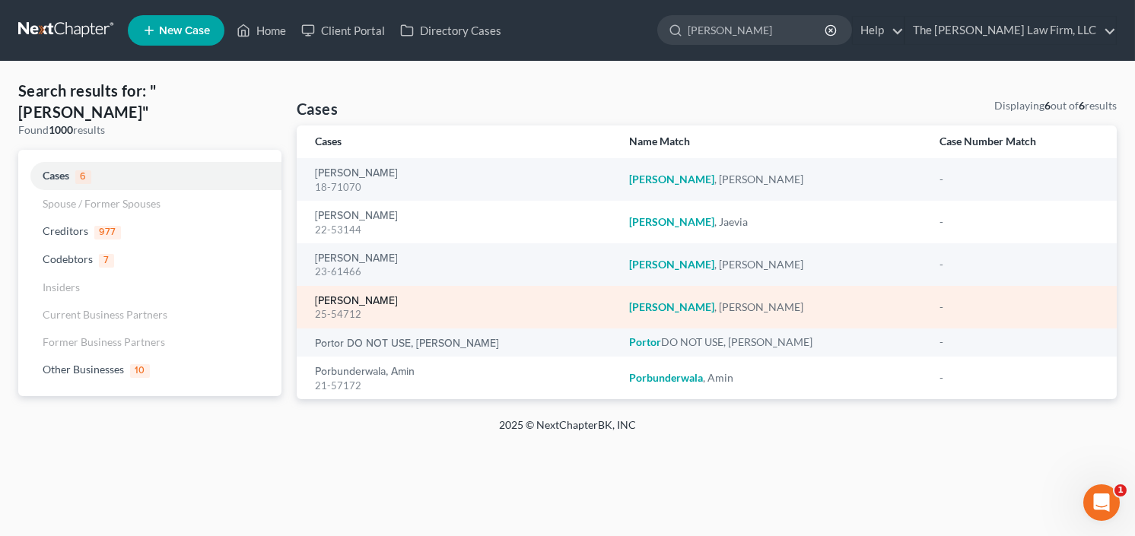
click at [368, 300] on link "Porter, Carmen" at bounding box center [356, 301] width 83 height 11
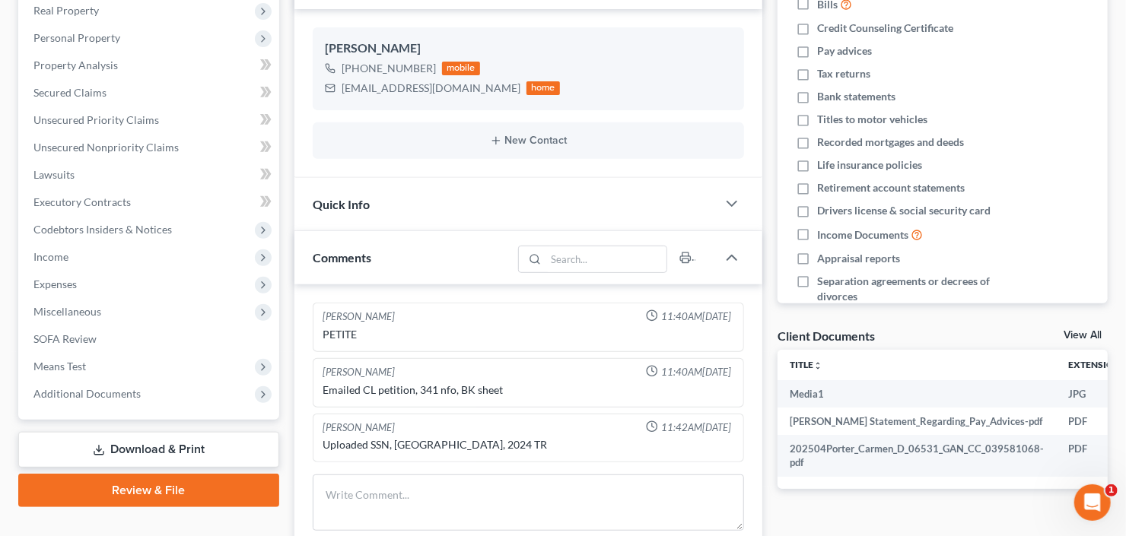
scroll to position [365, 0]
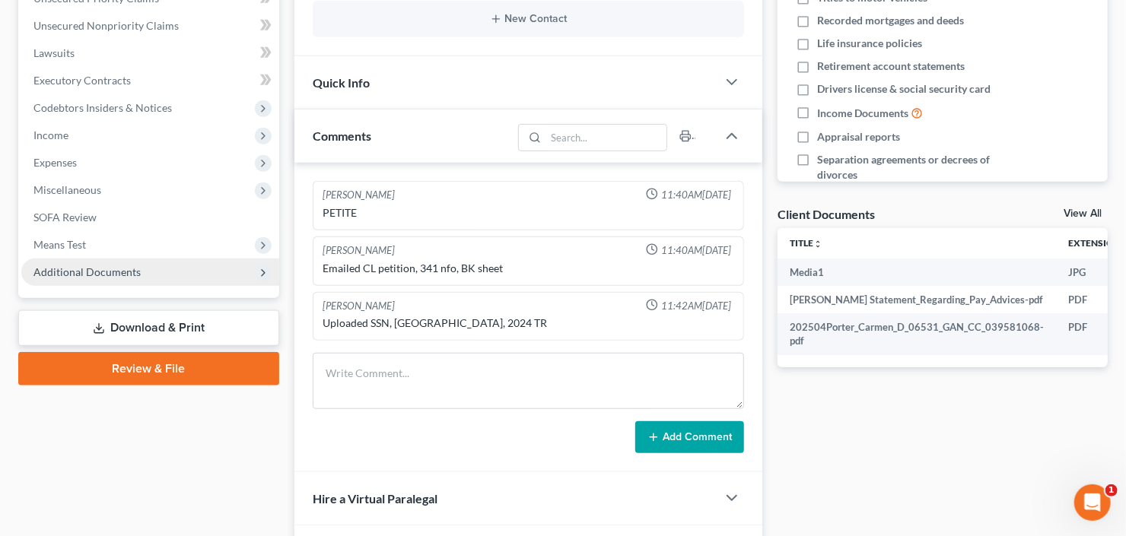
click at [83, 274] on span "Additional Documents" at bounding box center [86, 272] width 107 height 13
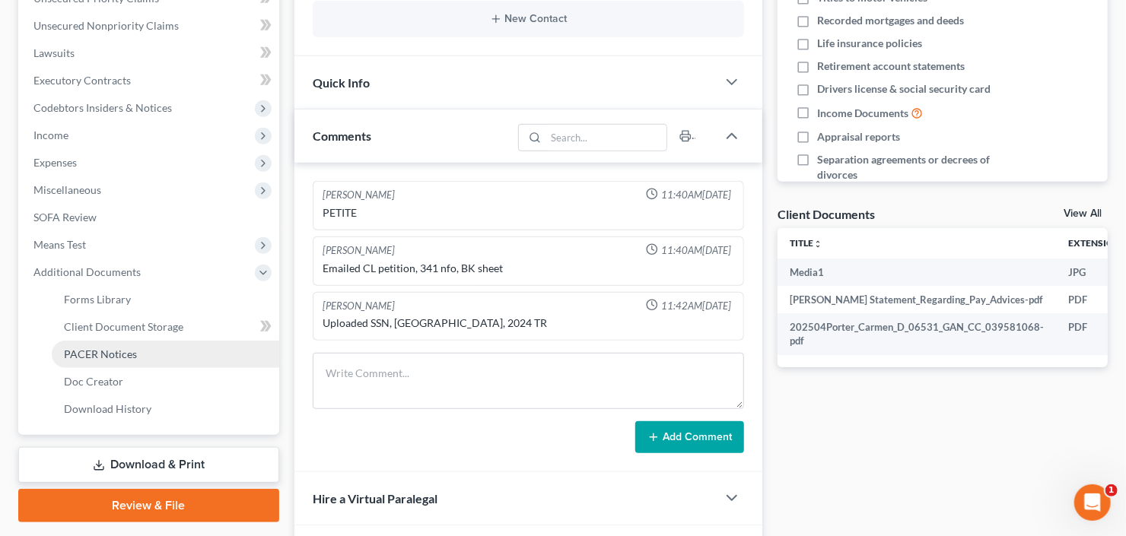
click at [104, 352] on span "PACER Notices" at bounding box center [100, 354] width 73 height 13
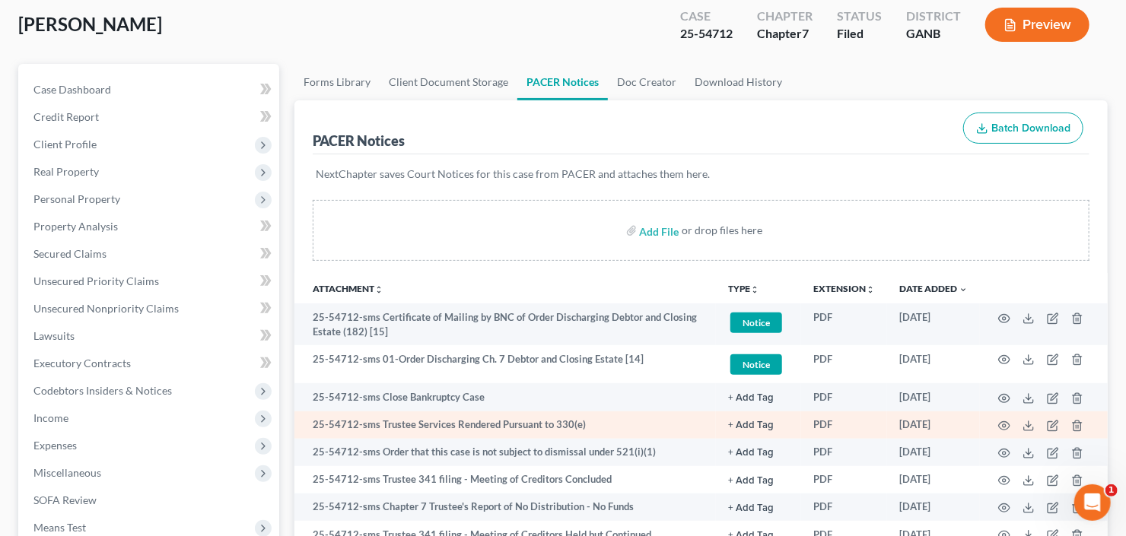
scroll to position [61, 0]
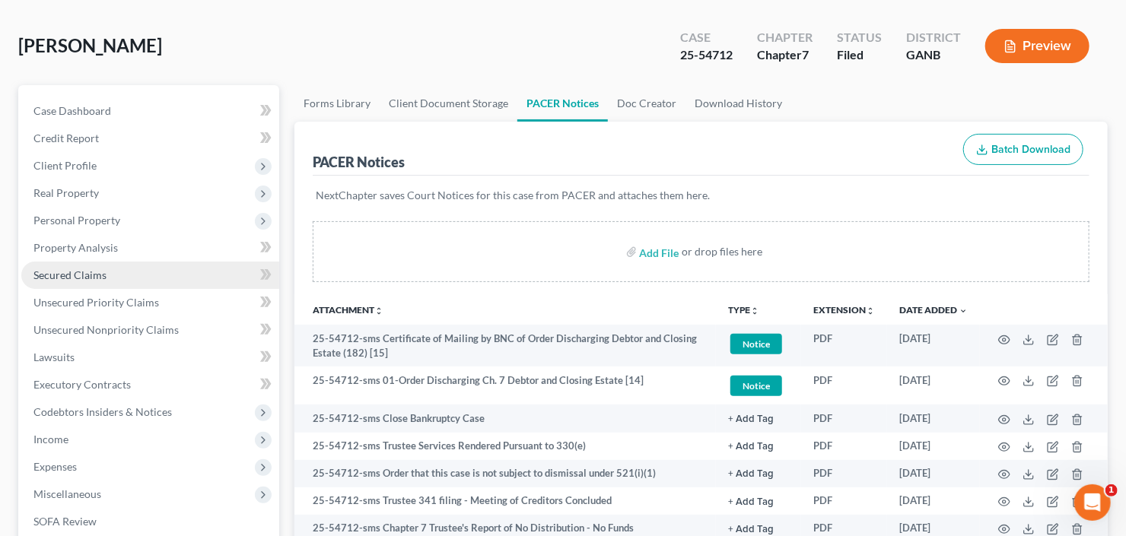
click at [92, 275] on span "Secured Claims" at bounding box center [69, 275] width 73 height 13
